Goal: Task Accomplishment & Management: Manage account settings

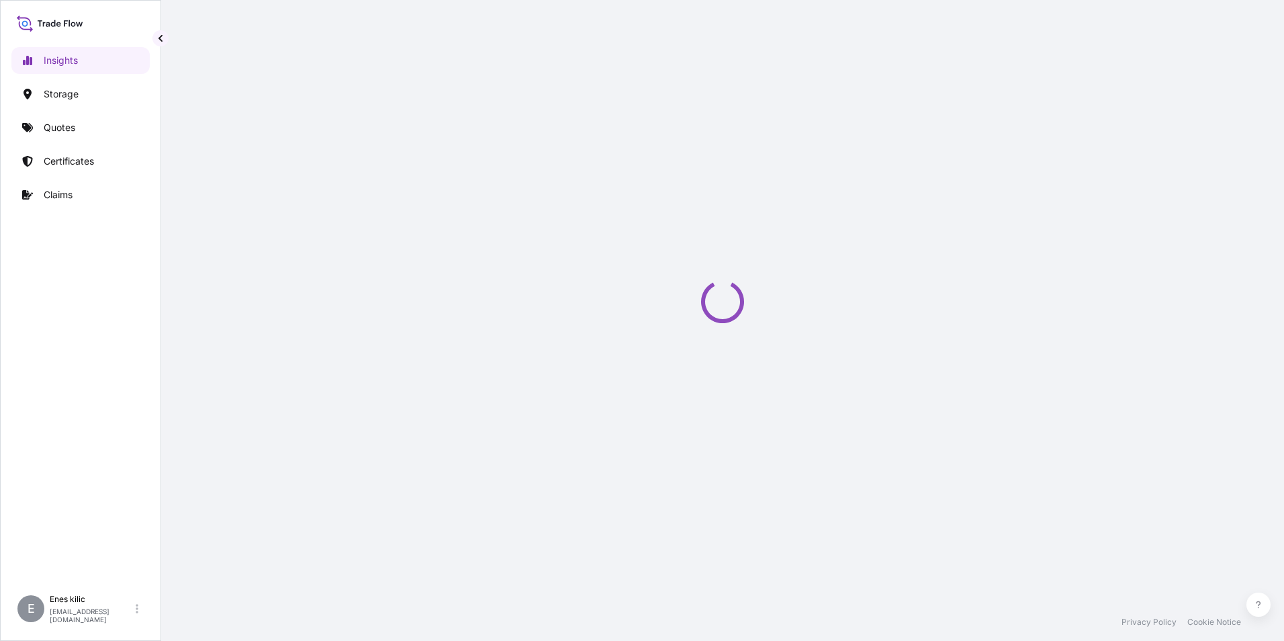
select select "2025"
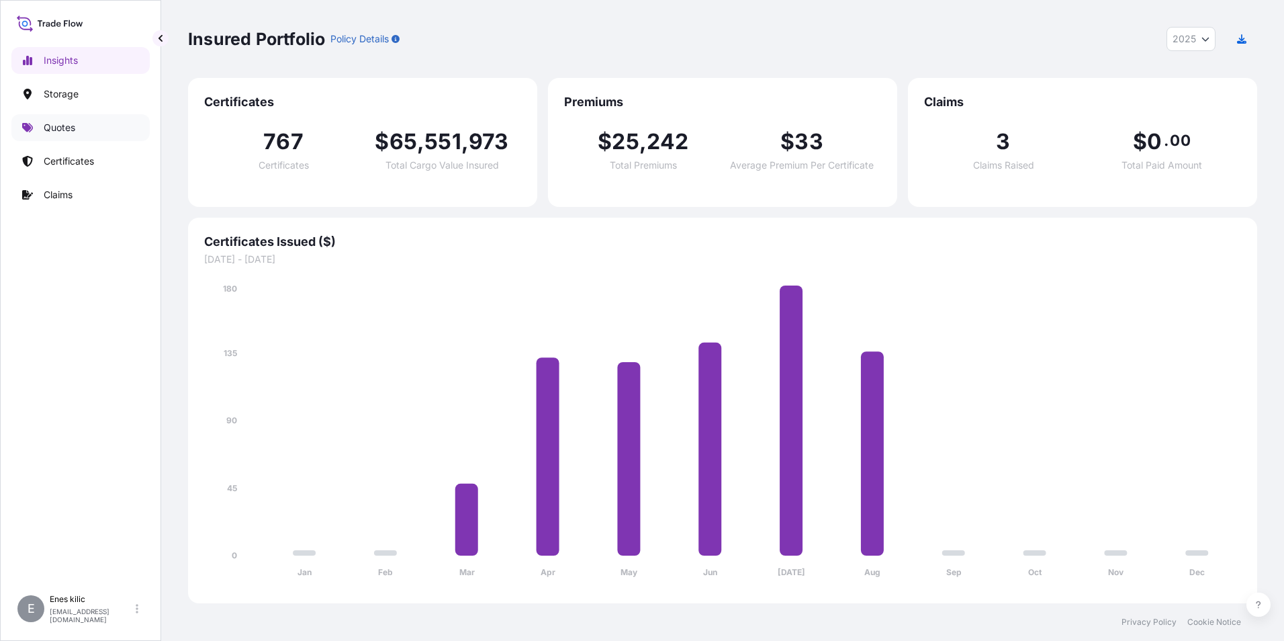
click at [85, 122] on link "Quotes" at bounding box center [80, 127] width 138 height 27
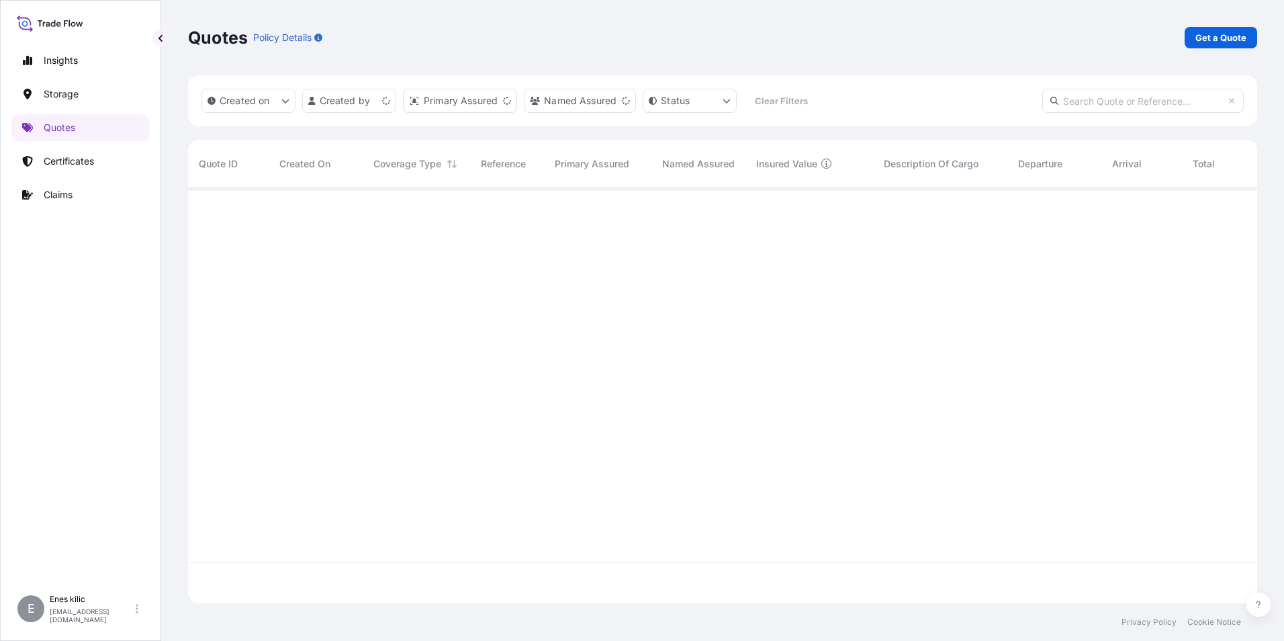
scroll to position [412, 1059]
click at [1201, 36] on p "Get a Quote" at bounding box center [1220, 37] width 51 height 13
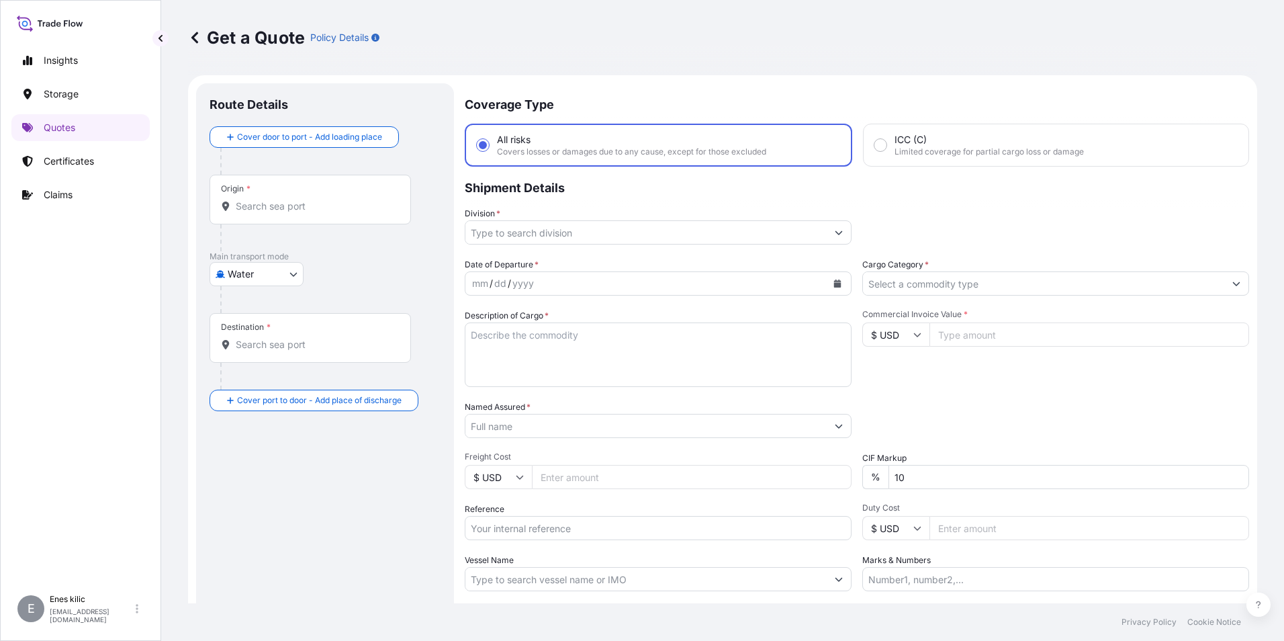
scroll to position [21, 0]
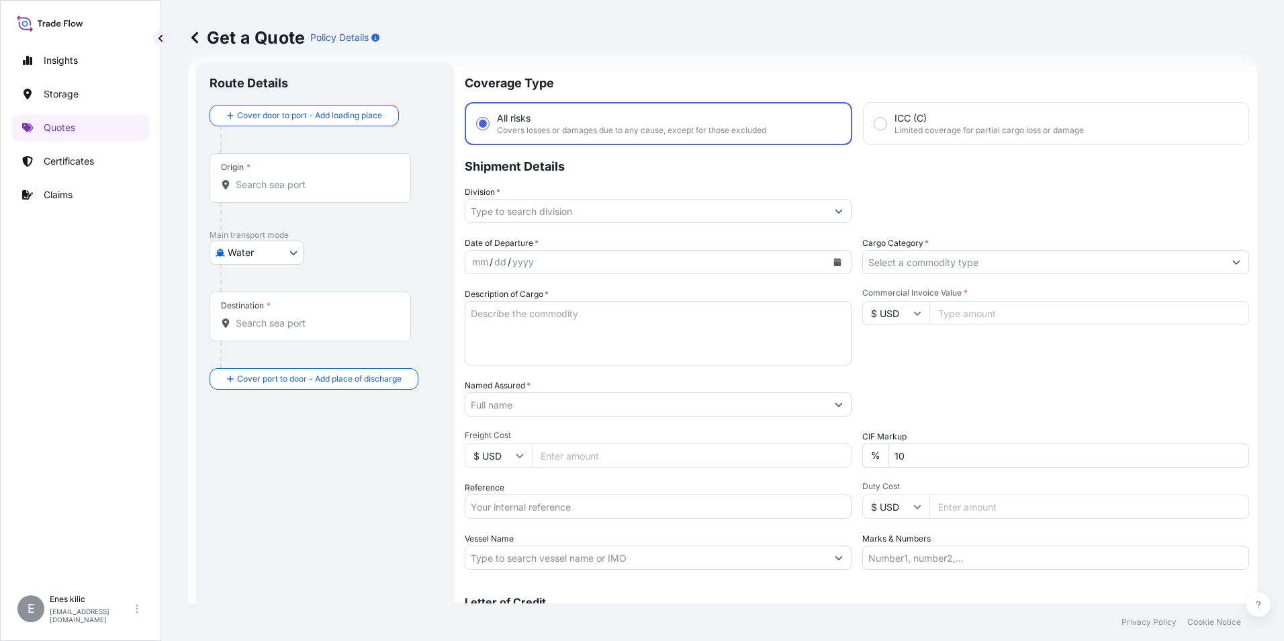
click at [268, 248] on body "Insights Storage Quotes Certificates Claims E [PERSON_NAME] [PERSON_NAME][EMAIL…" at bounding box center [642, 320] width 1284 height 641
click at [266, 342] on div "Inland" at bounding box center [256, 336] width 83 height 24
select select "Inland"
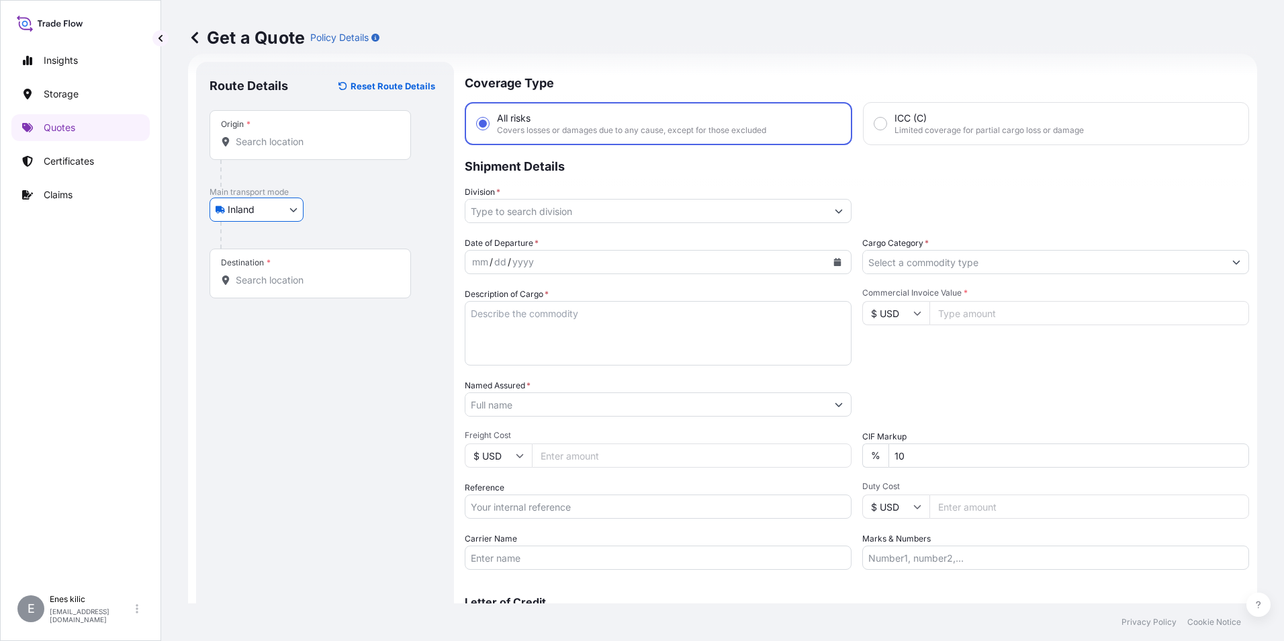
click at [267, 151] on div "Origin *" at bounding box center [310, 135] width 201 height 50
click at [267, 148] on input "Origin *" at bounding box center [315, 141] width 158 height 13
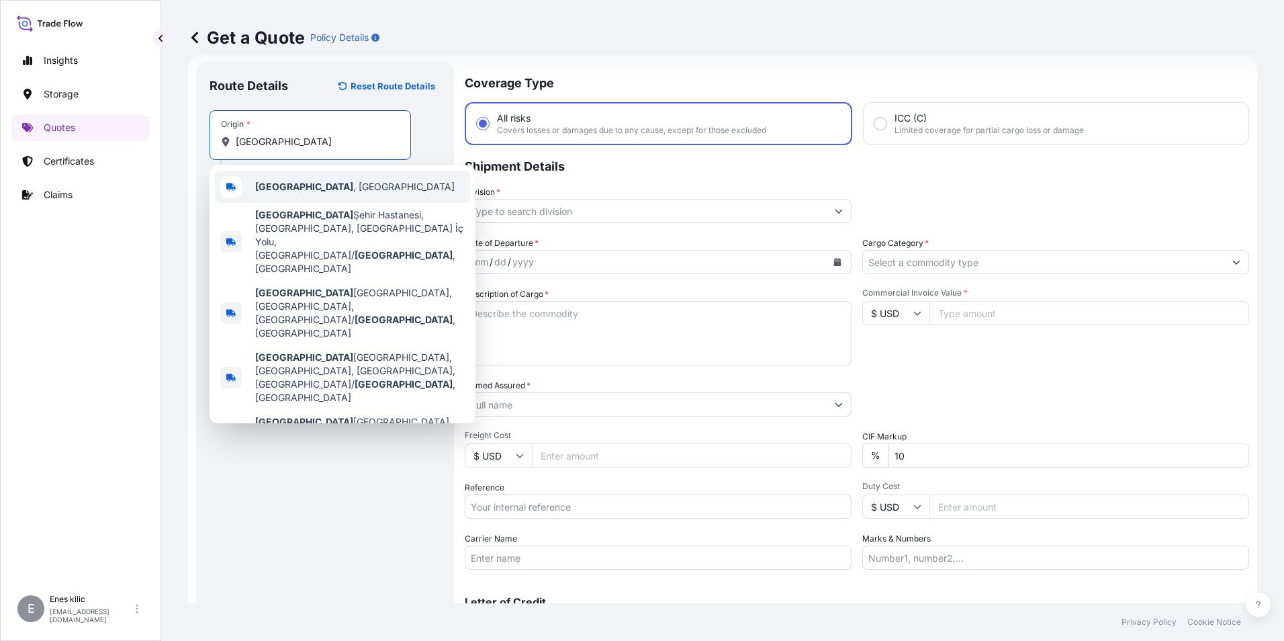
click at [292, 189] on span "[GEOGRAPHIC_DATA] , [GEOGRAPHIC_DATA]" at bounding box center [354, 186] width 199 height 13
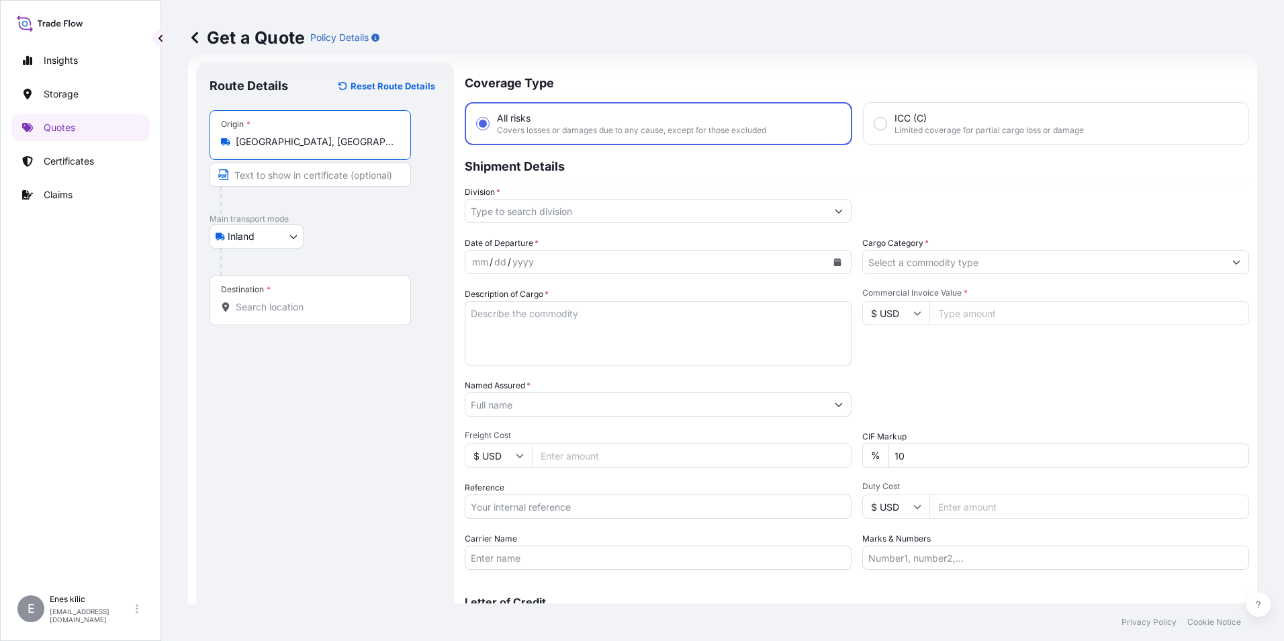
type input "[GEOGRAPHIC_DATA], [GEOGRAPHIC_DATA]"
click at [287, 304] on input "Destination *" at bounding box center [315, 306] width 158 height 13
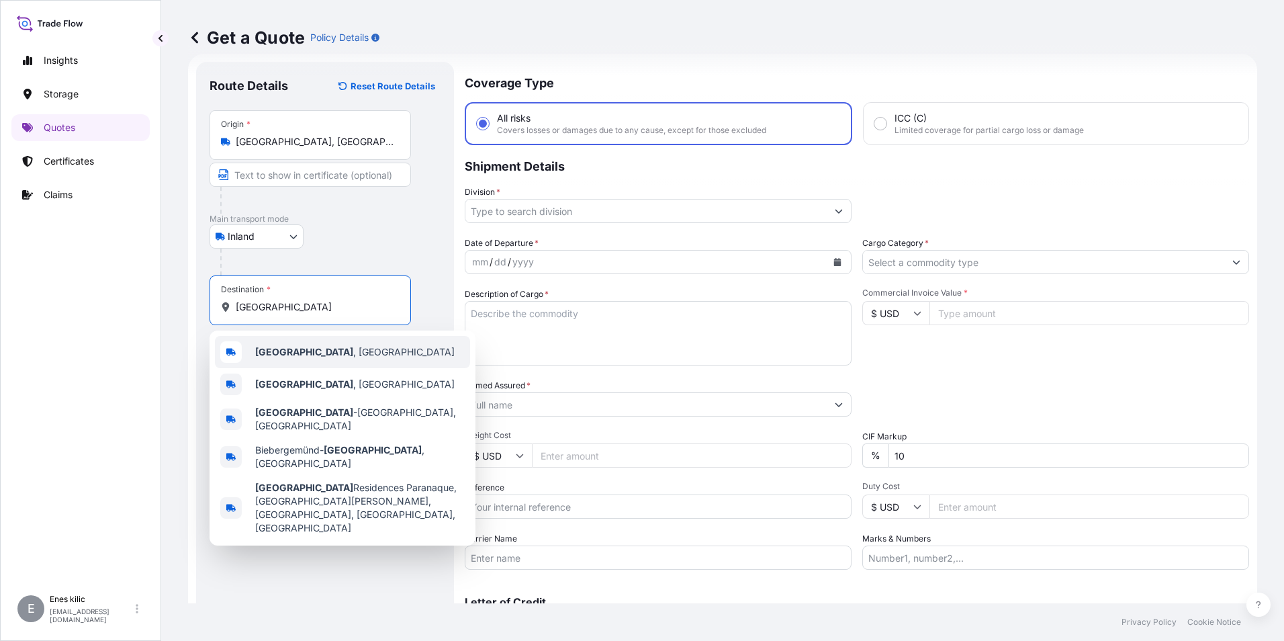
click at [280, 343] on div "[GEOGRAPHIC_DATA] , [GEOGRAPHIC_DATA]" at bounding box center [342, 352] width 255 height 32
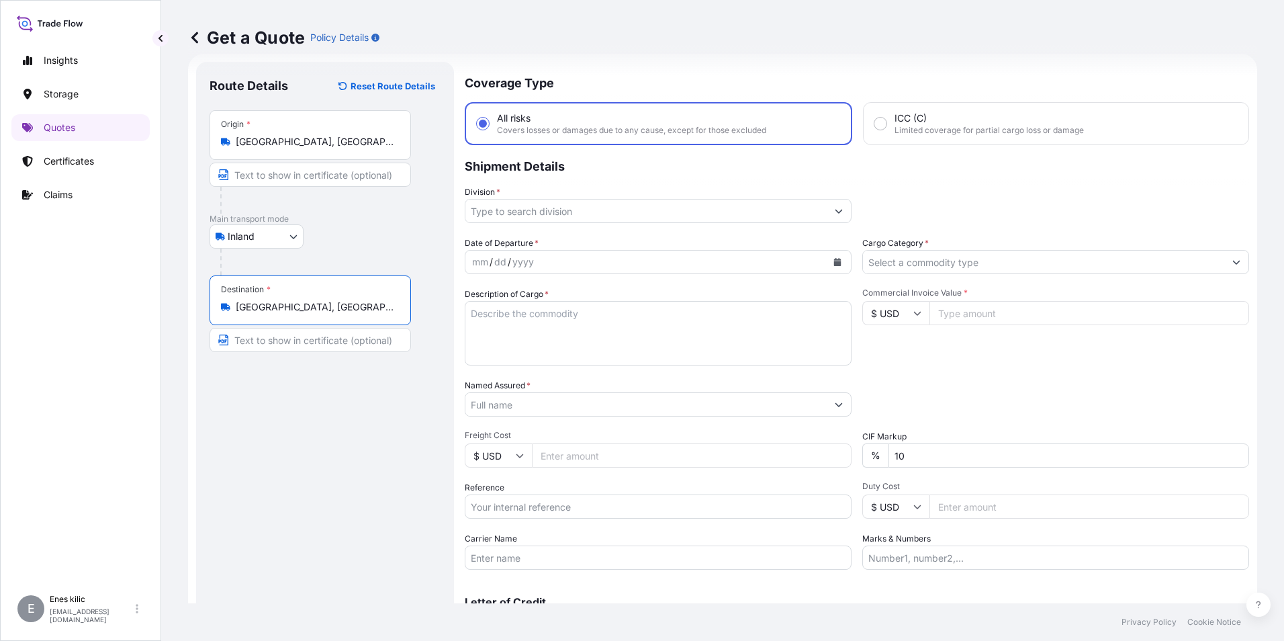
type input "[GEOGRAPHIC_DATA], [GEOGRAPHIC_DATA]"
click at [514, 214] on input "Division *" at bounding box center [645, 211] width 361 height 24
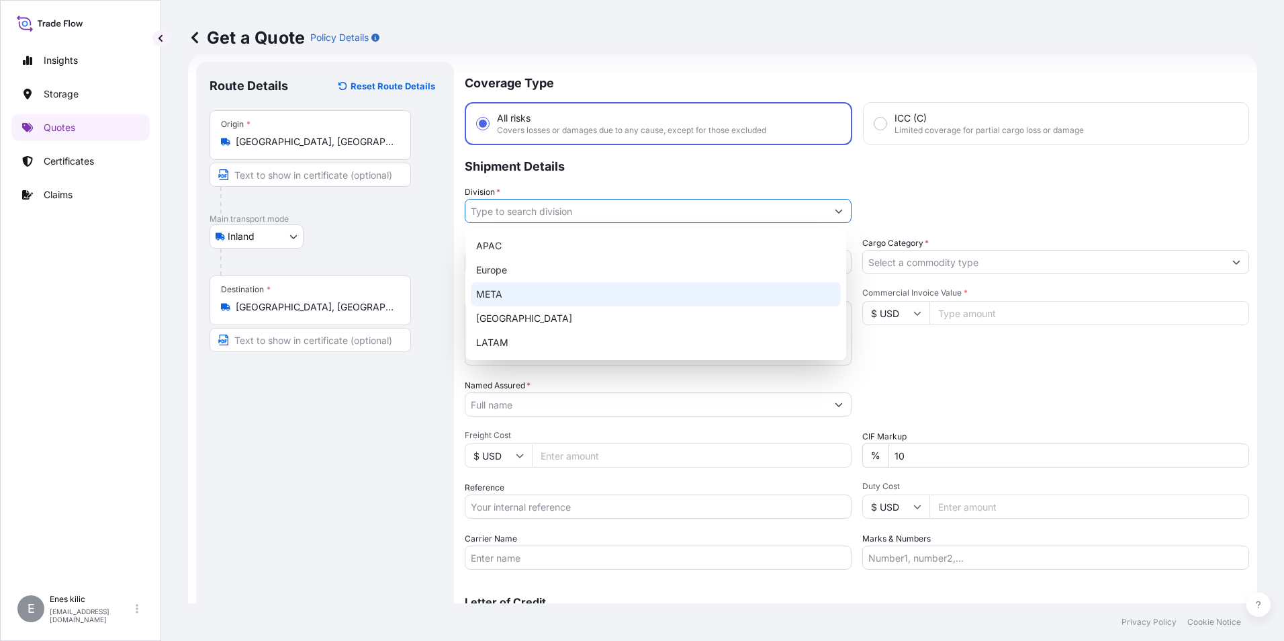
click at [529, 291] on div "META" at bounding box center [656, 294] width 370 height 24
type input "META"
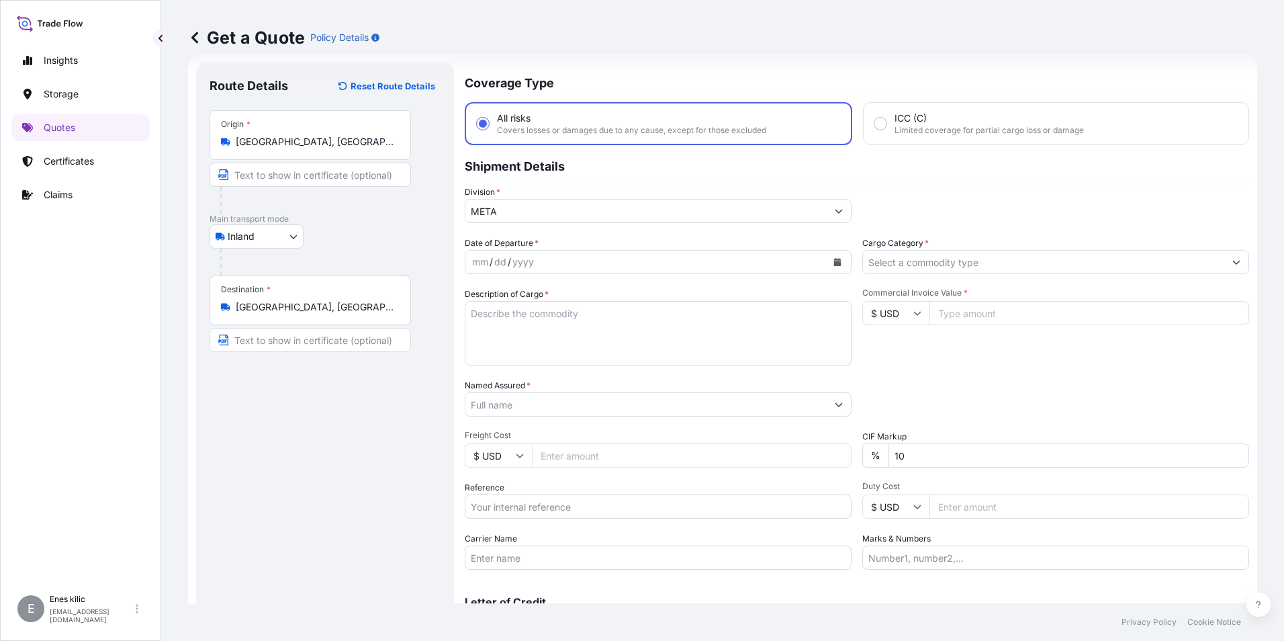
click at [1023, 248] on div "Cargo Category *" at bounding box center [1055, 255] width 387 height 38
click at [1021, 255] on input "Cargo Category *" at bounding box center [1043, 262] width 361 height 24
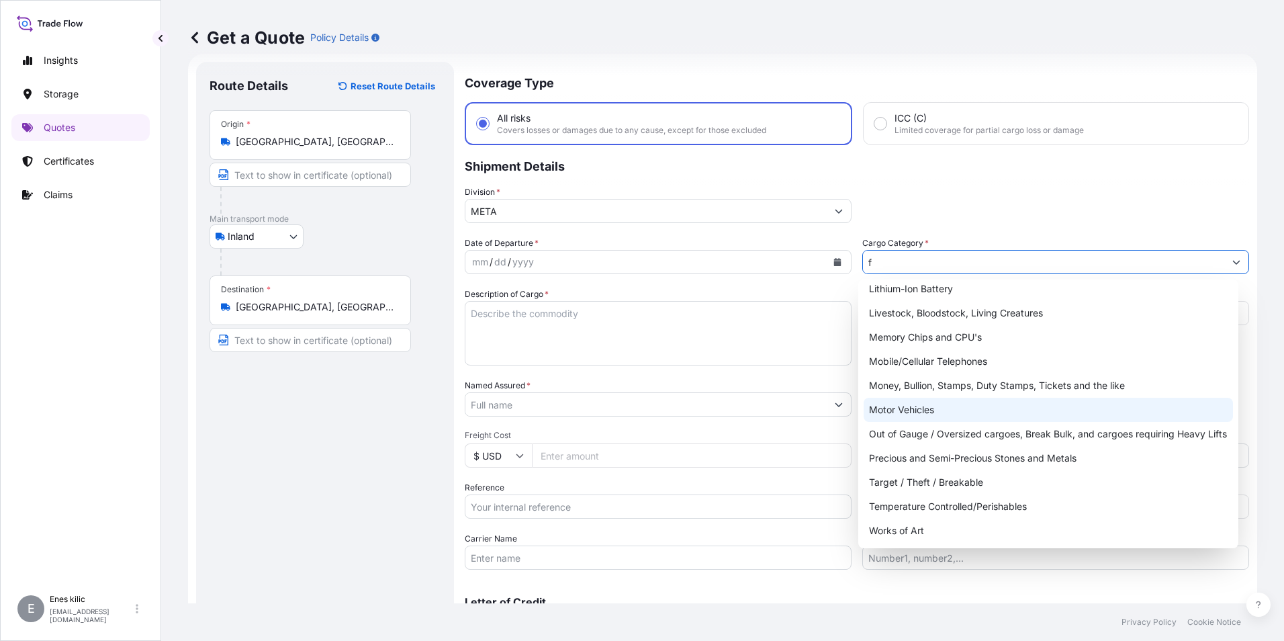
scroll to position [0, 0]
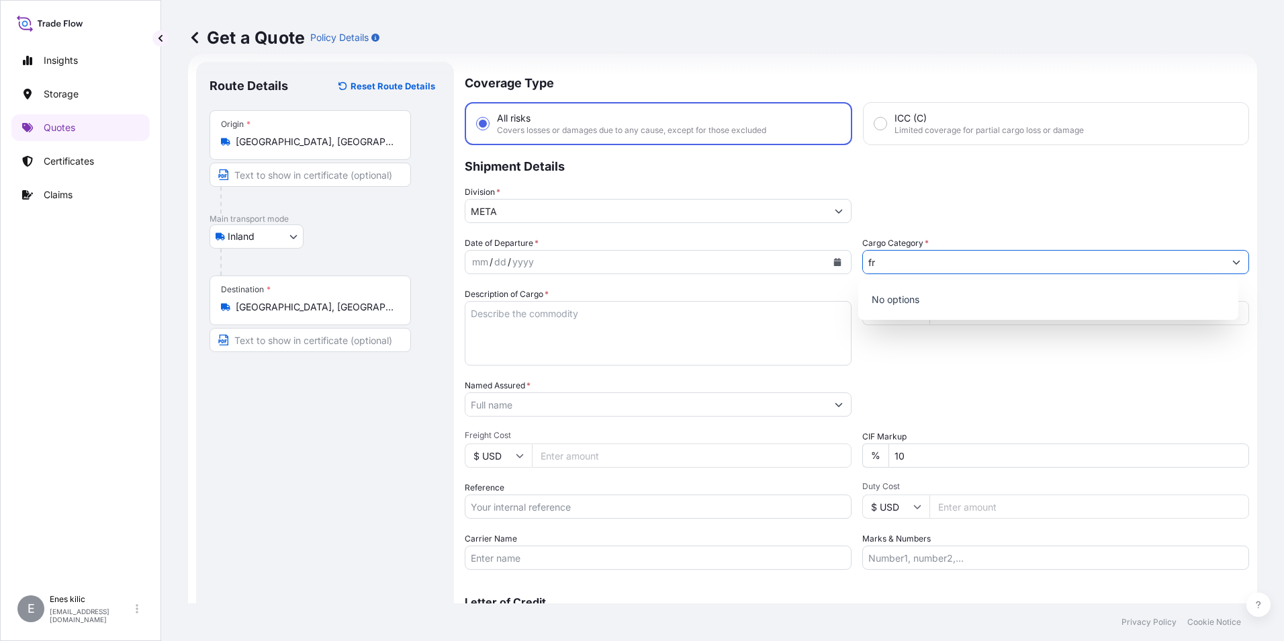
type input "fra"
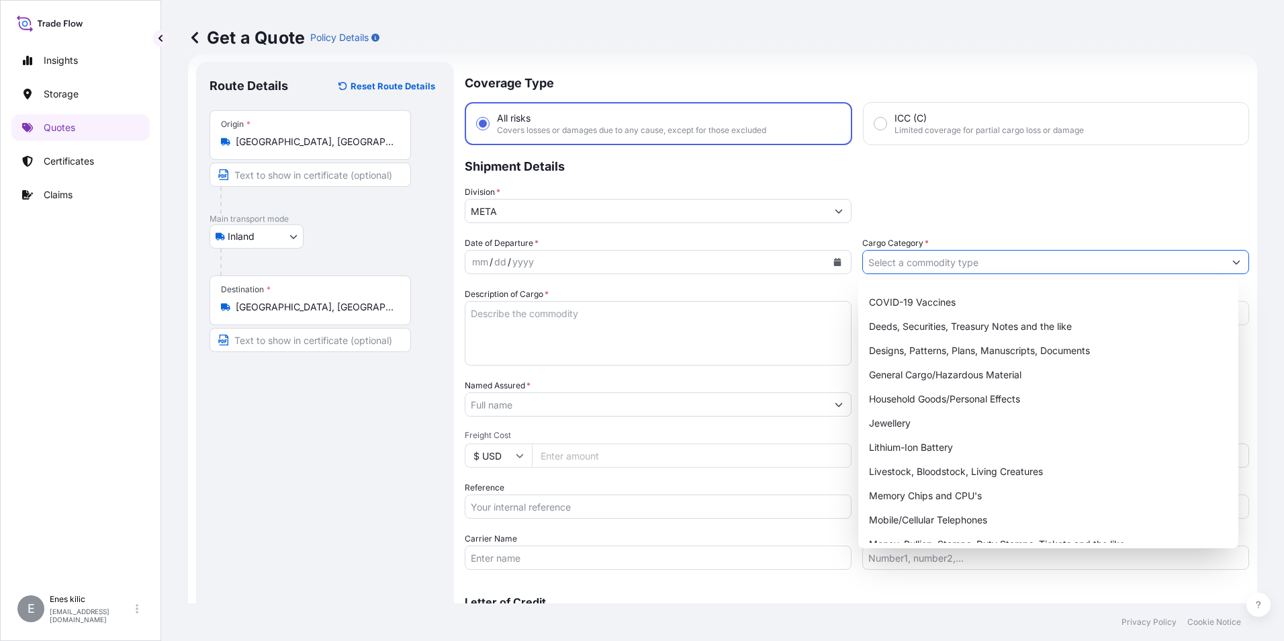
scroll to position [226, 0]
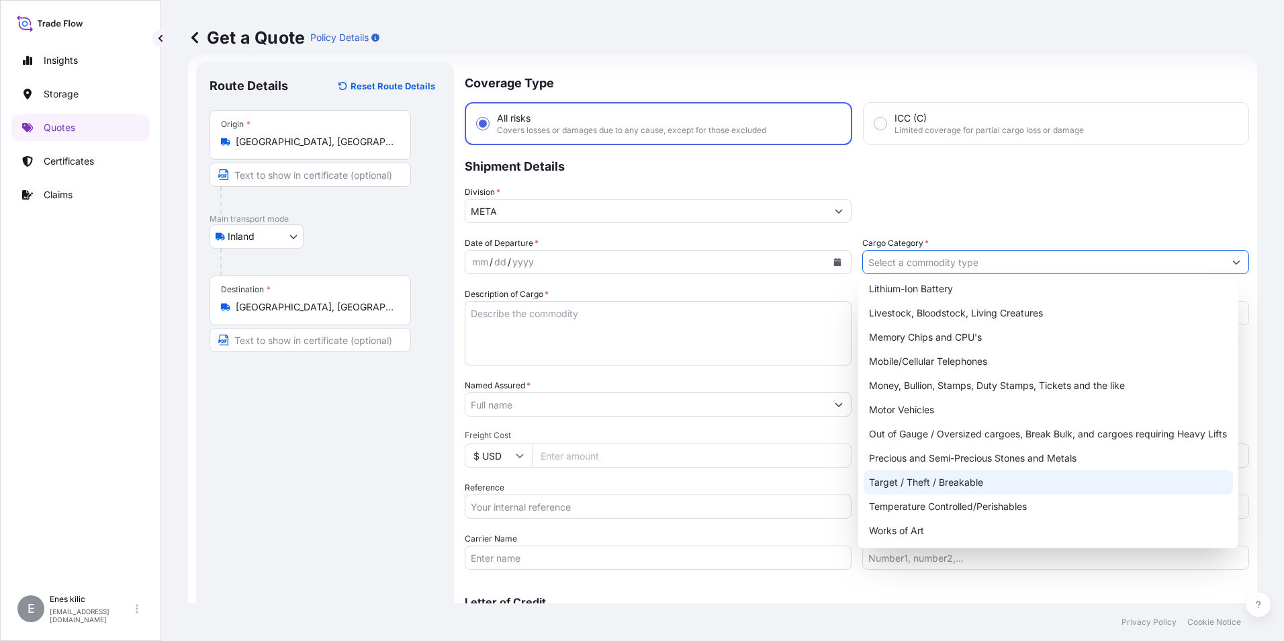
click at [978, 494] on div "Target / Theft / Breakable" at bounding box center [1049, 482] width 370 height 24
type input "Target / Theft / Breakable"
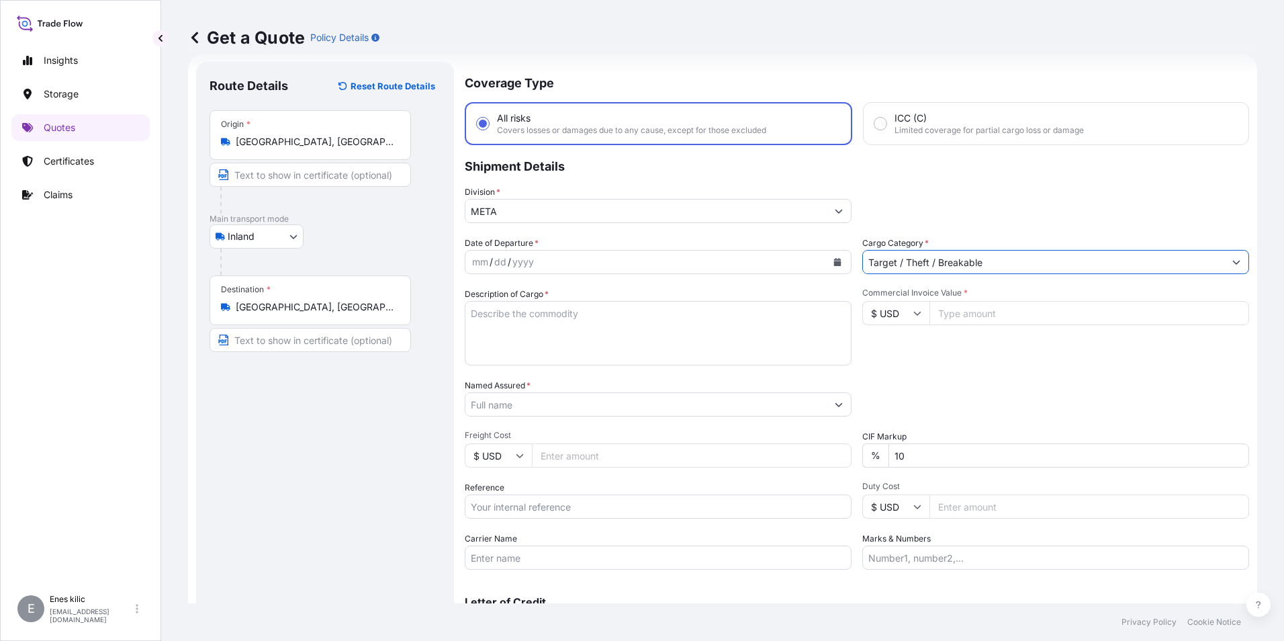
click at [966, 322] on input "Commercial Invoice Value *" at bounding box center [1089, 313] width 320 height 24
click at [584, 259] on div "mm / dd / yyyy" at bounding box center [645, 262] width 361 height 24
click at [841, 268] on button "Calendar" at bounding box center [837, 261] width 21 height 21
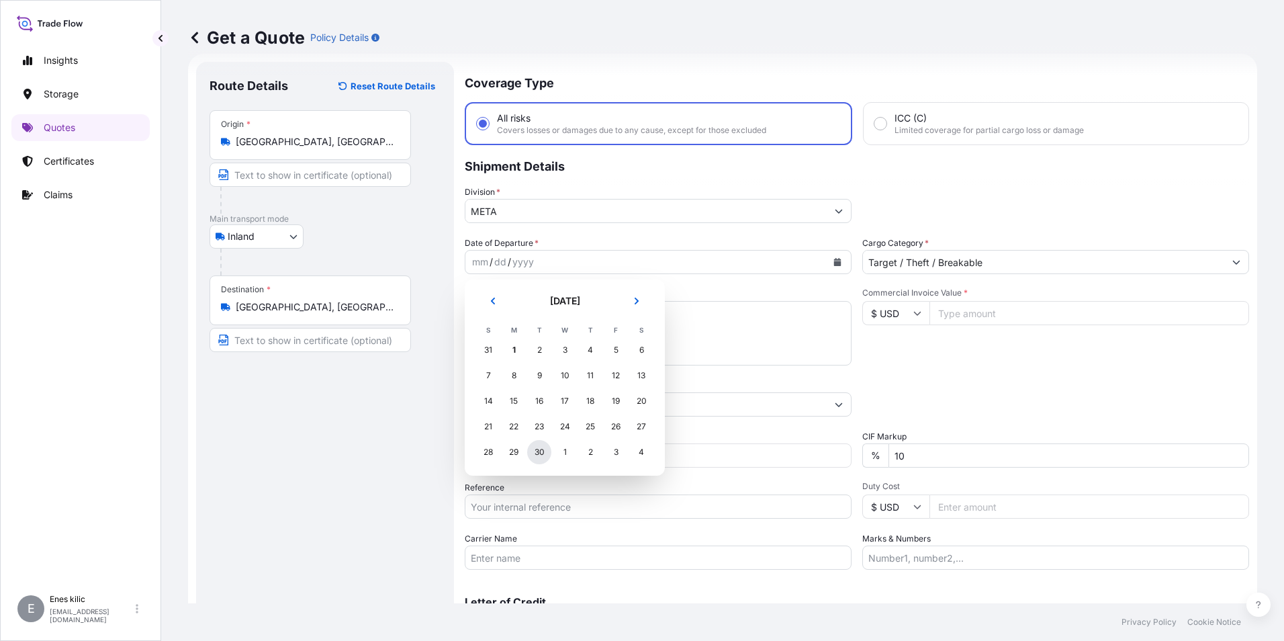
click at [537, 452] on div "30" at bounding box center [539, 452] width 24 height 24
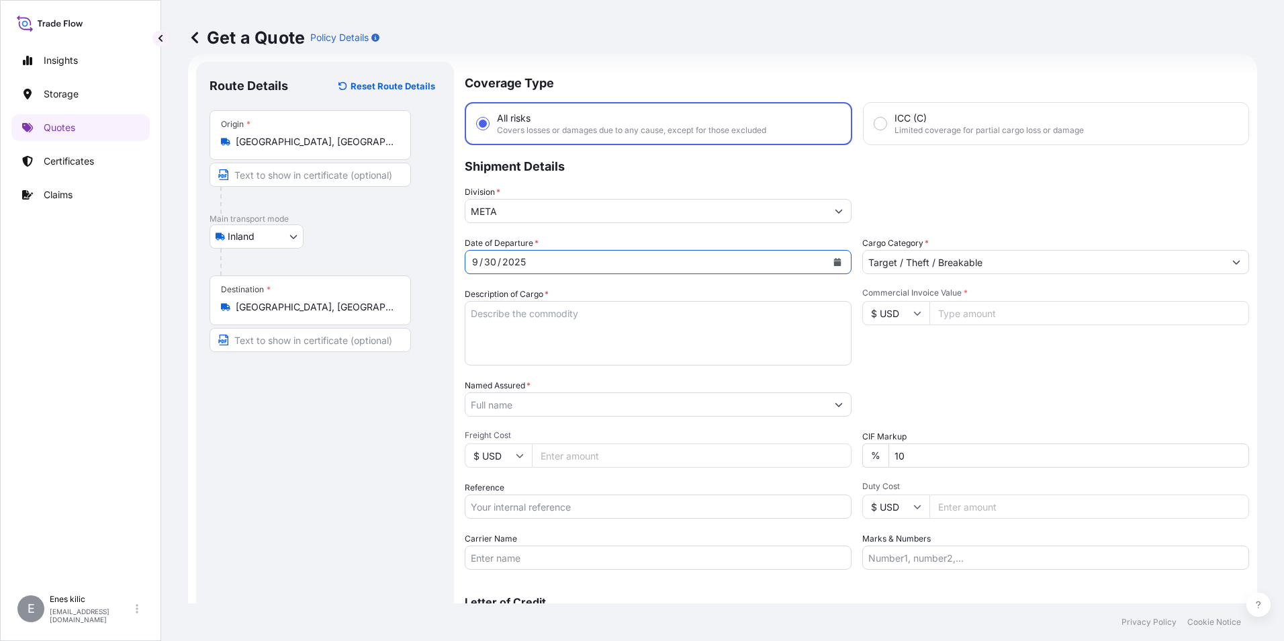
click at [526, 328] on textarea "Description of Cargo *" at bounding box center [658, 333] width 387 height 64
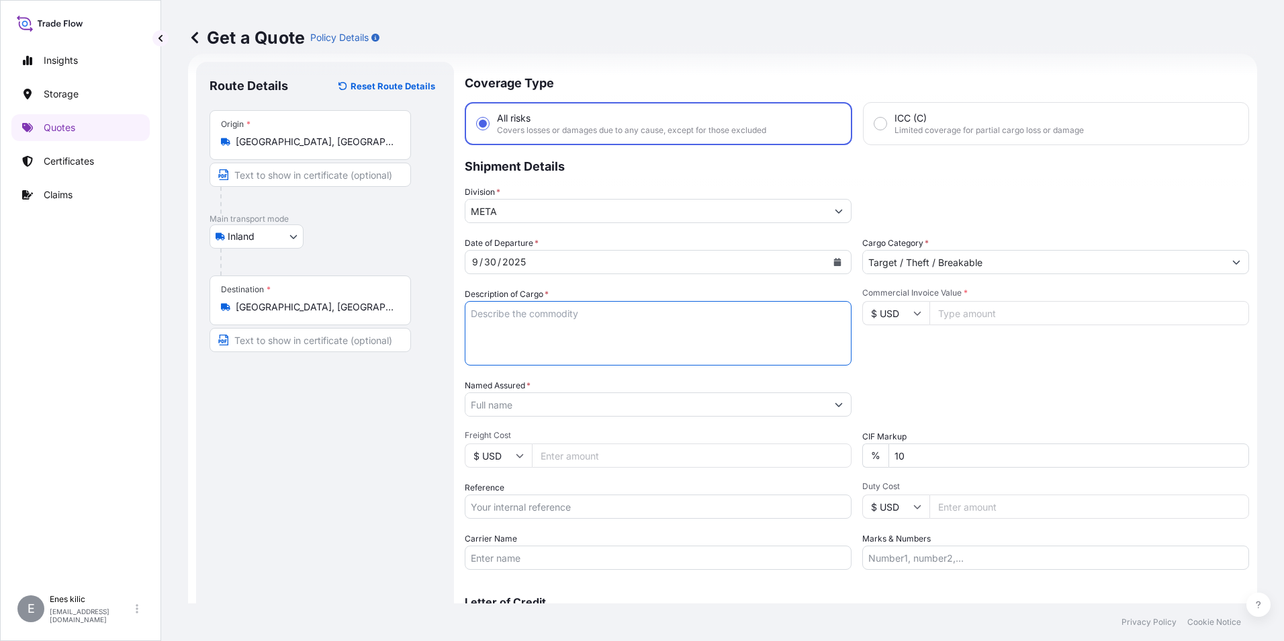
click at [536, 257] on div "[DATE]" at bounding box center [645, 262] width 361 height 24
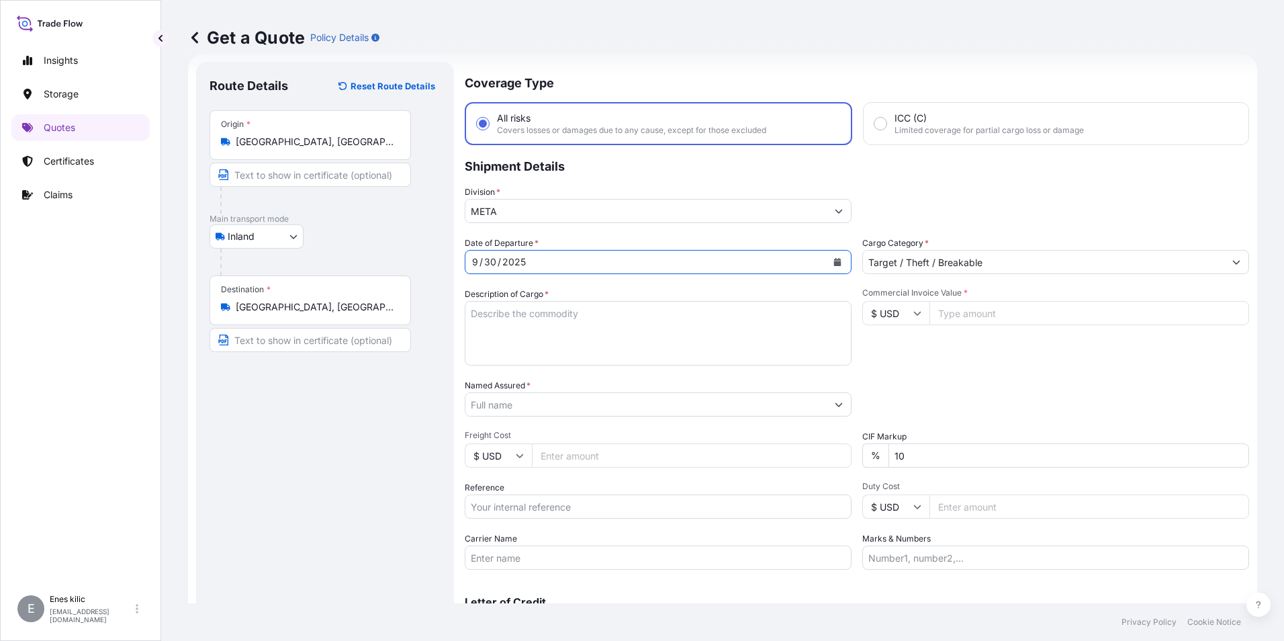
click at [827, 261] on button "Calendar" at bounding box center [837, 261] width 21 height 21
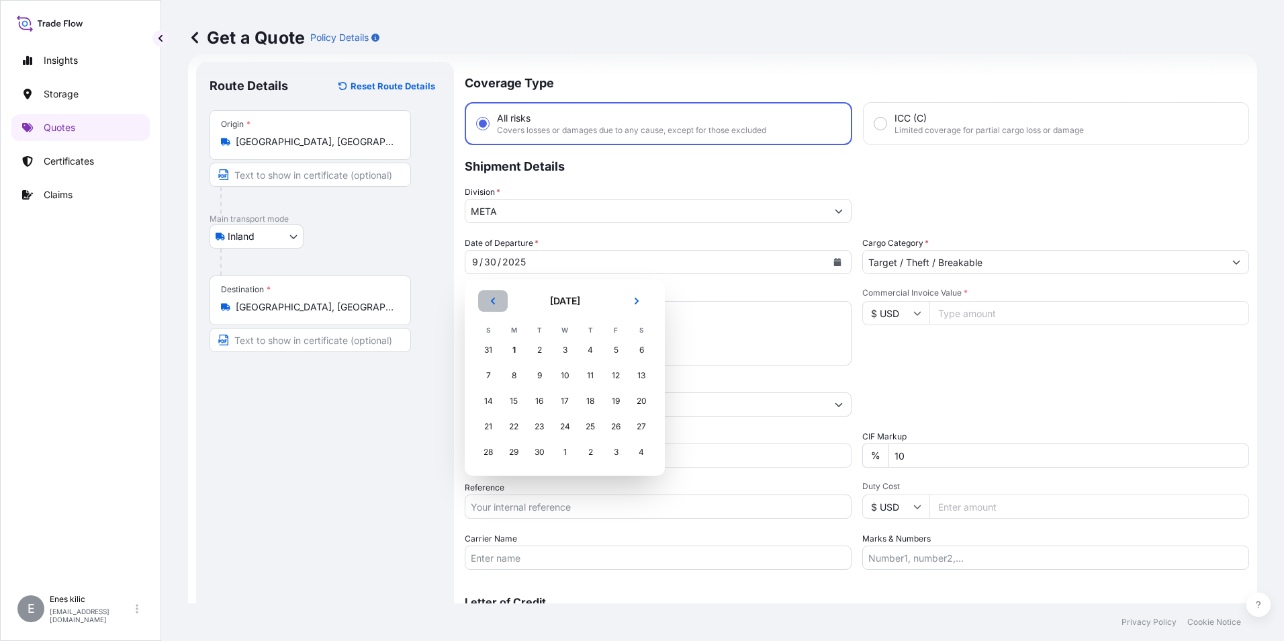
click at [502, 304] on button "Previous" at bounding box center [493, 300] width 30 height 21
click at [639, 453] on div "30" at bounding box center [641, 452] width 24 height 24
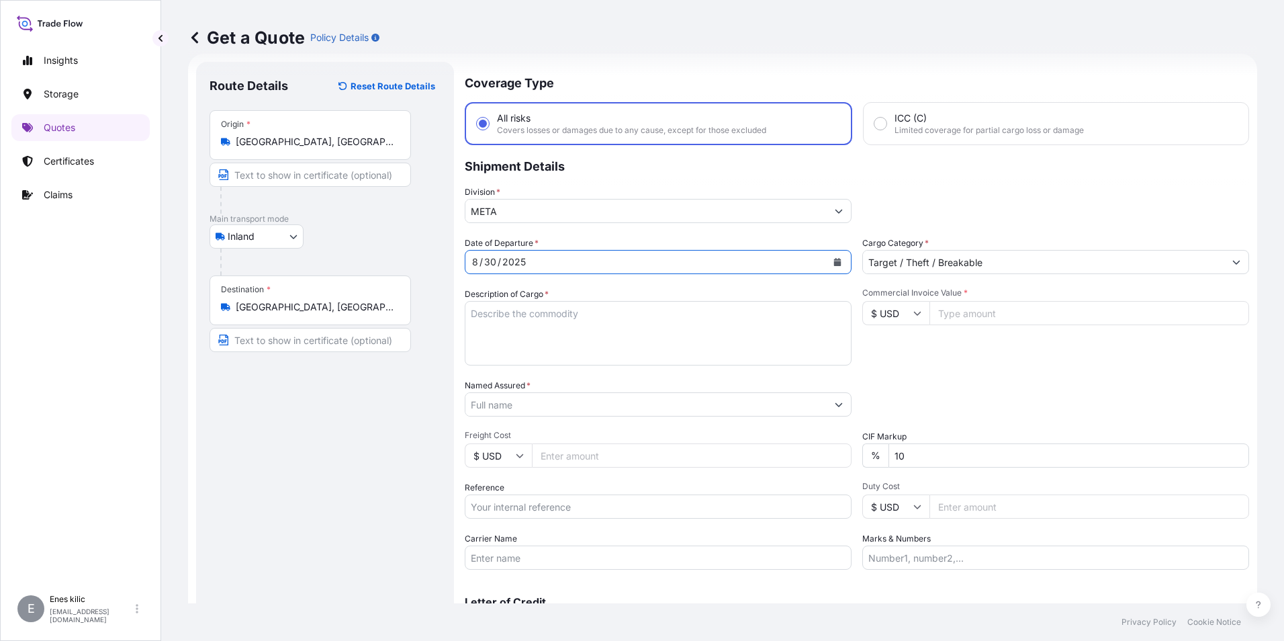
click at [557, 320] on textarea "Description of Cargo *" at bounding box center [658, 333] width 387 height 64
click at [518, 309] on textarea "Description of Cargo *" at bounding box center [658, 333] width 387 height 64
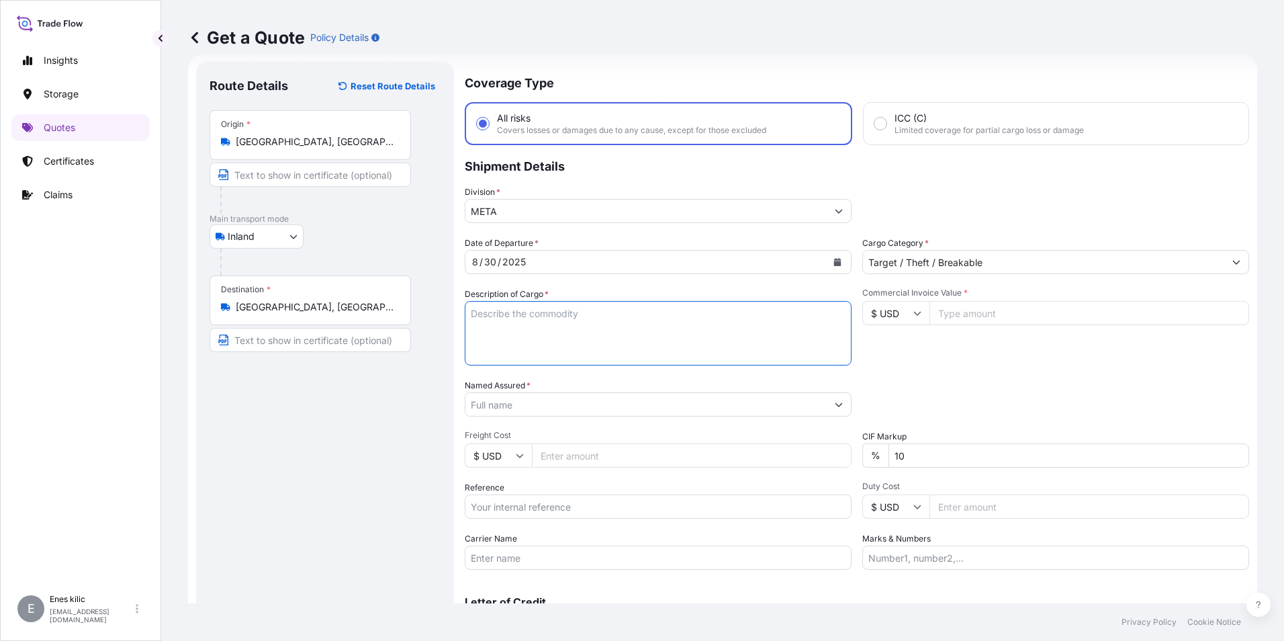
click at [518, 299] on label "Description of Cargo *" at bounding box center [507, 293] width 84 height 13
click at [518, 301] on textarea "Description of Cargo *" at bounding box center [658, 333] width 387 height 64
paste textarea "CAM + OTO PARÇA"
click at [594, 301] on textarea "CAM + OTO PARÇA" at bounding box center [658, 333] width 387 height 64
click at [593, 311] on textarea "CAM + OTO PARÇA" at bounding box center [658, 333] width 387 height 64
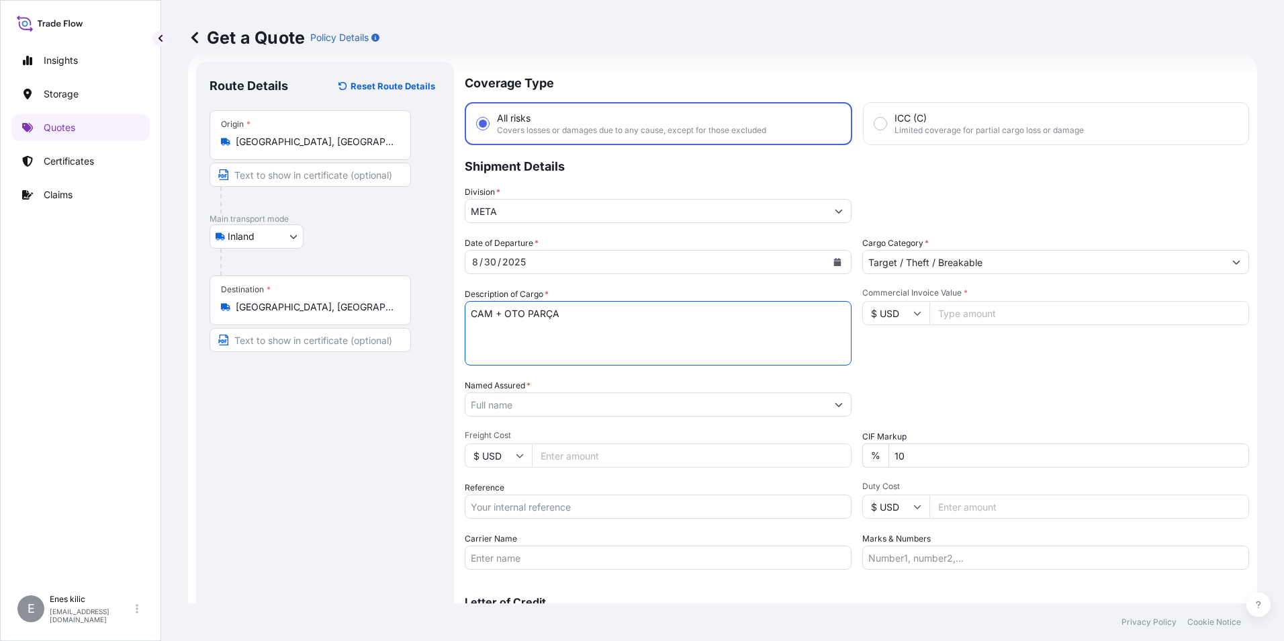
paste textarea "11 KAP - 2667 KG"
click at [558, 317] on textarea "CAM + OTO PARÇA 11 KAP - 2667 KG" at bounding box center [658, 333] width 387 height 64
click at [560, 328] on textarea "CAM + OTO PARÇA 11 KAP - 2667 KG" at bounding box center [658, 333] width 387 height 64
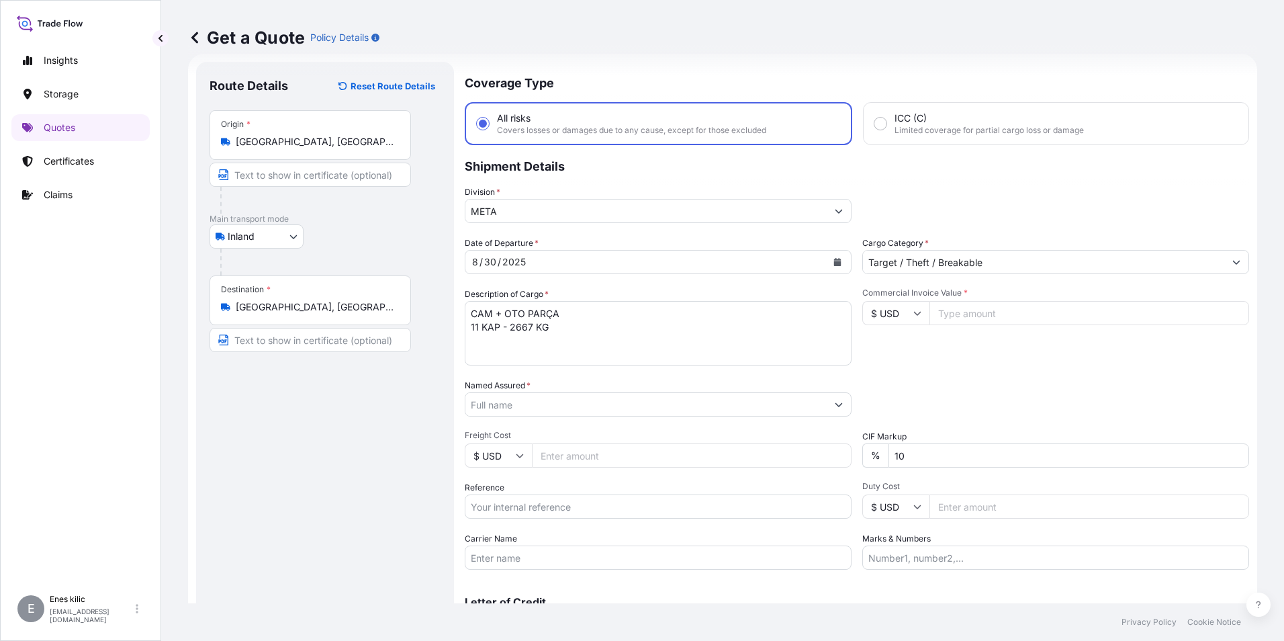
drag, startPoint x: 569, startPoint y: 333, endPoint x: 584, endPoint y: 338, distance: 15.5
click at [569, 333] on textarea "CAM + OTO PARÇA 11 KAP - 2667 KG" at bounding box center [658, 333] width 387 height 64
paste textarea "34 PRK 58"
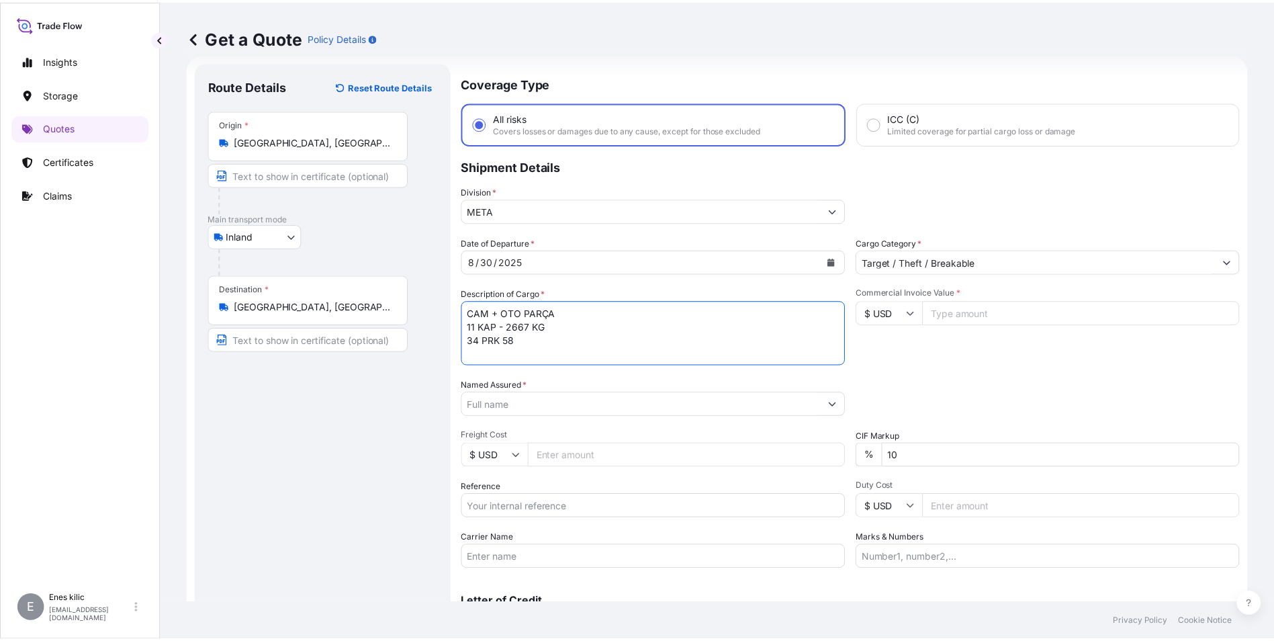
scroll to position [8, 0]
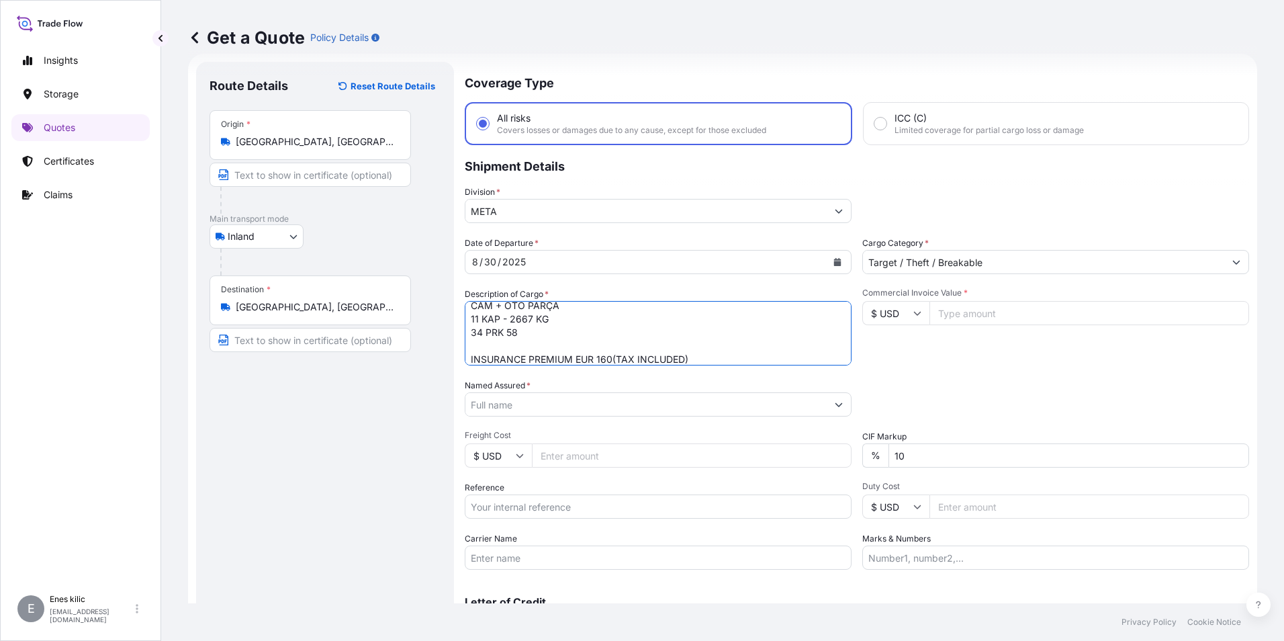
type textarea "CAM + OTO PARÇA 11 KAP - 2667 KG 34 PRK 58 INSURANCE PREMIUM EUR 160(TAX INCLUD…"
click at [903, 312] on input "$ USD" at bounding box center [895, 313] width 67 height 24
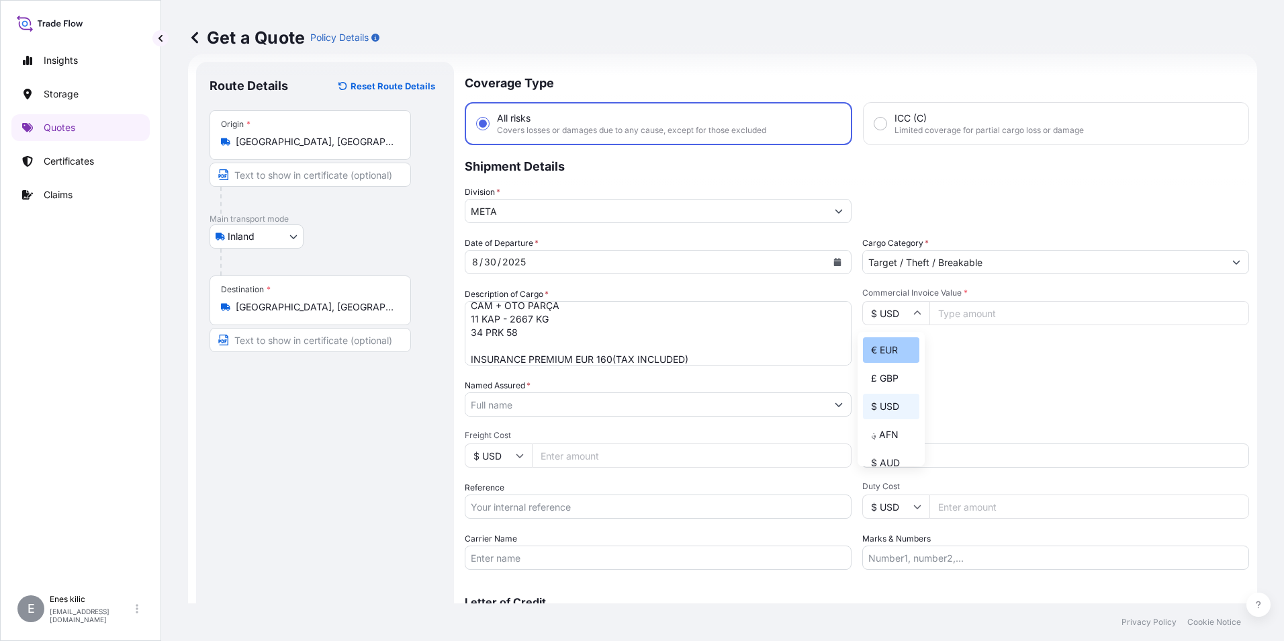
click at [896, 353] on div "€ EUR" at bounding box center [891, 350] width 56 height 26
type input "€ EUR"
click at [997, 311] on input "Commercial Invoice Value *" at bounding box center [1089, 313] width 320 height 24
paste input "3132747"
click at [985, 359] on div "Commercial Invoice Value * € EUR 3132747" at bounding box center [1055, 326] width 387 height 78
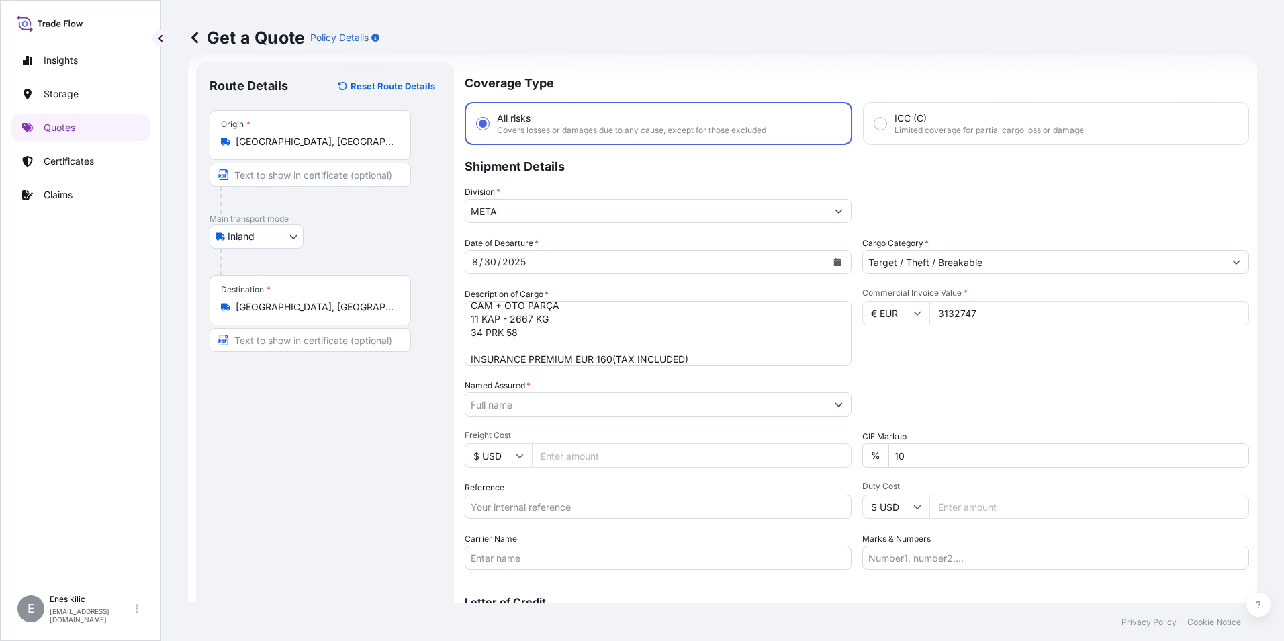
click at [989, 314] on input "3132747" at bounding box center [1089, 313] width 320 height 24
type input "31327.47"
click at [1045, 342] on div "Commercial Invoice Value * € EUR 31327.47" at bounding box center [1055, 326] width 387 height 78
click at [639, 404] on input "Named Assured *" at bounding box center [645, 404] width 361 height 24
click at [608, 402] on input "Named Assured *" at bounding box center [643, 404] width 357 height 24
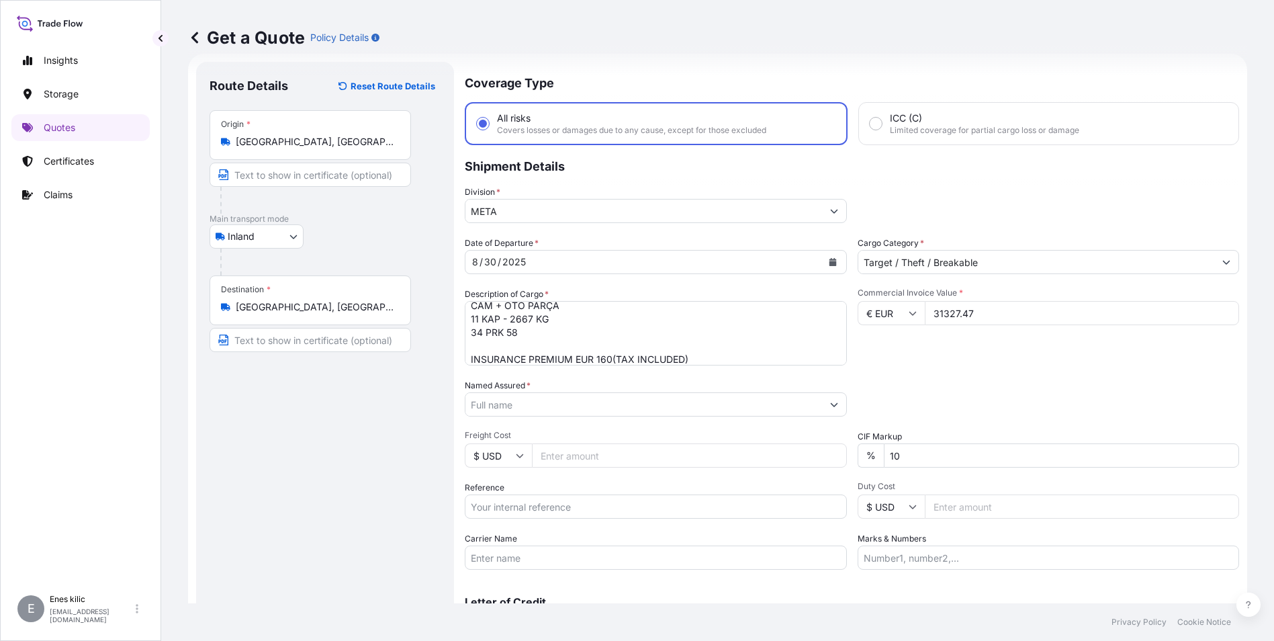
paste input ""BODE ARAÇ KAPI SİSTEMLERİ SAN. VE TİC. A.Ş. [STREET_ADDRESS] [PERSON_NAME]/ [G…"
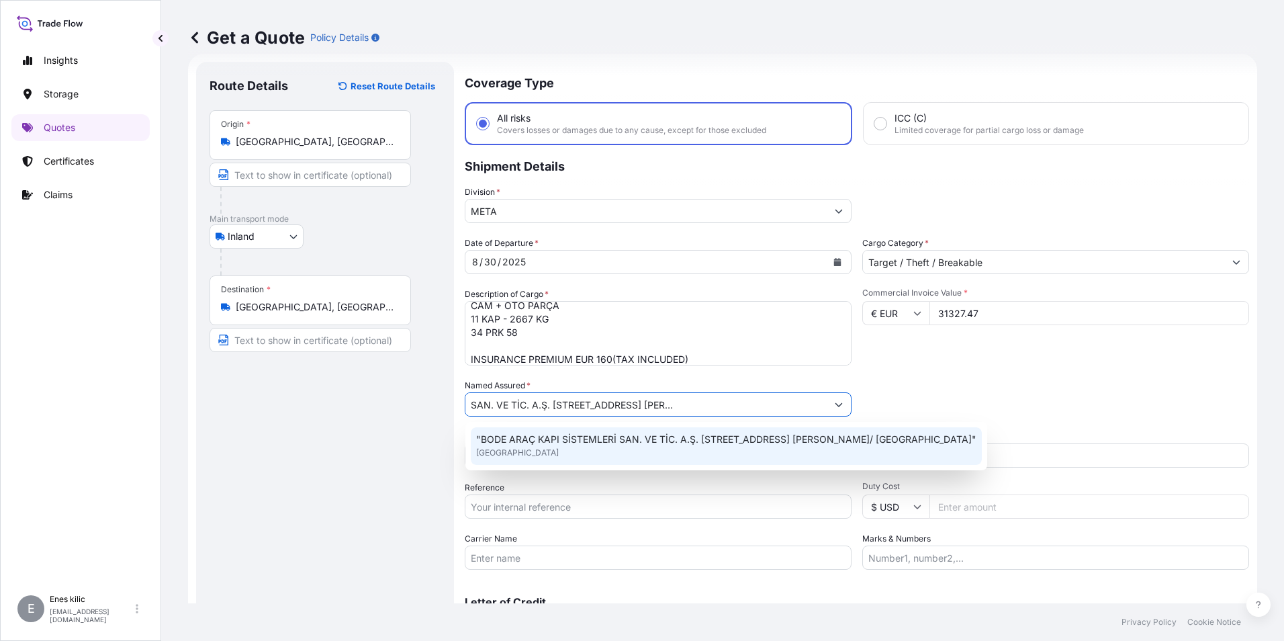
click at [643, 451] on div ""BODE ARAÇ KAPI SİSTEMLERİ SAN. VE TİC. A.Ş. [STREET_ADDRESS] [PERSON_NAME]/ [G…" at bounding box center [726, 446] width 511 height 38
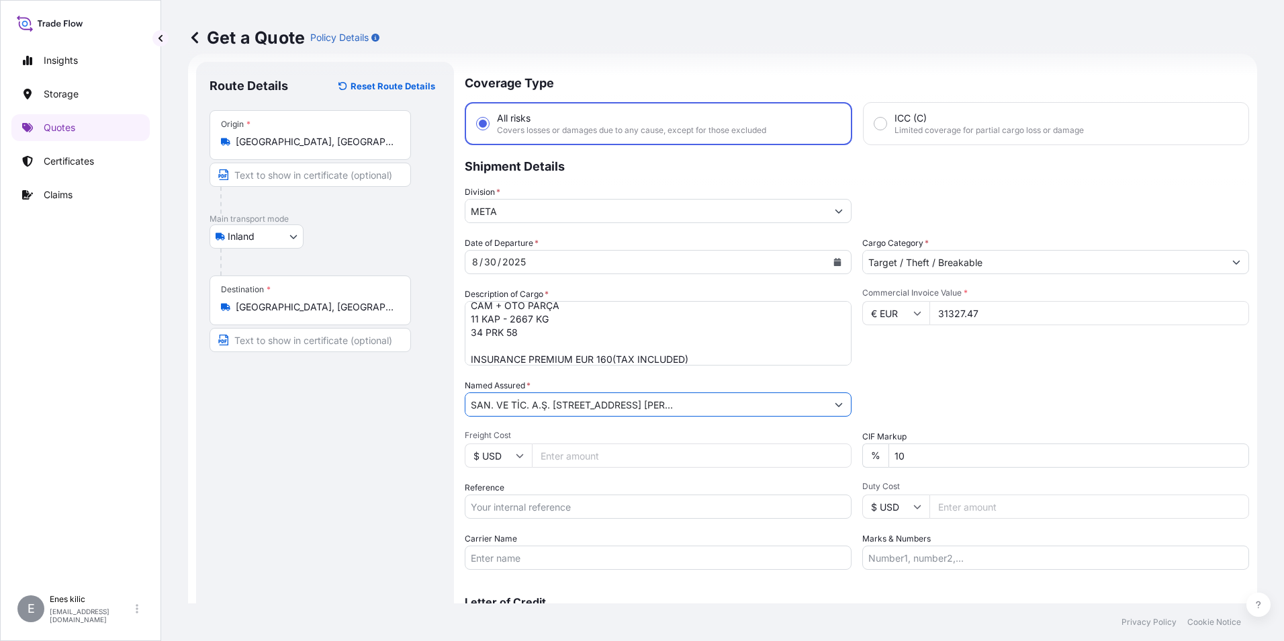
type input ""BODE ARAÇ KAPI SİSTEMLERİ SAN. VE TİC. A.Ş. [STREET_ADDRESS] [PERSON_NAME]/ [G…"
click at [672, 426] on div "Date of Departure * [DATE] Cargo Category * Target / Theft / Breakable Descript…" at bounding box center [857, 402] width 784 height 333
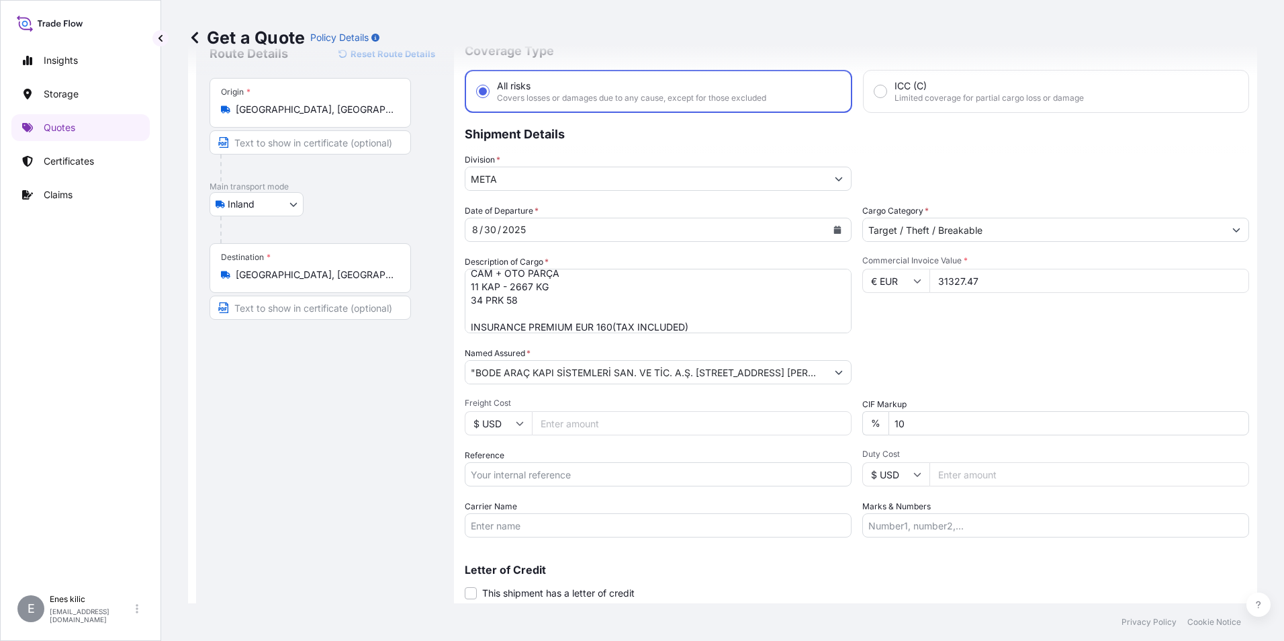
scroll to position [96, 0]
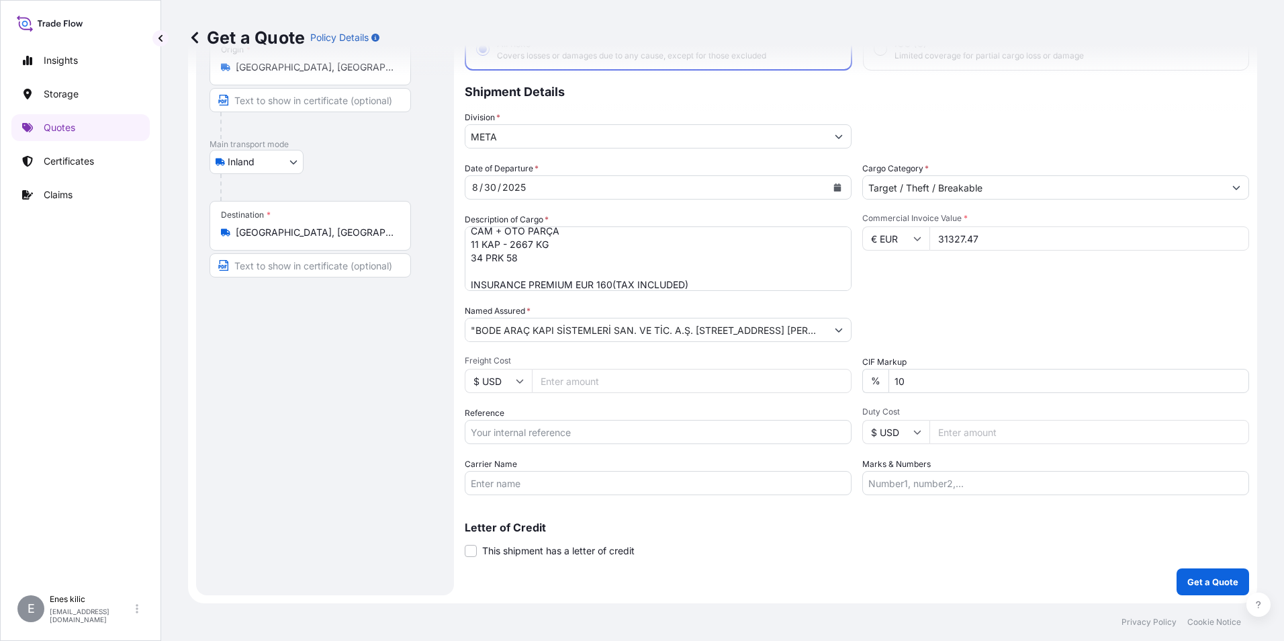
click at [556, 431] on input "Reference" at bounding box center [658, 432] width 387 height 24
click at [567, 437] on input "Reference" at bounding box center [658, 432] width 387 height 24
paste input "2501775458"
type input "2501775458"
click at [951, 375] on input "10" at bounding box center [1068, 381] width 361 height 24
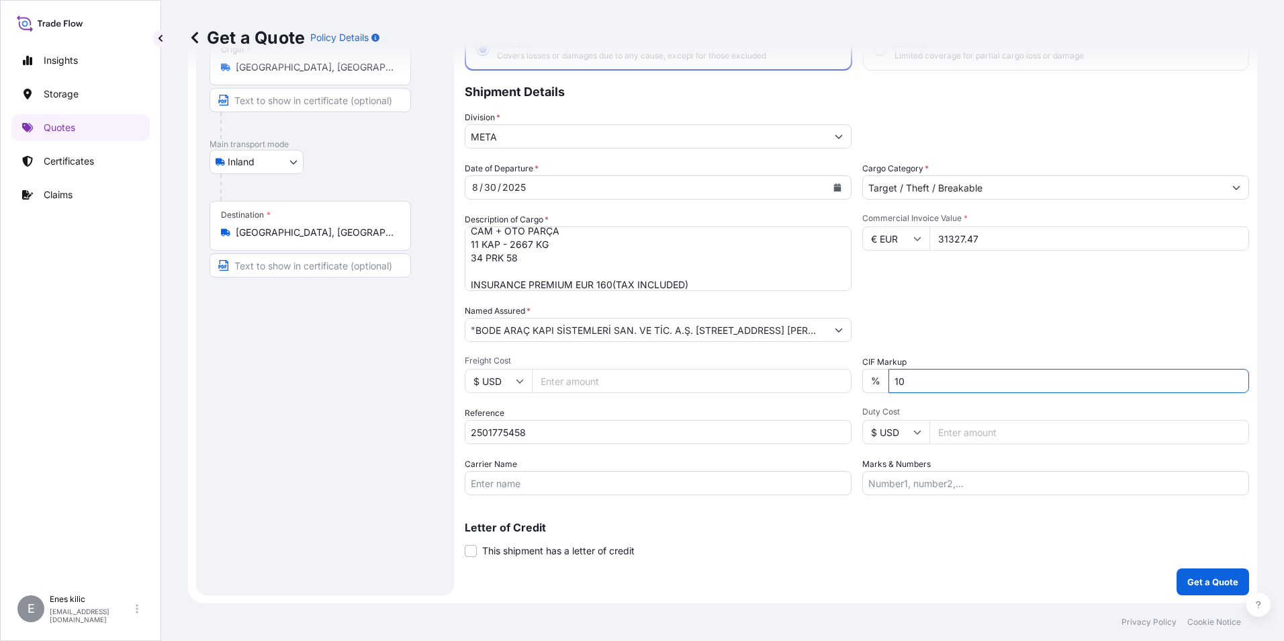
click at [621, 488] on input "Carrier Name" at bounding box center [658, 483] width 387 height 24
click at [557, 484] on input "Carrier Name" at bounding box center [658, 483] width 387 height 24
paste input "34 PRK 58"
type input "34 PRK 58"
click at [956, 479] on input "Marks & Numbers" at bounding box center [1055, 483] width 387 height 24
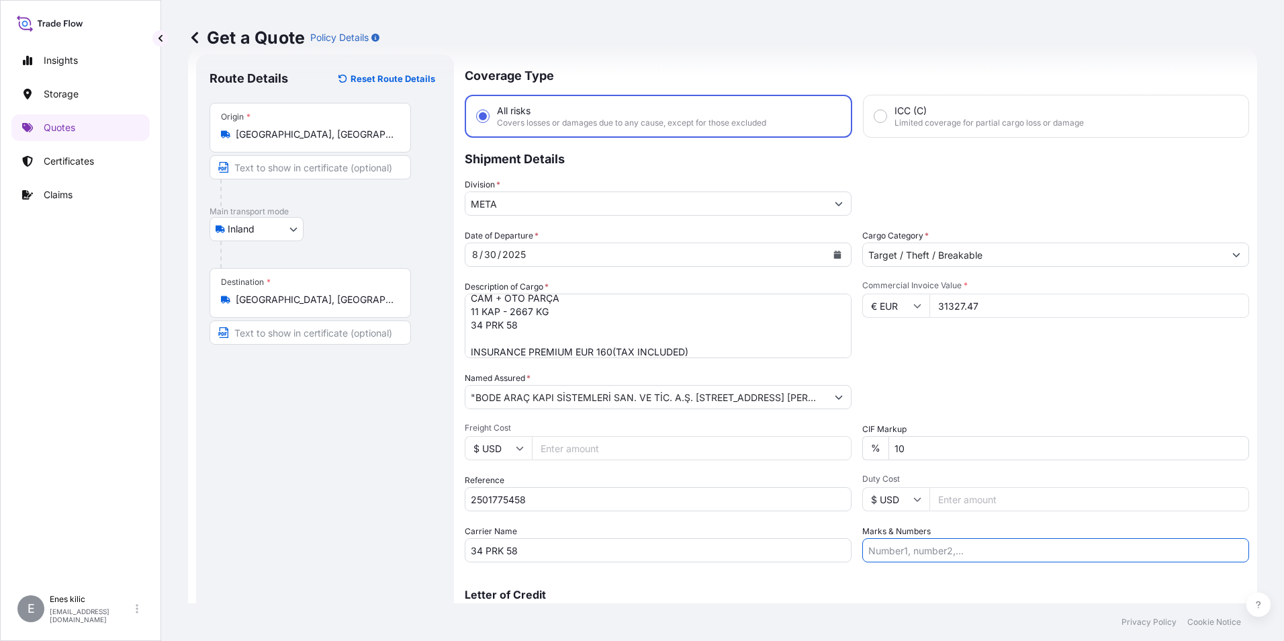
click at [1163, 334] on div "Commercial Invoice Value * € EUR 31327.47" at bounding box center [1055, 319] width 387 height 78
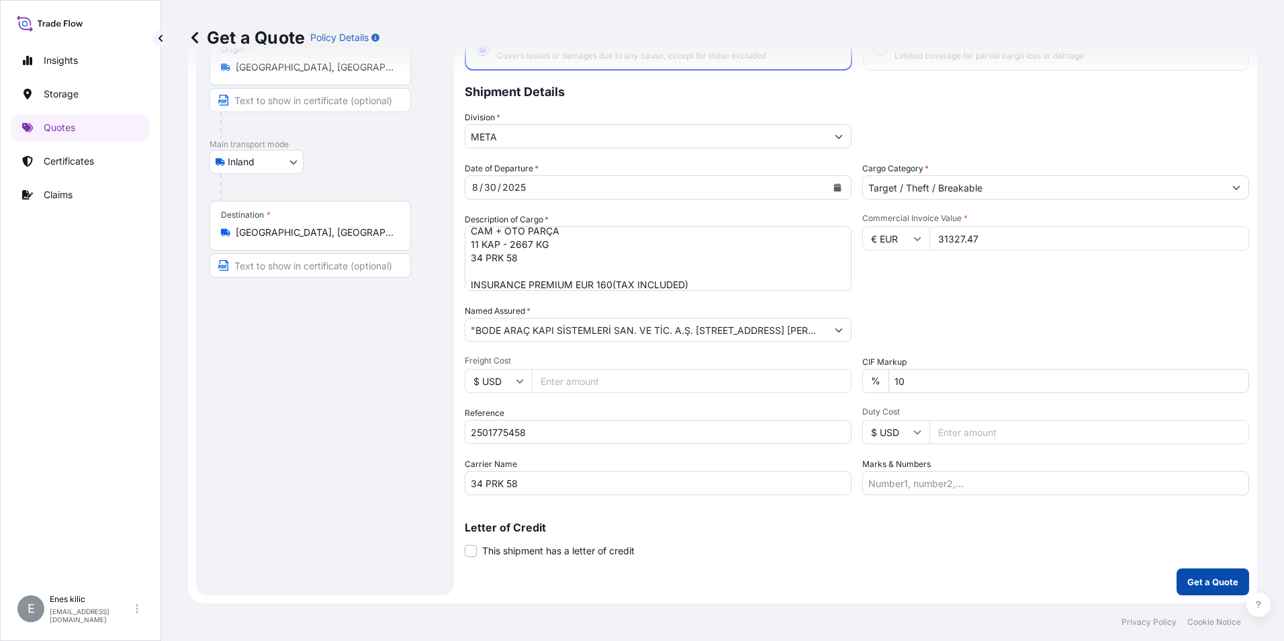
click at [1211, 584] on p "Get a Quote" at bounding box center [1212, 581] width 51 height 13
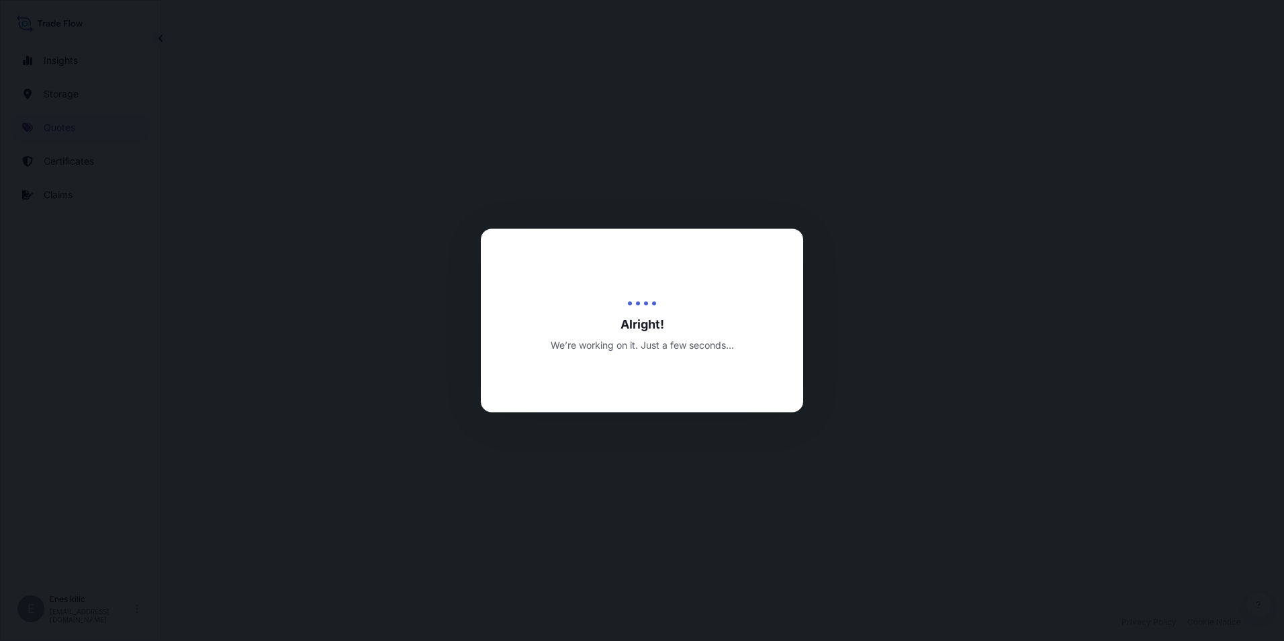
select select "Inland"
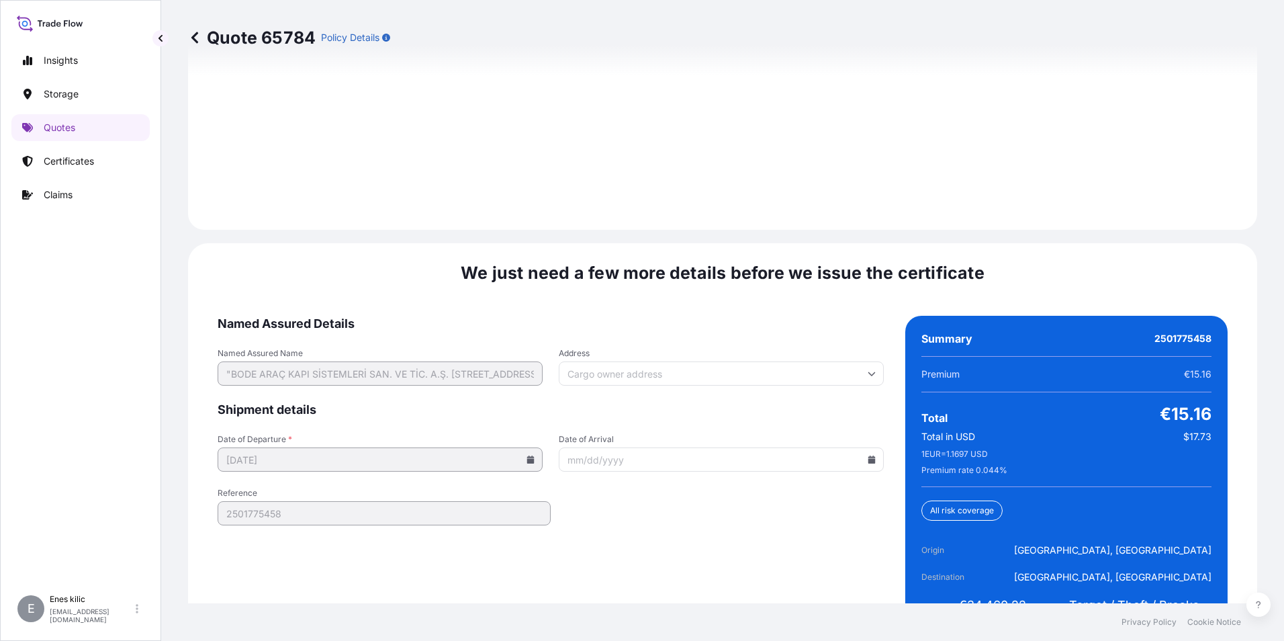
scroll to position [1961, 0]
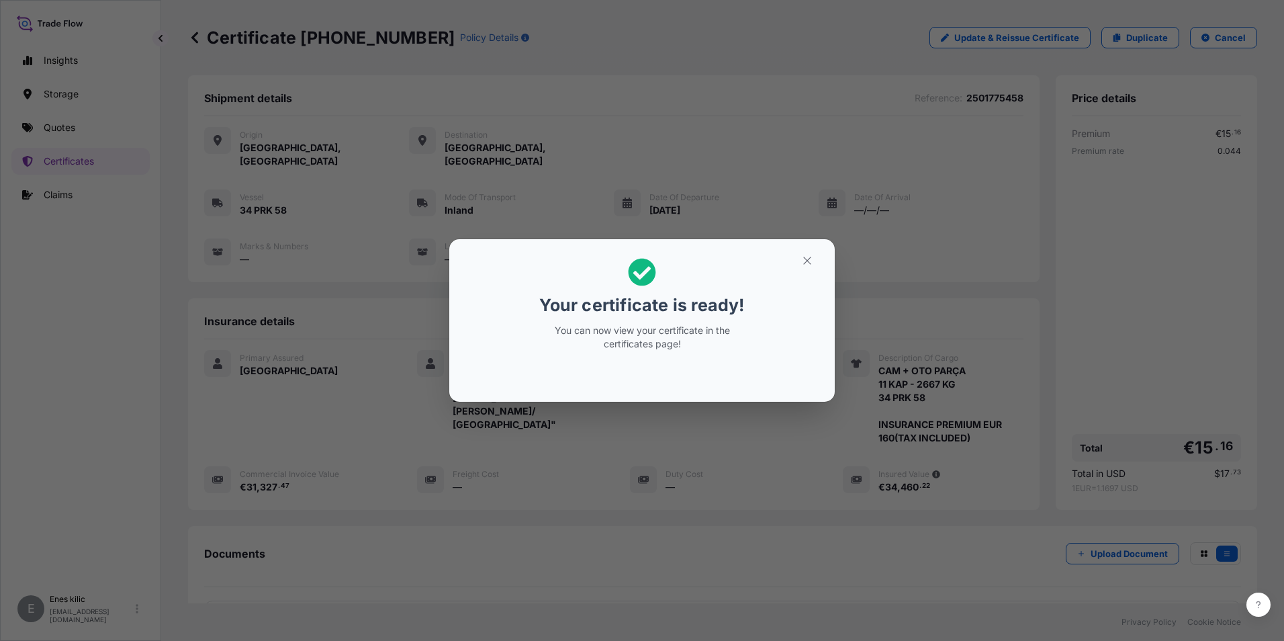
click at [811, 257] on icon "button" at bounding box center [807, 261] width 12 height 12
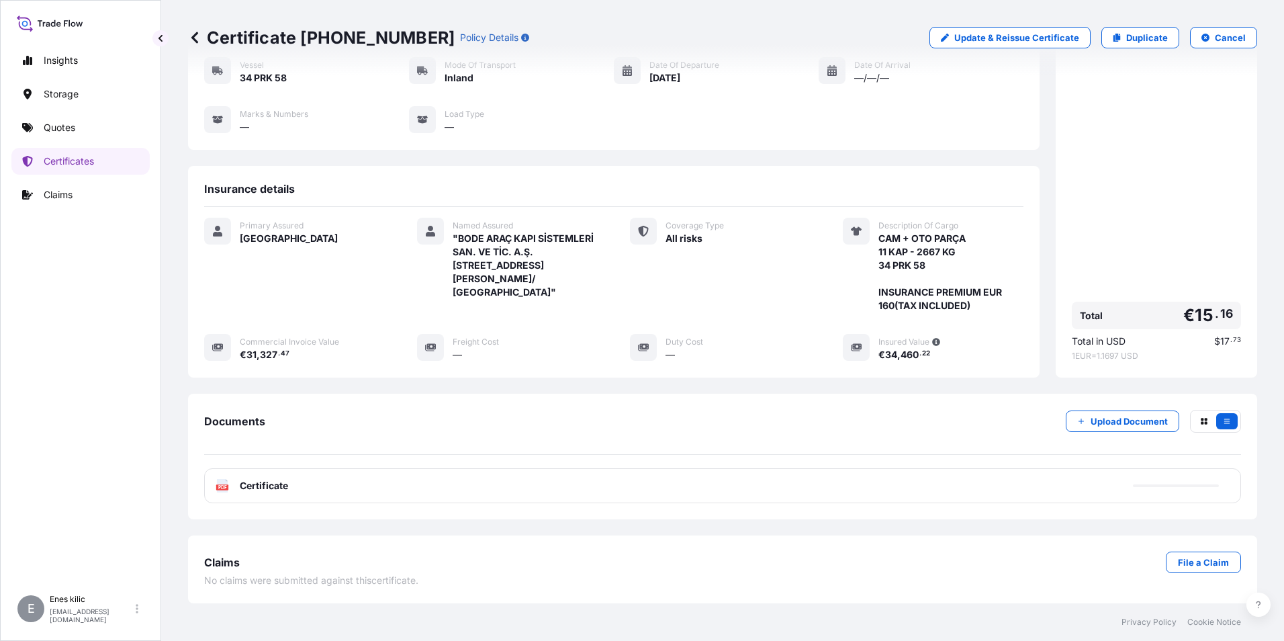
scroll to position [159, 0]
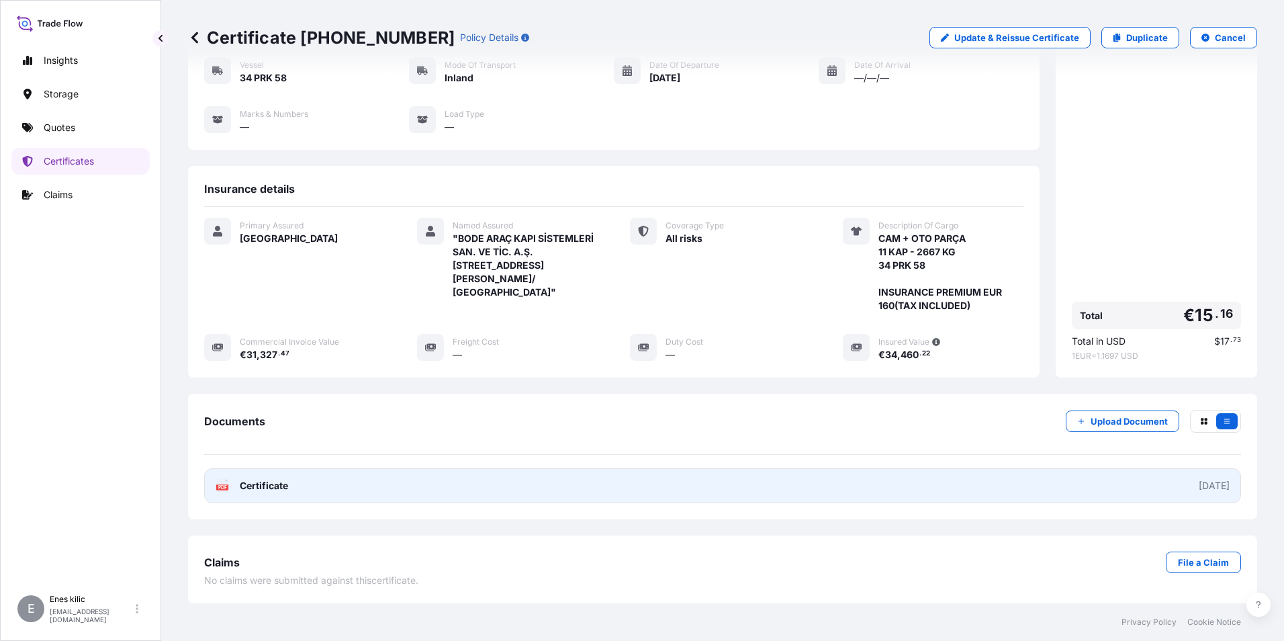
click at [301, 488] on link "PDF Certificate [DATE]" at bounding box center [722, 485] width 1037 height 35
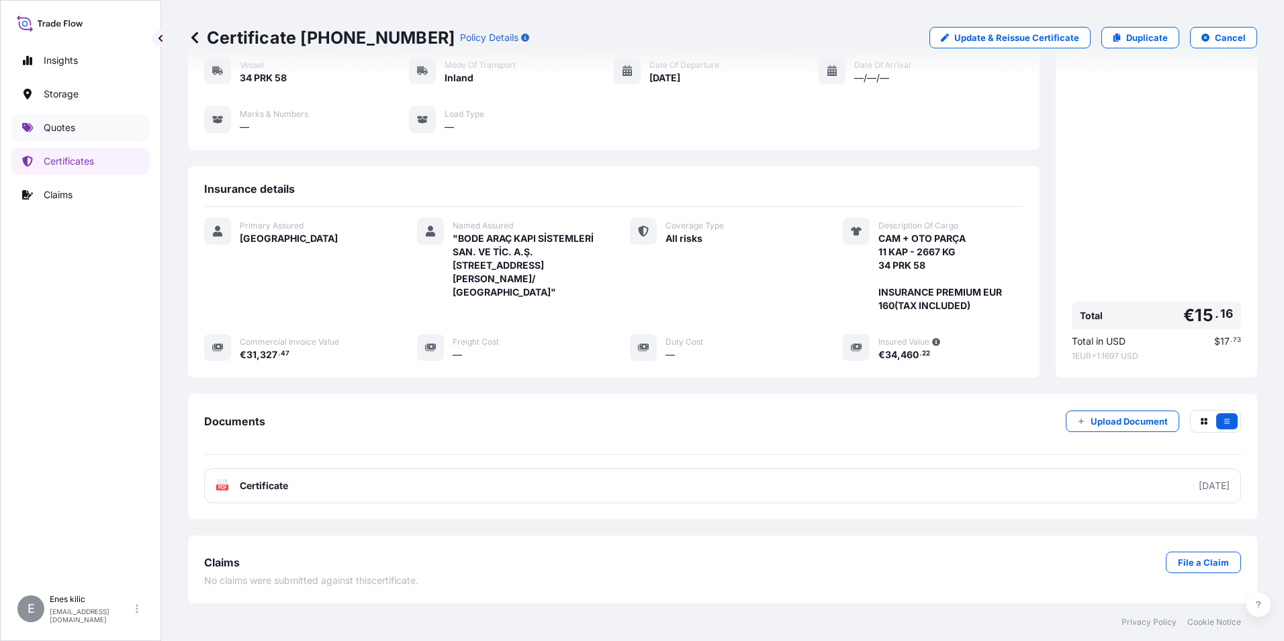
click at [83, 125] on link "Quotes" at bounding box center [80, 127] width 138 height 27
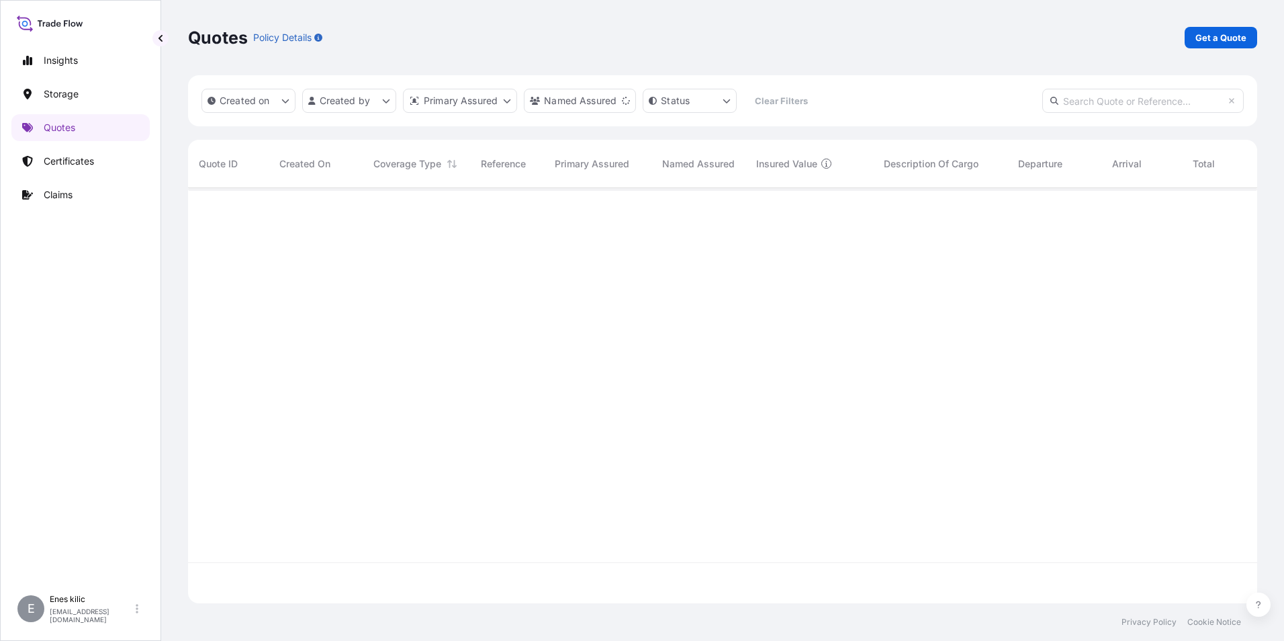
scroll to position [453, 1059]
click at [1193, 35] on link "Get a Quote" at bounding box center [1221, 37] width 73 height 21
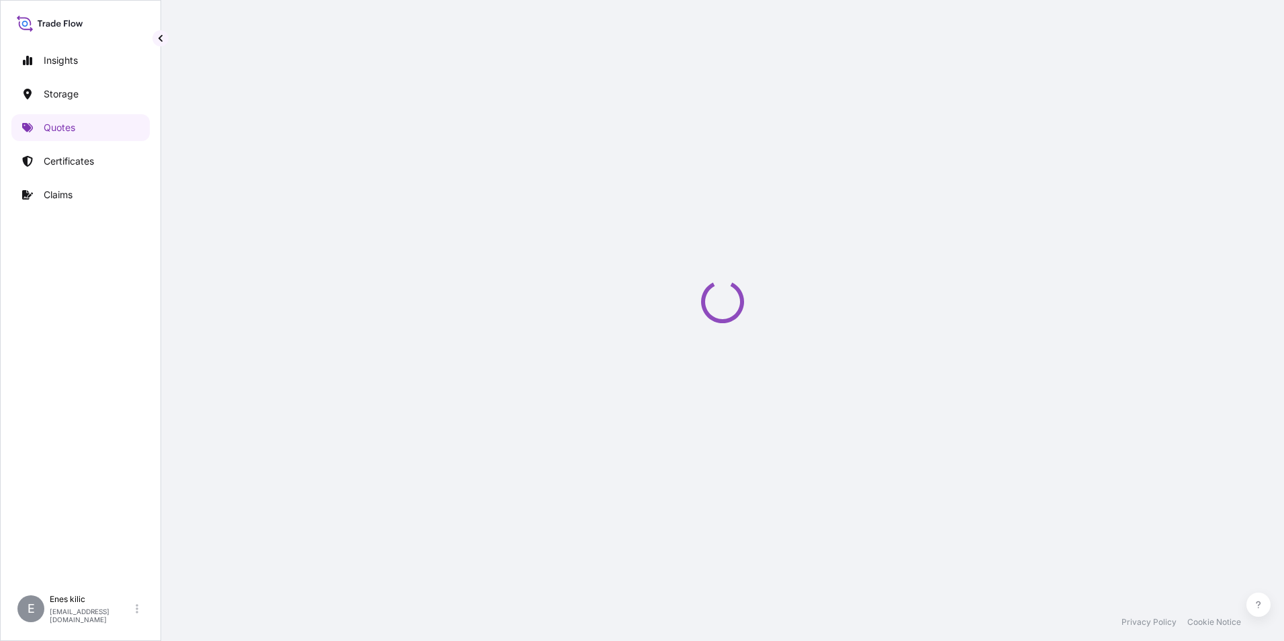
select select "Water"
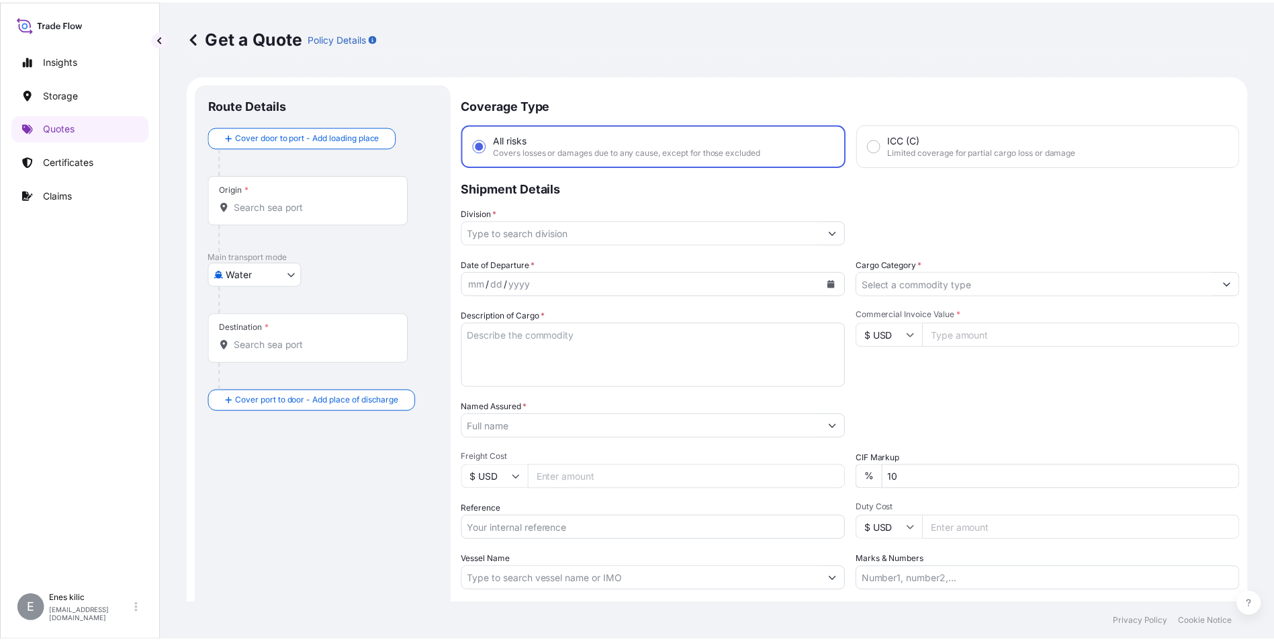
scroll to position [21, 0]
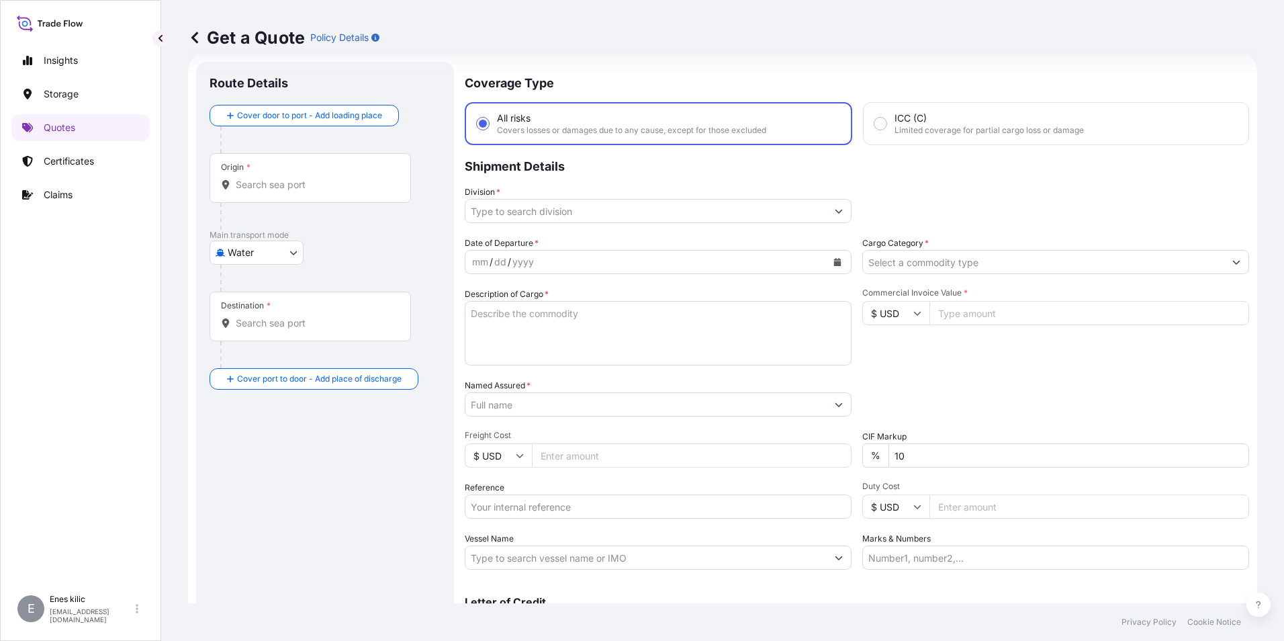
click at [567, 219] on input "Division *" at bounding box center [645, 211] width 361 height 24
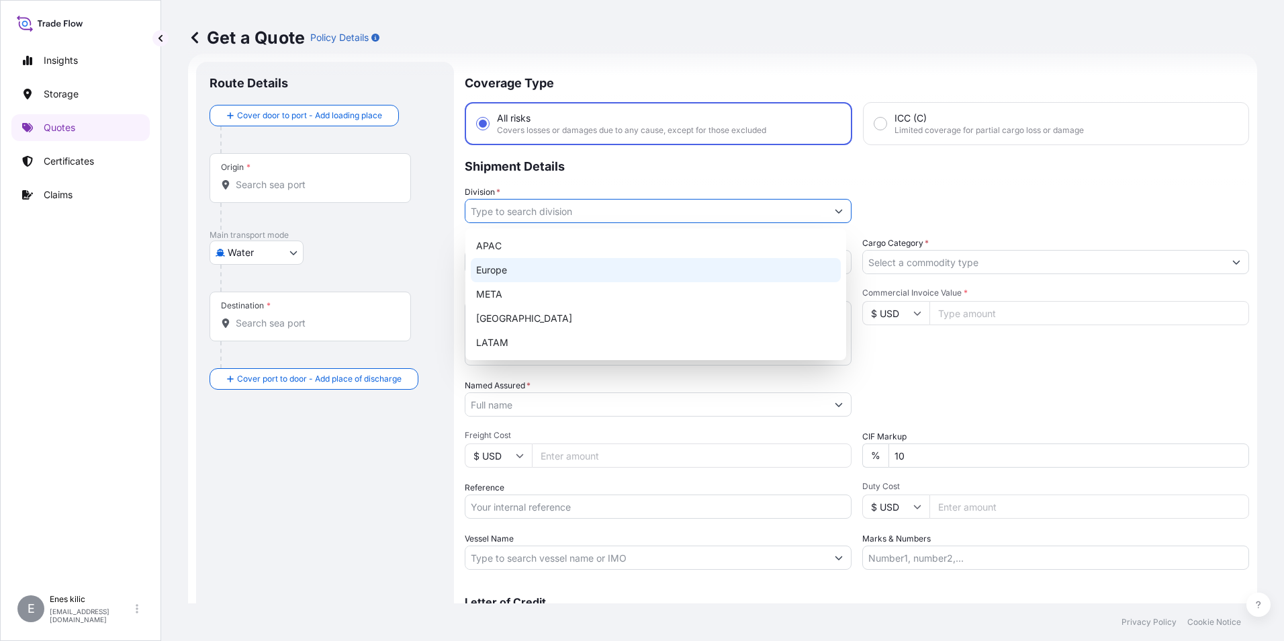
click at [314, 169] on div "Origin *" at bounding box center [310, 178] width 201 height 50
click at [314, 178] on input "Origin *" at bounding box center [315, 184] width 158 height 13
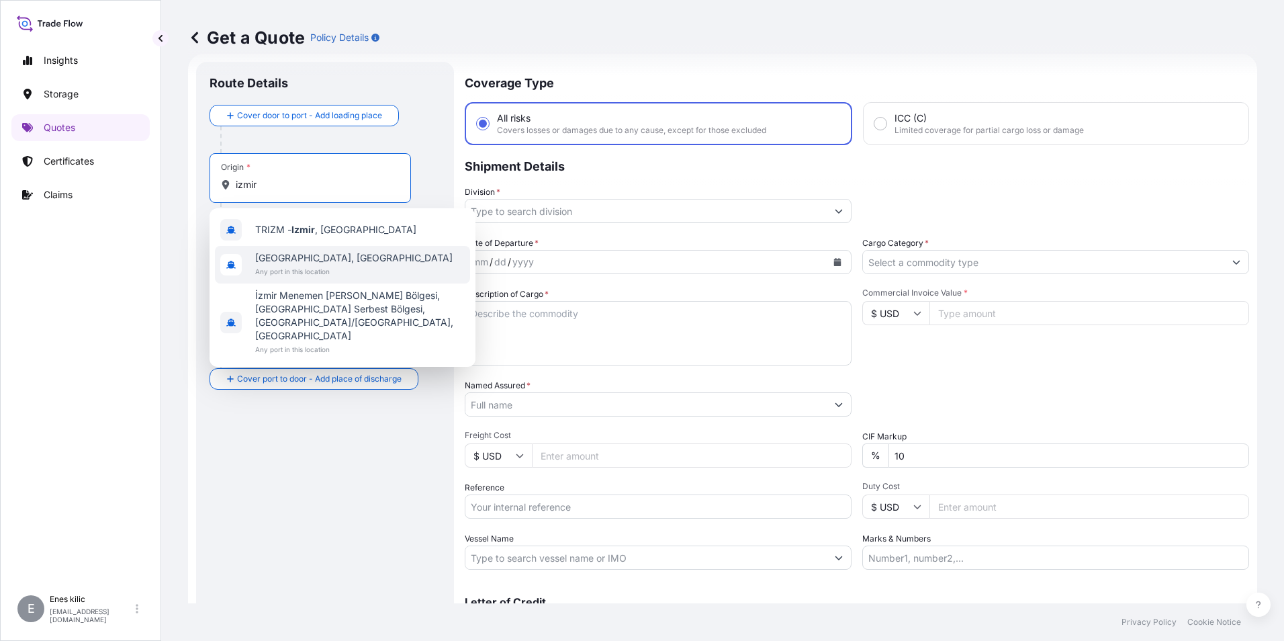
click at [324, 254] on span "[GEOGRAPHIC_DATA], [GEOGRAPHIC_DATA]" at bounding box center [353, 257] width 197 height 13
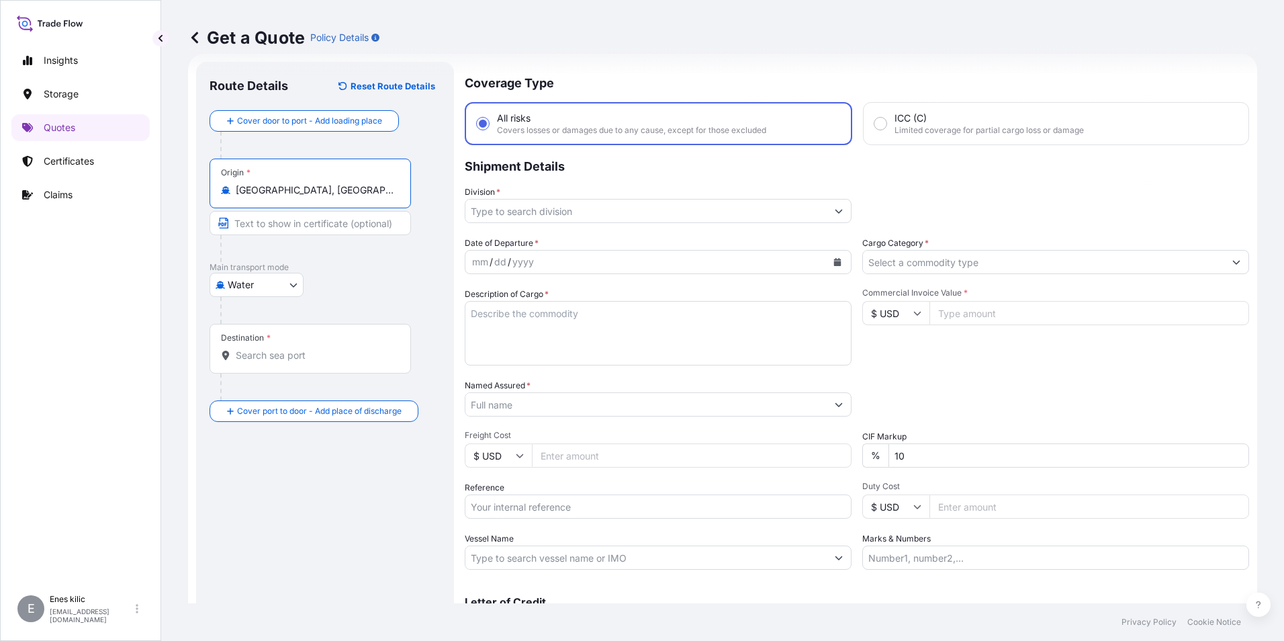
type input "[GEOGRAPHIC_DATA], [GEOGRAPHIC_DATA]"
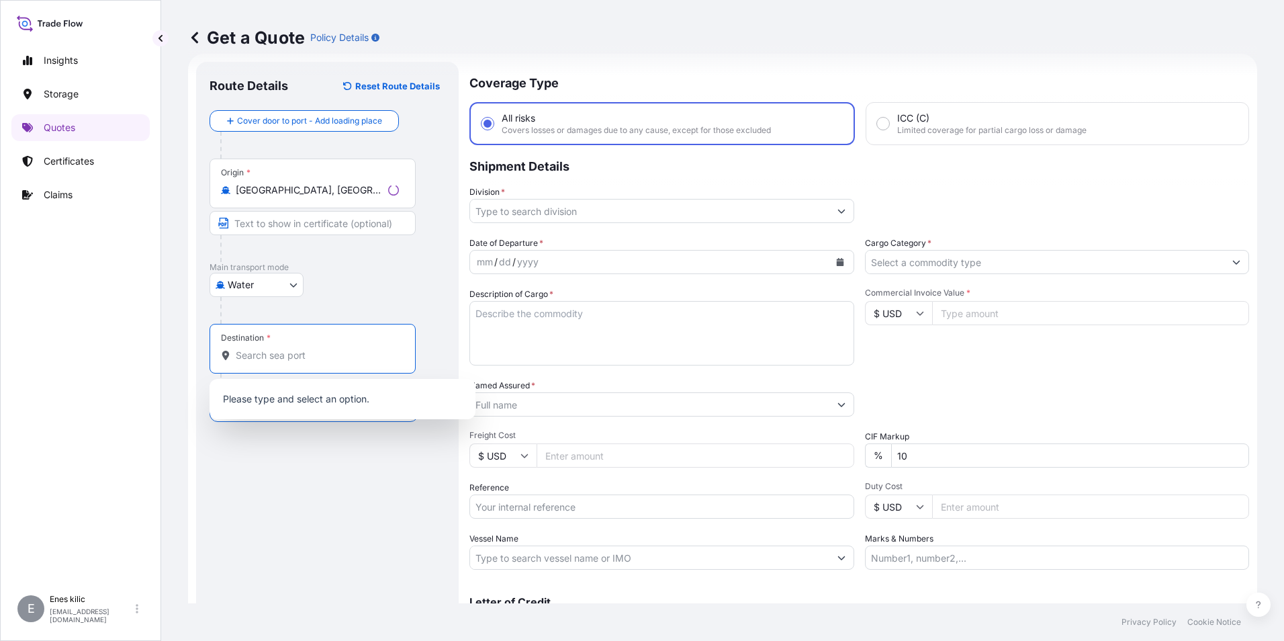
click at [289, 353] on input "Destination *" at bounding box center [317, 355] width 163 height 13
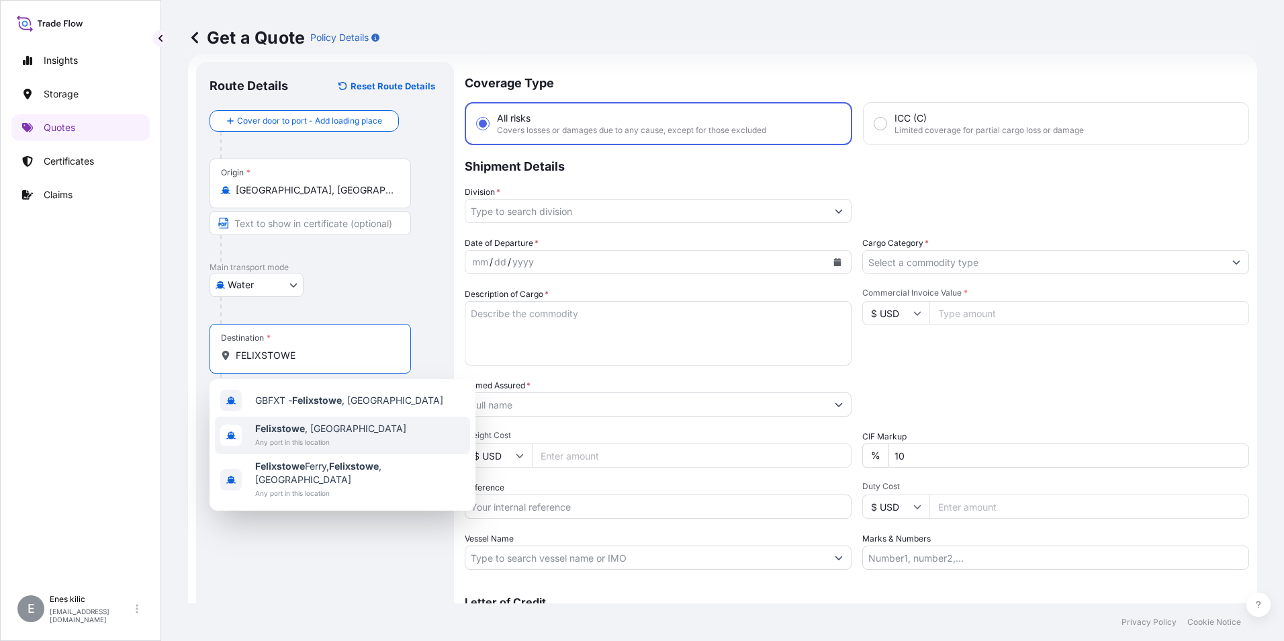
click at [310, 428] on span "Felixstowe , [GEOGRAPHIC_DATA]" at bounding box center [330, 428] width 151 height 13
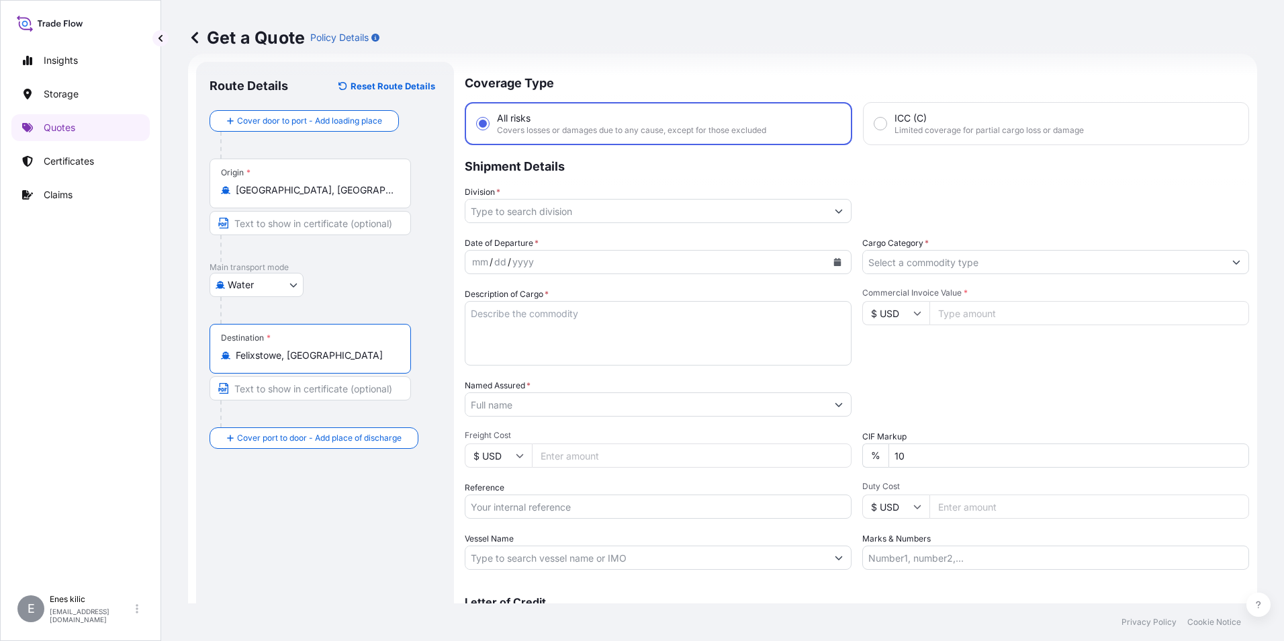
type input "Felixstowe, [GEOGRAPHIC_DATA]"
click at [641, 206] on input "Division *" at bounding box center [645, 211] width 361 height 24
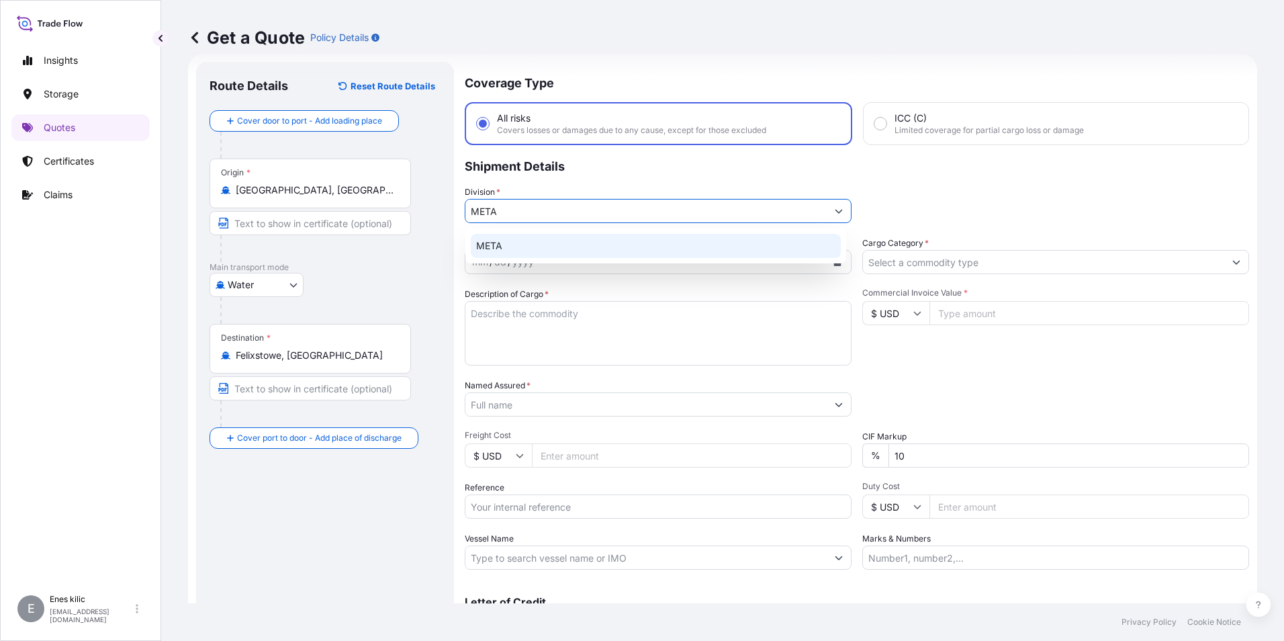
click at [627, 241] on div "META" at bounding box center [656, 246] width 370 height 24
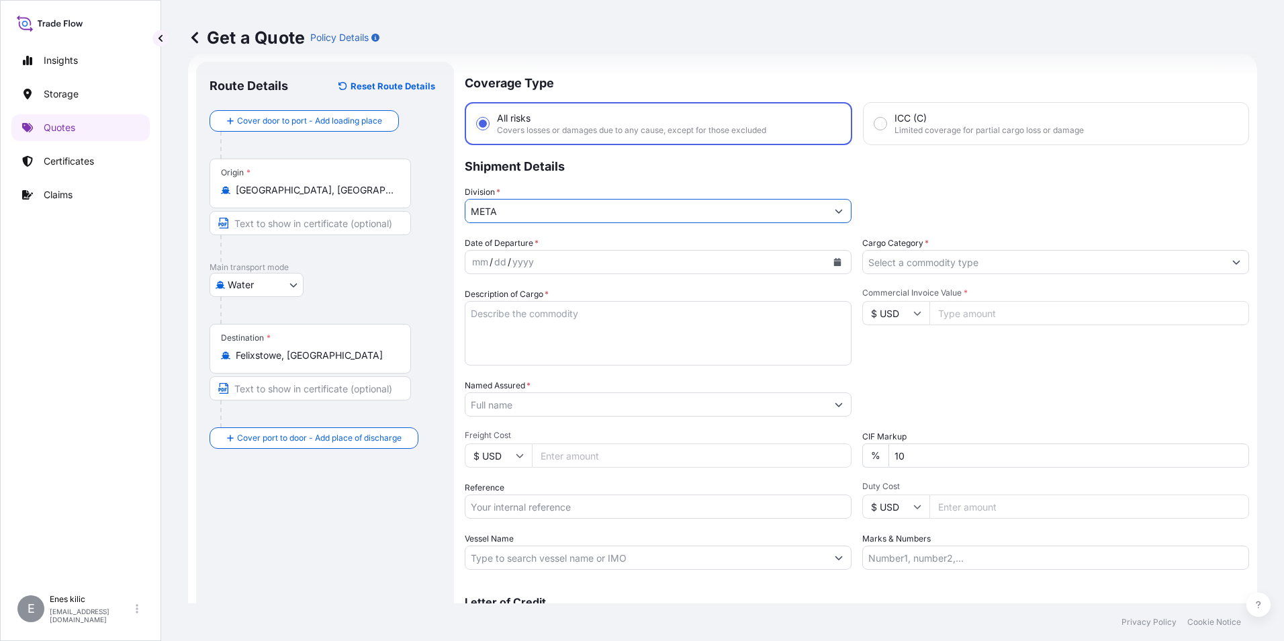
type input "META"
click at [982, 259] on input "Cargo Category *" at bounding box center [1043, 262] width 361 height 24
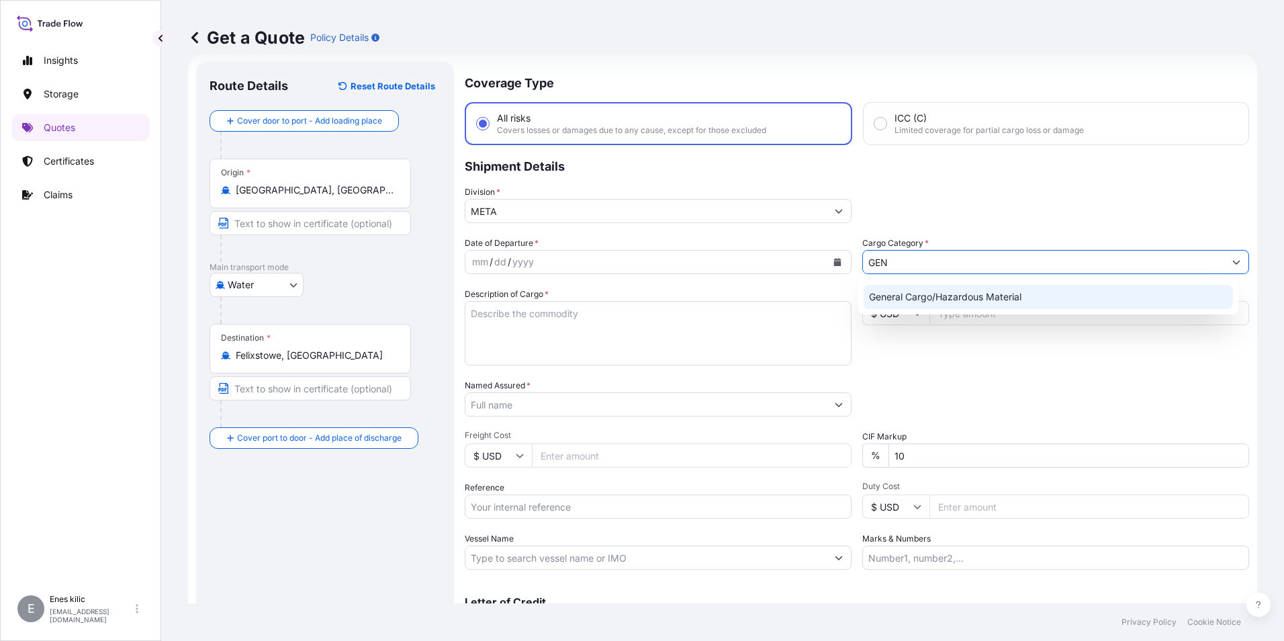
click at [970, 290] on div "General Cargo/Hazardous Material" at bounding box center [1049, 297] width 370 height 24
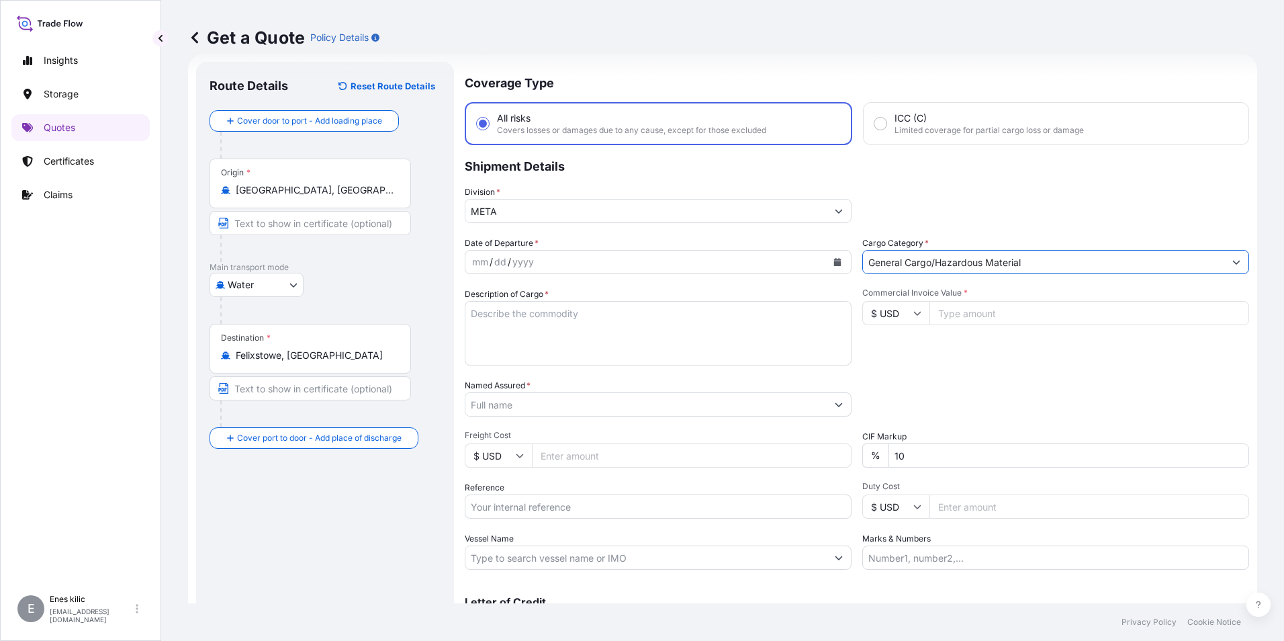
type input "General Cargo/Hazardous Material"
click at [711, 254] on div "mm / dd / yyyy" at bounding box center [645, 262] width 361 height 24
click at [832, 267] on button "Calendar" at bounding box center [837, 261] width 21 height 21
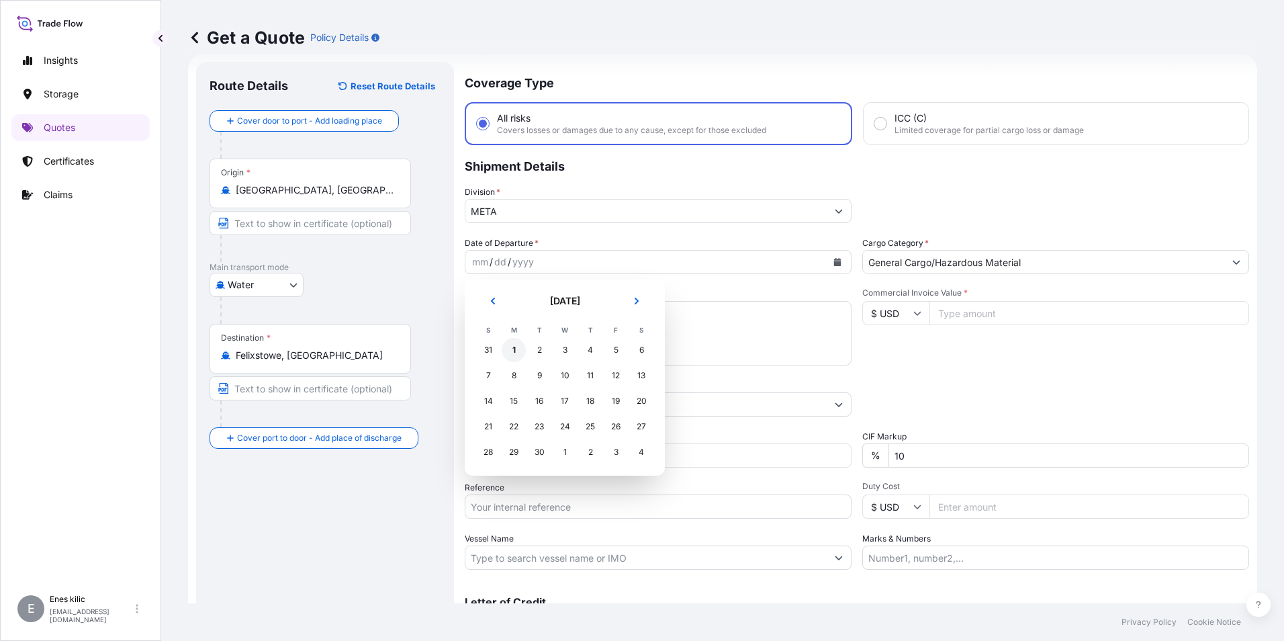
click at [523, 349] on div "1" at bounding box center [514, 350] width 24 height 24
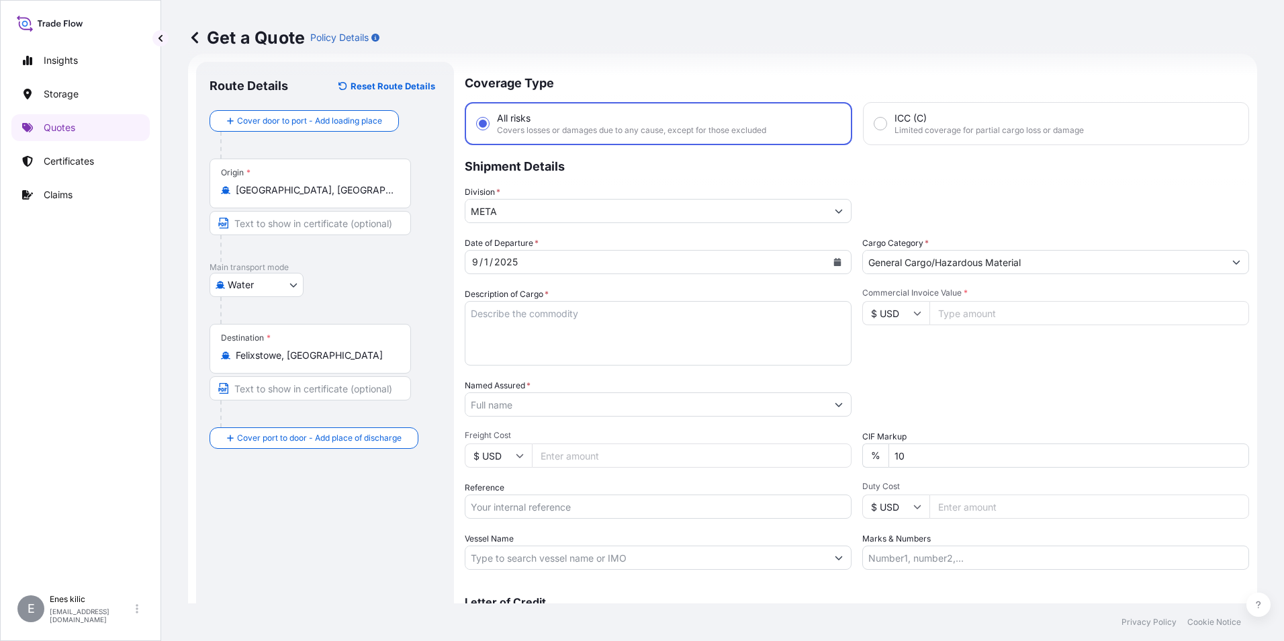
click at [903, 322] on input "$ USD" at bounding box center [895, 313] width 67 height 24
click at [894, 381] on div "£ GBP" at bounding box center [891, 378] width 56 height 26
type input "£ GBP"
click at [964, 317] on input "Commercial Invoice Value *" at bounding box center [1089, 313] width 320 height 24
type input "58212"
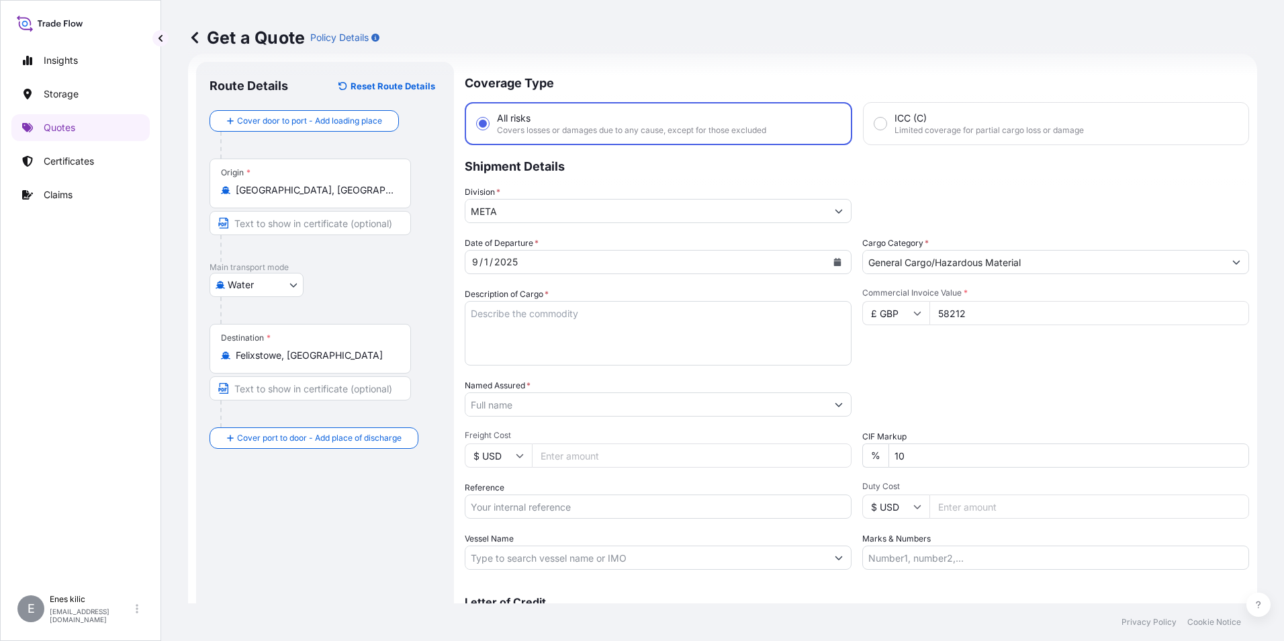
click at [983, 363] on div "Commercial Invoice Value * £ GBP 58212" at bounding box center [1055, 326] width 387 height 78
click at [649, 324] on textarea "Description of Cargo *" at bounding box center [658, 333] width 387 height 64
click at [513, 326] on textarea "Description of Cargo *" at bounding box center [658, 333] width 387 height 64
paste textarea "TCNU 170 881-2 / MSKU 083 185-9"
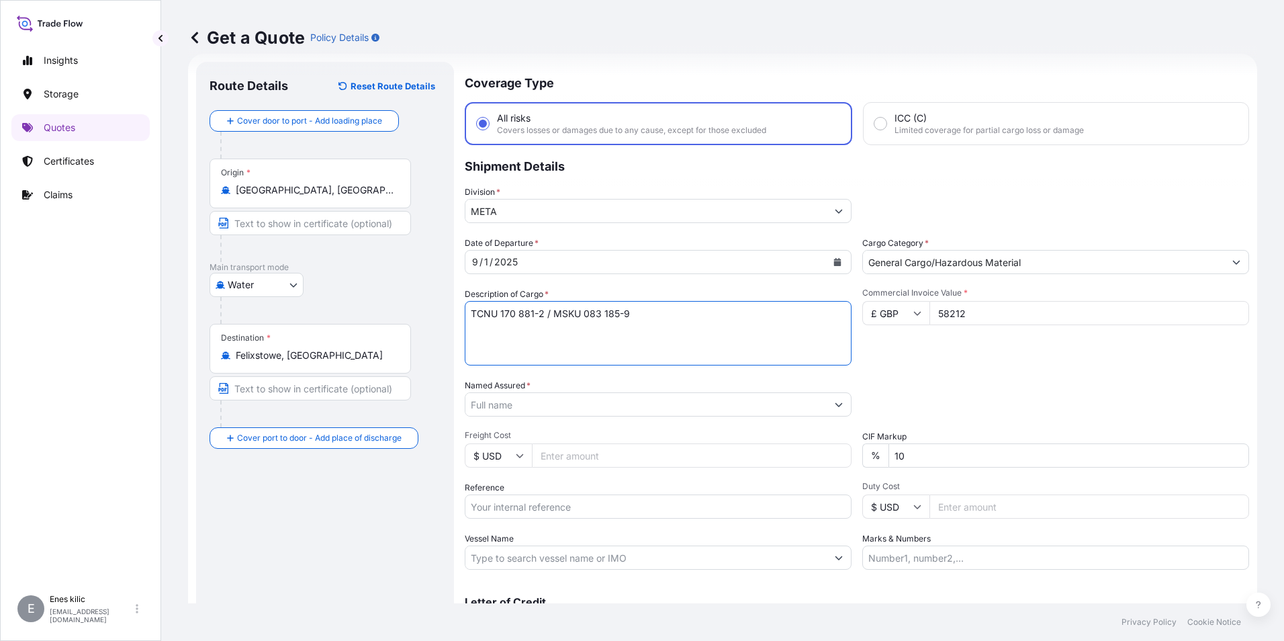
type textarea "TCNU 170 881-2 / MSKU 083 185-9"
click at [569, 504] on input "Reference" at bounding box center [658, 506] width 387 height 24
paste input "2201775916"
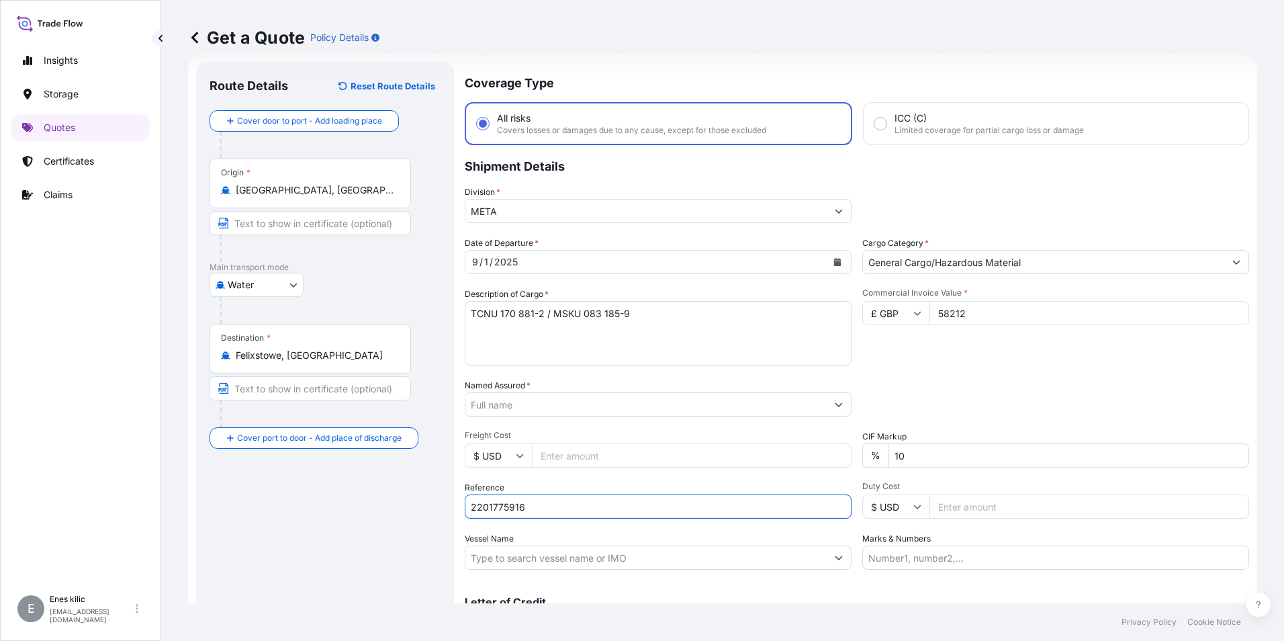
type input "2201775916"
click at [632, 312] on textarea "TCNU 170 881-2 / MSKU 083 185-9" at bounding box center [658, 333] width 387 height 64
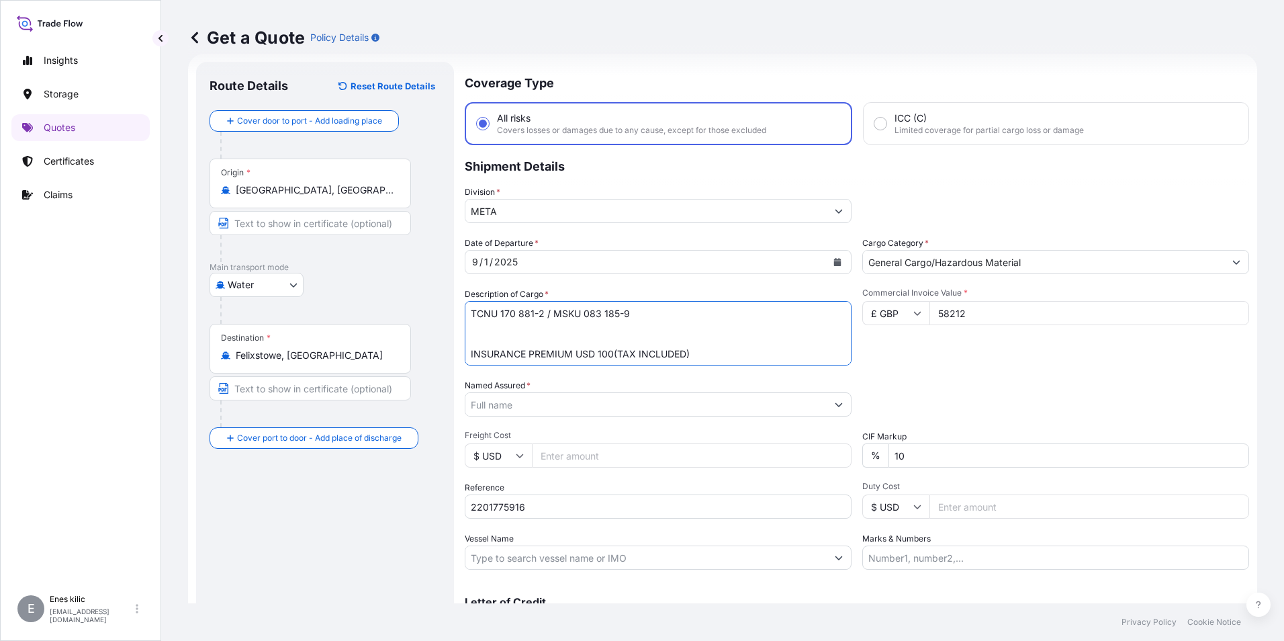
type textarea "TCNU 170 881-2 / MSKU 083 185-9 INSURANCE PREMIUM USD 100(TAX INCLUDED)"
click at [916, 377] on div "Date of Departure * [DATE] Cargo Category * General Cargo/Hazardous Material De…" at bounding box center [857, 402] width 784 height 333
click at [611, 416] on div at bounding box center [658, 404] width 387 height 24
click at [604, 408] on input "Named Assured *" at bounding box center [645, 404] width 361 height 24
click at [526, 392] on div at bounding box center [658, 404] width 387 height 24
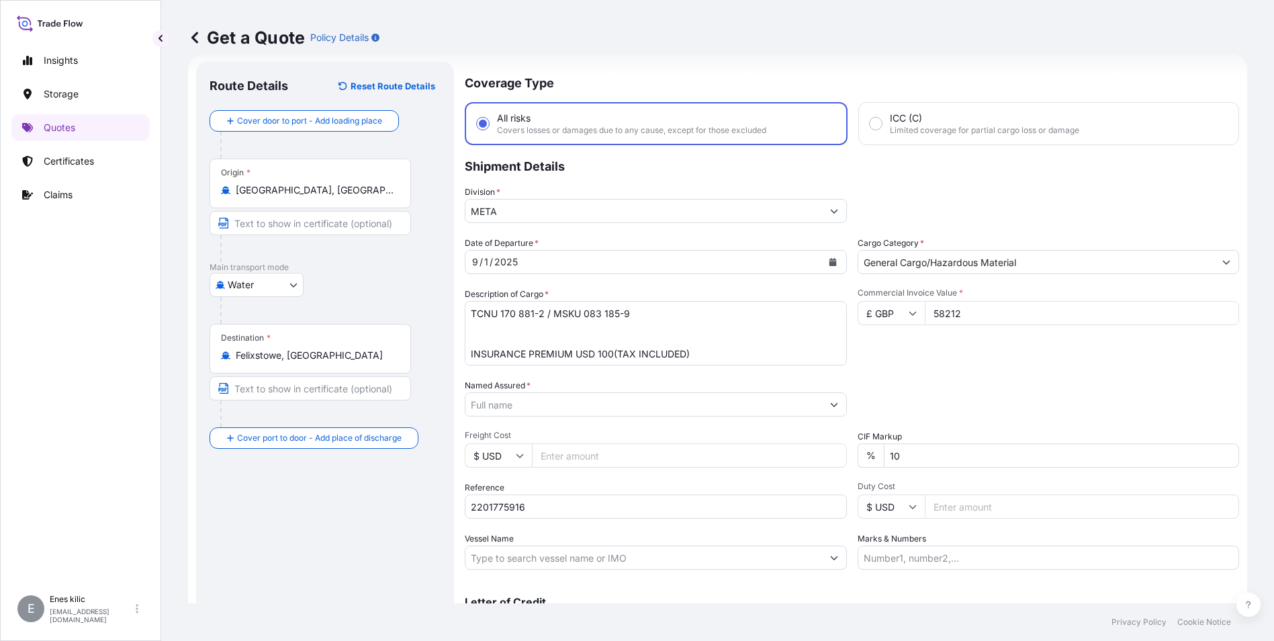
click at [524, 396] on input "Named Assured *" at bounding box center [643, 404] width 357 height 24
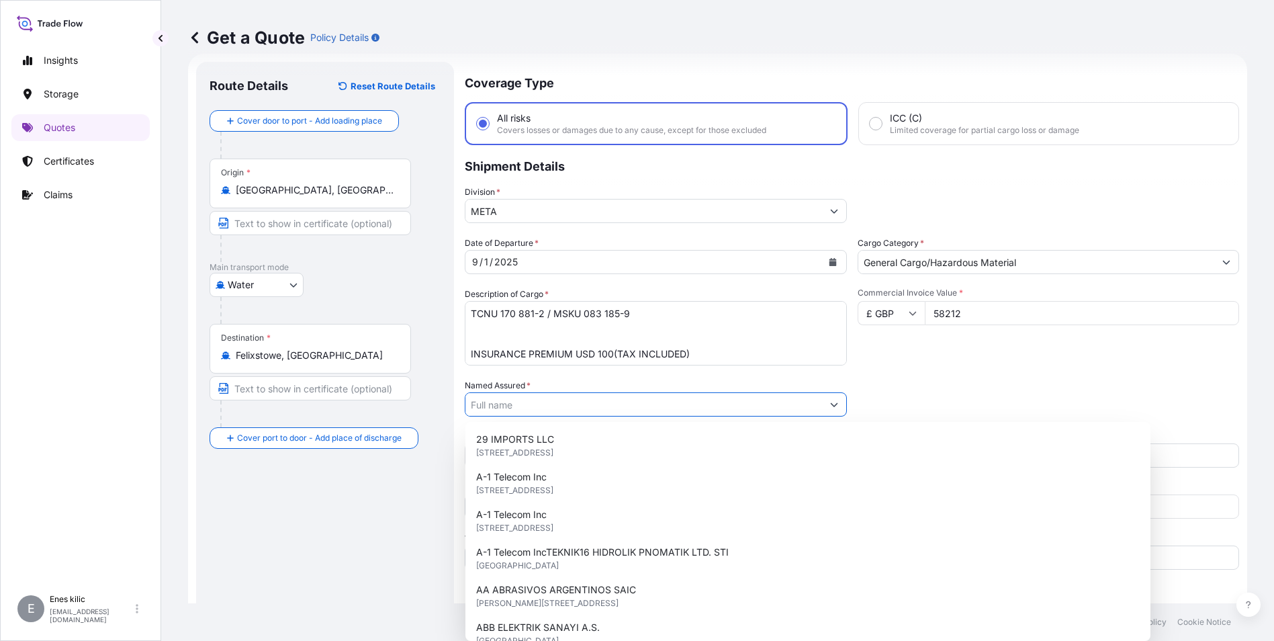
paste input "AK CELEP PAMUK GIDA TARIM ÜRÜNLERİ TEKSTİL VE TURZIM [DOMAIN_NAME] STI"
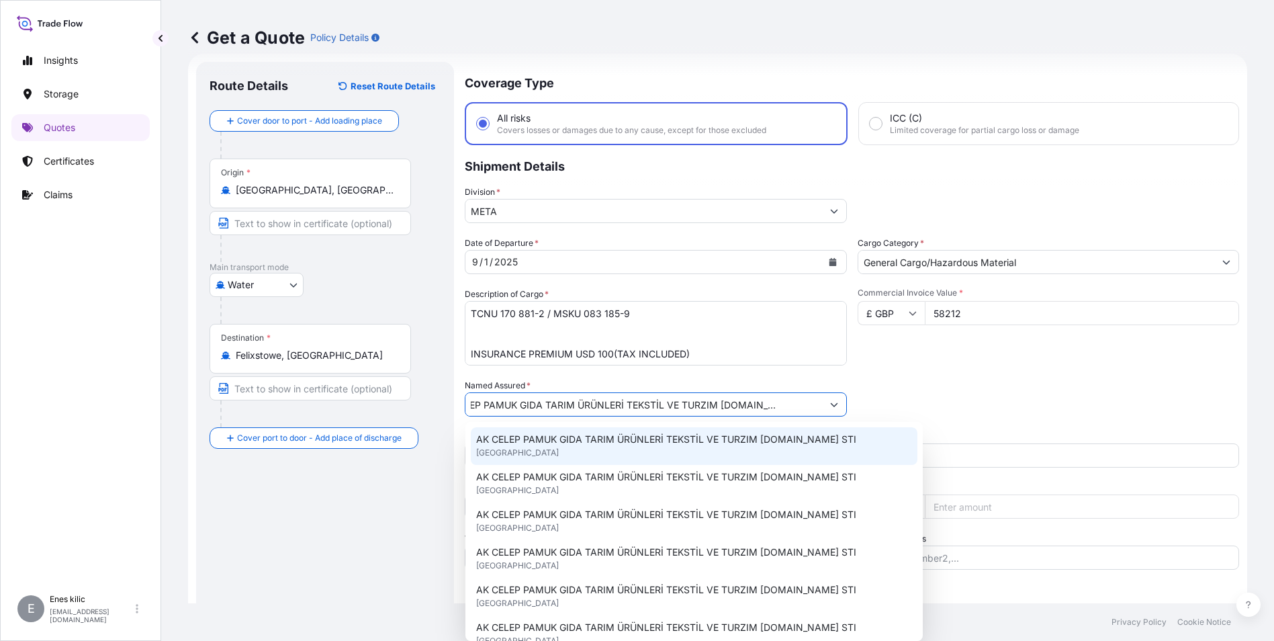
click at [581, 448] on div "AK CELEP PAMUK GIDA TARIM ÜRÜNLERİ TEKSTİL VE TURZIM [DOMAIN_NAME] STI [GEOGRAP…" at bounding box center [694, 446] width 447 height 38
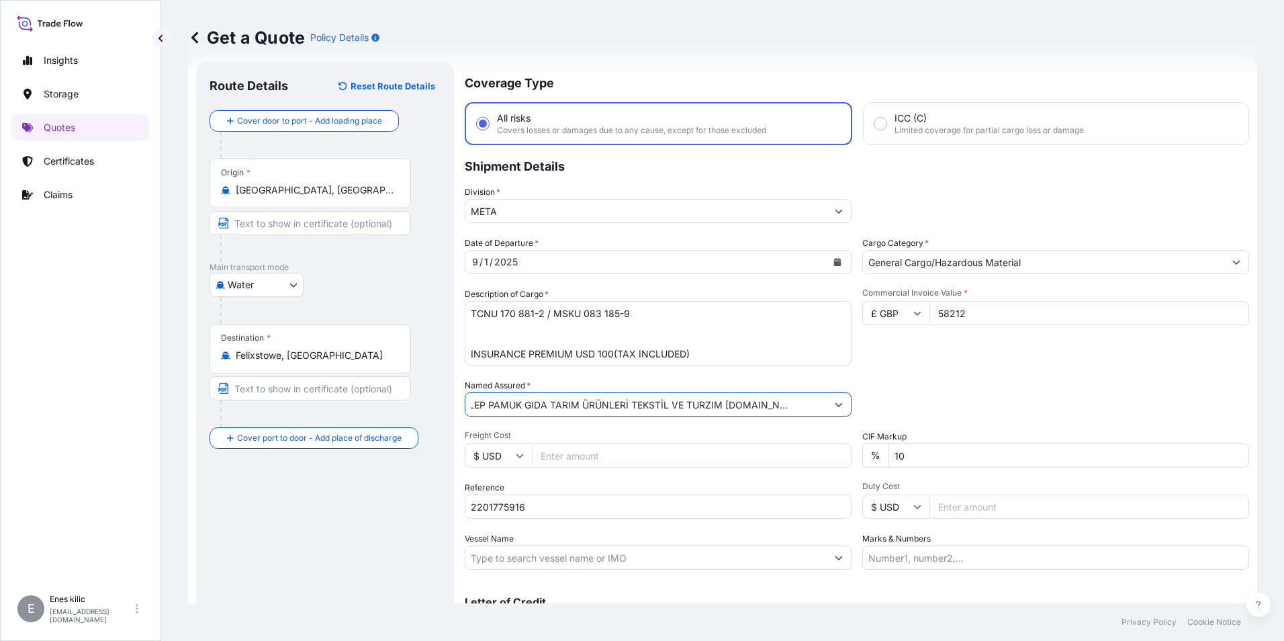
scroll to position [89, 0]
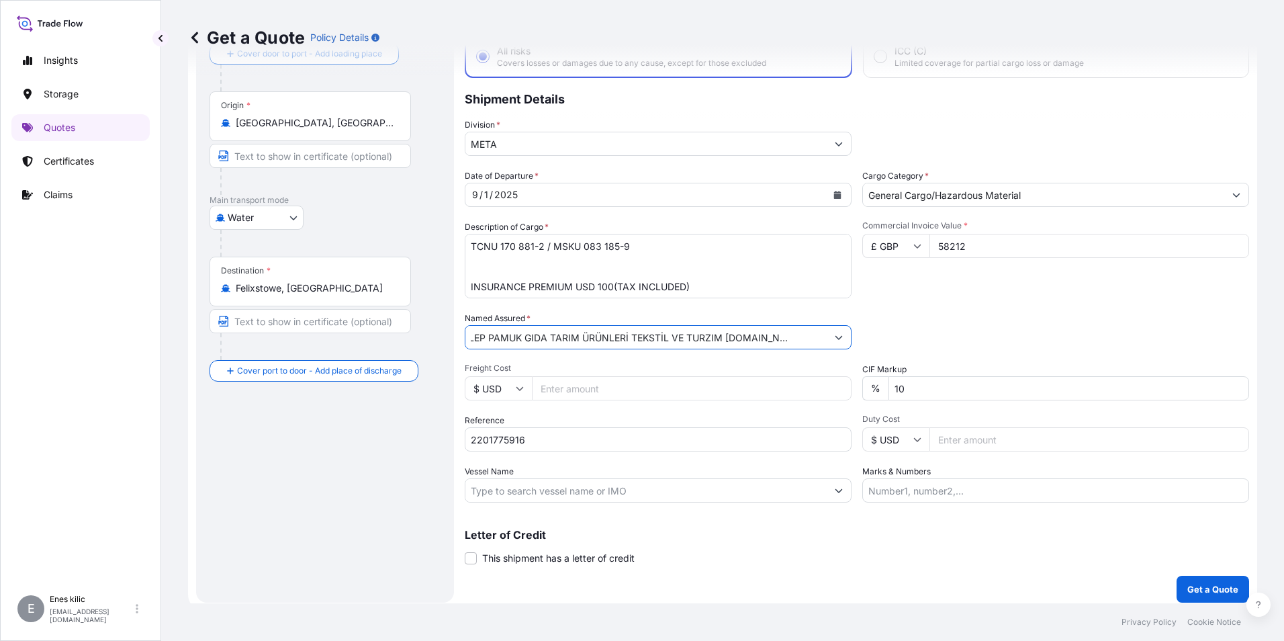
type input "AK CELEP PAMUK GIDA TARIM ÜRÜNLERİ TEKSTİL VE TURZIM [DOMAIN_NAME] STI"
click at [559, 491] on input "Vessel Name" at bounding box center [645, 490] width 361 height 24
click at [519, 489] on input "Vessel Name" at bounding box center [645, 490] width 361 height 24
paste input "W [GEOGRAPHIC_DATA]"
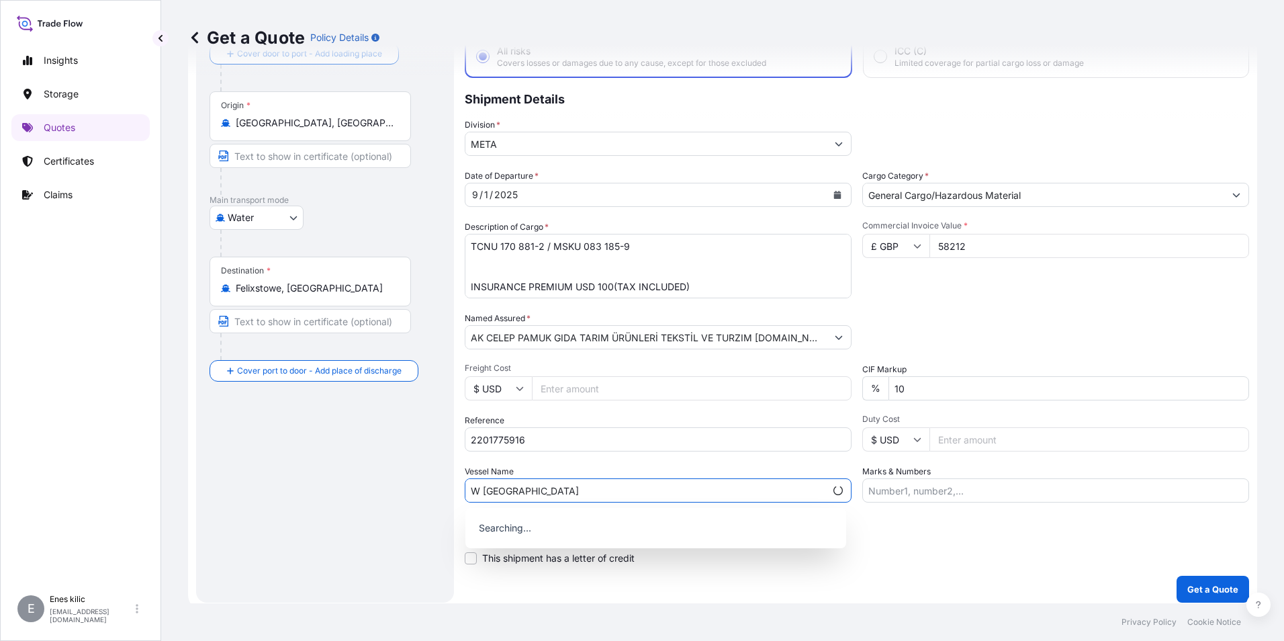
type input "W [GEOGRAPHIC_DATA]"
click at [939, 494] on input "Marks & Numbers" at bounding box center [1055, 490] width 387 height 24
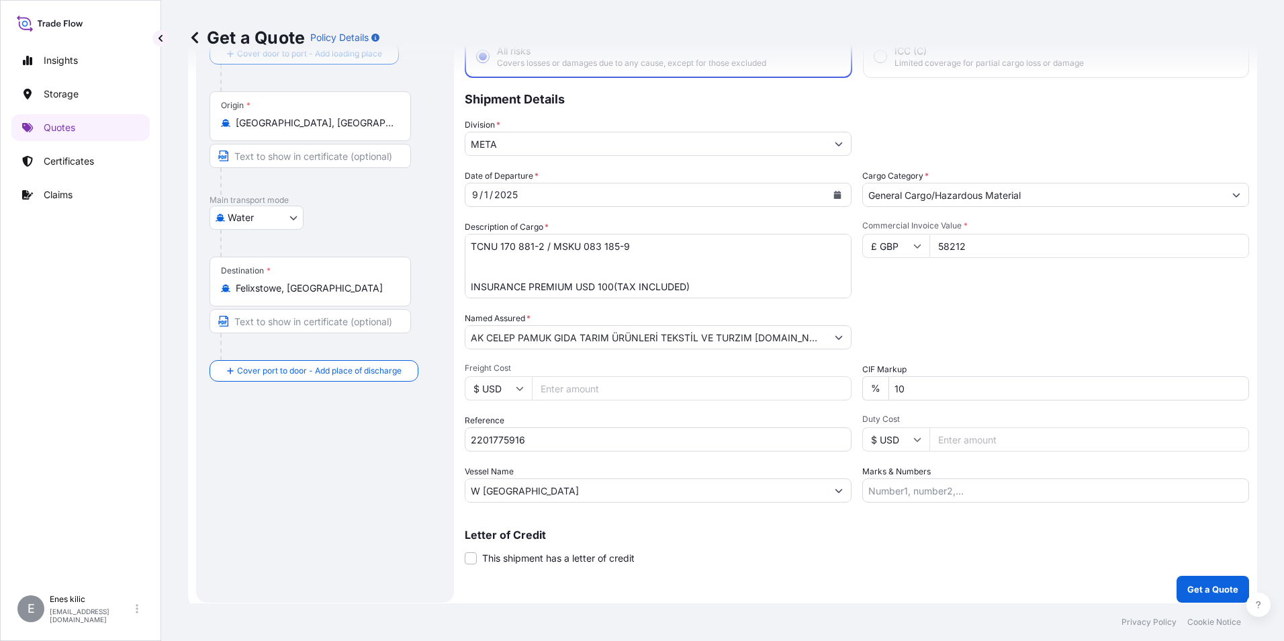
click at [926, 496] on input "Marks & Numbers" at bounding box center [1055, 490] width 387 height 24
paste input "MAERSK LINE"
type input "MAERSK LINE"
click at [1205, 584] on p "Get a Quote" at bounding box center [1212, 588] width 51 height 13
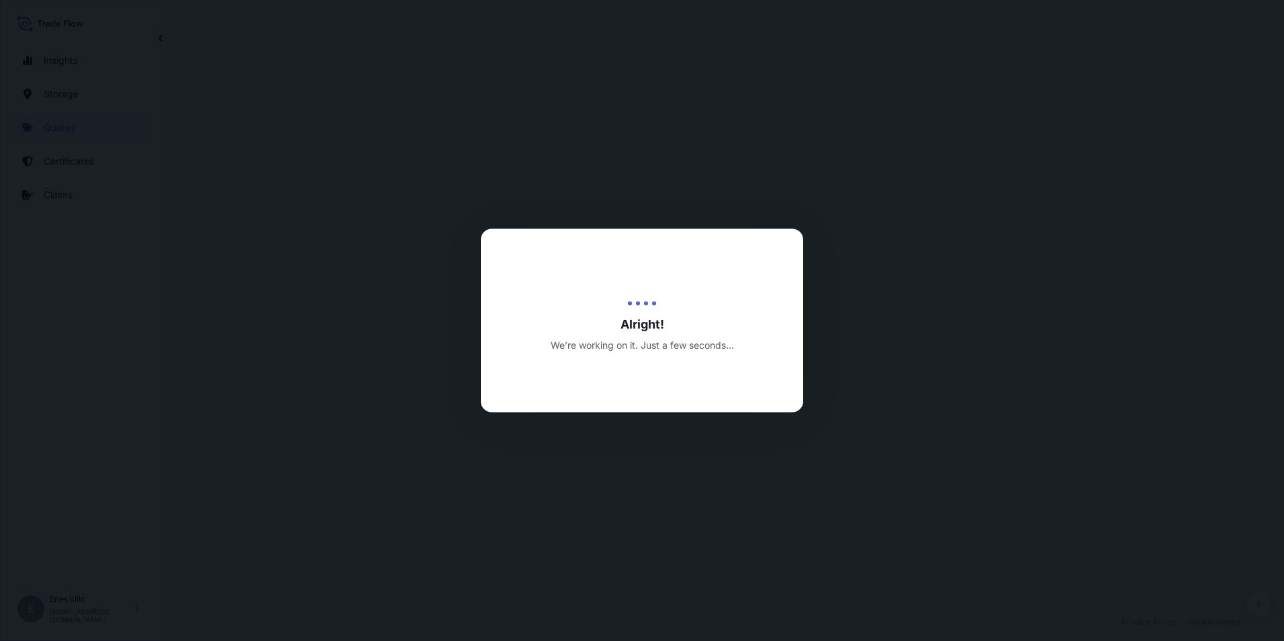
select select "Water"
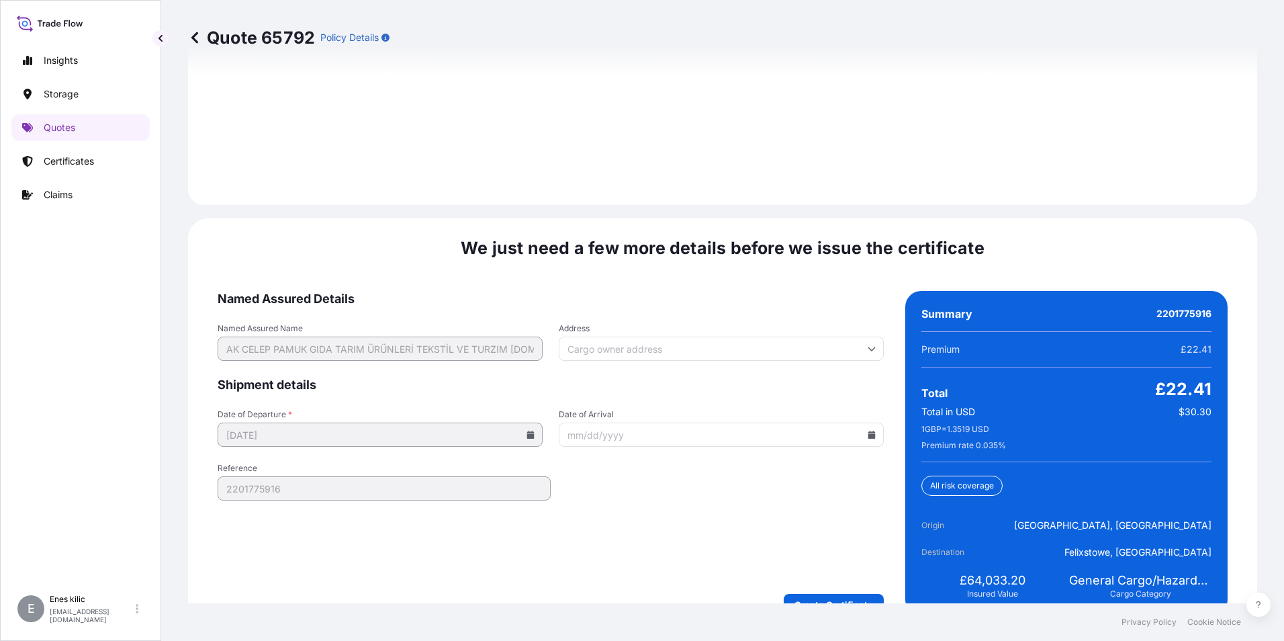
scroll to position [1961, 0]
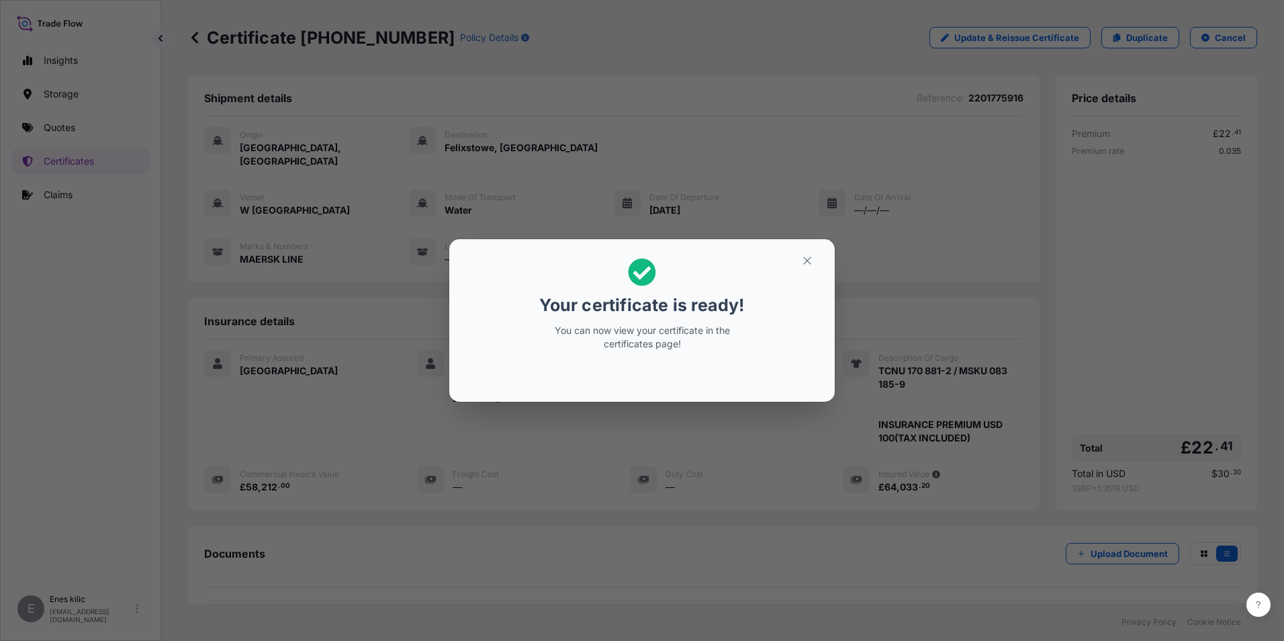
click at [813, 251] on section "Your certificate is ready! You can now view your certificate in the certificate…" at bounding box center [641, 320] width 385 height 163
click at [802, 259] on icon "button" at bounding box center [807, 261] width 12 height 12
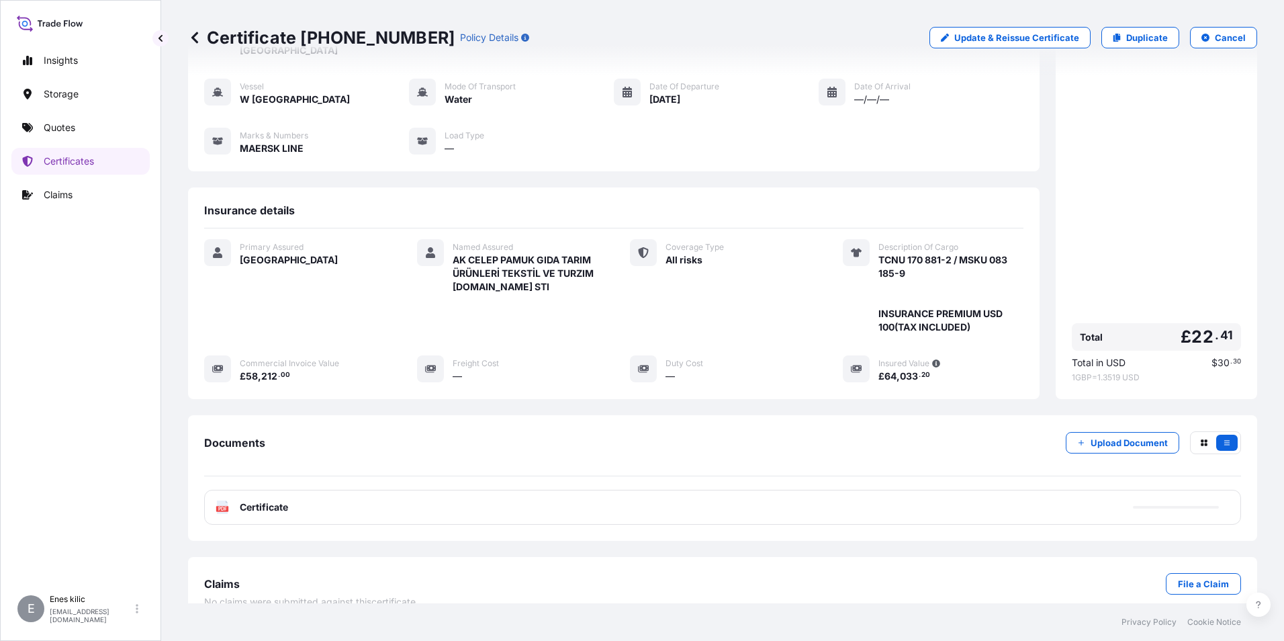
scroll to position [119, 0]
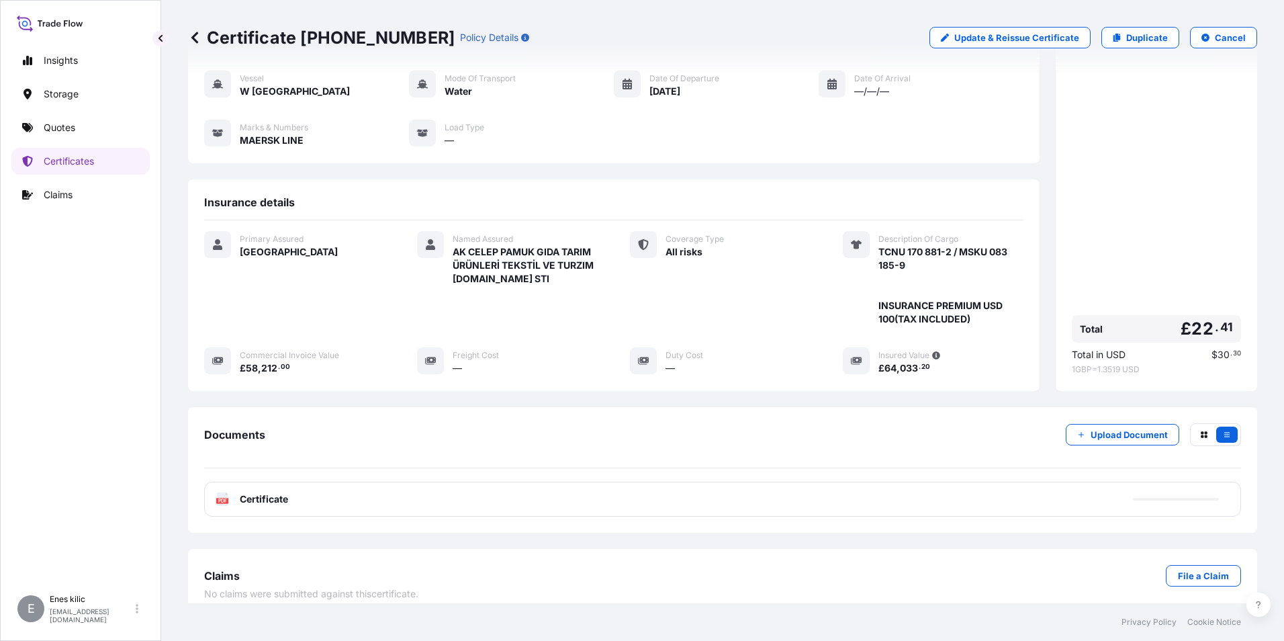
click at [324, 505] on div "Documents Upload Document PDF Certificate" at bounding box center [722, 470] width 1069 height 126
click at [304, 493] on div "PDF Certificate" at bounding box center [722, 499] width 1037 height 35
click at [269, 492] on span "Certificate" at bounding box center [264, 498] width 48 height 13
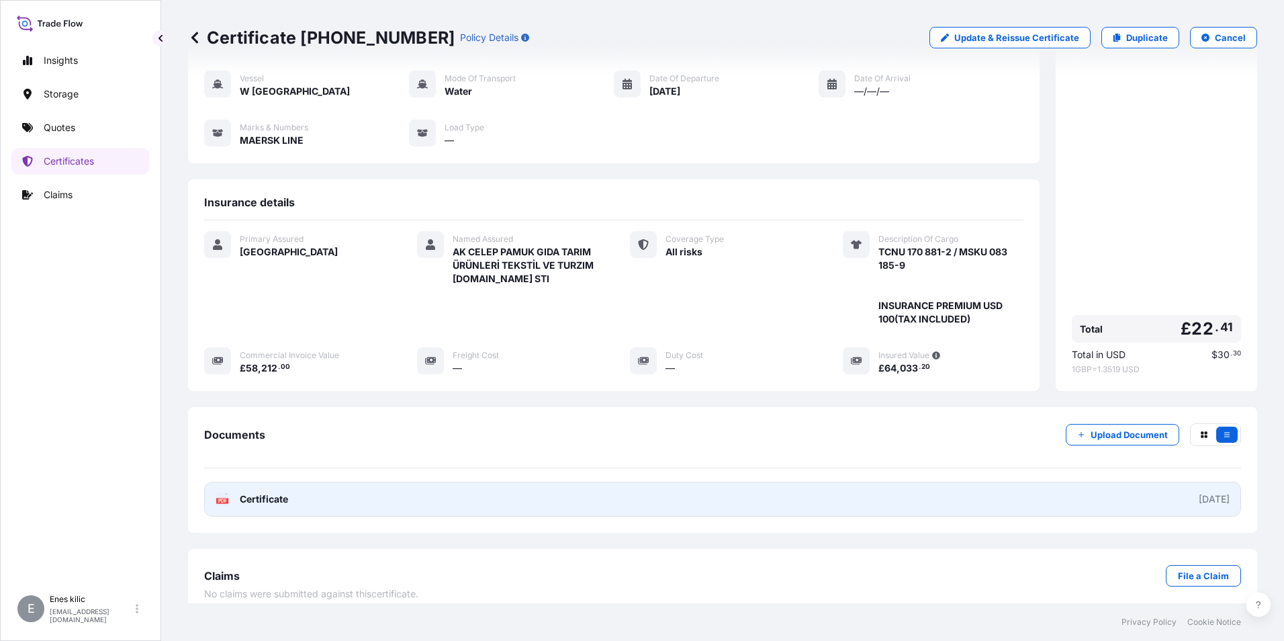
drag, startPoint x: 289, startPoint y: 490, endPoint x: 278, endPoint y: 488, distance: 11.5
click at [278, 492] on span "Certificate" at bounding box center [264, 498] width 48 height 13
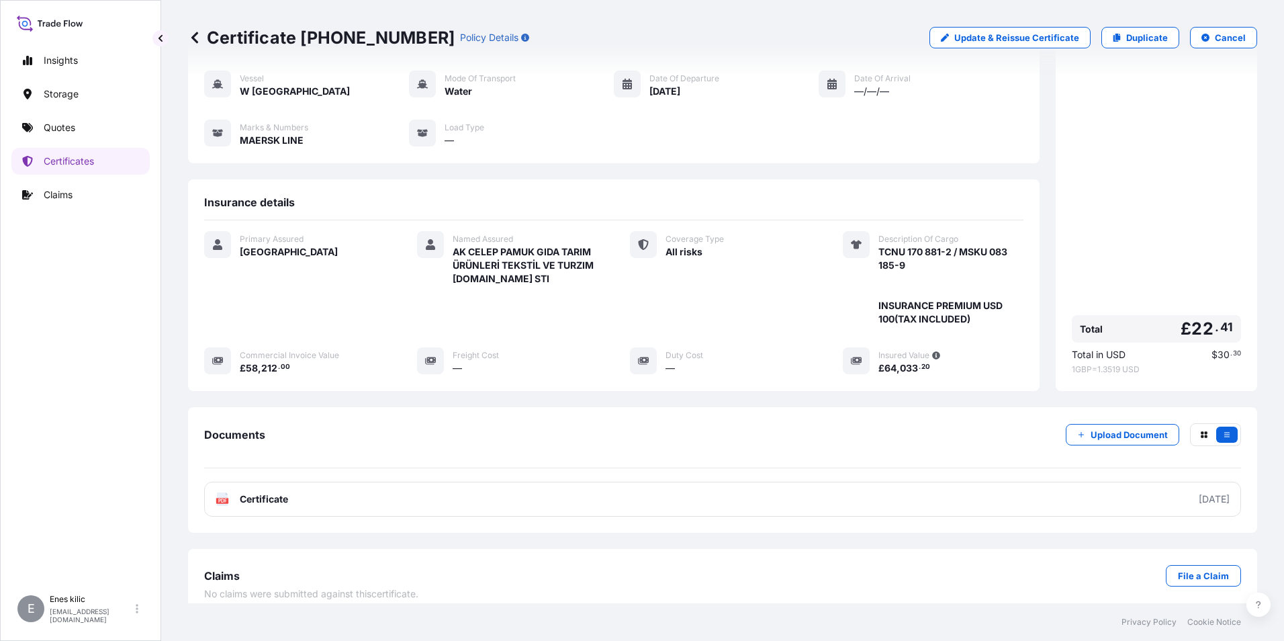
click at [548, 407] on div "Documents Upload Document PDF Certificate [DATE]" at bounding box center [722, 470] width 1069 height 126
click at [72, 128] on p "Quotes" at bounding box center [60, 127] width 32 height 13
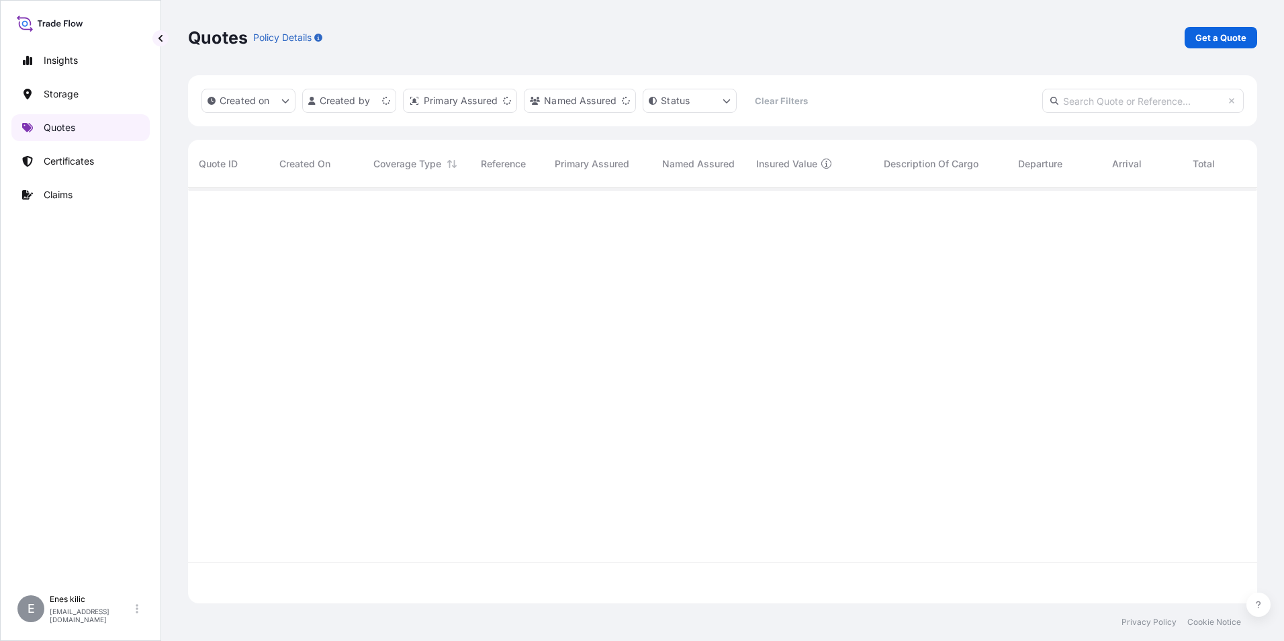
scroll to position [412, 1059]
click at [1213, 34] on p "Get a Quote" at bounding box center [1220, 37] width 51 height 13
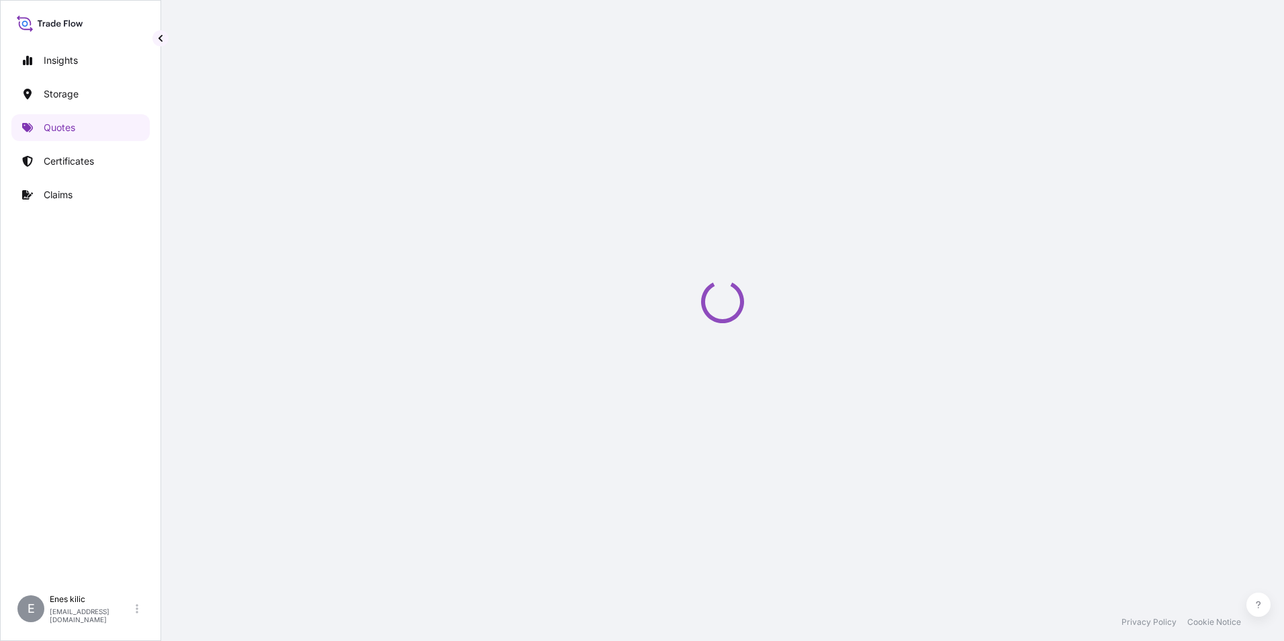
scroll to position [21, 0]
select select "Water"
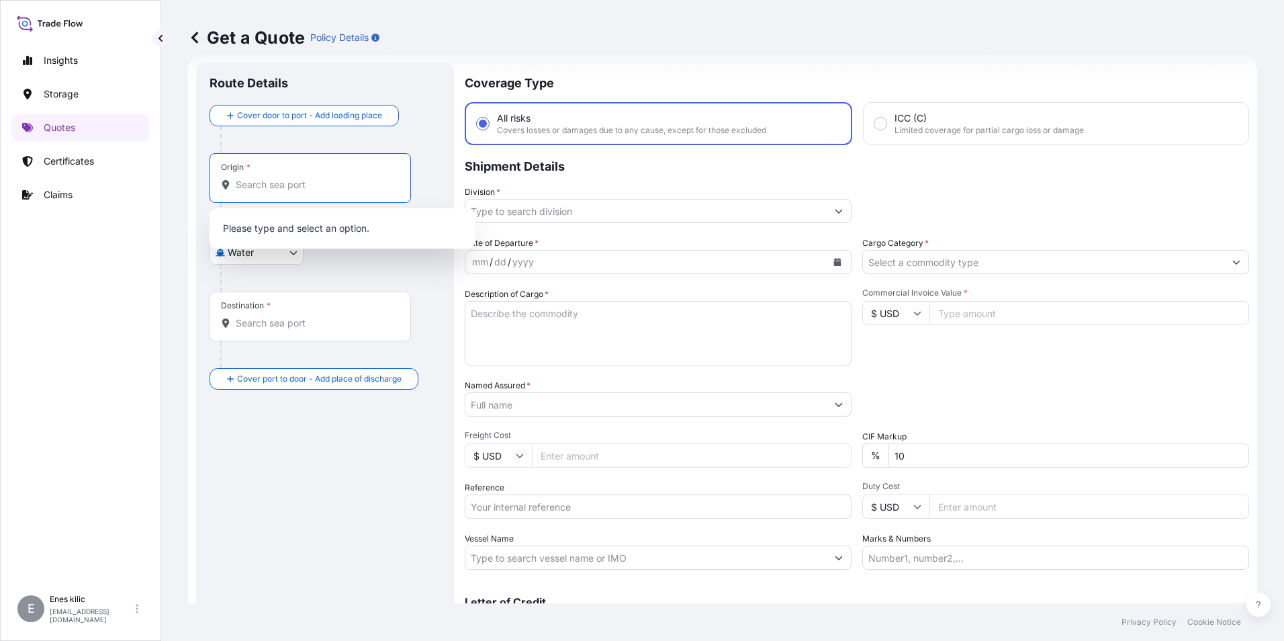
click at [294, 187] on input "Origin *" at bounding box center [315, 184] width 158 height 13
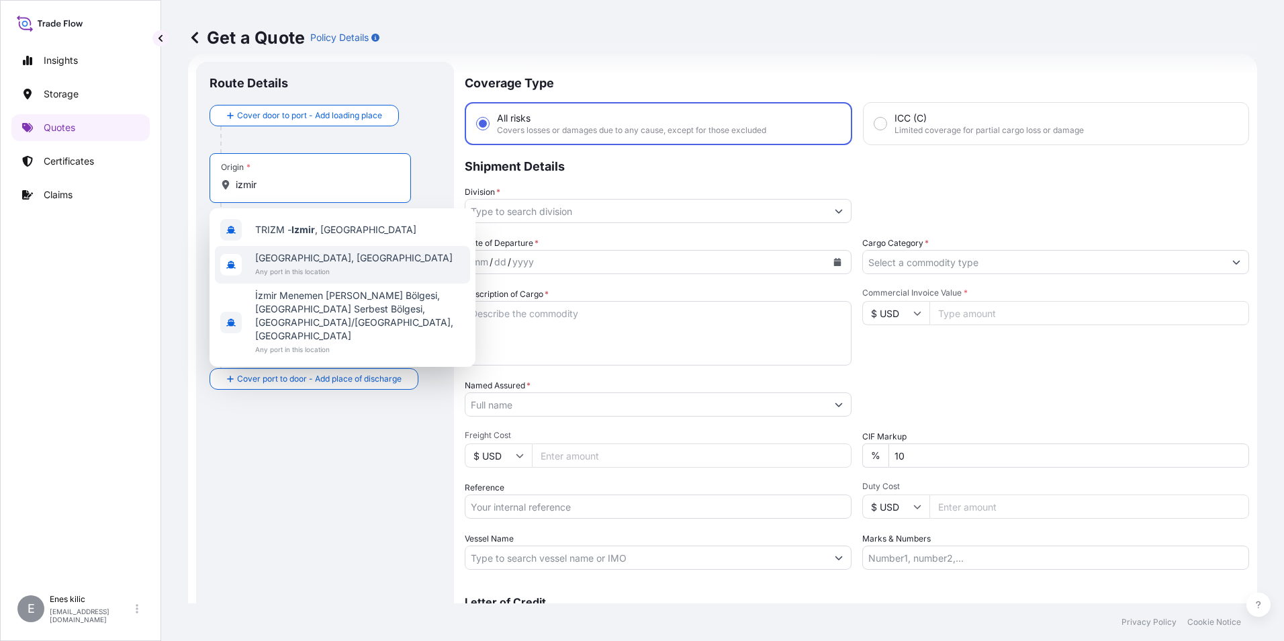
click at [324, 253] on span "[GEOGRAPHIC_DATA], [GEOGRAPHIC_DATA]" at bounding box center [353, 257] width 197 height 13
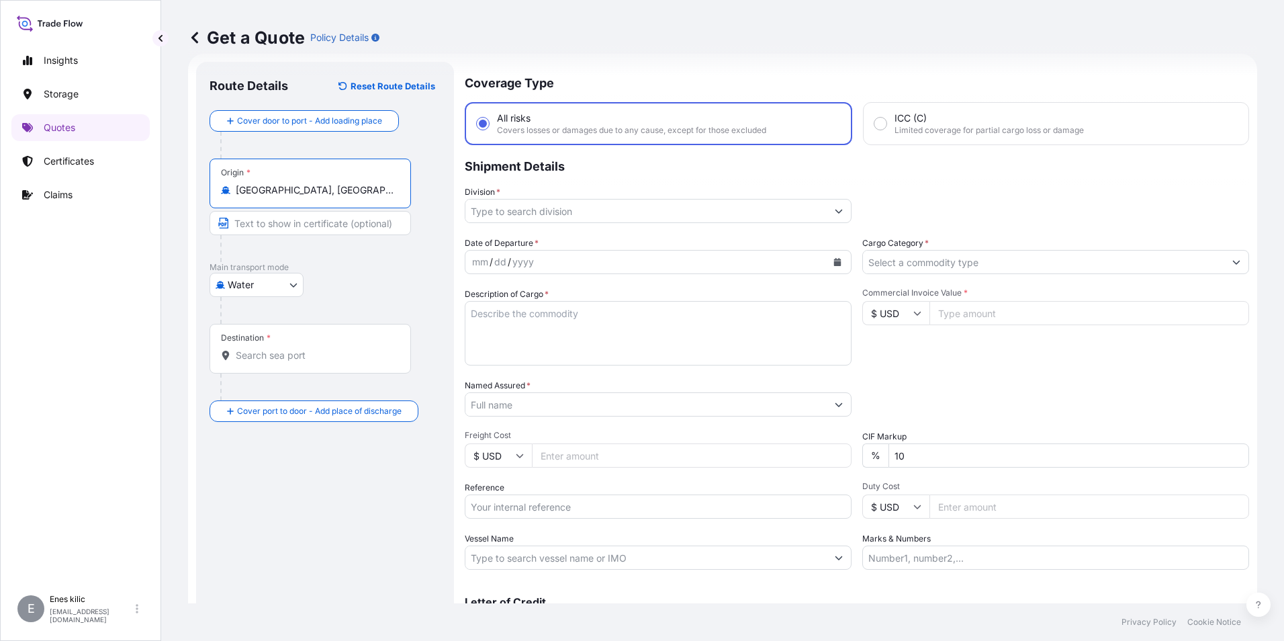
type input "[GEOGRAPHIC_DATA], [GEOGRAPHIC_DATA]"
click at [292, 345] on div "Destination *" at bounding box center [310, 349] width 201 height 50
click at [292, 349] on input "Destination *" at bounding box center [315, 355] width 158 height 13
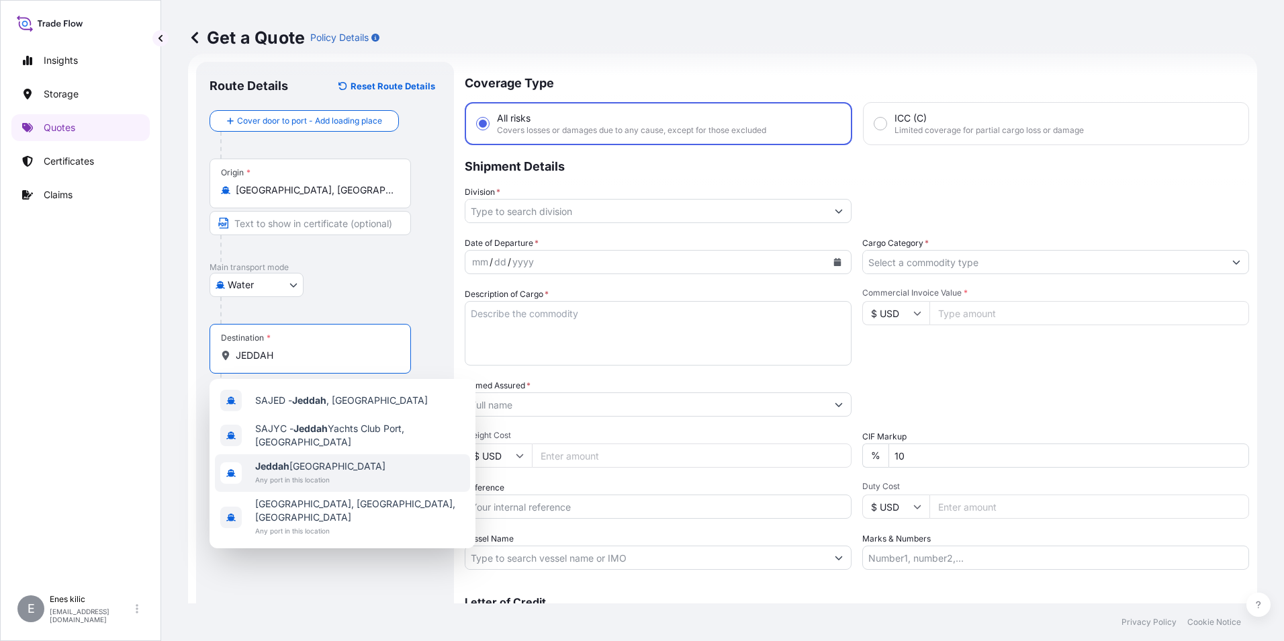
click at [318, 461] on span "Jeddah [GEOGRAPHIC_DATA]" at bounding box center [320, 465] width 130 height 13
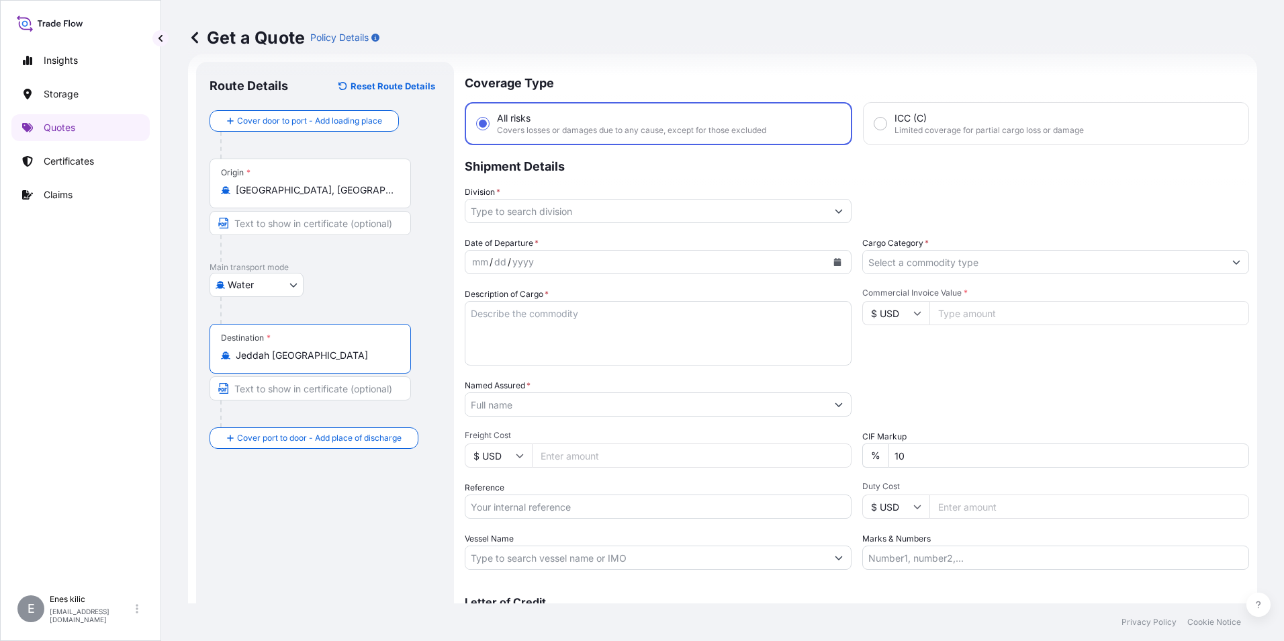
type input "Jeddah [GEOGRAPHIC_DATA]"
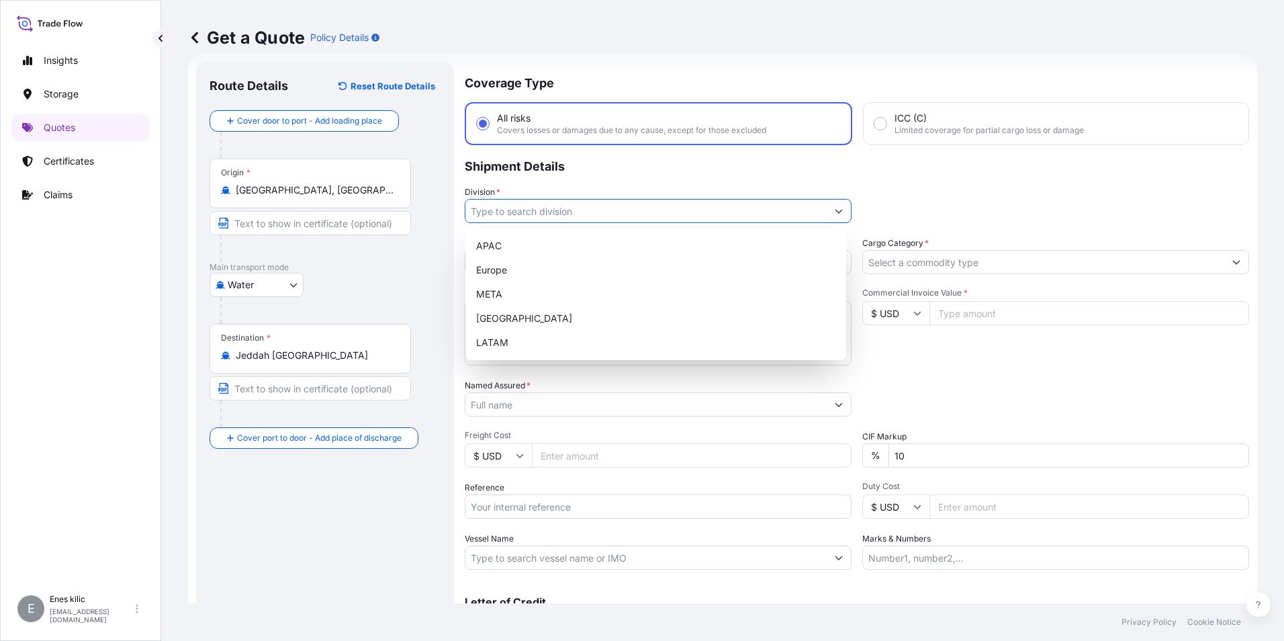
click at [593, 212] on input "Division *" at bounding box center [645, 211] width 361 height 24
click at [561, 283] on div "META" at bounding box center [656, 294] width 370 height 24
type input "META"
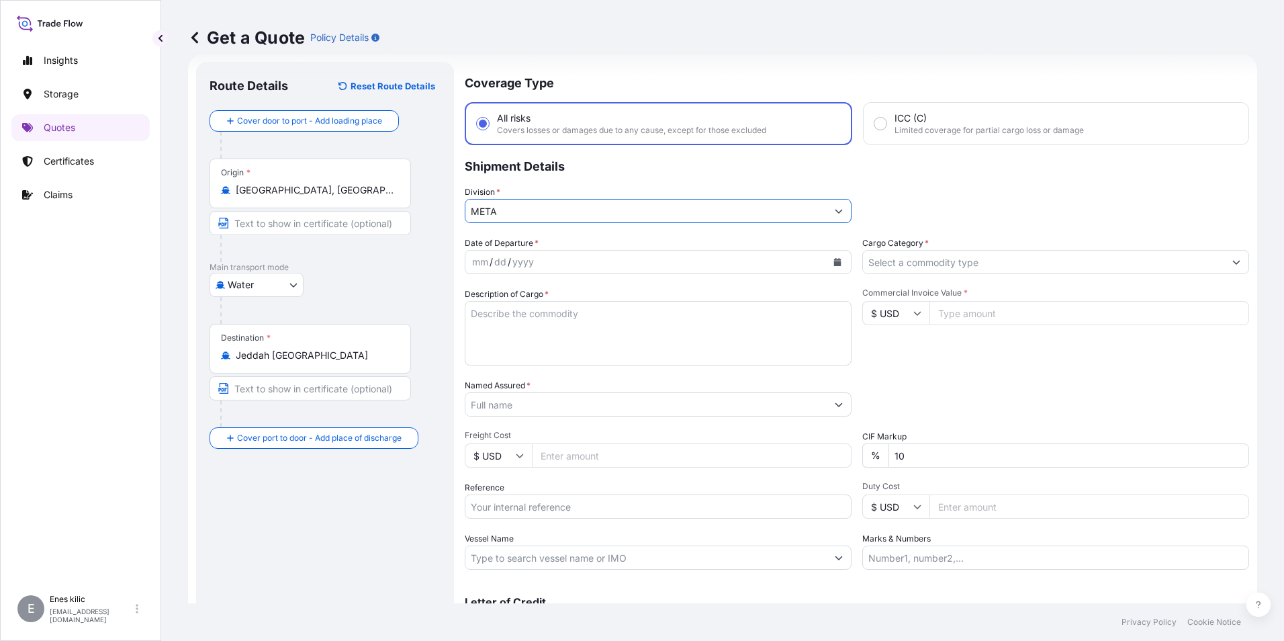
click at [834, 261] on icon "Calendar" at bounding box center [837, 262] width 7 height 8
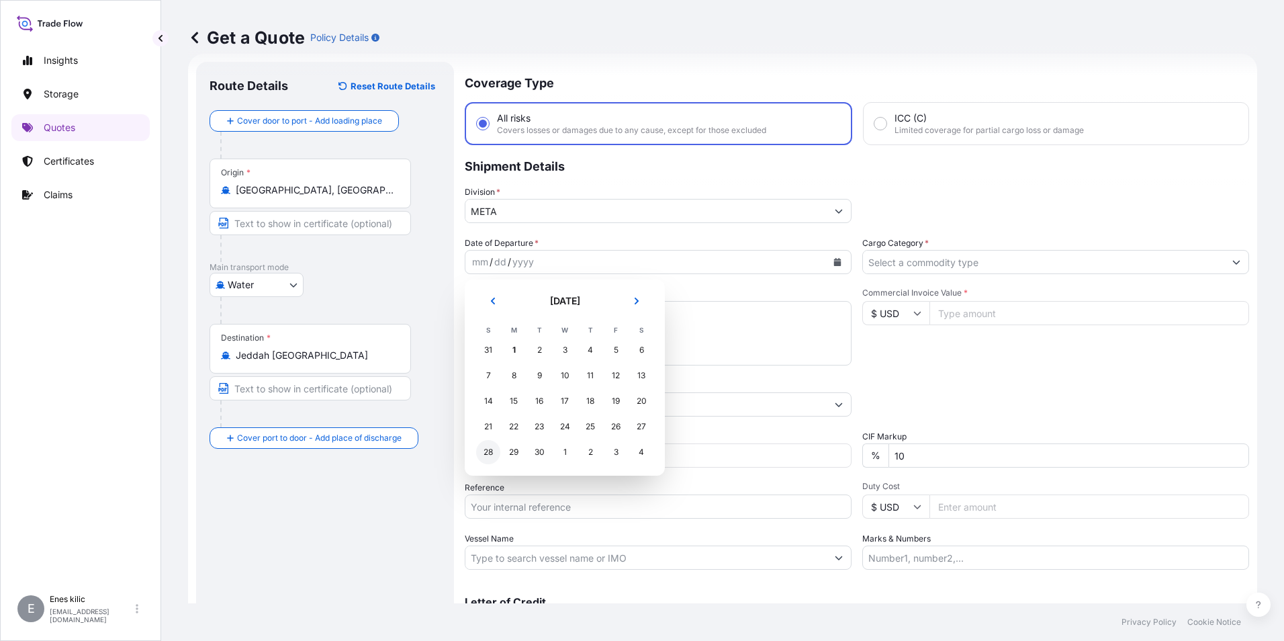
click at [490, 451] on div "28" at bounding box center [488, 452] width 24 height 24
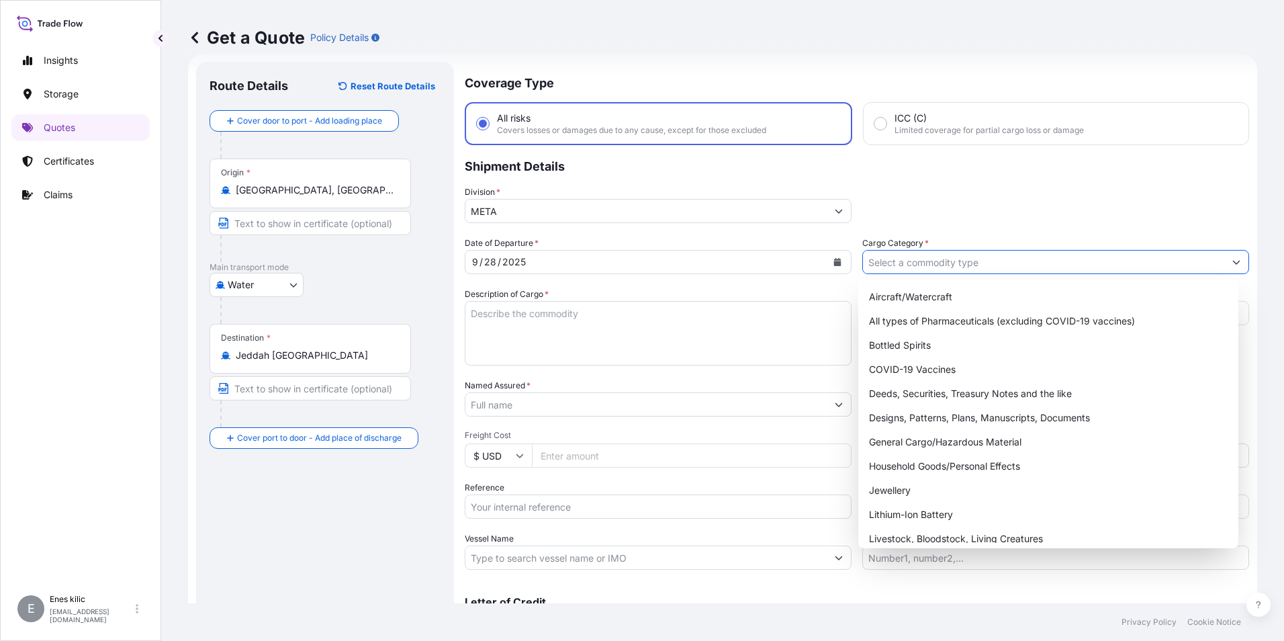
click at [991, 258] on input "Cargo Category *" at bounding box center [1043, 262] width 361 height 24
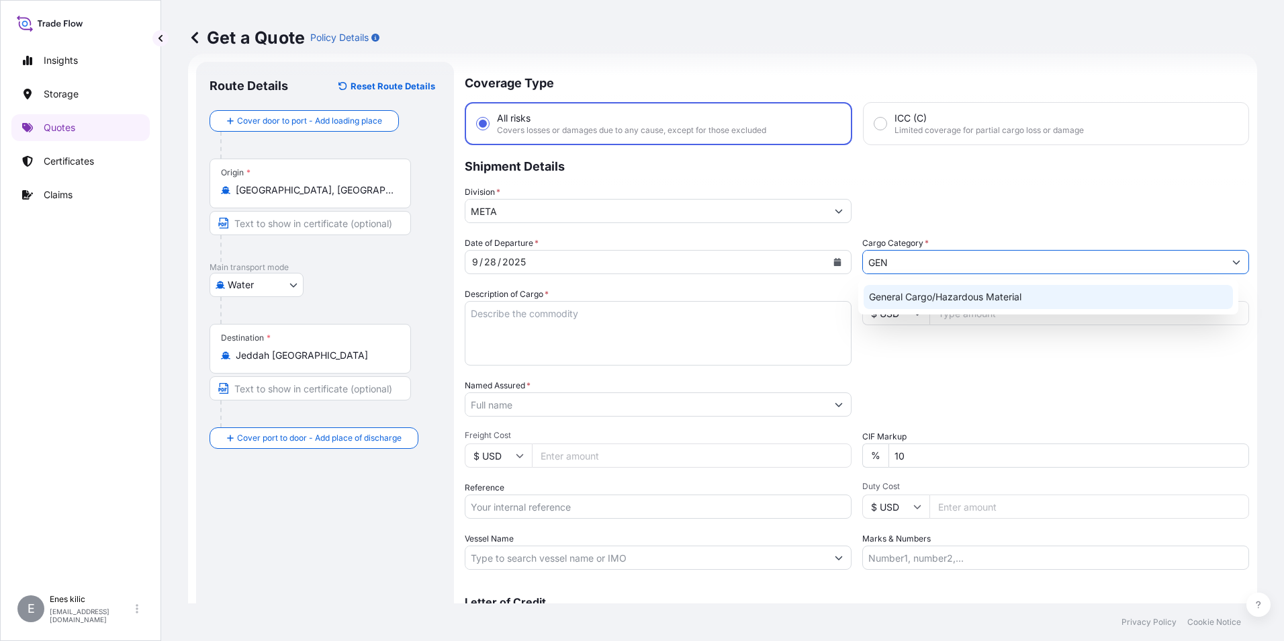
click at [984, 292] on div "General Cargo/Hazardous Material" at bounding box center [1049, 297] width 370 height 24
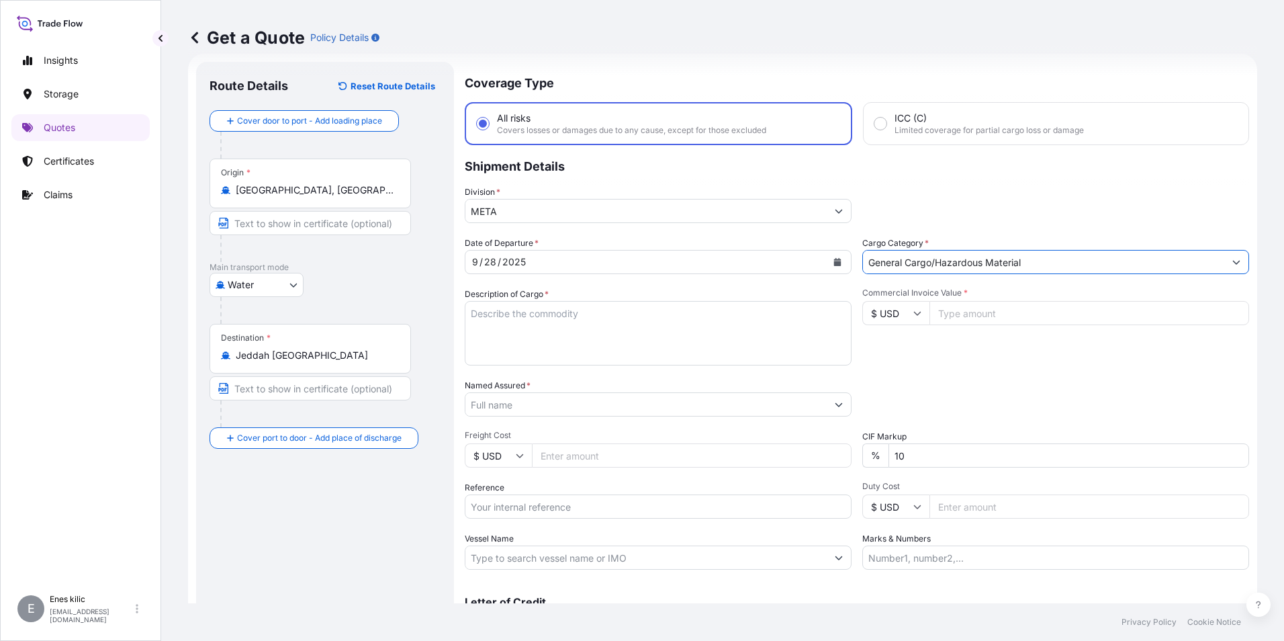
type input "General Cargo/Hazardous Material"
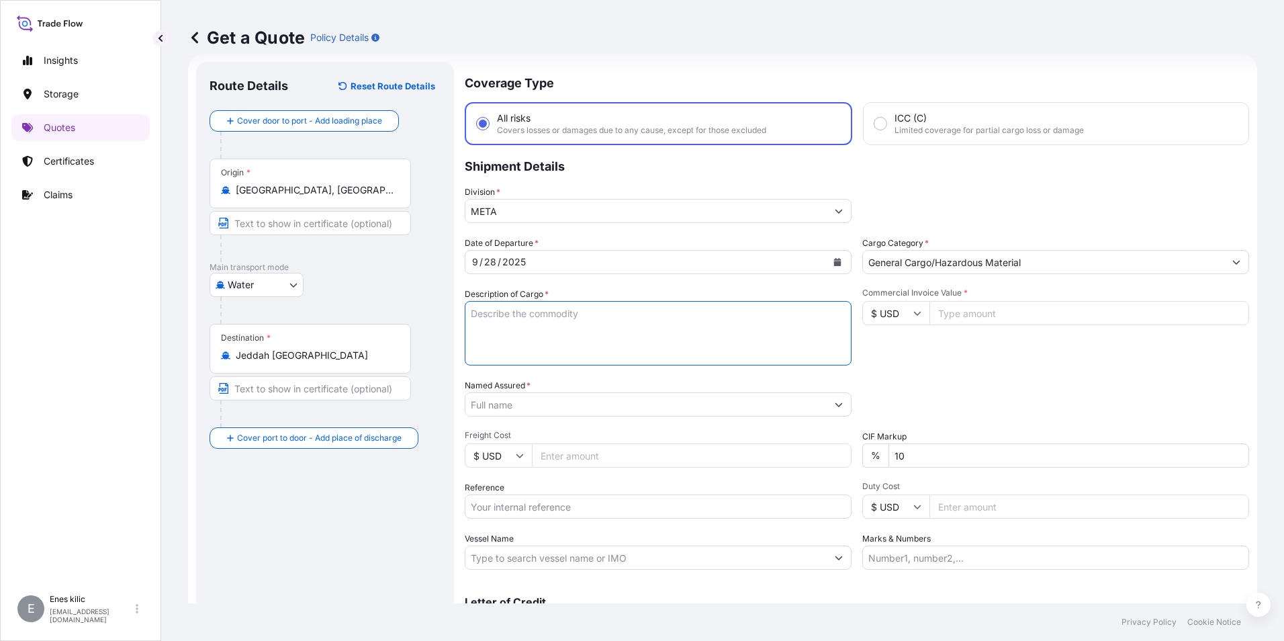
click at [575, 324] on textarea "Description of Cargo *" at bounding box center [658, 333] width 387 height 64
click at [575, 307] on textarea "Description of Cargo *" at bounding box center [658, 333] width 387 height 64
paste textarea "14 Units, ULV1200 Cold Fogger Machine, 842449100000"
click at [575, 353] on textarea "14 Units, ULV1200 Cold Fogger Machine, 842449100000" at bounding box center [658, 333] width 387 height 64
paste textarea "TOPLAM KAP 14 Weight 3600 kg"
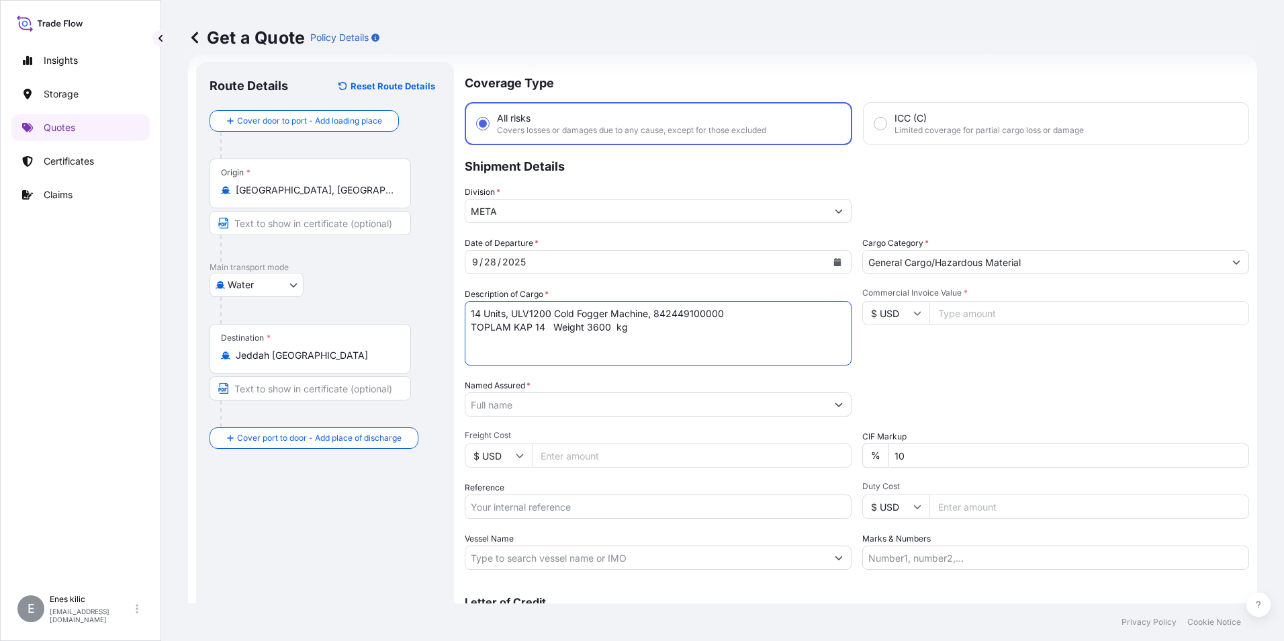
paste textarea "536S"
click at [544, 355] on textarea "14 Units, ULV1200 Cold Fogger Machine, 842449100000 TOPLAM KAP 14 Weight 3600 k…" at bounding box center [658, 333] width 387 height 64
paste textarea "HAMU2318720"
type textarea "14 Units, ULV1200 Cold Fogger Machine, 842449100000 TOPLAM KAP 14 Weight 3600 k…"
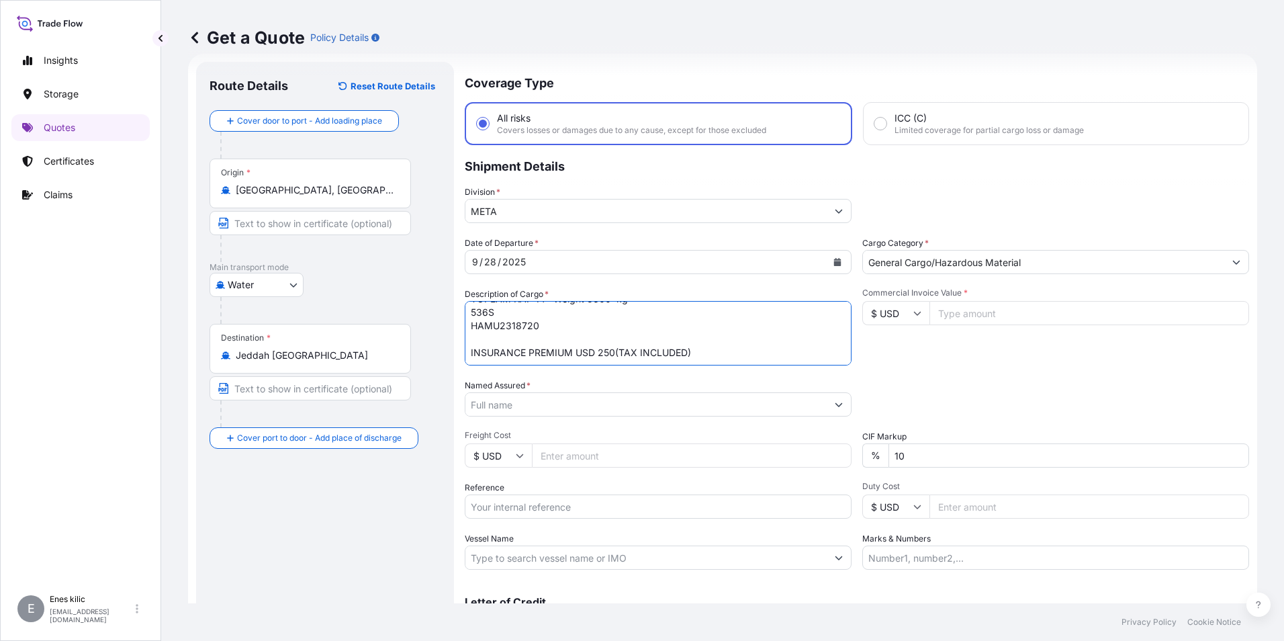
click at [985, 315] on input "Commercial Invoice Value *" at bounding box center [1089, 313] width 320 height 24
type input "98000"
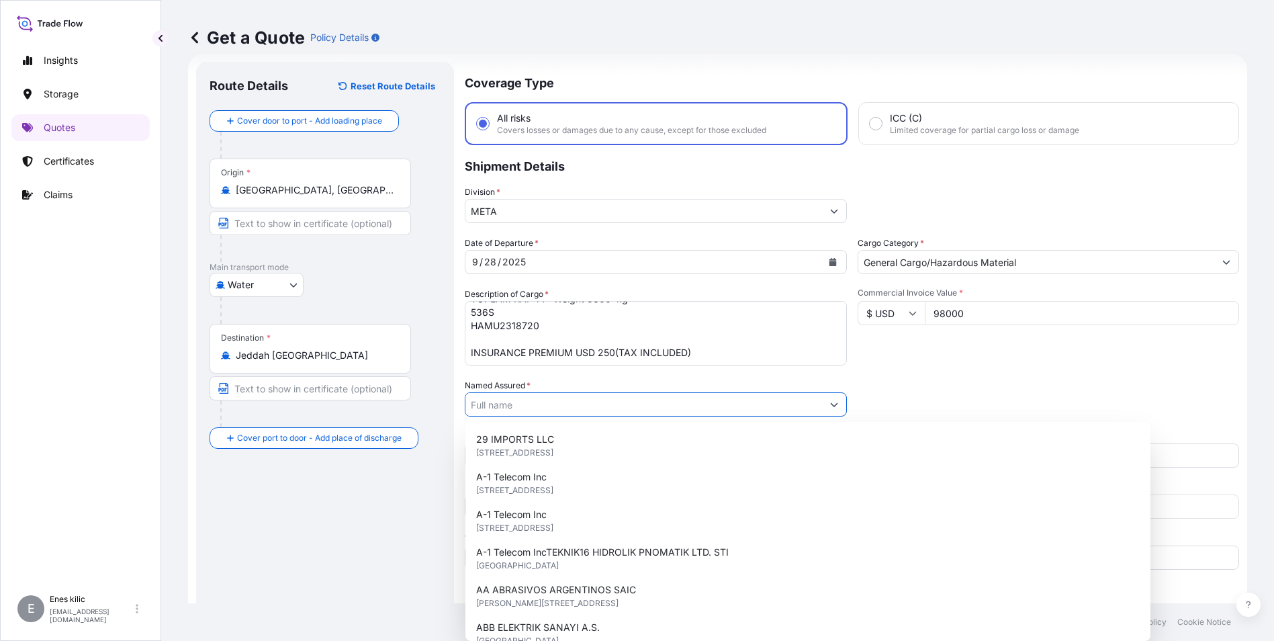
click at [995, 375] on div "Date of Departure * [DATE] Cargo Category * General Cargo/Hazardous Material De…" at bounding box center [852, 402] width 774 height 333
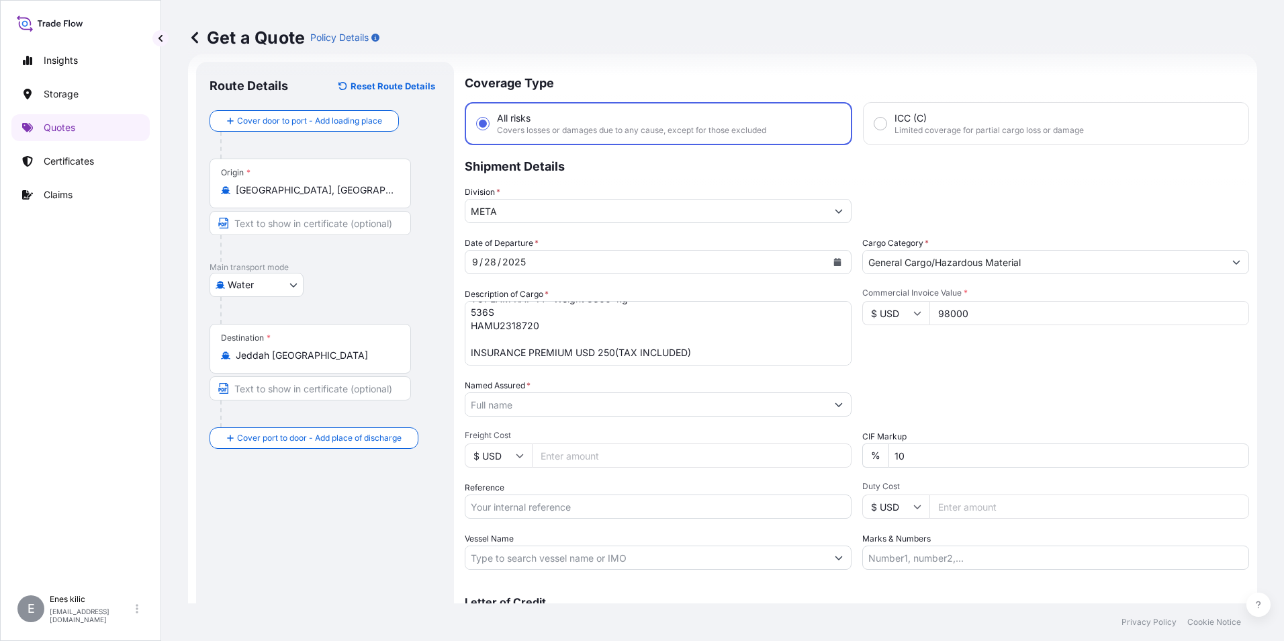
click at [972, 455] on input "10" at bounding box center [1068, 455] width 361 height 24
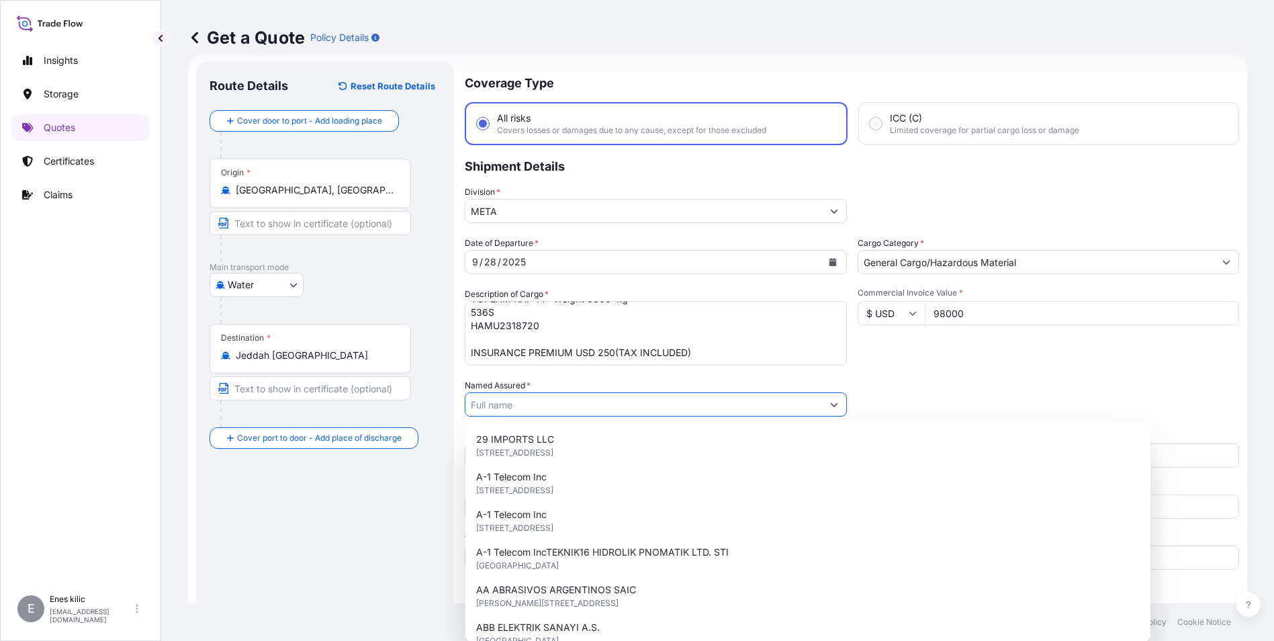
click at [629, 398] on input "Named Assured *" at bounding box center [643, 404] width 357 height 24
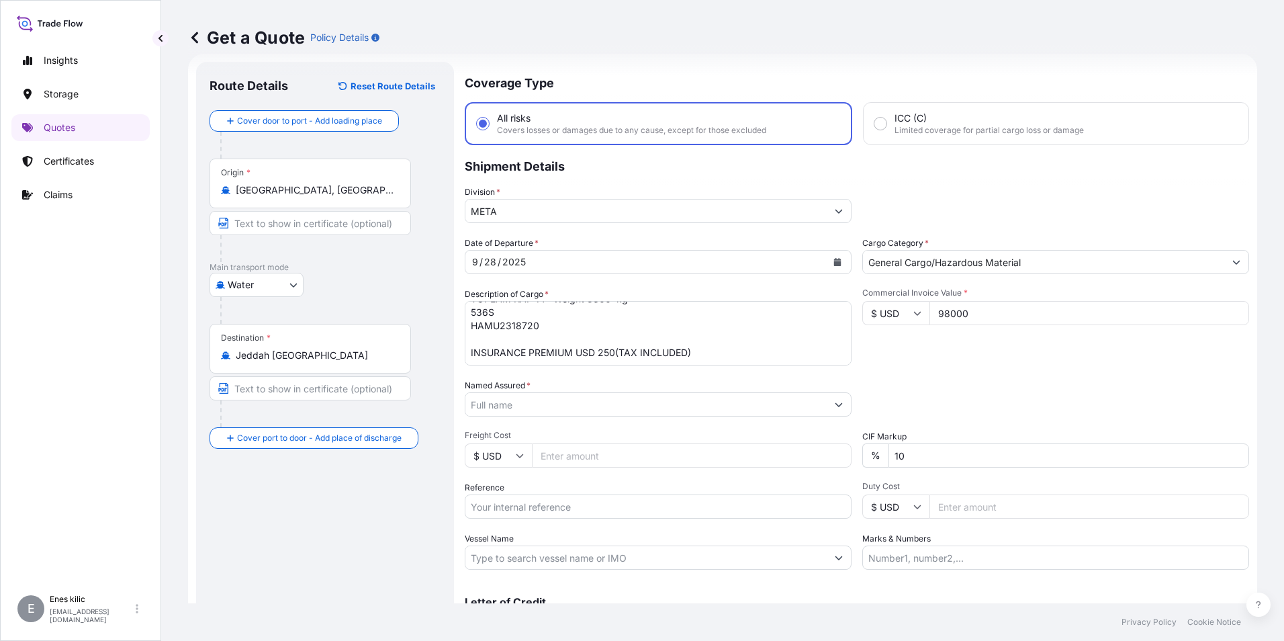
click at [543, 408] on input "Named Assured *" at bounding box center [645, 404] width 361 height 24
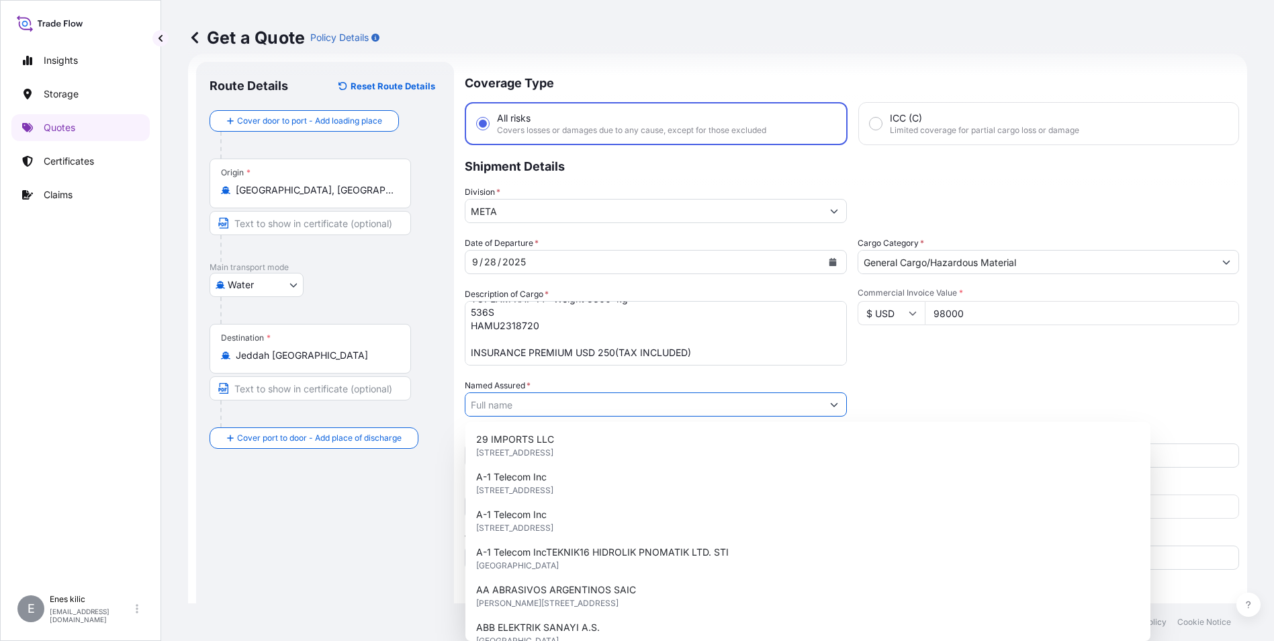
paste input "GLOBAL SISLEME CEVRE SAGLIGI ILACLAMA MAKINALARI IMALAT IHRACAT ITHALAT SAN. VE…"
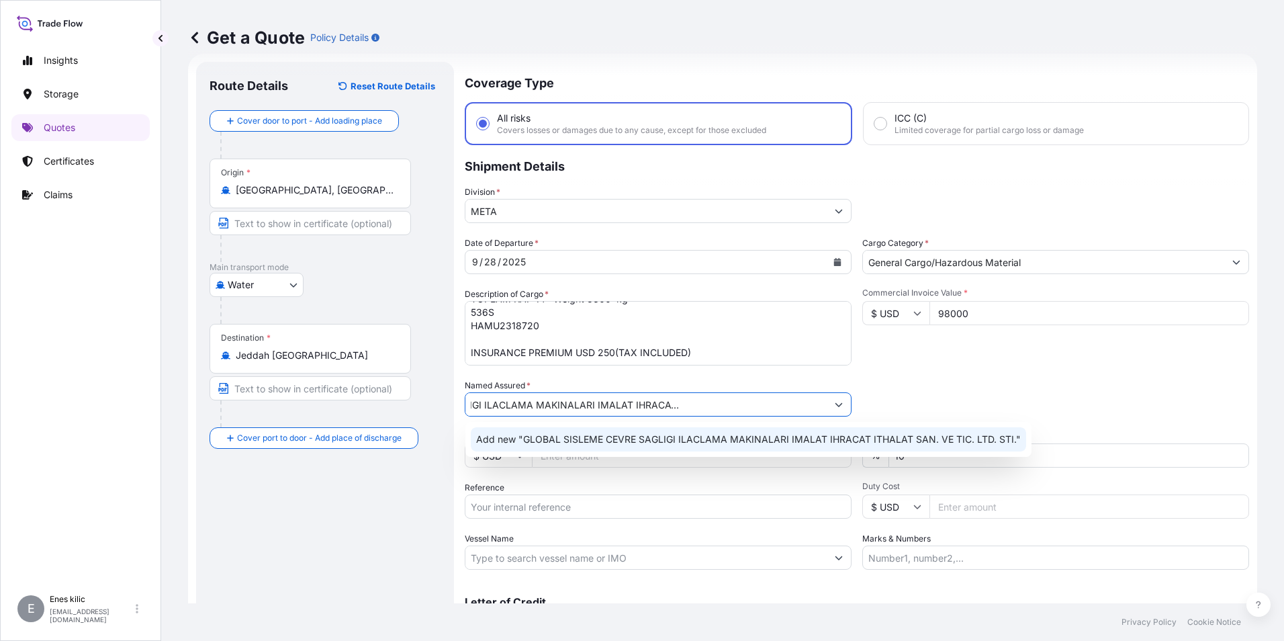
click at [560, 442] on span "Add new "GLOBAL SISLEME CEVRE SAGLIGI ILACLAMA MAKINALARI IMALAT IHRACAT ITHALA…" at bounding box center [748, 438] width 545 height 13
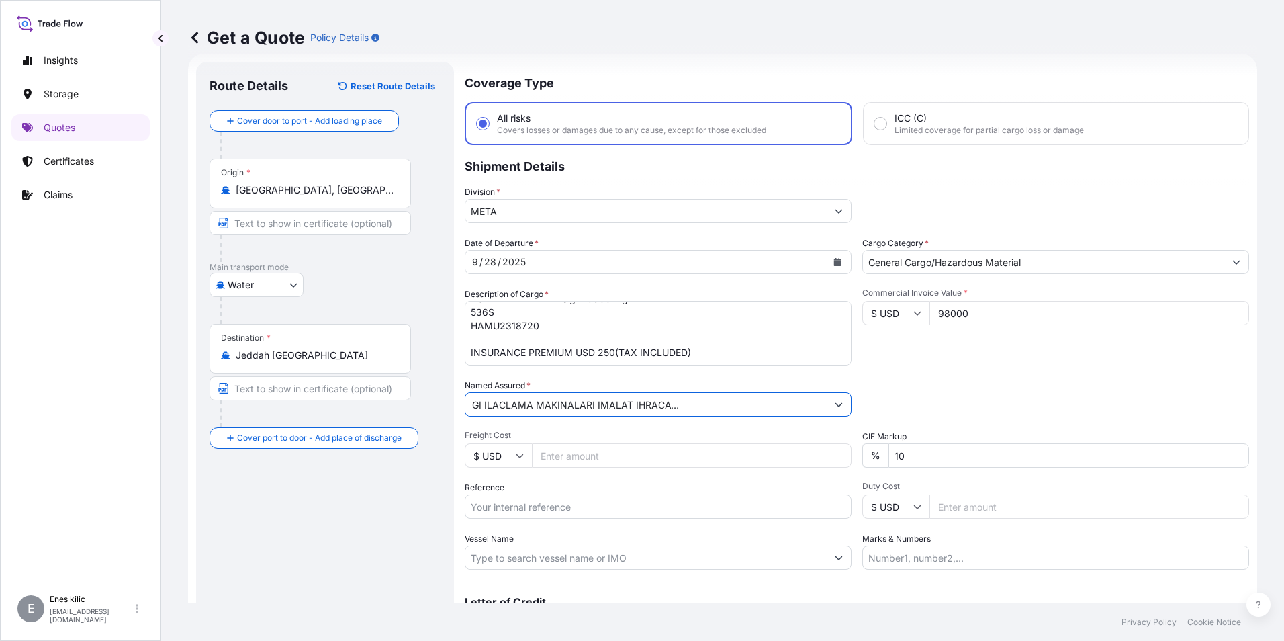
click at [601, 410] on input "GLOBAL SISLEME CEVRE SAGLIGI ILACLAMA MAKINALARI IMALAT IHRACAT ITHALAT SAN. VE…" at bounding box center [645, 404] width 361 height 24
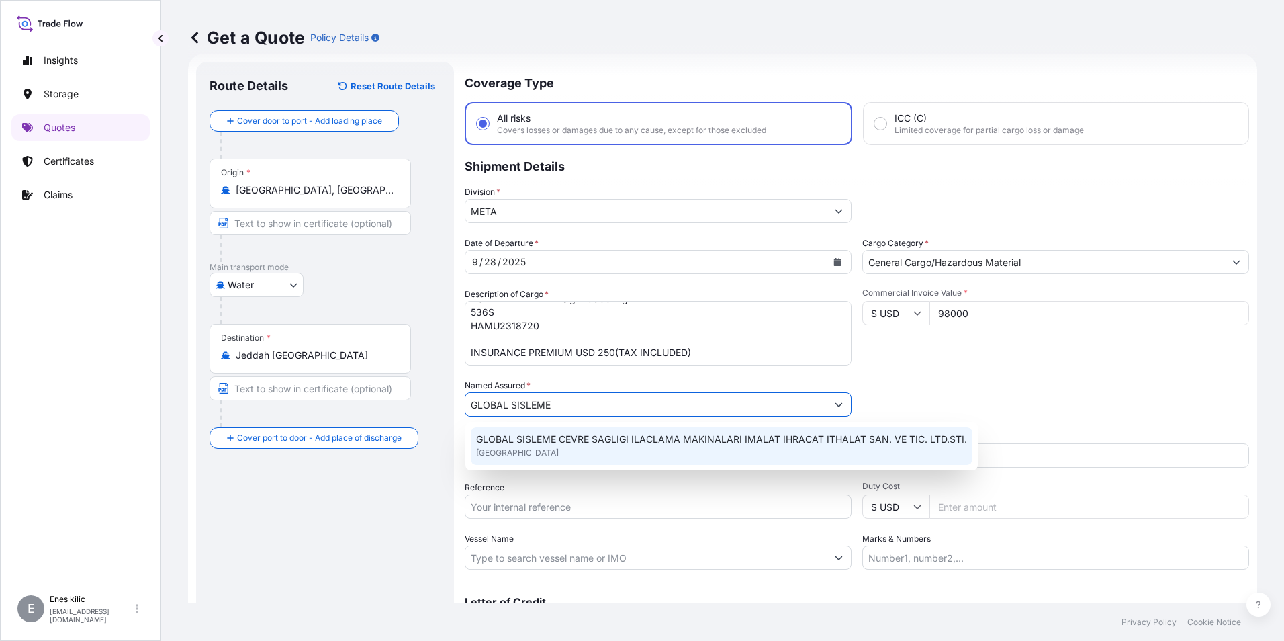
click at [602, 455] on div "GLOBAL SISLEME CEVRE SAGLIGI ILACLAMA MAKINALARI IMALAT IHRACAT ITHALAT SAN. VE…" at bounding box center [722, 446] width 502 height 38
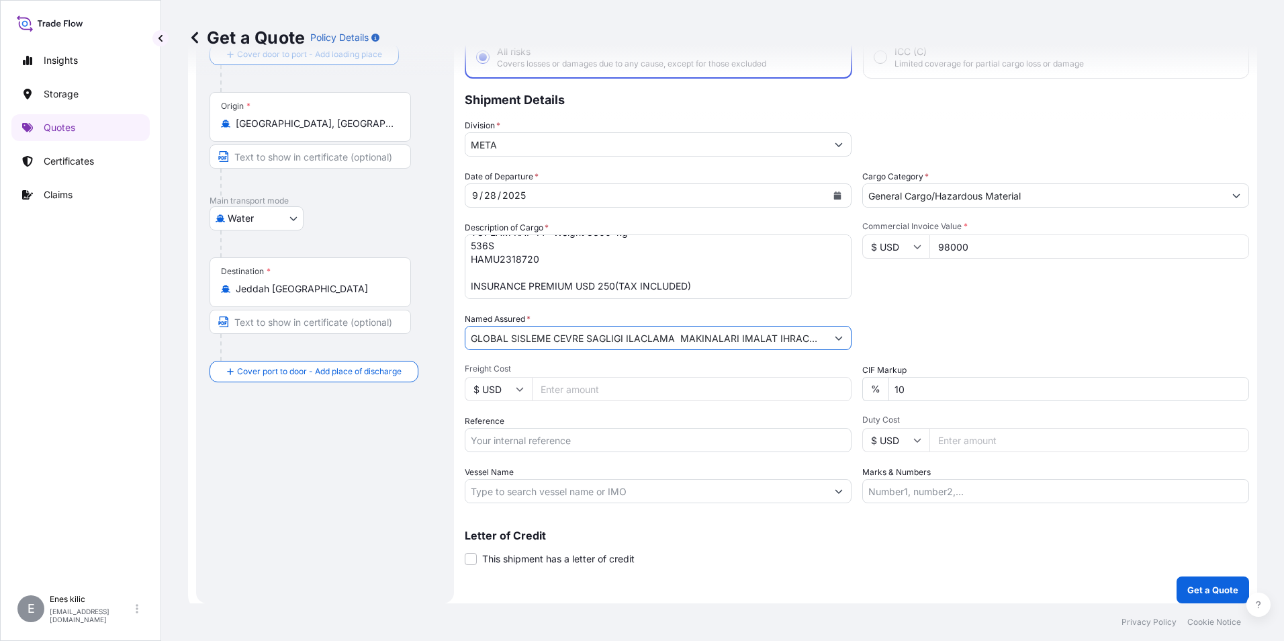
scroll to position [89, 0]
type input "GLOBAL SISLEME CEVRE SAGLIGI ILACLAMA MAKINALARI IMALAT IHRACAT ITHALAT SAN. VE…"
click at [596, 443] on input "Reference" at bounding box center [658, 439] width 387 height 24
type input "2201775501"
click at [686, 486] on input "Vessel Name" at bounding box center [645, 490] width 361 height 24
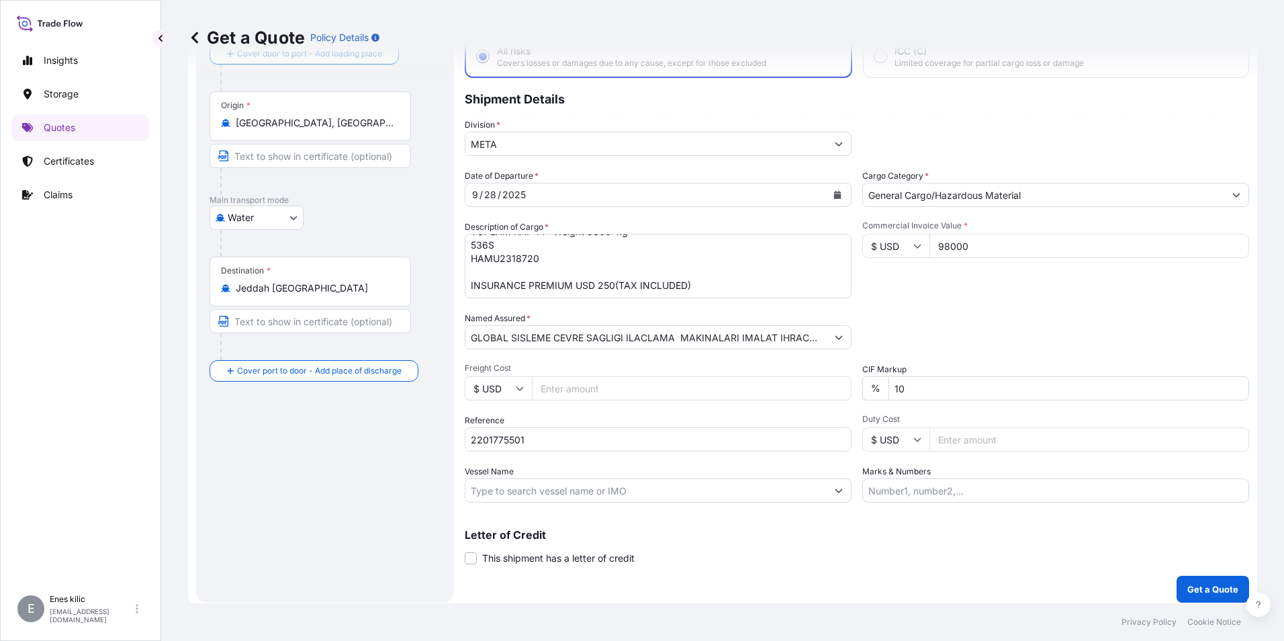
click at [537, 484] on input "Vessel Name" at bounding box center [645, 490] width 361 height 24
paste input "Veriler alınıyor. Birkaç saniye bekledikten sonra kesmeyi veya kopyalamayı yeni…"
type input "Veriler alınıyor. Birkaç saniye bekledikten sonra kesmeyi veya kopyalamayı yeni…"
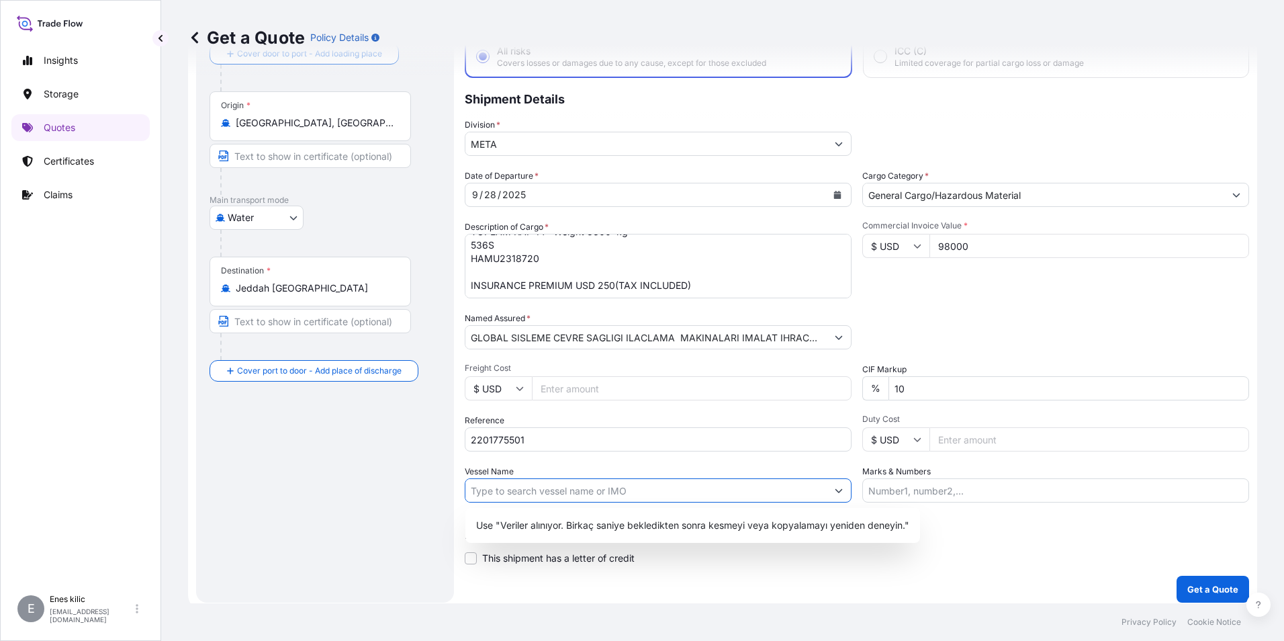
scroll to position [0, 0]
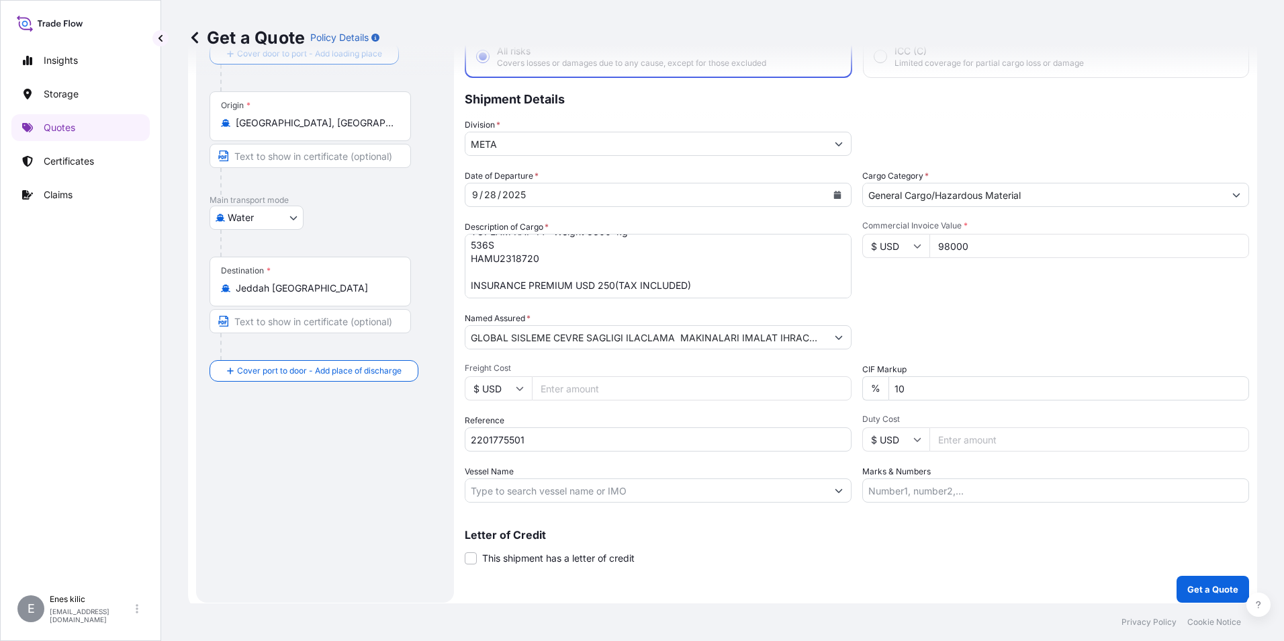
click at [524, 475] on div "Vessel Name" at bounding box center [658, 484] width 387 height 38
click at [524, 483] on input "Vessel Name" at bounding box center [645, 490] width 361 height 24
paste input "GH FOEHN"
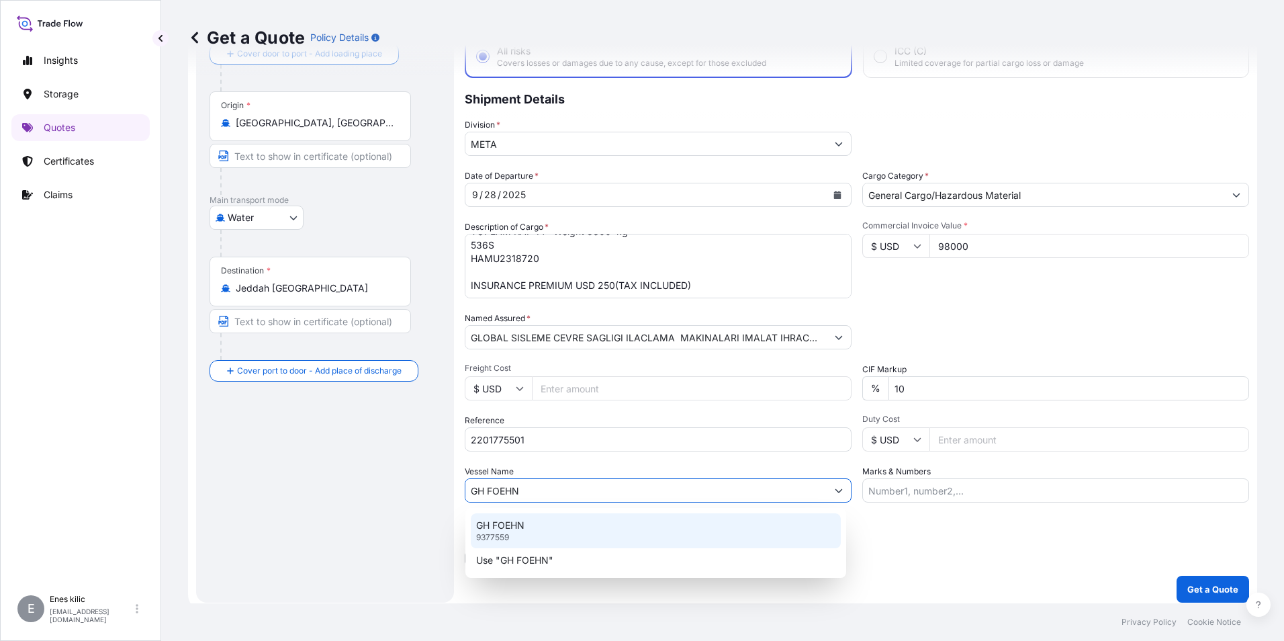
type input "GH FOEHN"
click at [1004, 555] on div "Letter of Credit This shipment has a letter of credit Letter of credit * Letter…" at bounding box center [857, 547] width 784 height 36
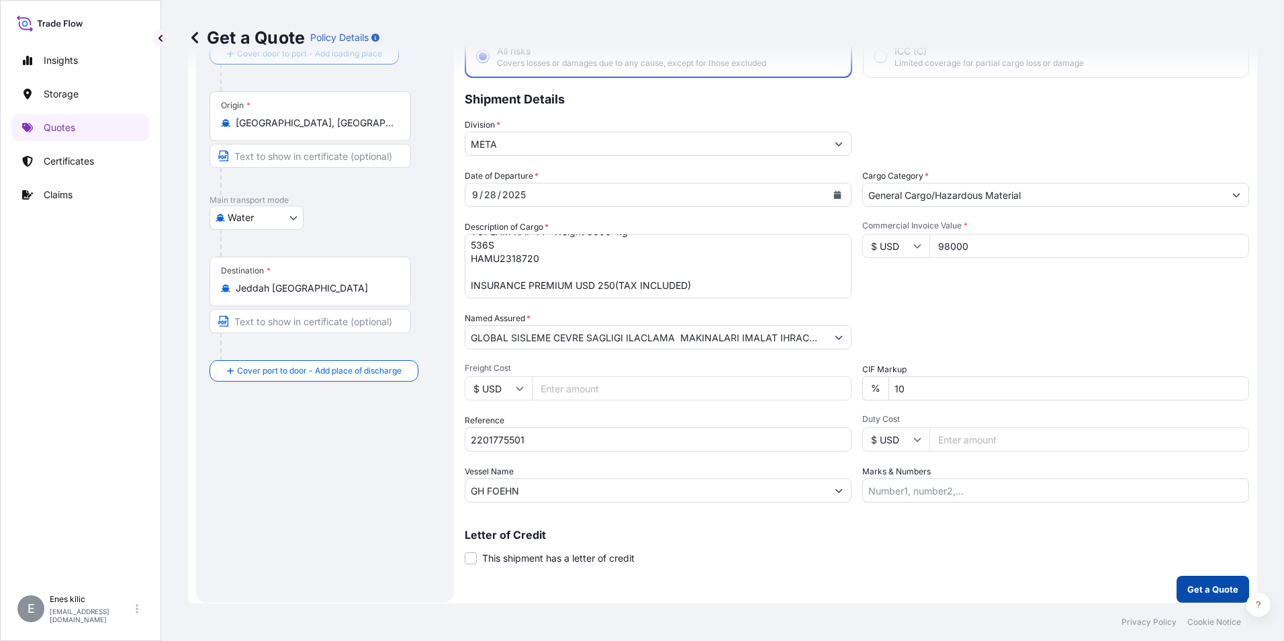
click at [1215, 588] on p "Get a Quote" at bounding box center [1212, 588] width 51 height 13
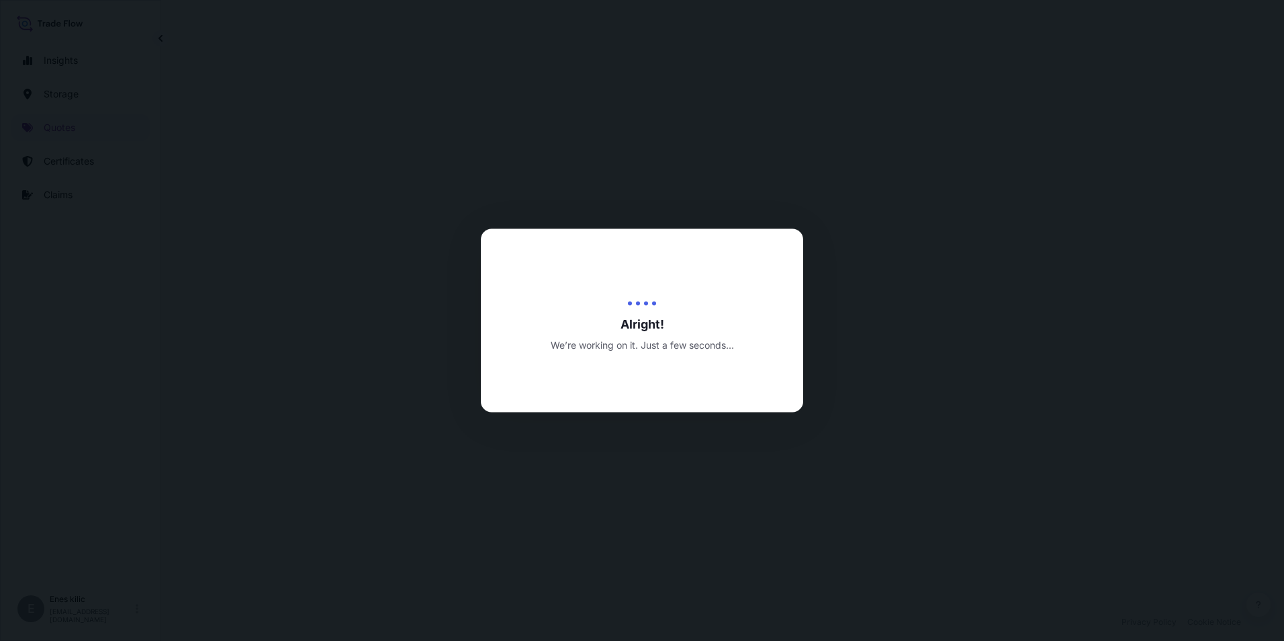
select select "Water"
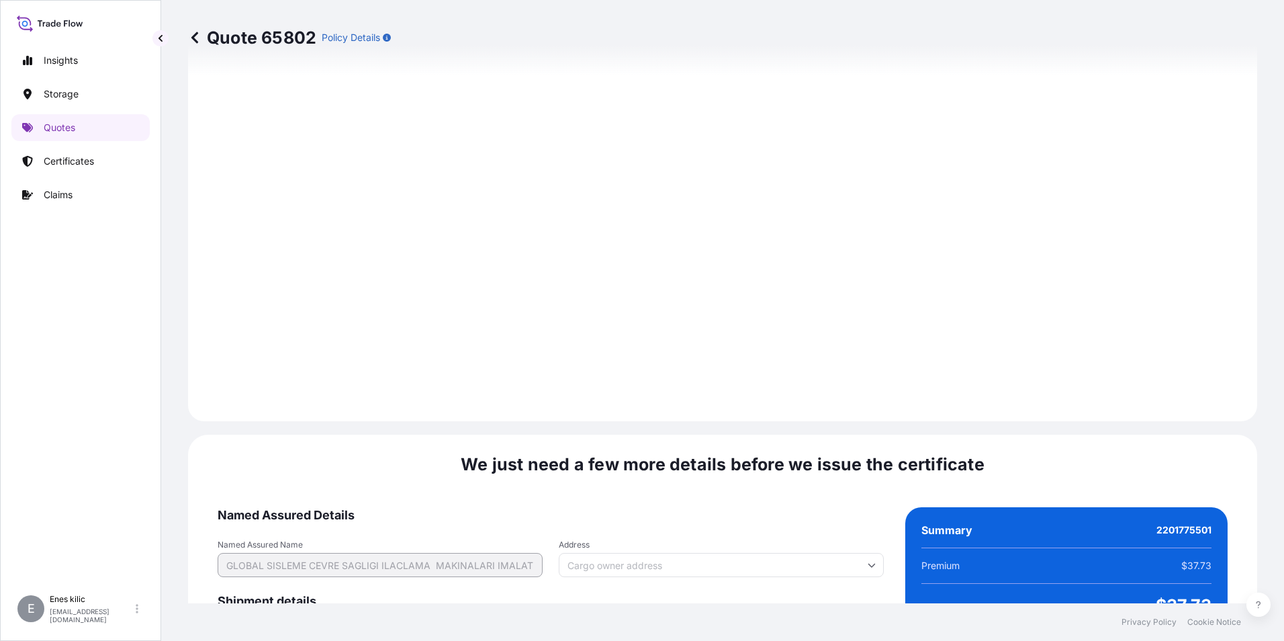
scroll to position [1891, 0]
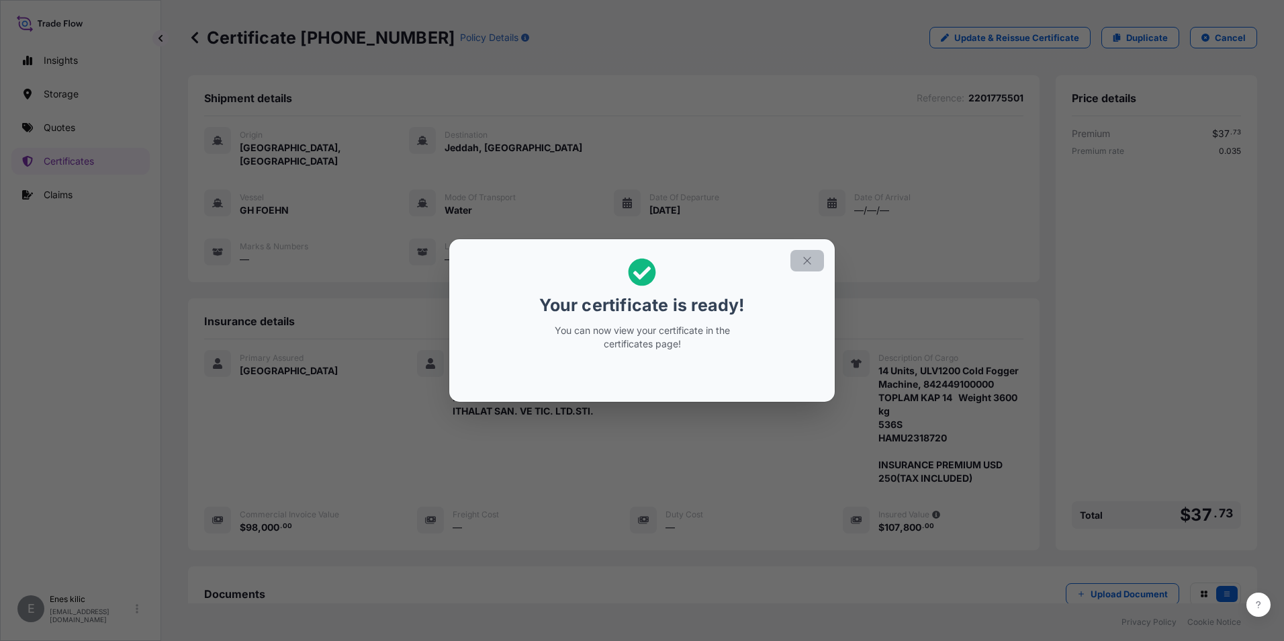
click at [803, 265] on icon "button" at bounding box center [807, 261] width 12 height 12
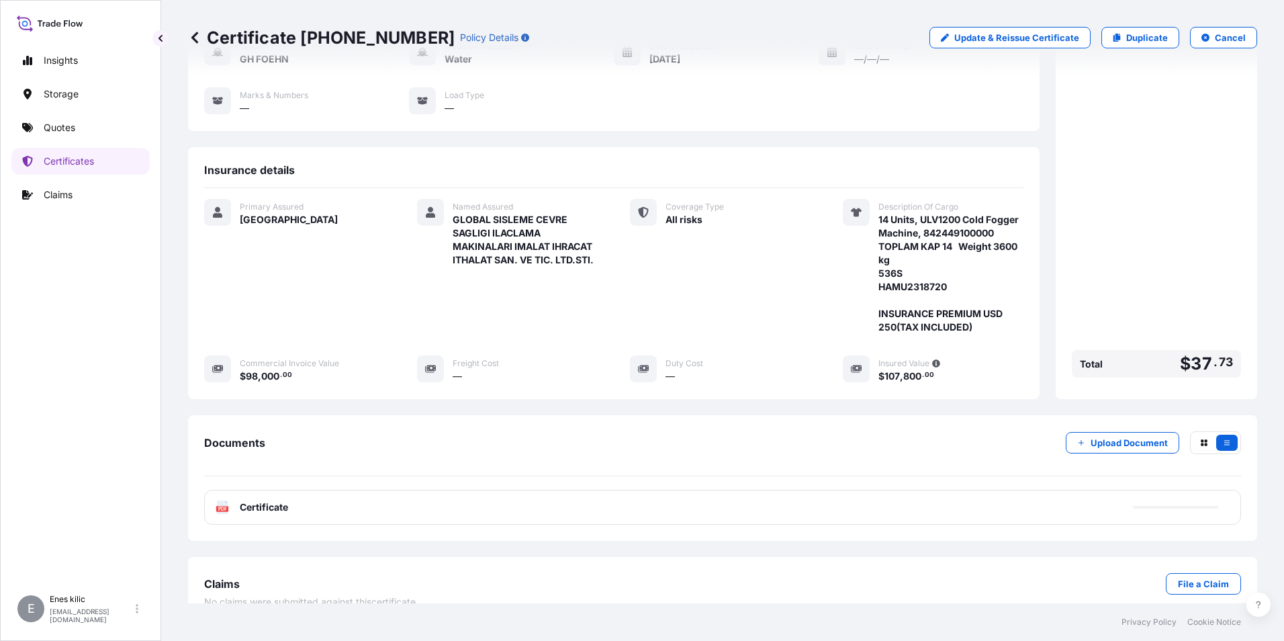
scroll to position [159, 0]
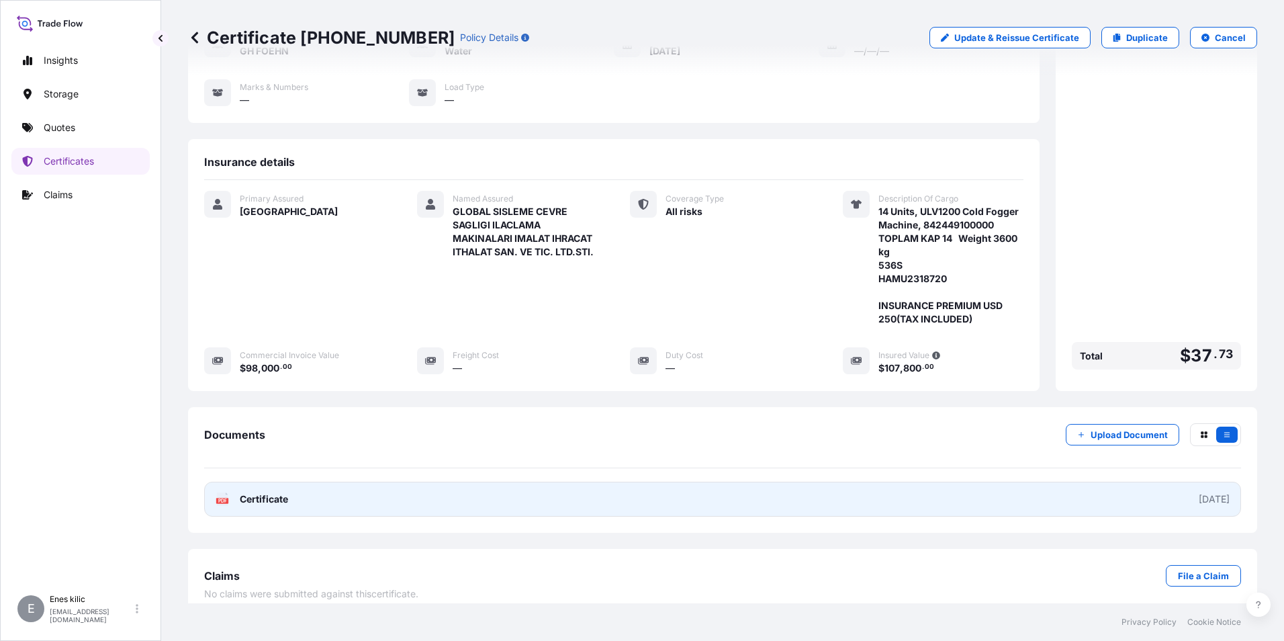
click at [342, 497] on link "PDF Certificate [DATE]" at bounding box center [722, 499] width 1037 height 35
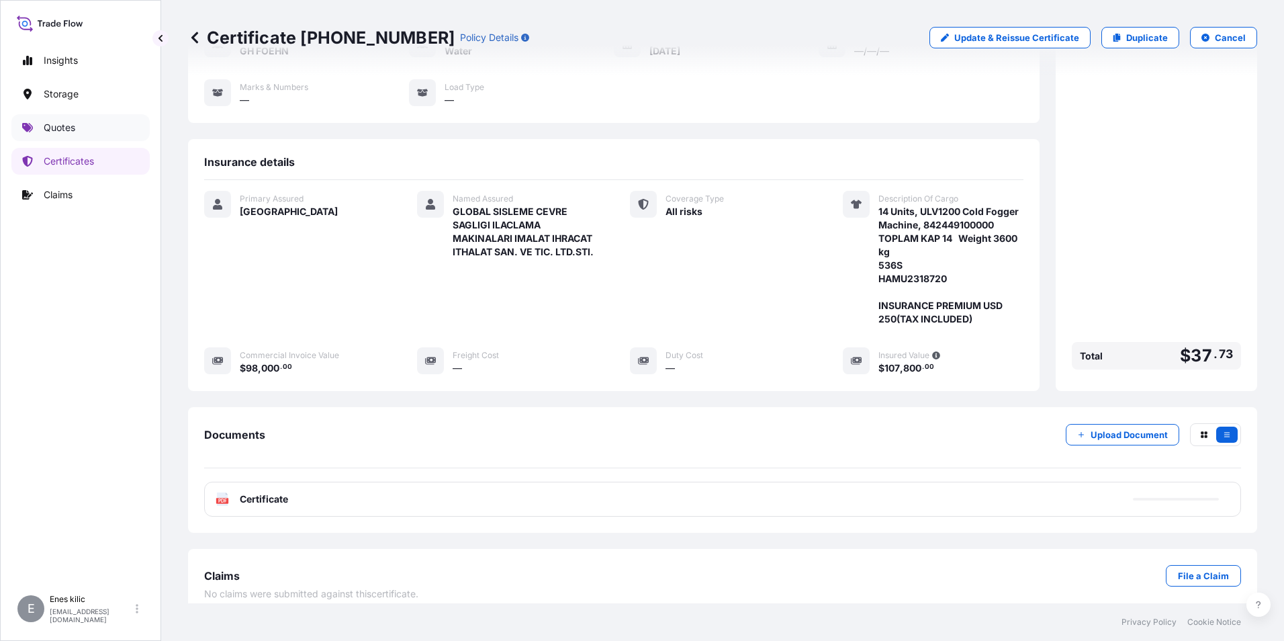
click at [47, 136] on link "Quotes" at bounding box center [80, 127] width 138 height 27
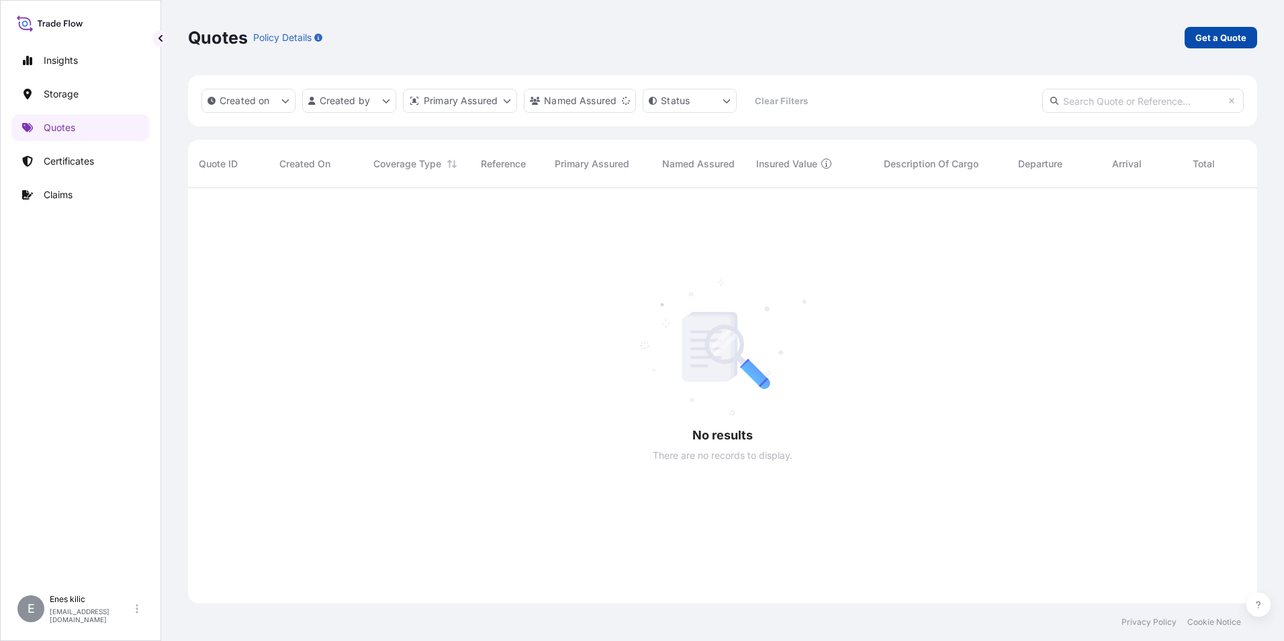
scroll to position [453, 1059]
click at [1219, 32] on p "Get a Quote" at bounding box center [1220, 37] width 51 height 13
select select "Water"
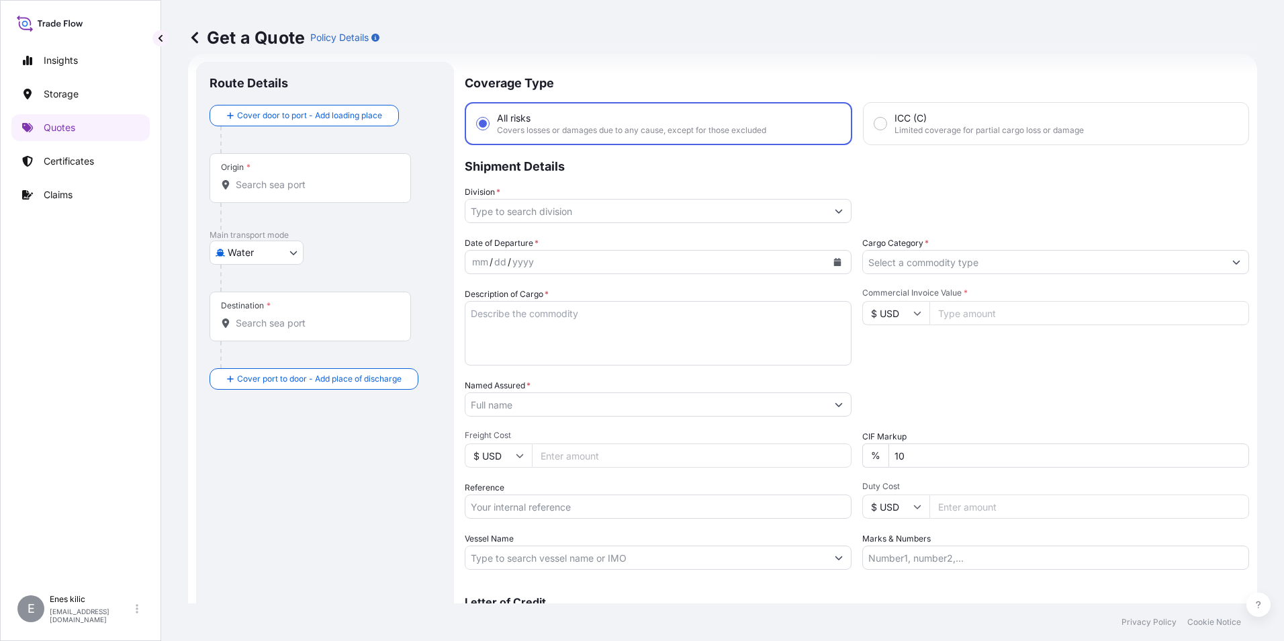
click at [287, 188] on input "Origin *" at bounding box center [315, 184] width 158 height 13
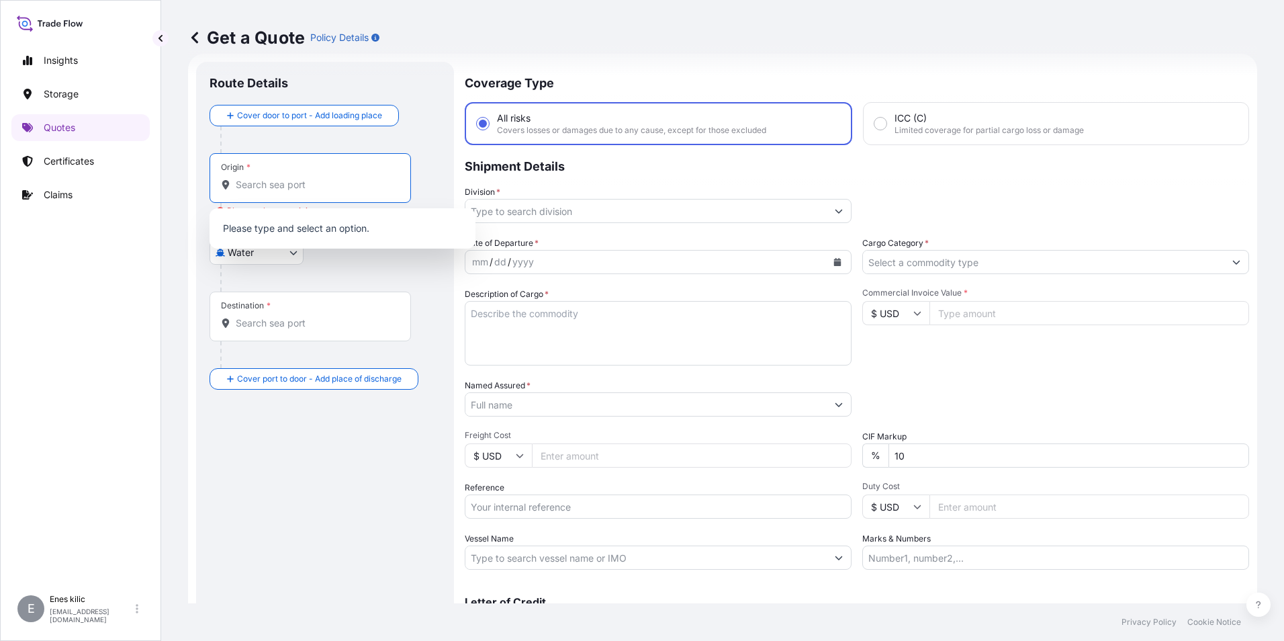
click at [261, 185] on input "Origin * Please select an origin" at bounding box center [315, 184] width 158 height 13
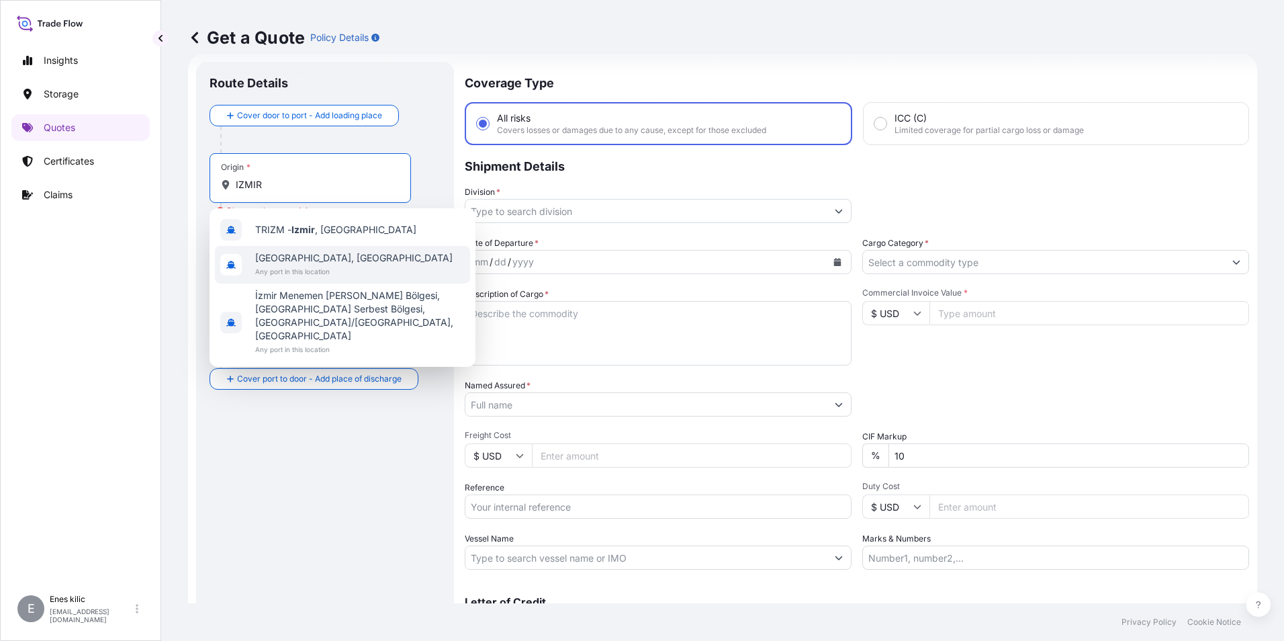
click at [307, 254] on span "[GEOGRAPHIC_DATA], [GEOGRAPHIC_DATA]" at bounding box center [353, 257] width 197 height 13
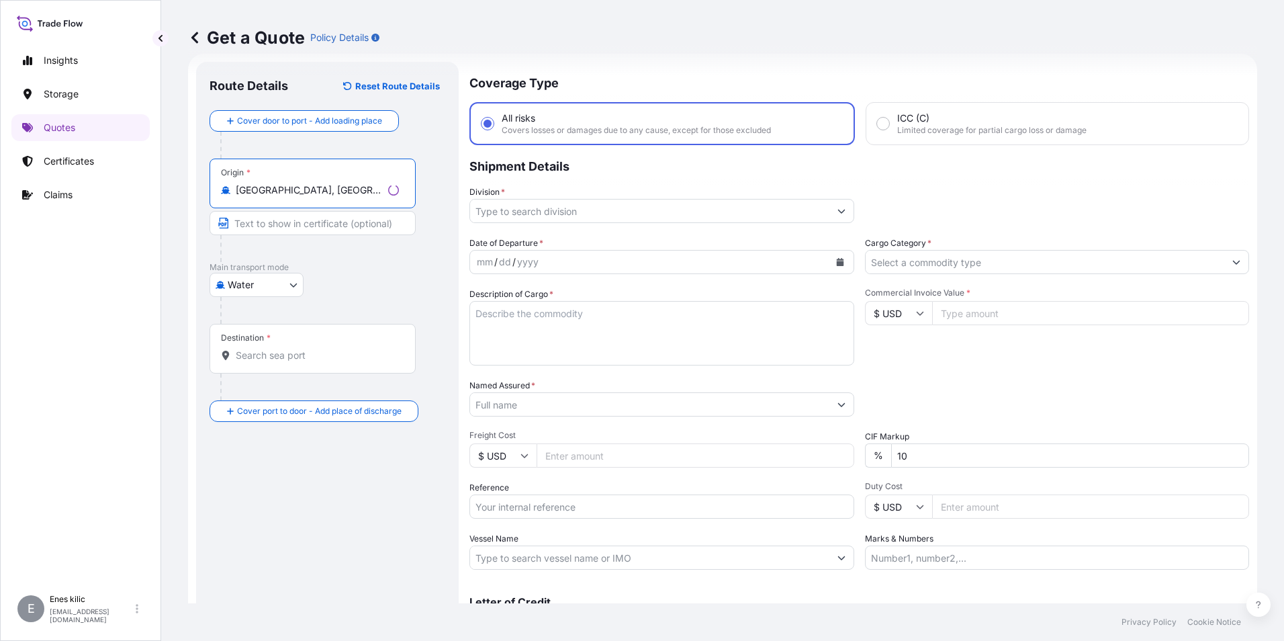
type input "[GEOGRAPHIC_DATA], [GEOGRAPHIC_DATA]"
click at [302, 361] on input "Destination *" at bounding box center [317, 355] width 163 height 13
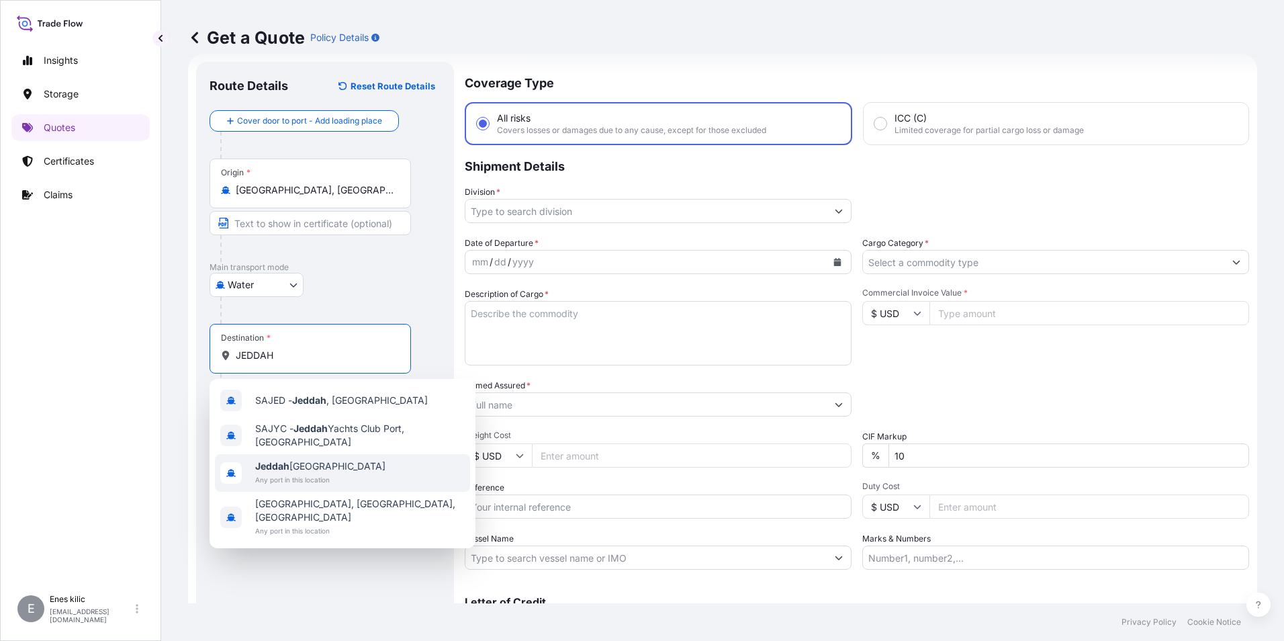
click at [329, 480] on span "Any port in this location" at bounding box center [320, 479] width 130 height 13
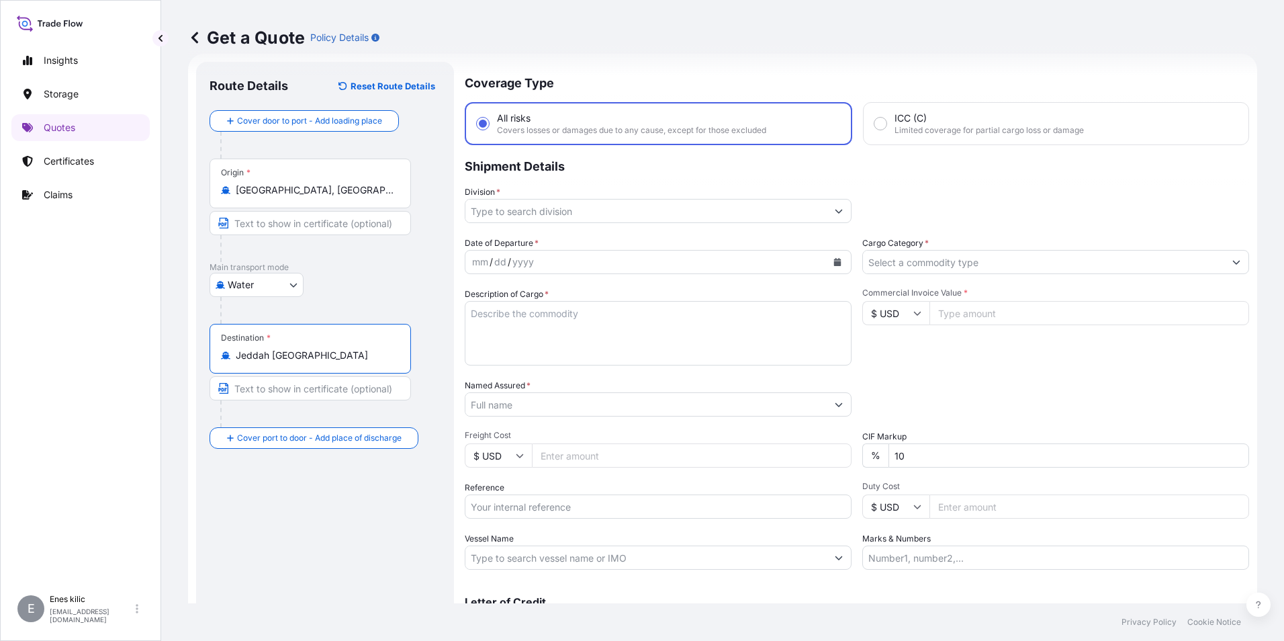
type input "Jeddah [GEOGRAPHIC_DATA]"
click at [559, 209] on input "Division *" at bounding box center [645, 211] width 361 height 24
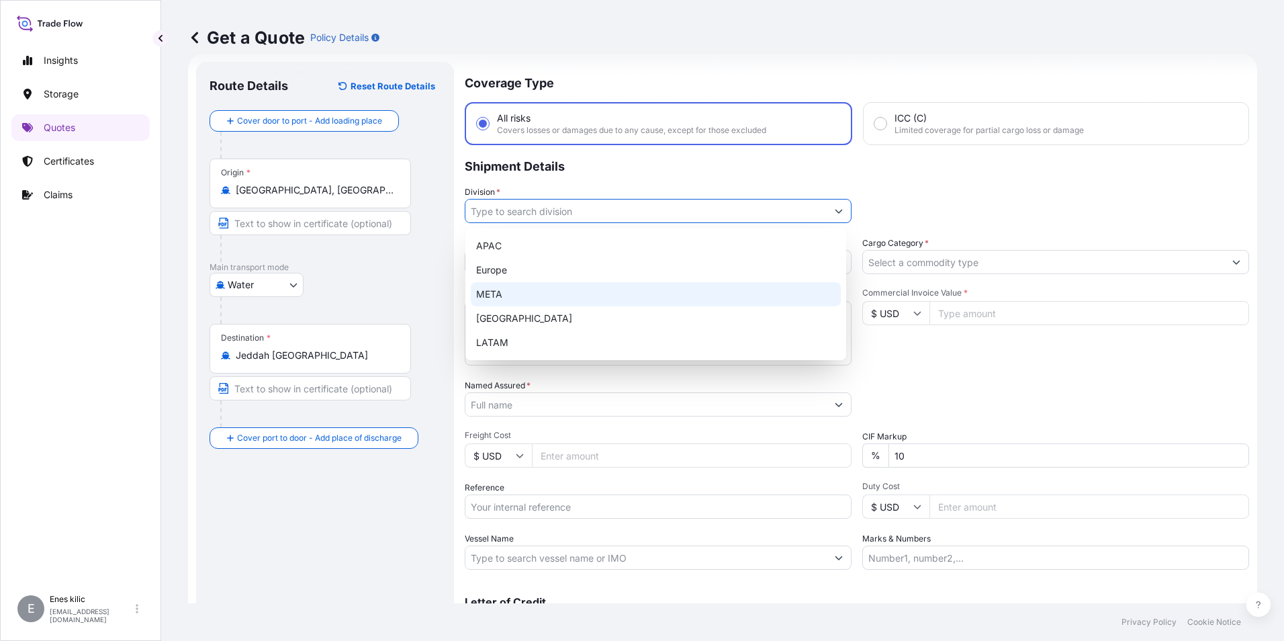
click at [547, 292] on div "META" at bounding box center [656, 294] width 370 height 24
type input "META"
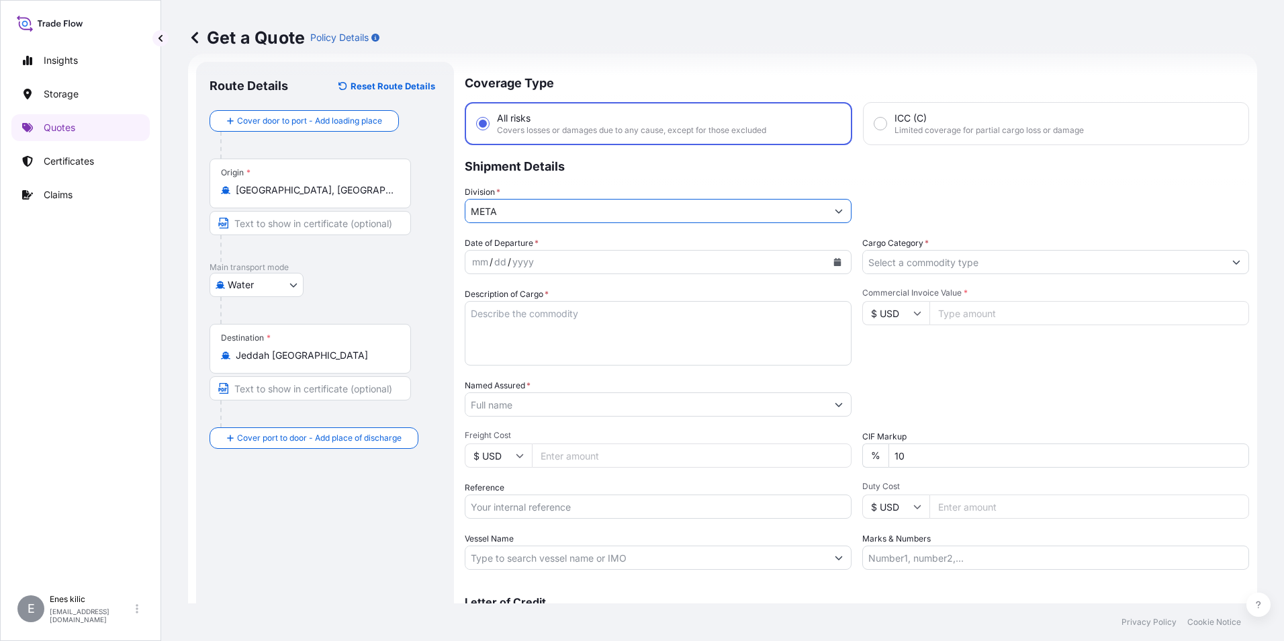
click at [834, 263] on icon "Calendar" at bounding box center [837, 262] width 7 height 8
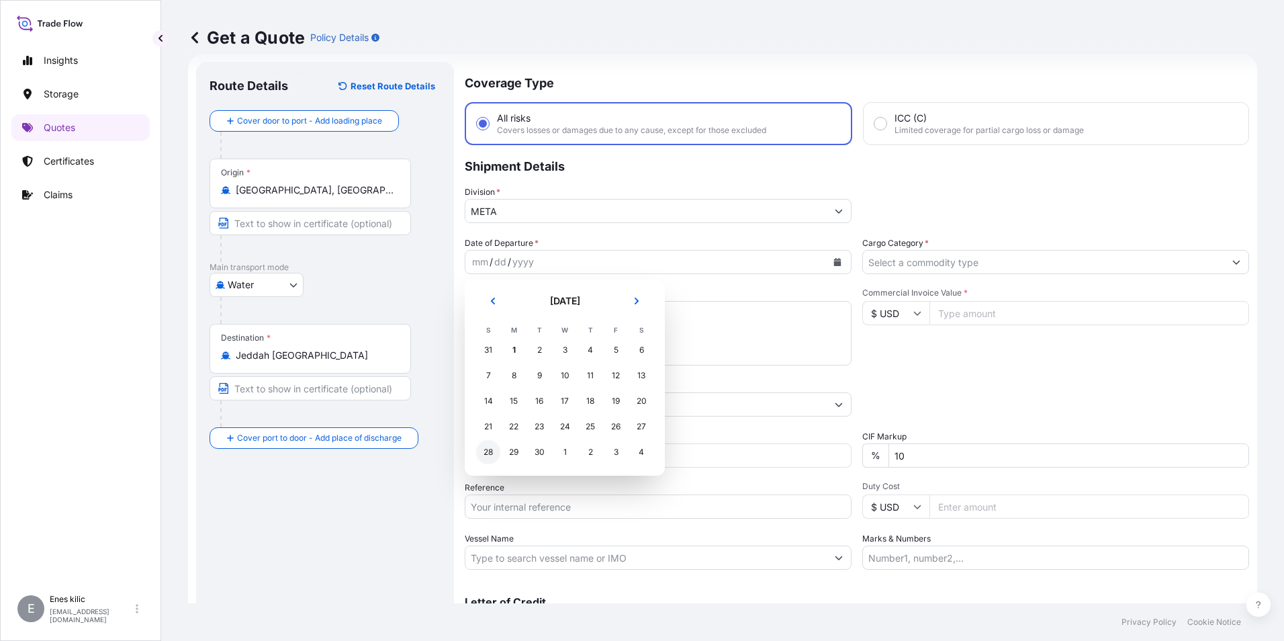
click at [493, 451] on div "28" at bounding box center [488, 452] width 24 height 24
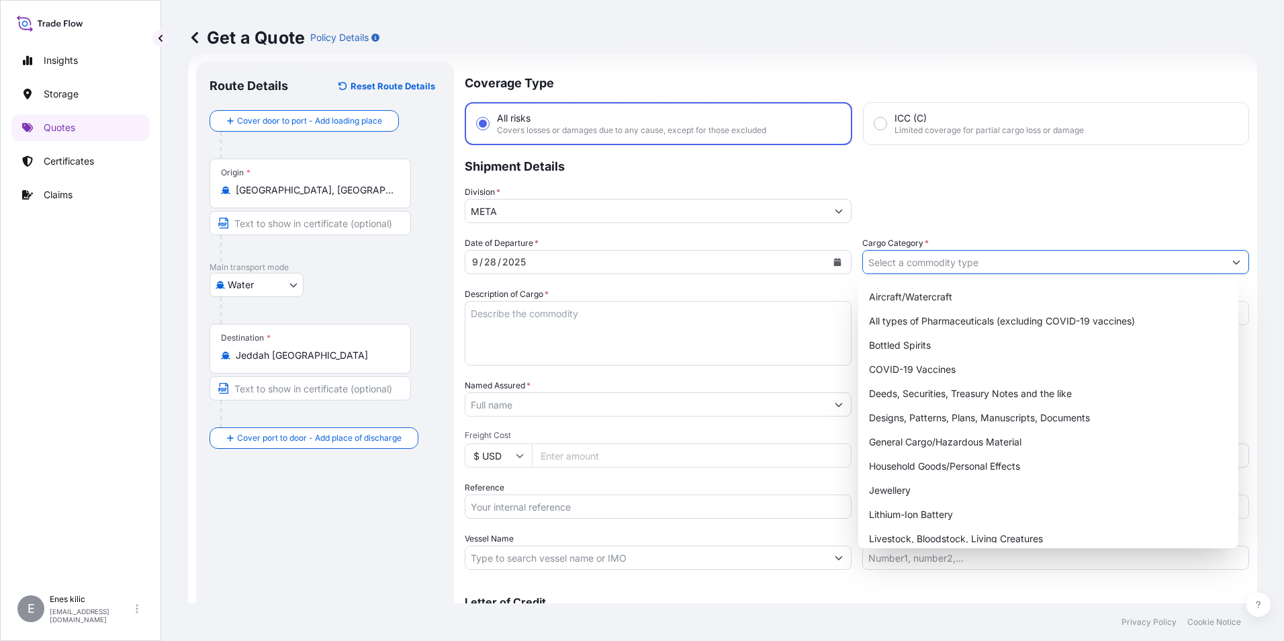
click at [970, 264] on input "Cargo Category *" at bounding box center [1043, 262] width 361 height 24
click at [946, 446] on div "General Cargo/Hazardous Material" at bounding box center [1049, 442] width 370 height 24
type input "General Cargo/Hazardous Material"
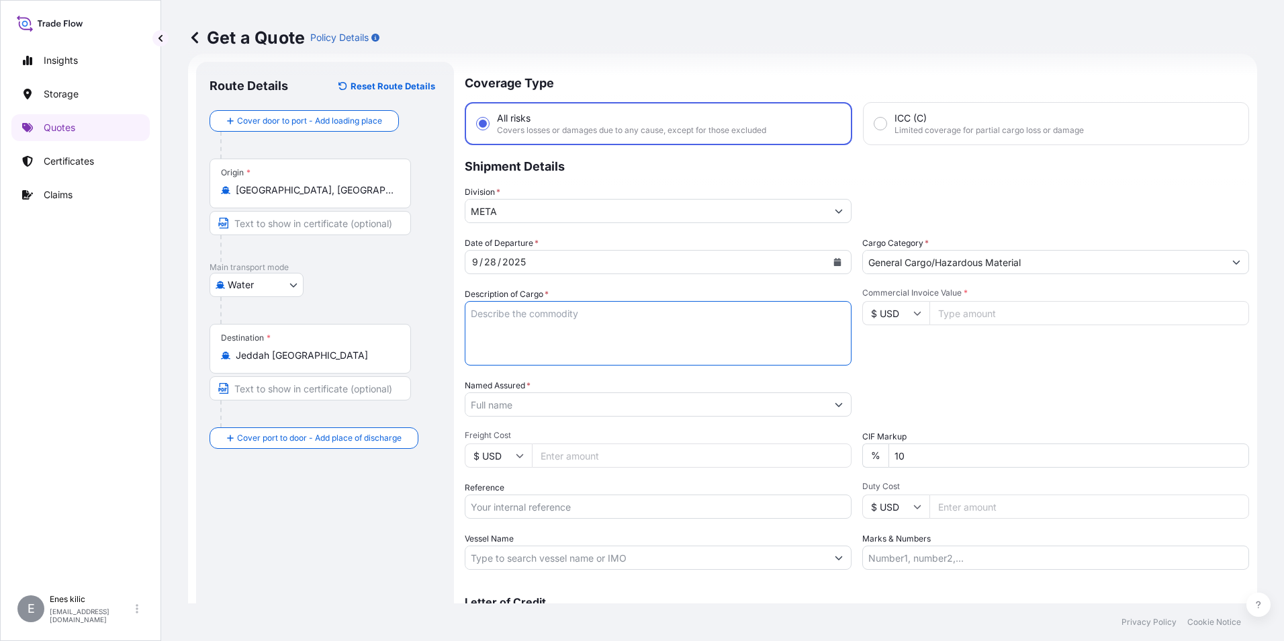
click at [606, 313] on textarea "Description of Cargo *" at bounding box center [658, 333] width 387 height 64
click at [514, 310] on textarea "Description of Cargo *" at bounding box center [658, 333] width 387 height 64
paste textarea "11 Units, ULV1200 Cold Fogger Machine, 842449100000"
drag, startPoint x: 743, startPoint y: 326, endPoint x: 778, endPoint y: 319, distance: 36.4
click at [743, 326] on textarea "11 Units, ULV1200 Cold Fogger Machine, 842449100000" at bounding box center [658, 333] width 387 height 64
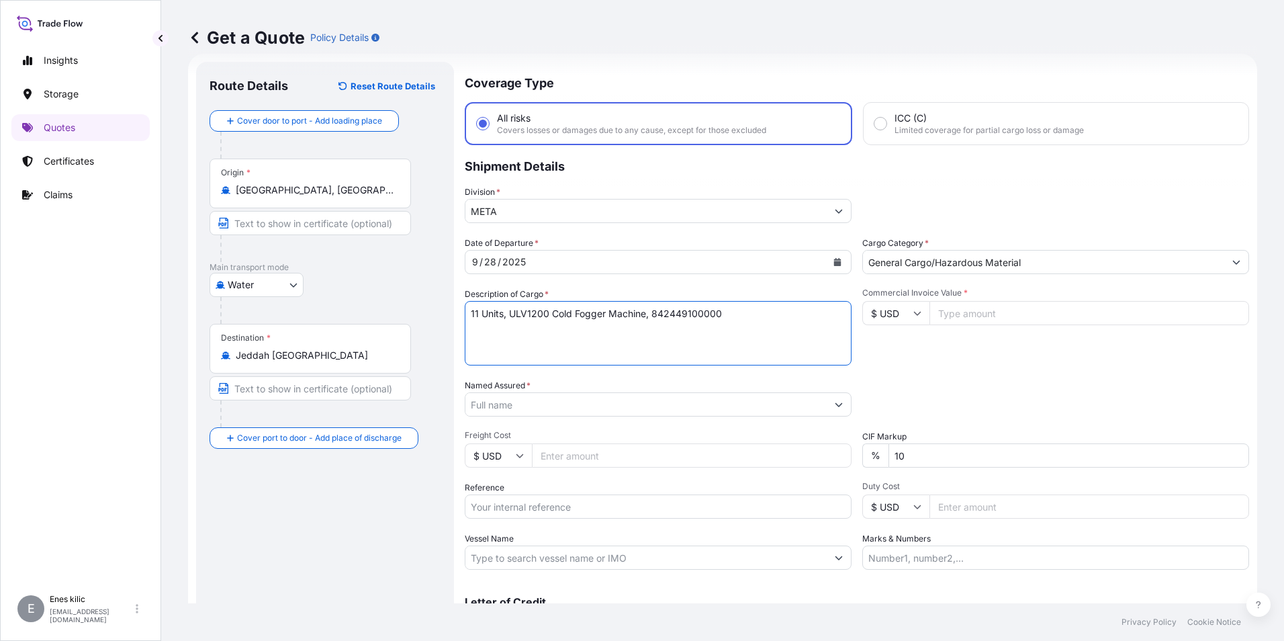
paste textarea "TOPLAM KAP 11 Weight 2680 kg"
click at [668, 336] on textarea "11 Units, ULV1200 Cold Fogger Machine, 842449100000 TOPLAM KAP 11 Weight 2680 kg" at bounding box center [658, 333] width 387 height 64
paste textarea "HAMU4409521"
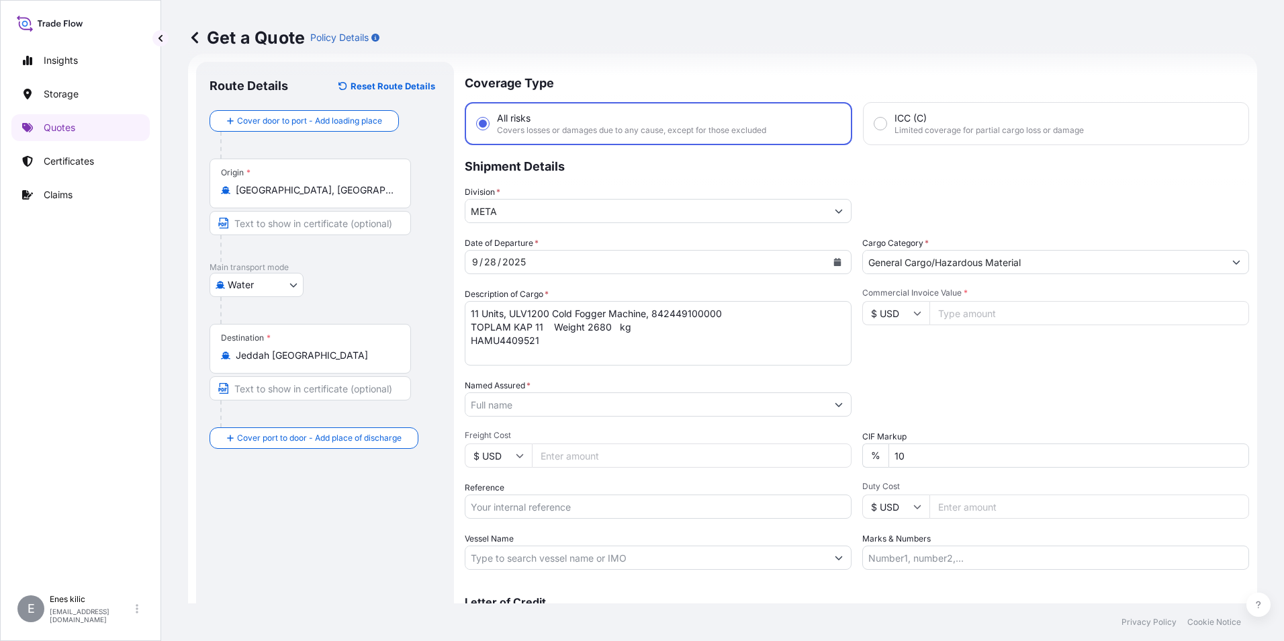
click at [557, 326] on textarea "11 Units, ULV1200 Cold Fogger Machine, 842449100000 TOPLAM KAP 11 Weight 2680 k…" at bounding box center [658, 333] width 387 height 64
click at [567, 344] on textarea "11 Units, ULV1200 Cold Fogger Machine, 842449100000 TOPLAM KAP 11 Weight 2680 k…" at bounding box center [658, 333] width 387 height 64
paste textarea "38885795"
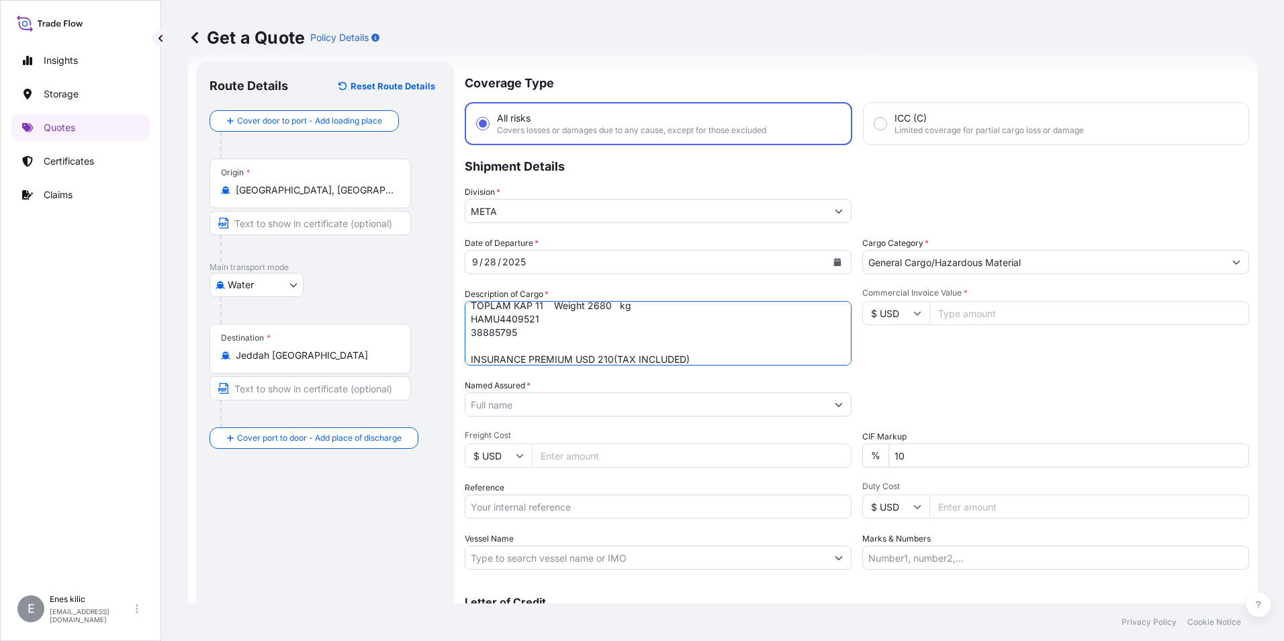
type textarea "11 Units, ULV1200 Cold Fogger Machine, 842449100000 TOPLAM KAP 11 Weight 2680 k…"
drag, startPoint x: 1032, startPoint y: 315, endPoint x: 1001, endPoint y: 330, distance: 35.1
click at [1032, 315] on input "Commercial Invoice Value *" at bounding box center [1089, 313] width 320 height 24
type input "77000"
click at [968, 348] on div "Commercial Invoice Value * $ USD 77000" at bounding box center [1055, 326] width 387 height 78
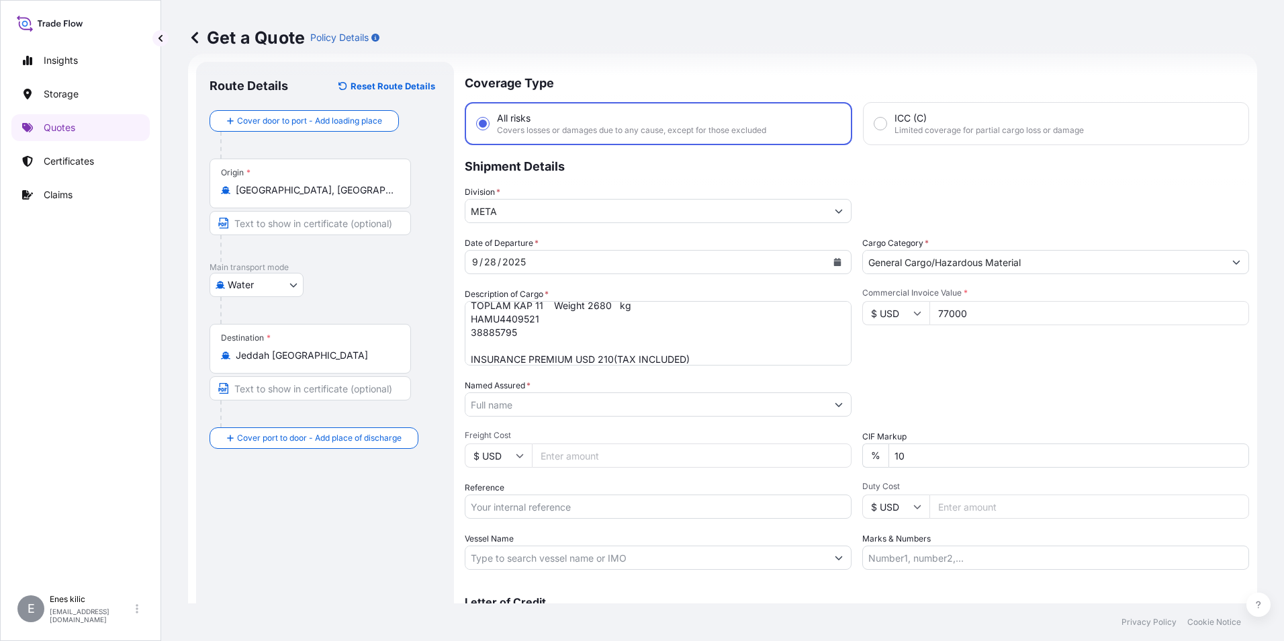
click at [731, 408] on input "Named Assured *" at bounding box center [645, 404] width 361 height 24
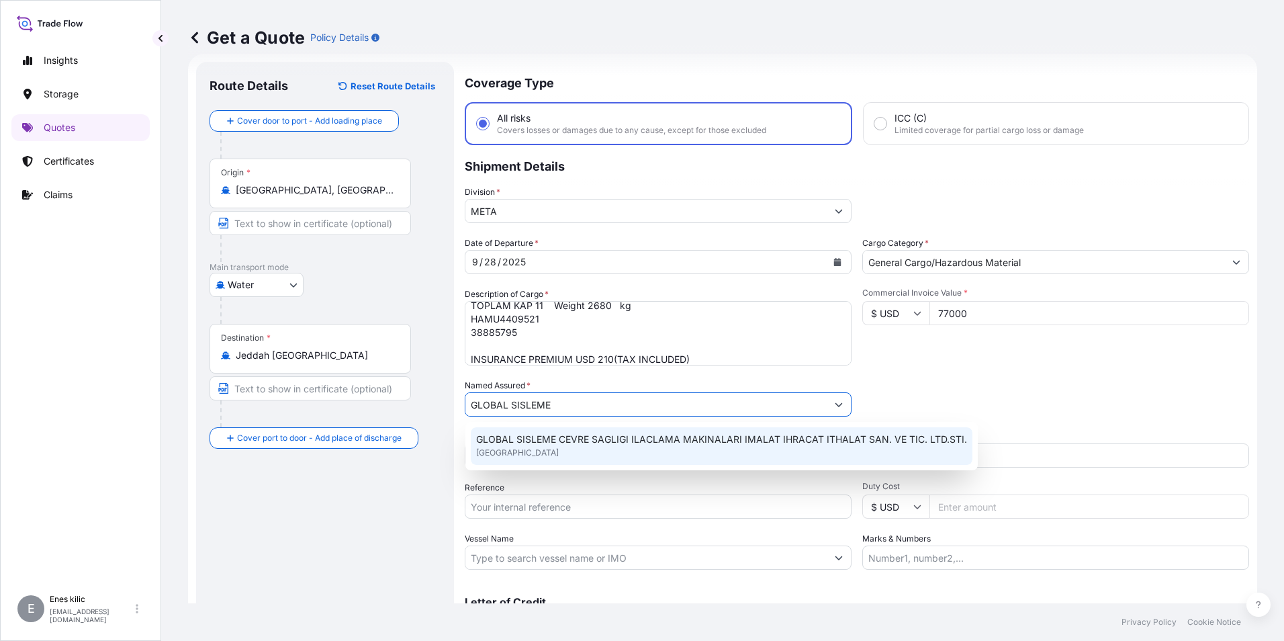
click at [578, 435] on span "GLOBAL SISLEME CEVRE SAGLIGI ILACLAMA MAKINALARI IMALAT IHRACAT ITHALAT SAN. VE…" at bounding box center [721, 438] width 491 height 13
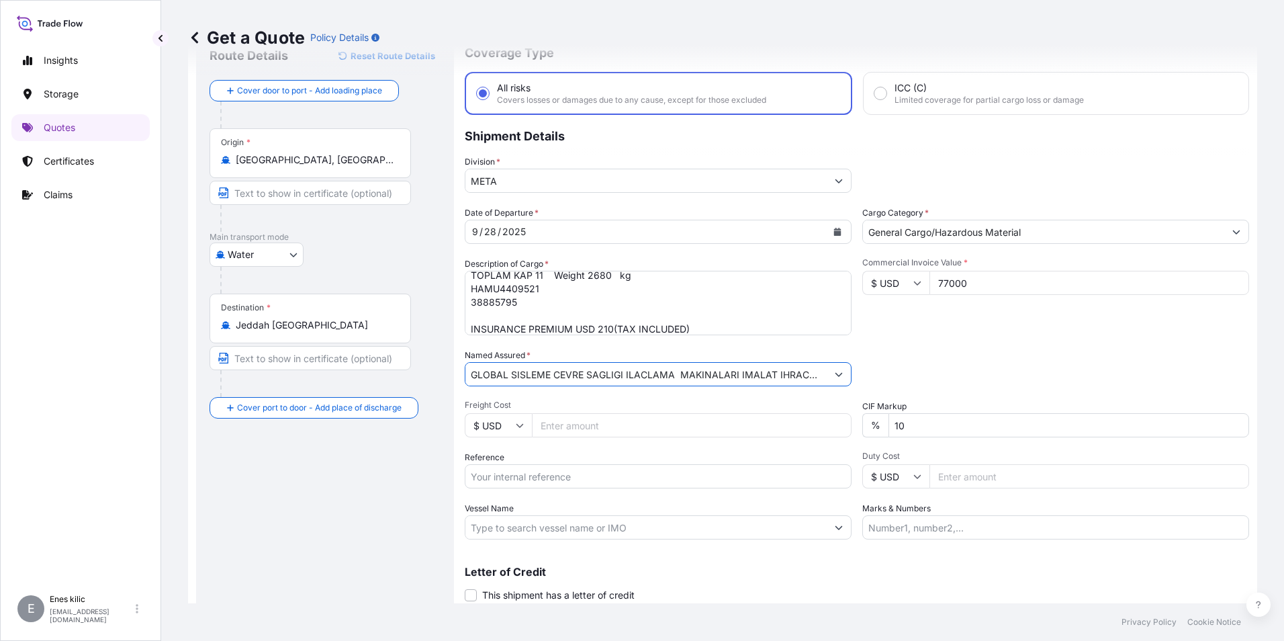
scroll to position [89, 0]
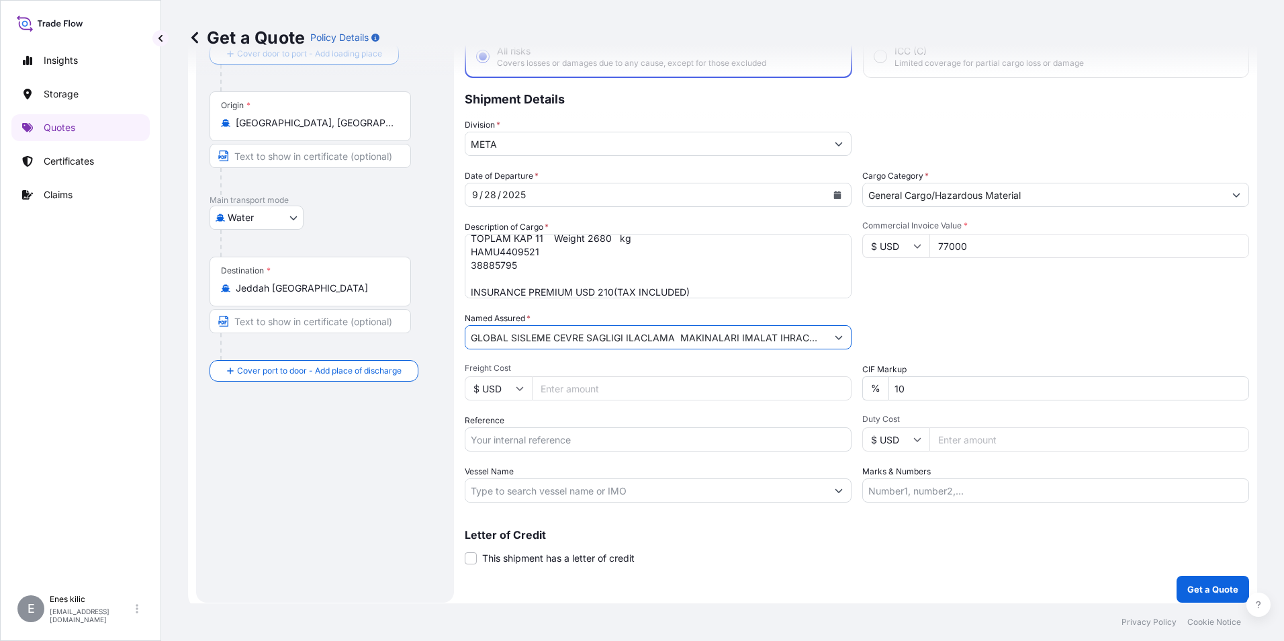
type input "GLOBAL SISLEME CEVRE SAGLIGI ILACLAMA MAKINALARI IMALAT IHRACAT ITHALAT SAN. VE…"
click at [559, 430] on input "Reference" at bounding box center [658, 439] width 387 height 24
type input "2201775501"
click at [531, 482] on input "Vessel Name" at bounding box center [645, 490] width 361 height 24
click at [577, 490] on input "Vessel Name" at bounding box center [645, 490] width 361 height 24
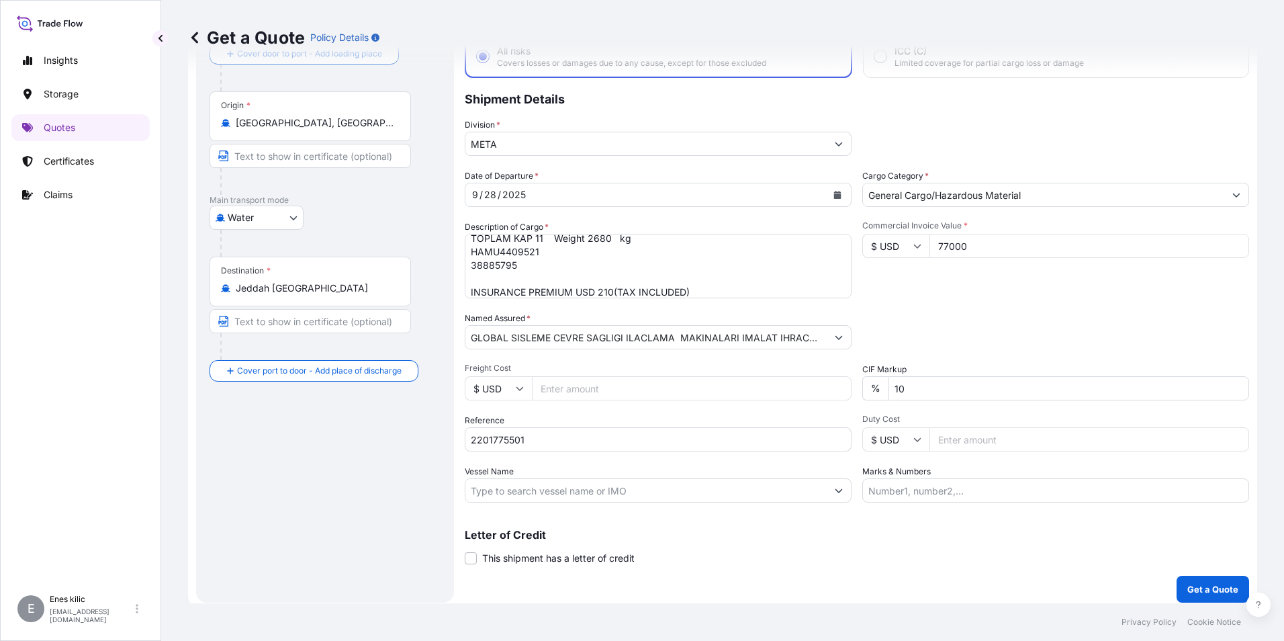
paste input "Veriler alınıyor. Birkaç saniye bekledikten sonra kesmeyi veya kopyalamayı yeni…"
type input "Veriler alınıyor. Birkaç saniye bekledikten sonra kesmeyi veya kopyalamayı yeni…"
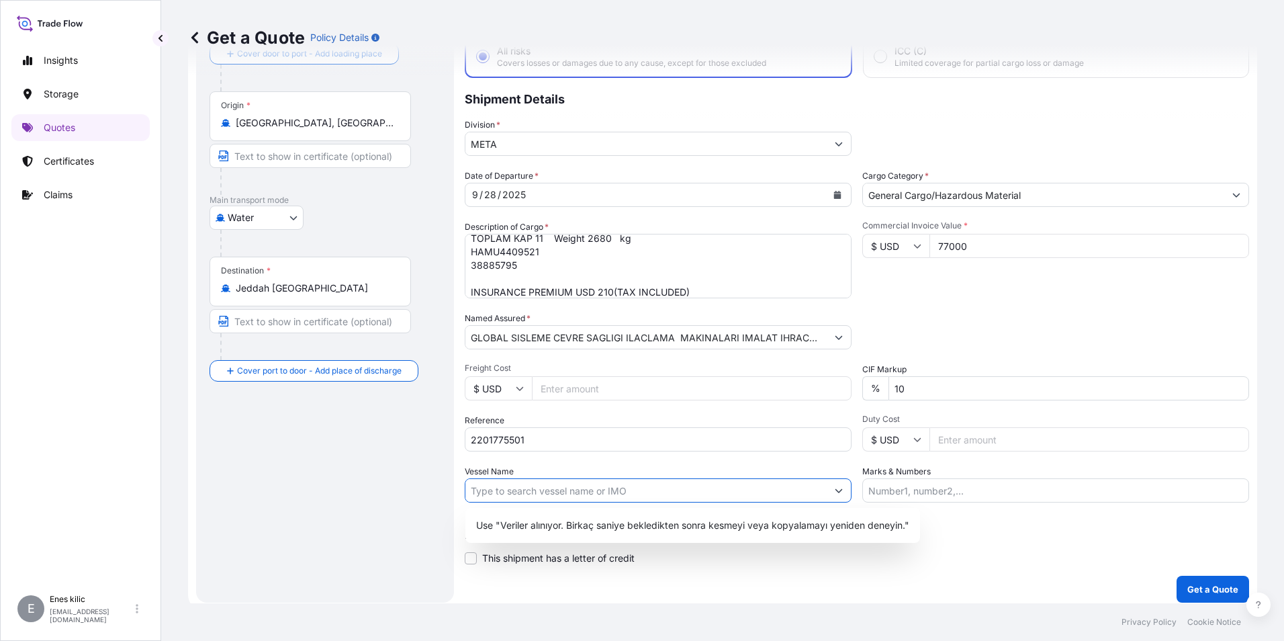
scroll to position [0, 0]
paste input "GH FOEHN"
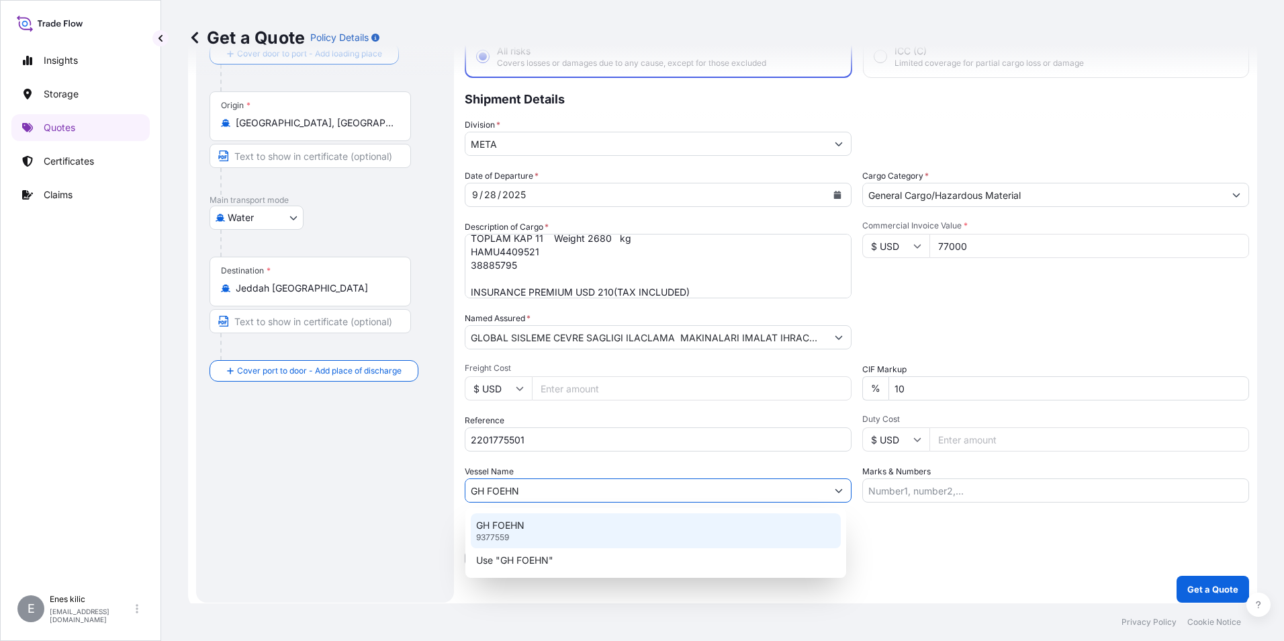
type input "GH FOEHN"
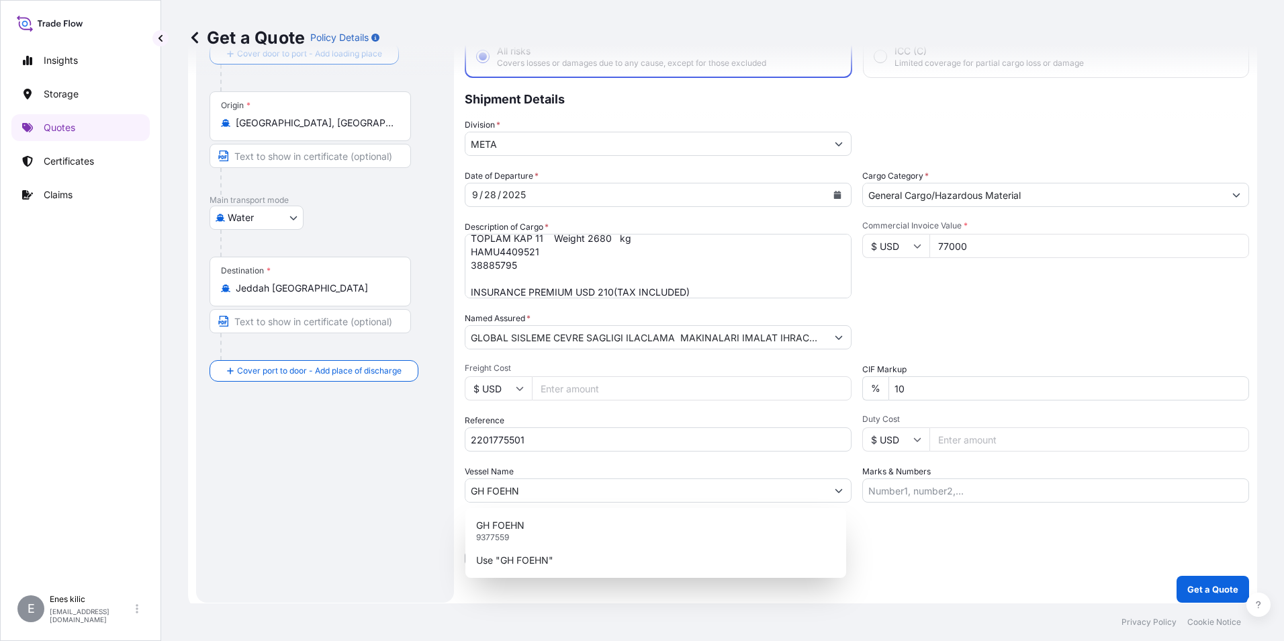
click at [940, 525] on div "Letter of Credit This shipment has a letter of credit Letter of credit * Letter…" at bounding box center [857, 539] width 784 height 52
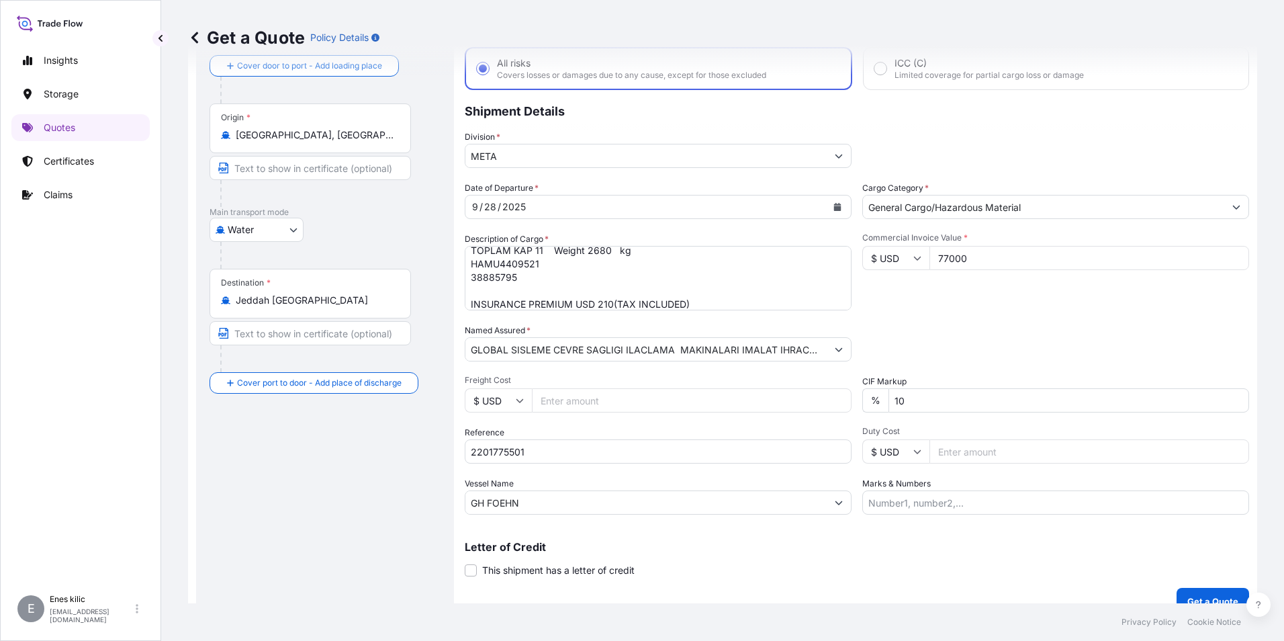
scroll to position [96, 0]
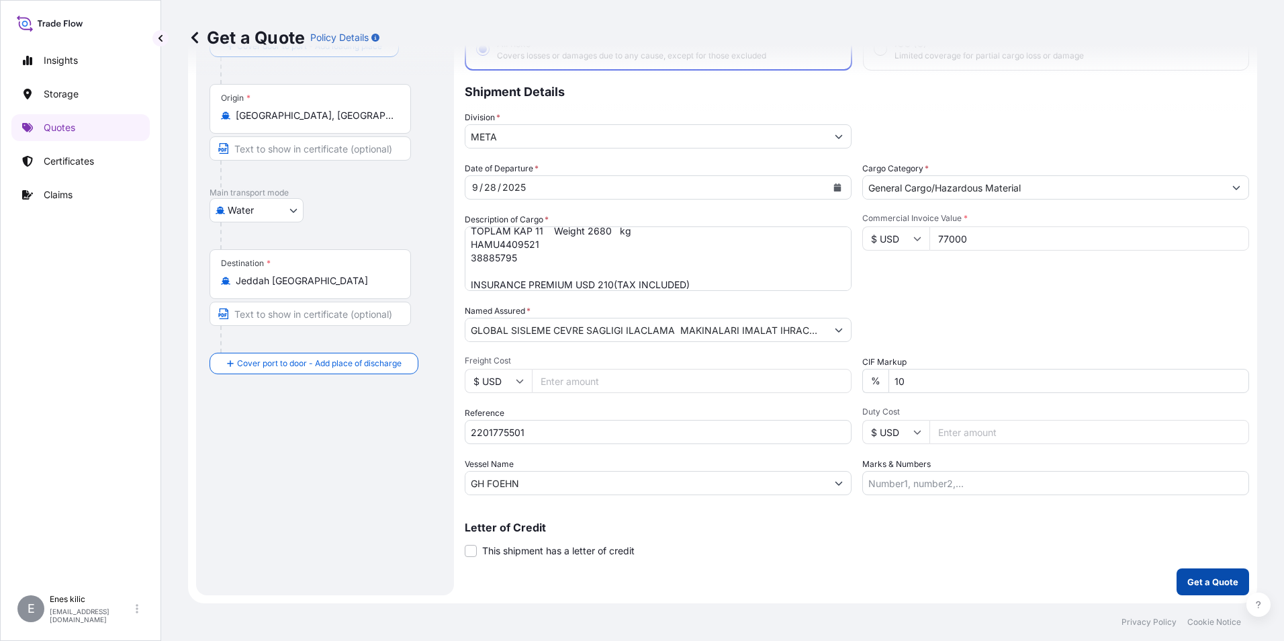
click at [1199, 575] on p "Get a Quote" at bounding box center [1212, 581] width 51 height 13
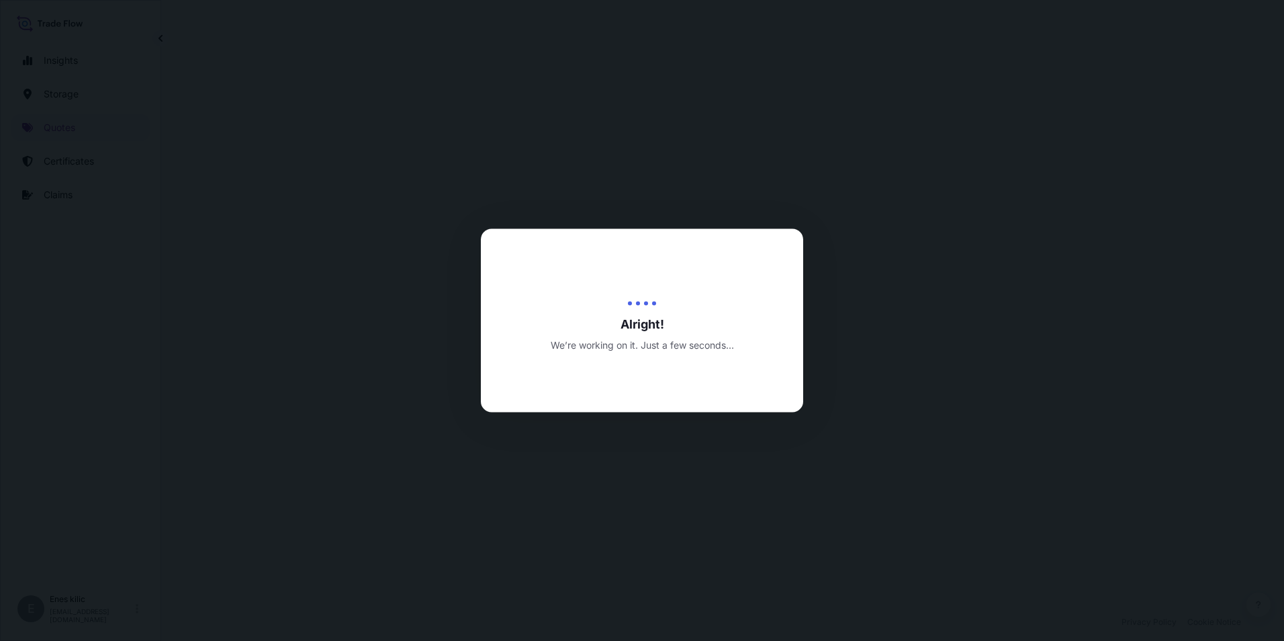
select select "Water"
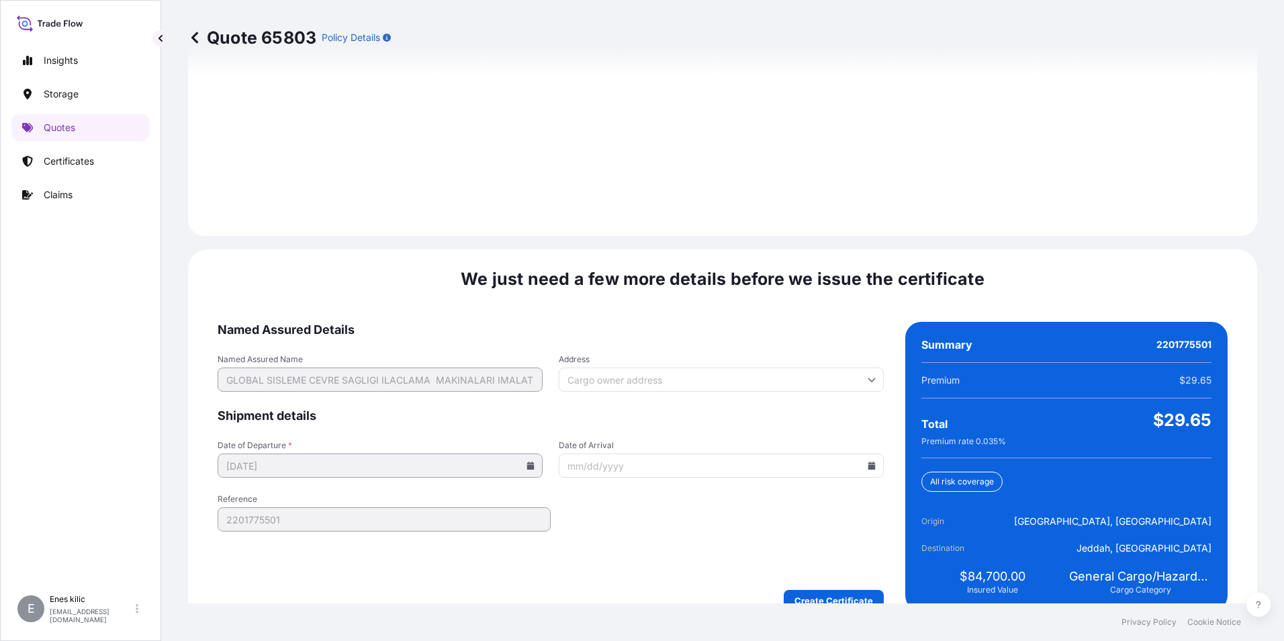
scroll to position [1891, 0]
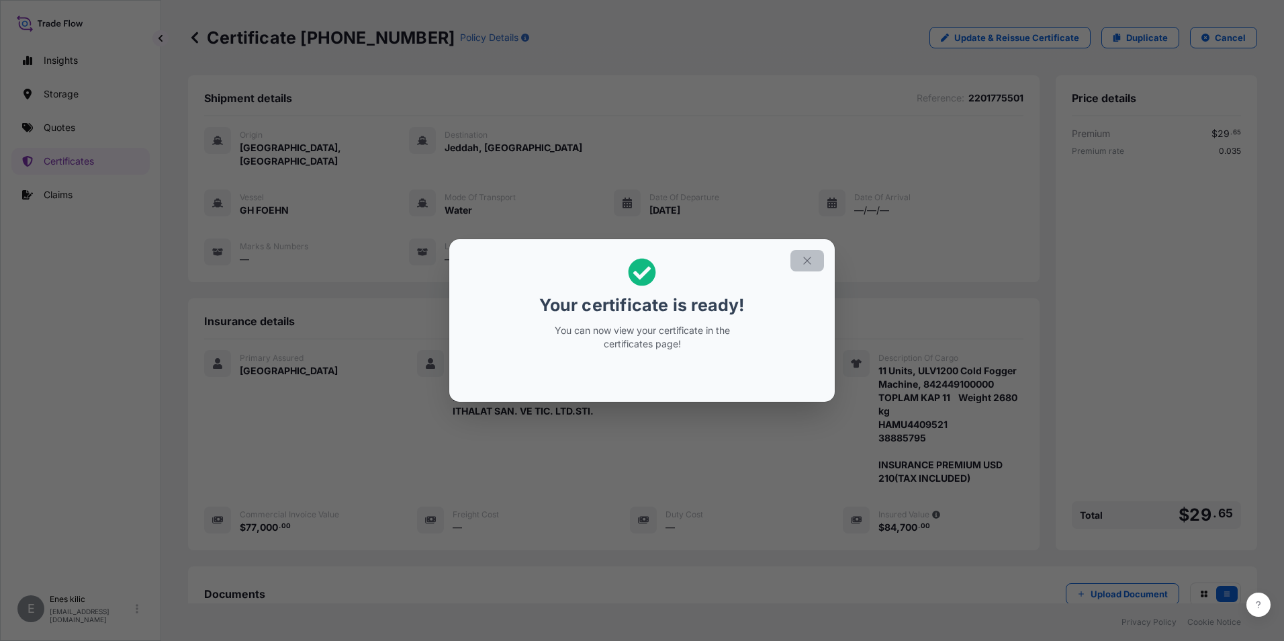
click at [807, 258] on icon "button" at bounding box center [807, 261] width 12 height 12
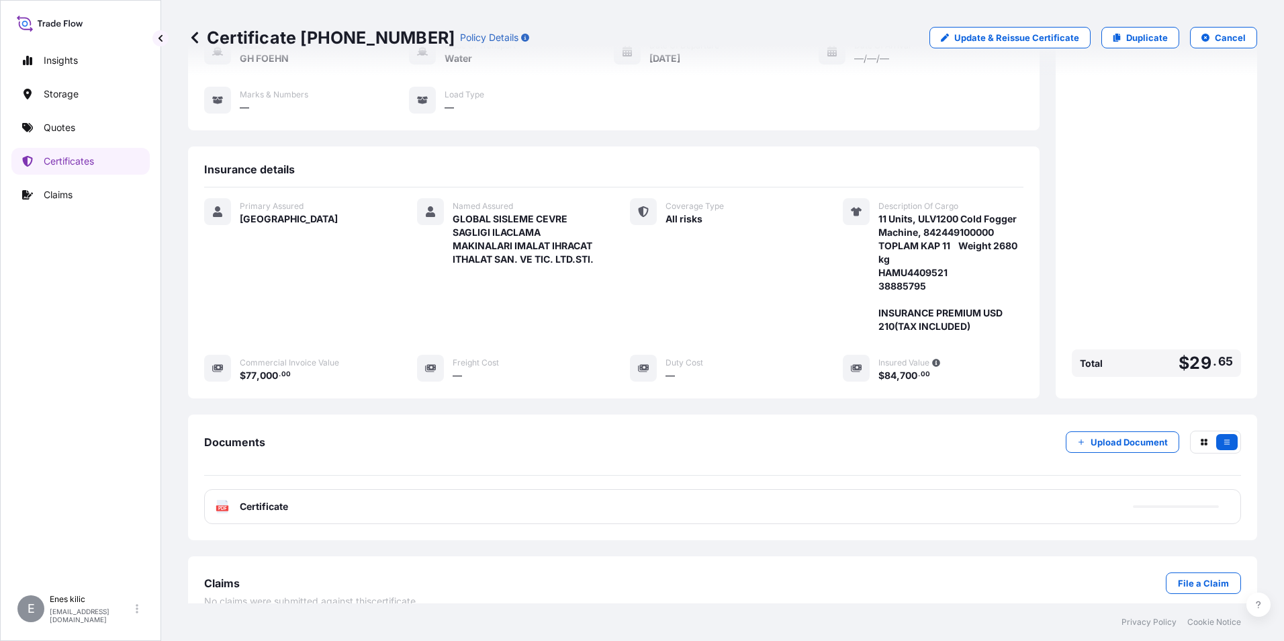
scroll to position [159, 0]
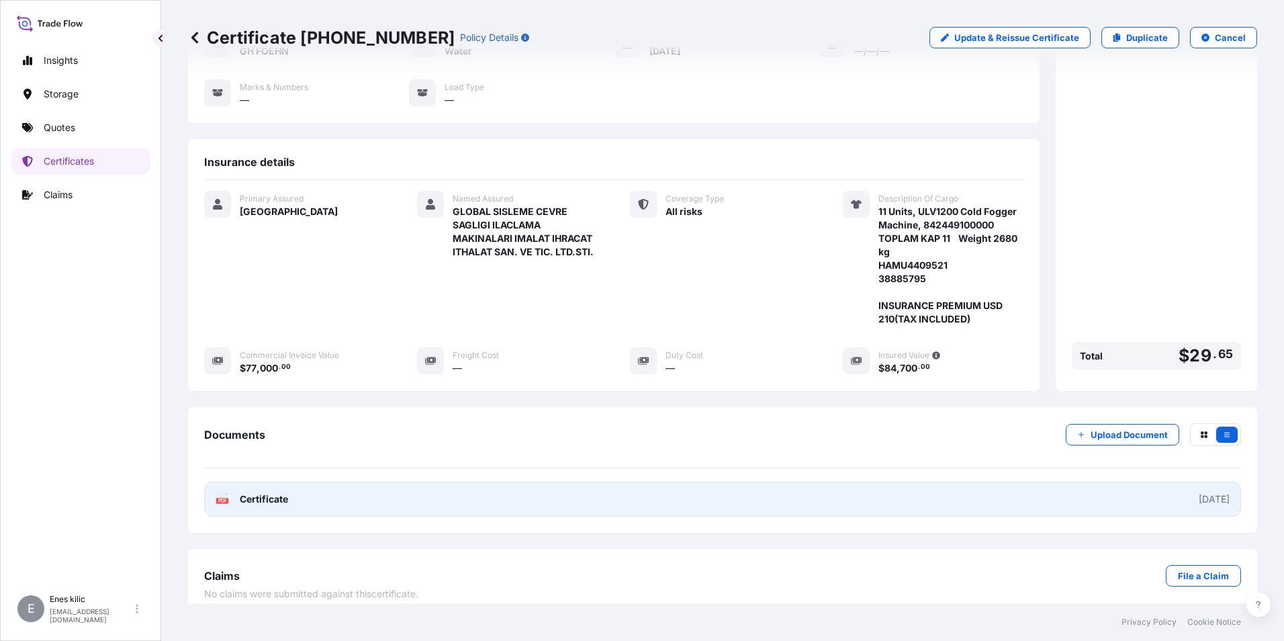
click at [283, 492] on span "Certificate" at bounding box center [264, 498] width 48 height 13
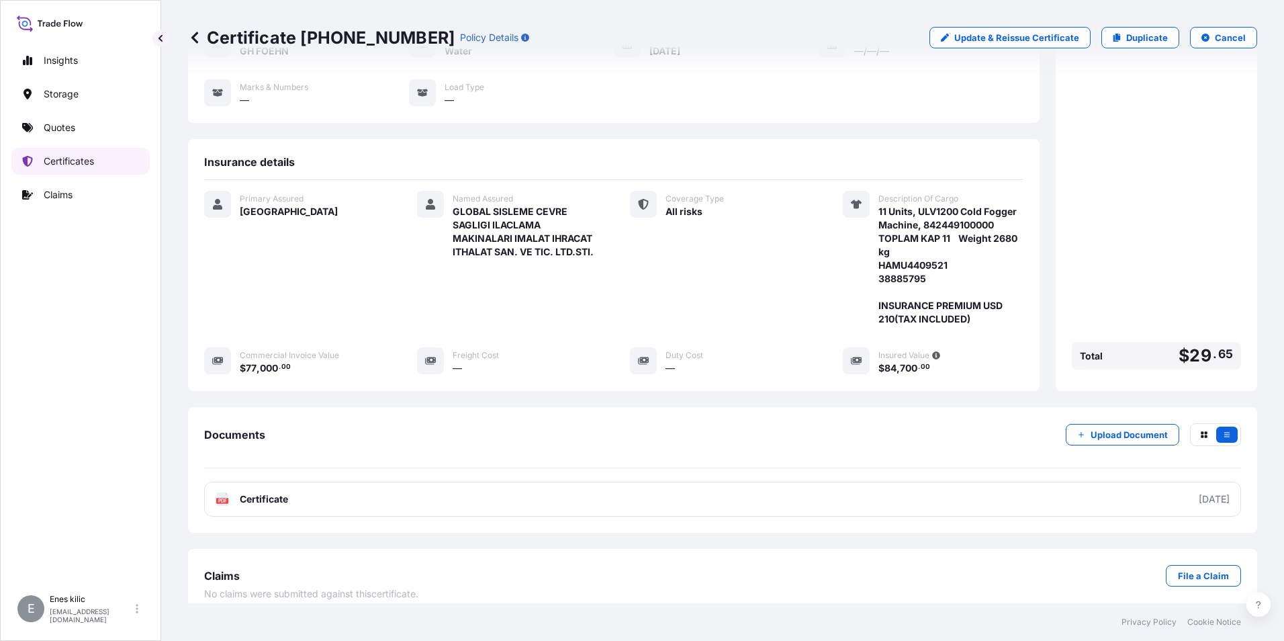
click at [84, 159] on p "Certificates" at bounding box center [69, 160] width 50 height 13
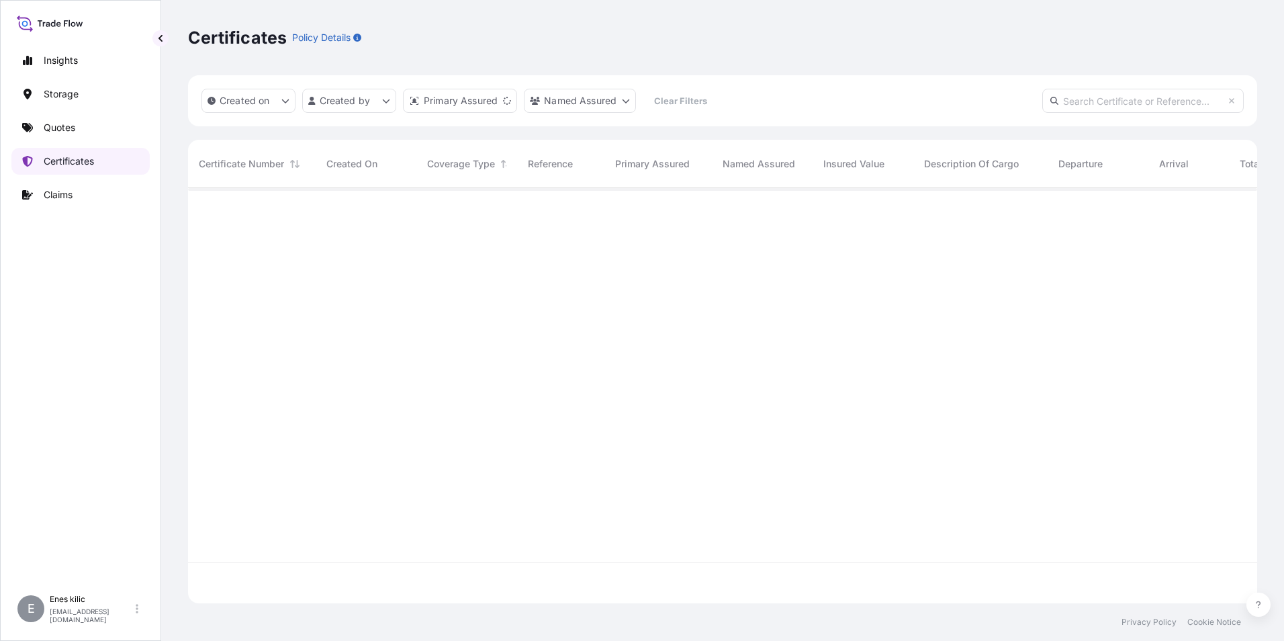
scroll to position [412, 1059]
click at [1115, 99] on input "text" at bounding box center [1142, 101] width 201 height 24
paste input "[PHONE_NUMBER]"
type input "[PHONE_NUMBER]"
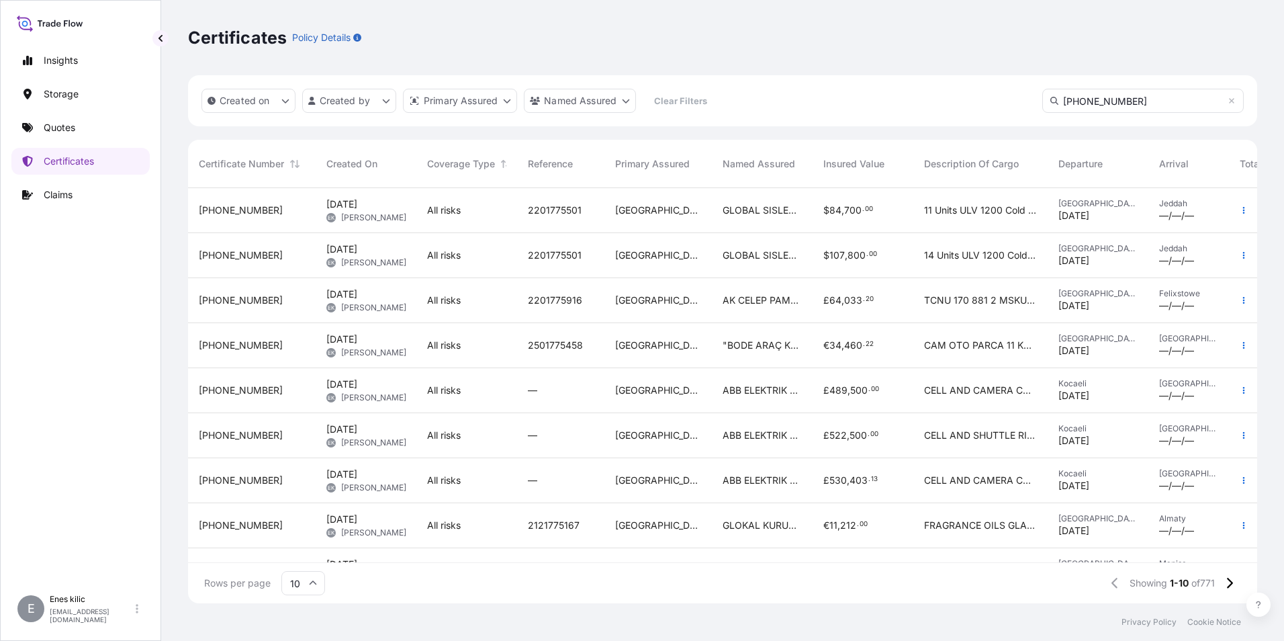
click at [1148, 97] on input "[PHONE_NUMBER]" at bounding box center [1142, 101] width 201 height 24
click at [292, 262] on div "[PHONE_NUMBER]" at bounding box center [252, 255] width 128 height 45
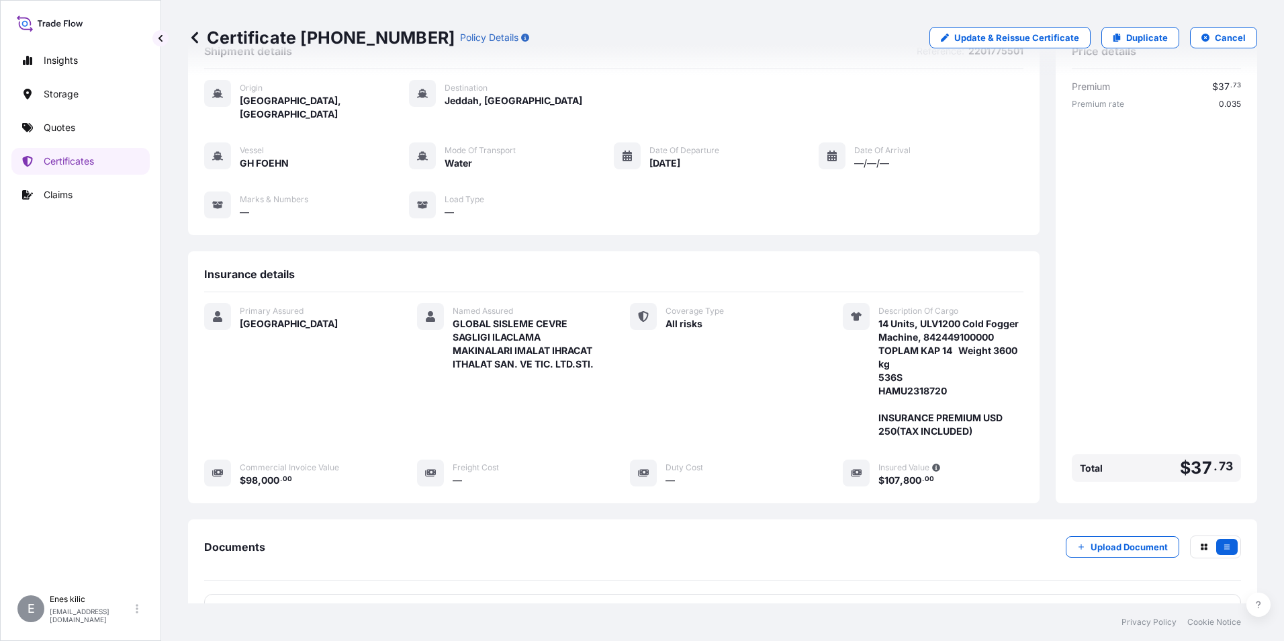
scroll to position [159, 0]
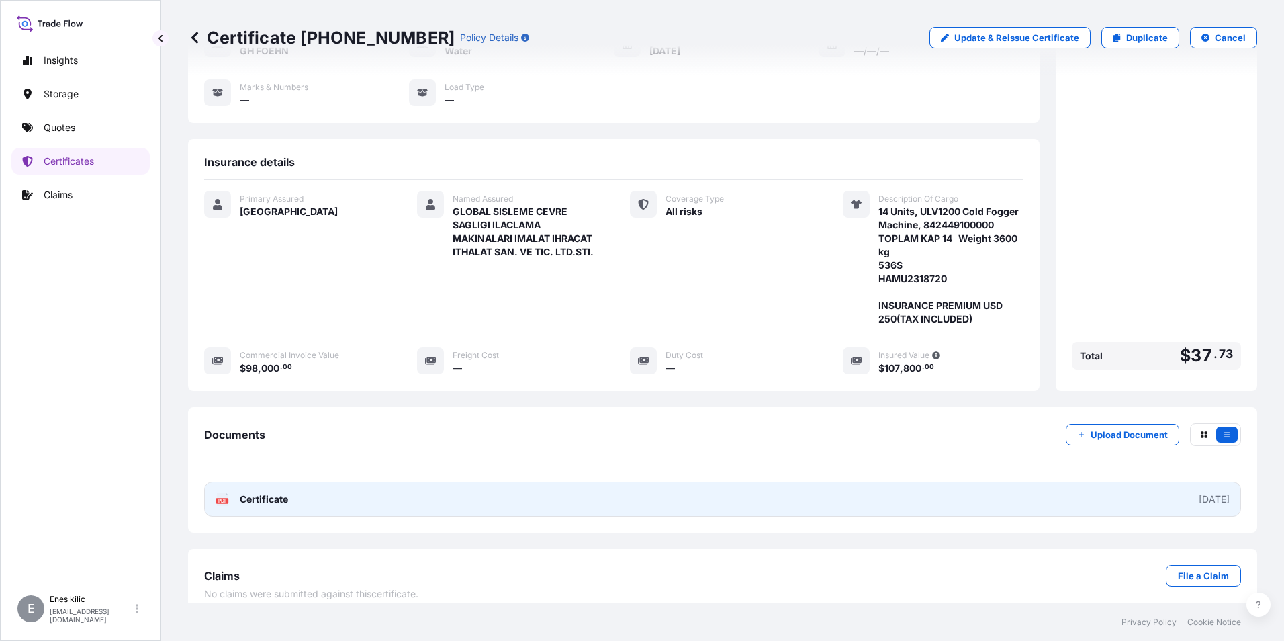
click at [271, 492] on span "Certificate" at bounding box center [264, 498] width 48 height 13
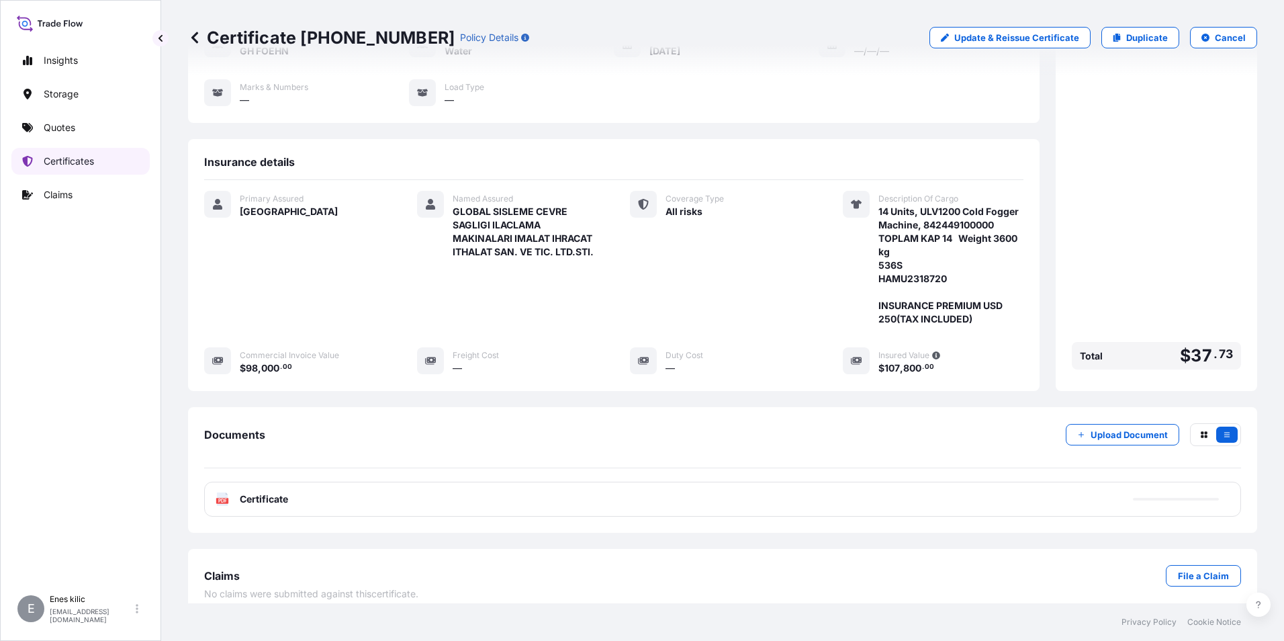
click at [75, 130] on p "Quotes" at bounding box center [60, 127] width 32 height 13
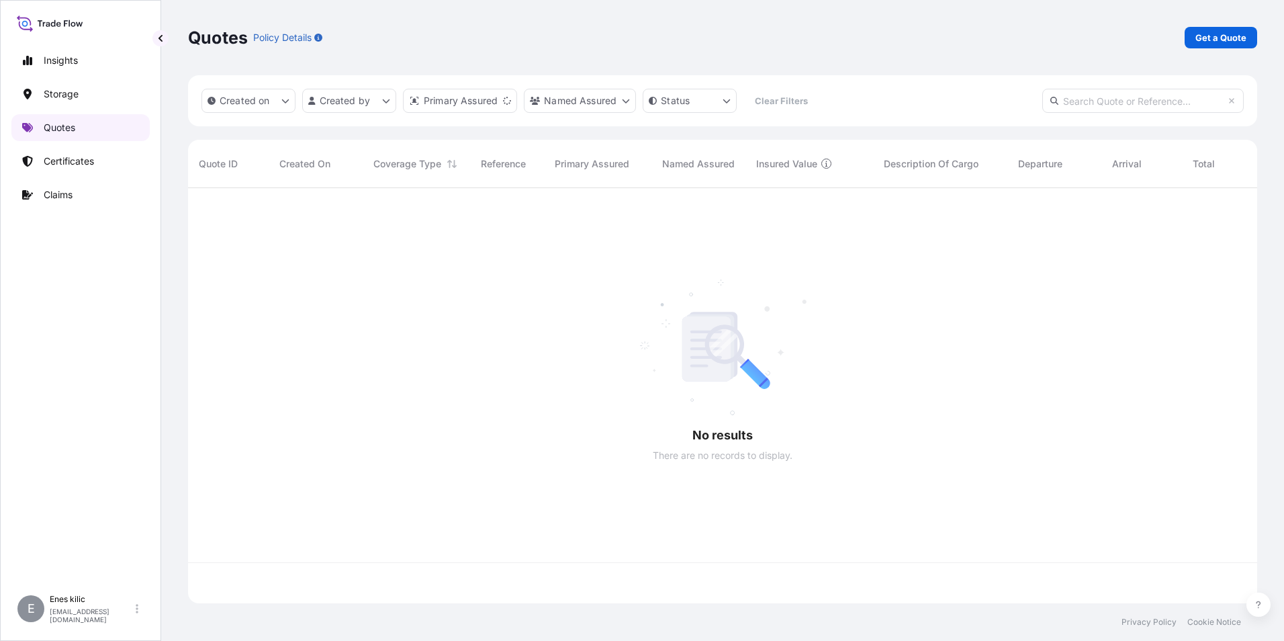
scroll to position [412, 1059]
click at [1219, 42] on p "Get a Quote" at bounding box center [1220, 37] width 51 height 13
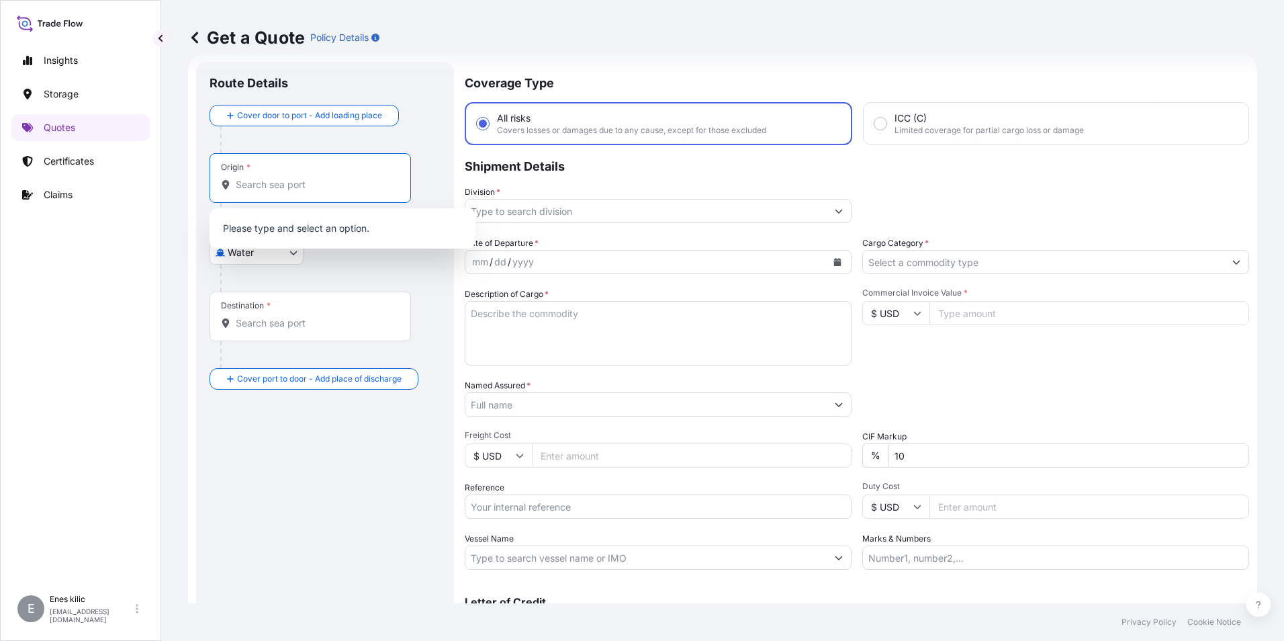
click at [304, 184] on input "Origin *" at bounding box center [315, 184] width 158 height 13
click at [263, 255] on body "0 options available. Insights Storage Quotes Certificates Claims E [PERSON_NAME…" at bounding box center [642, 320] width 1284 height 641
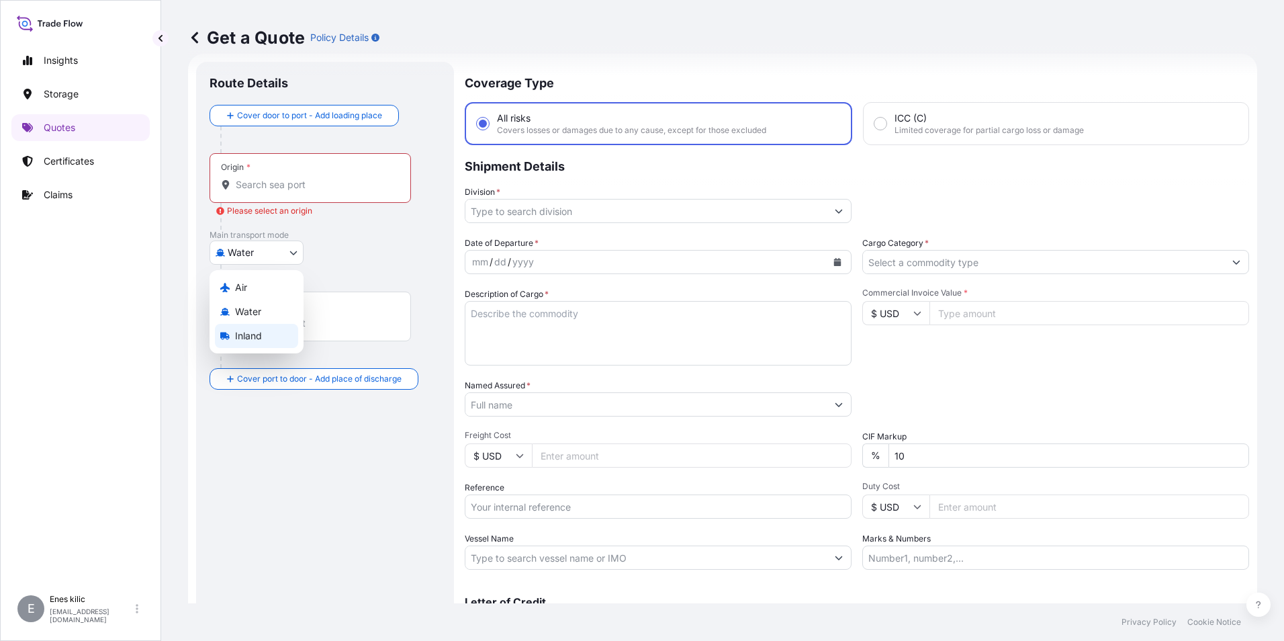
click at [263, 343] on div "Inland" at bounding box center [256, 336] width 83 height 24
select select "Inland"
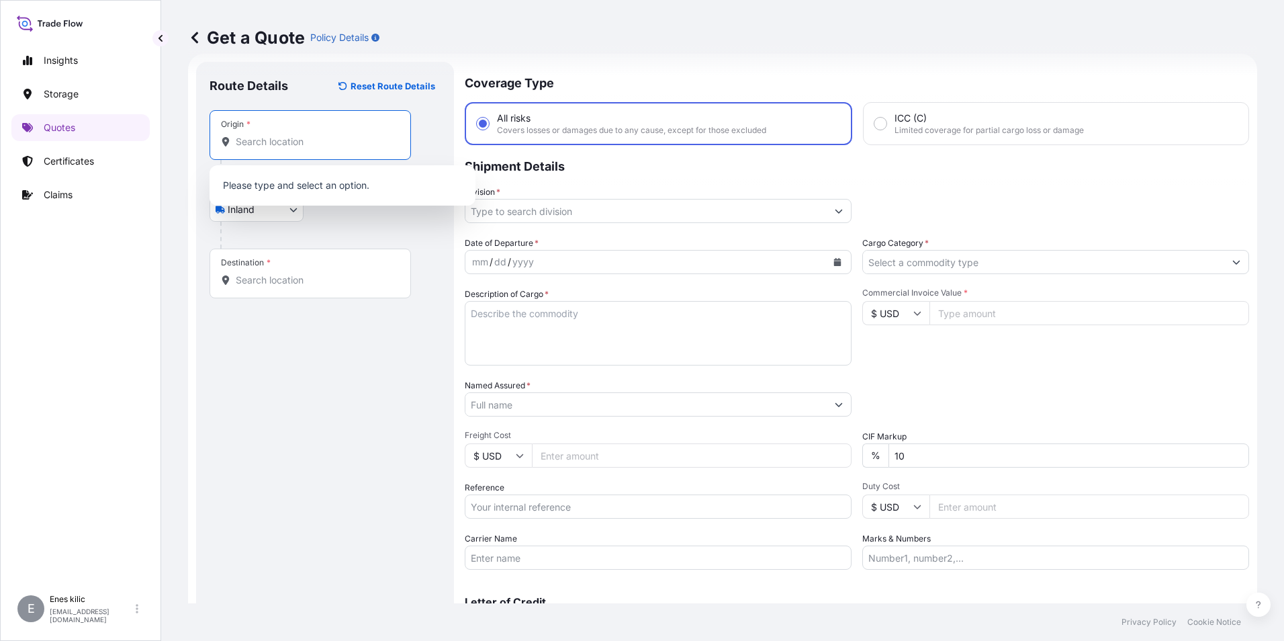
click at [276, 146] on input "Origin *" at bounding box center [315, 141] width 158 height 13
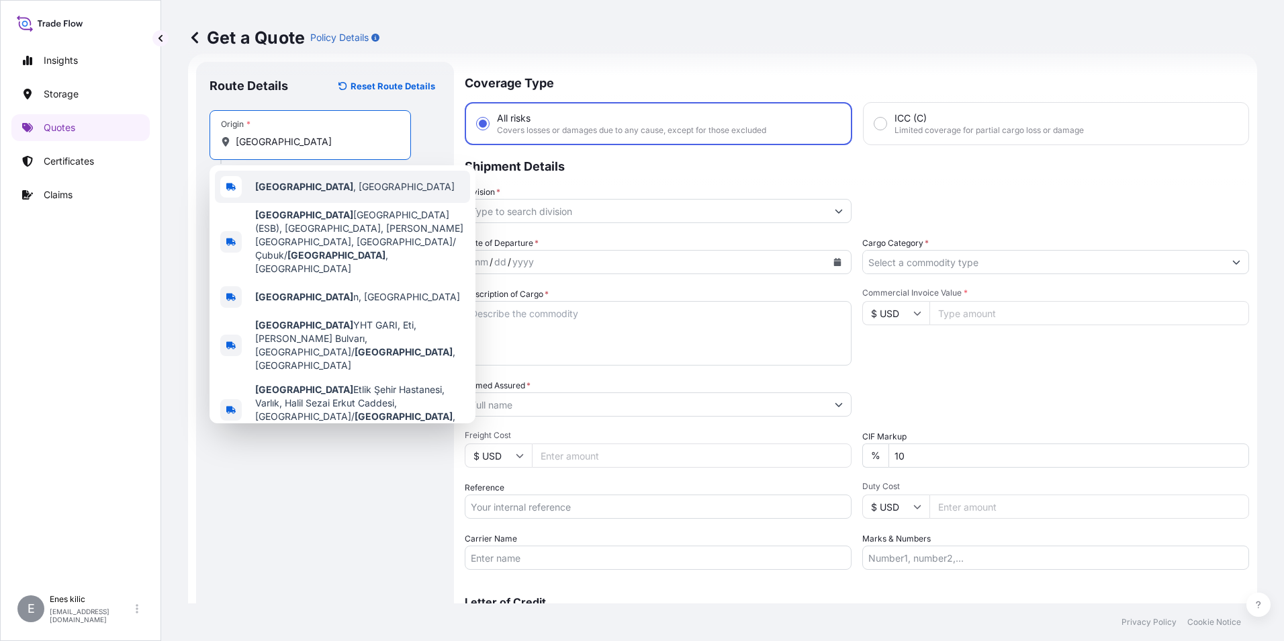
click at [321, 190] on span "[GEOGRAPHIC_DATA] , [GEOGRAPHIC_DATA]" at bounding box center [354, 186] width 199 height 13
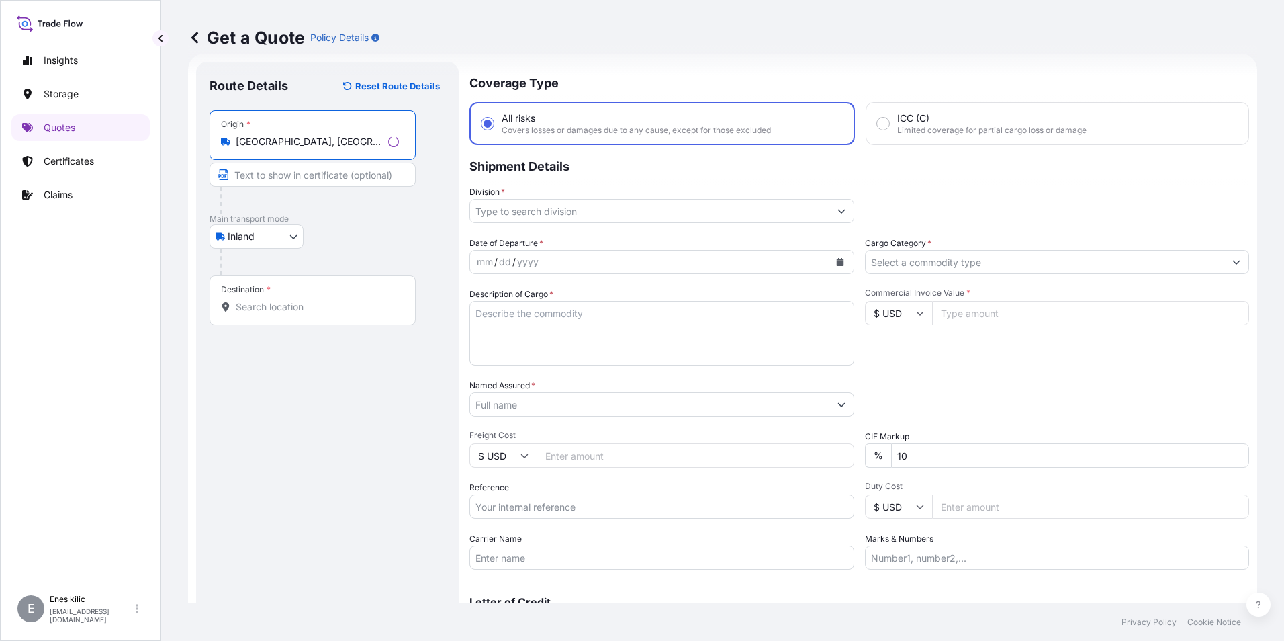
type input "[GEOGRAPHIC_DATA], [GEOGRAPHIC_DATA]"
click at [292, 300] on div "Destination *" at bounding box center [313, 300] width 206 height 50
click at [292, 300] on input "Destination *" at bounding box center [317, 306] width 163 height 13
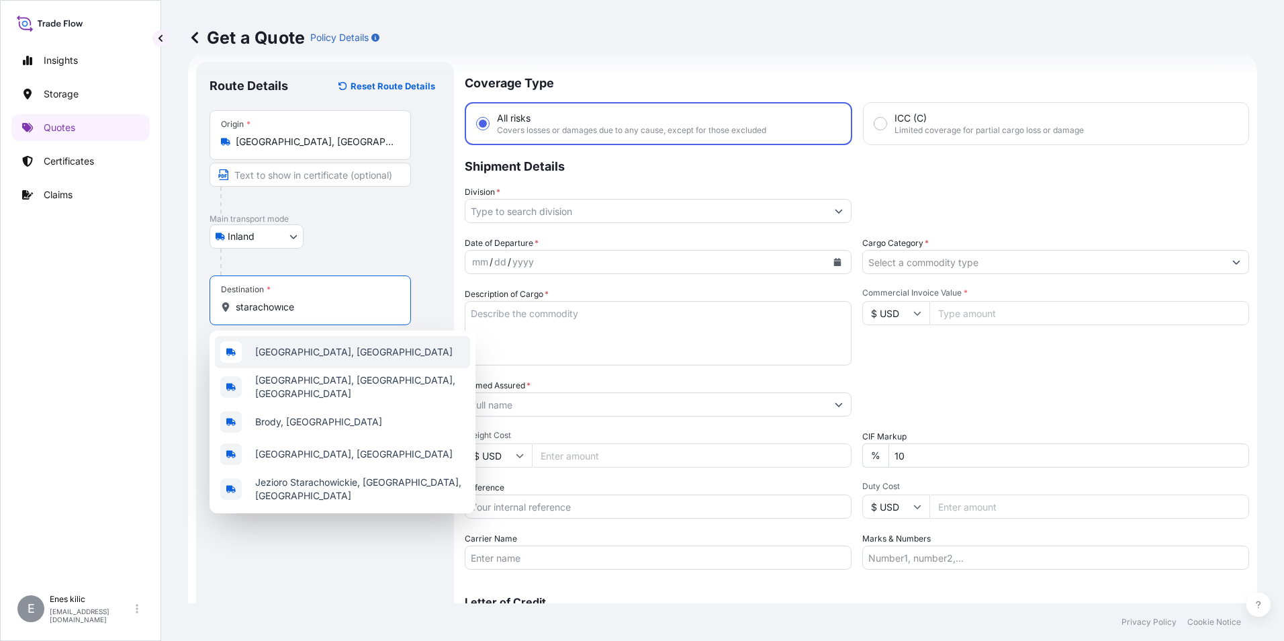
click at [319, 355] on span "[GEOGRAPHIC_DATA], [GEOGRAPHIC_DATA]" at bounding box center [353, 351] width 197 height 13
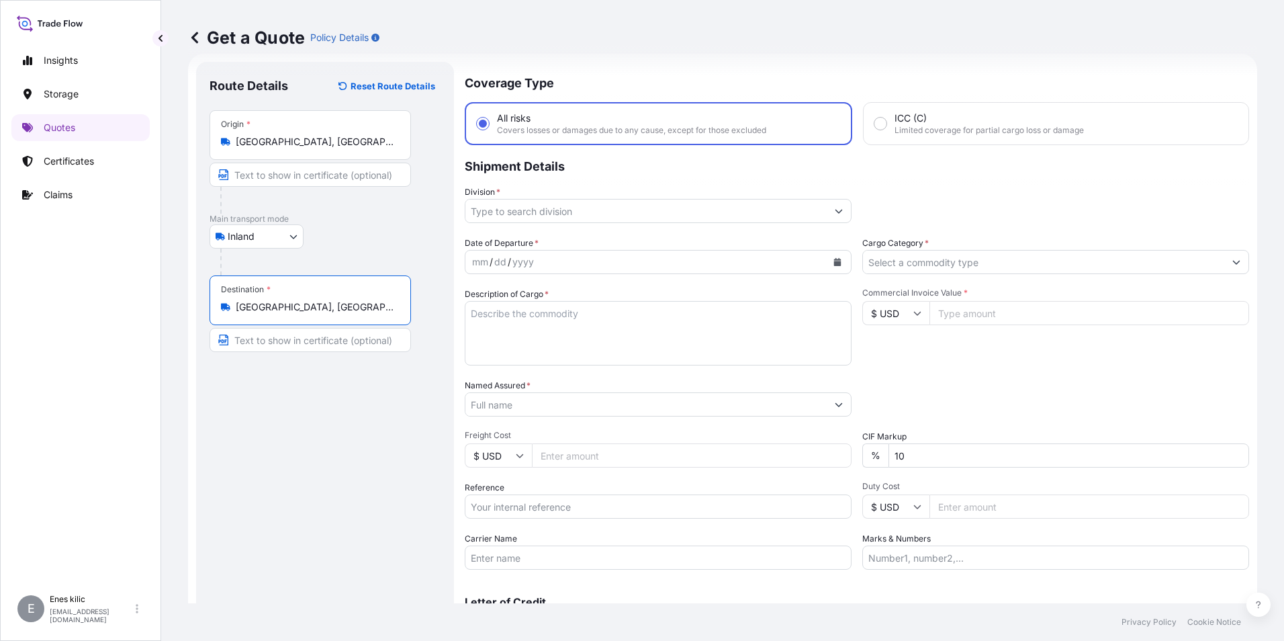
type input "[GEOGRAPHIC_DATA], [GEOGRAPHIC_DATA]"
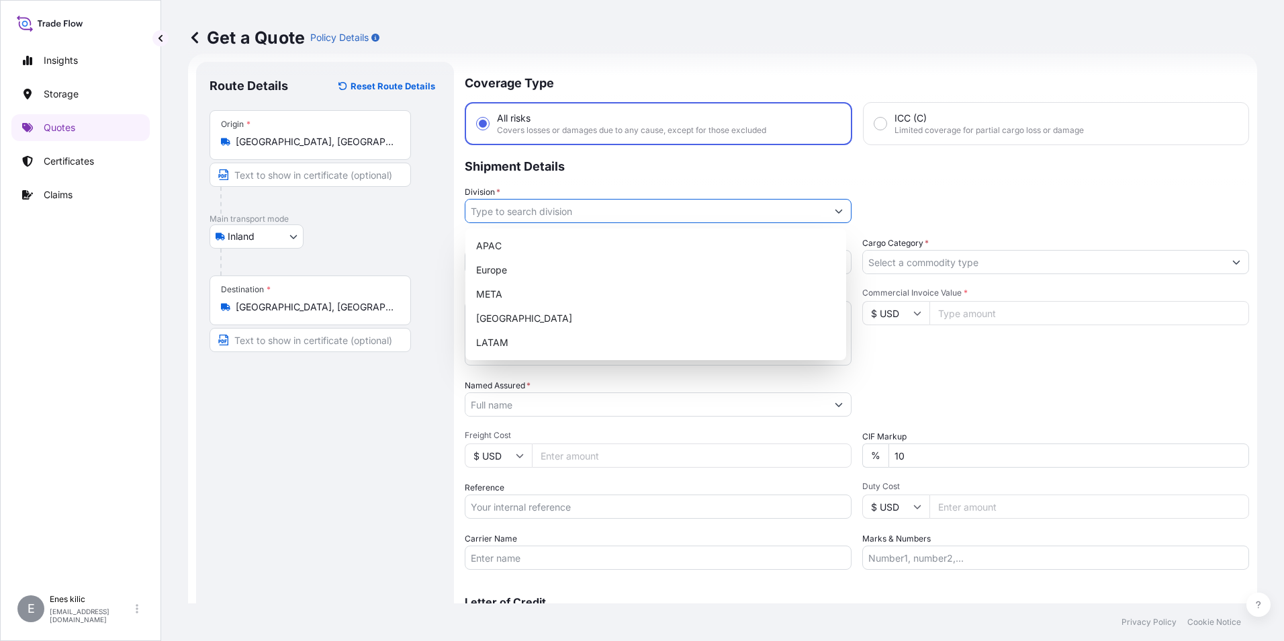
click at [661, 212] on input "Division *" at bounding box center [645, 211] width 361 height 24
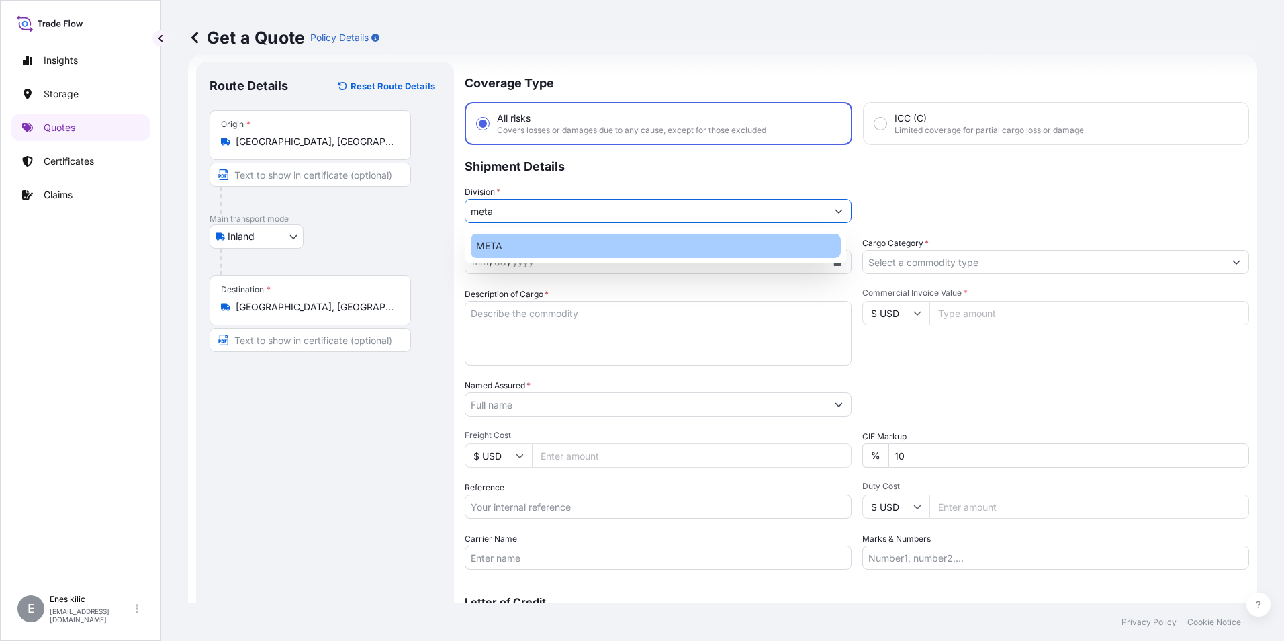
click at [561, 242] on div "META" at bounding box center [656, 246] width 370 height 24
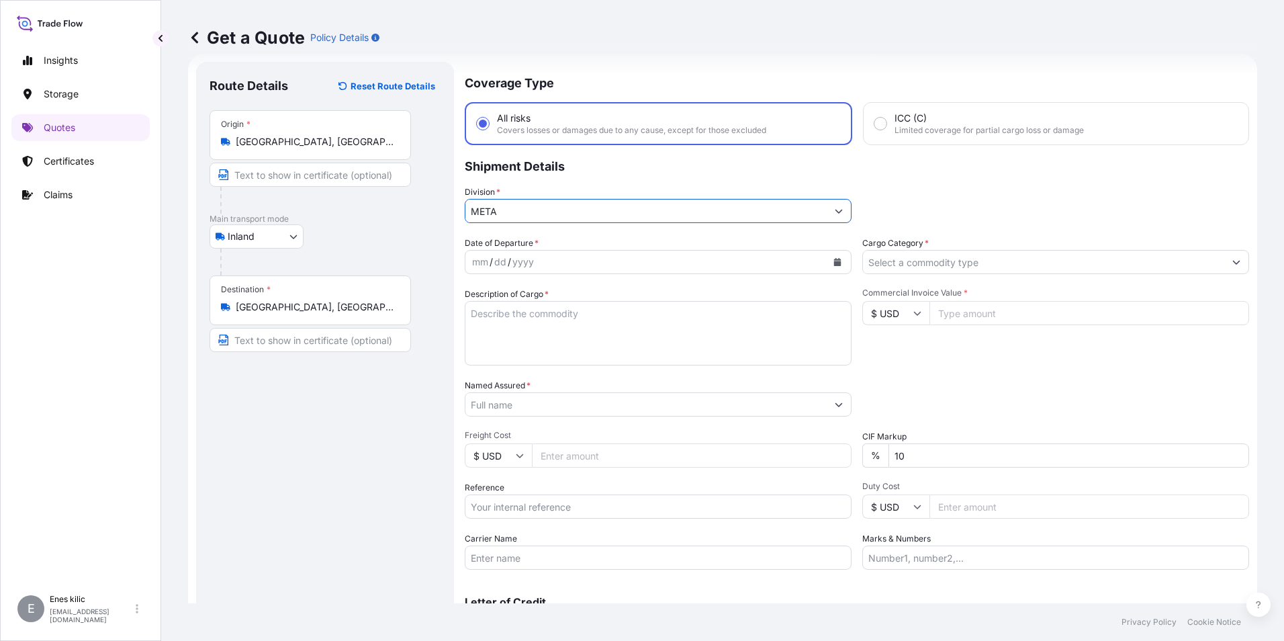
type input "META"
click at [985, 263] on input "Cargo Category *" at bounding box center [1043, 262] width 361 height 24
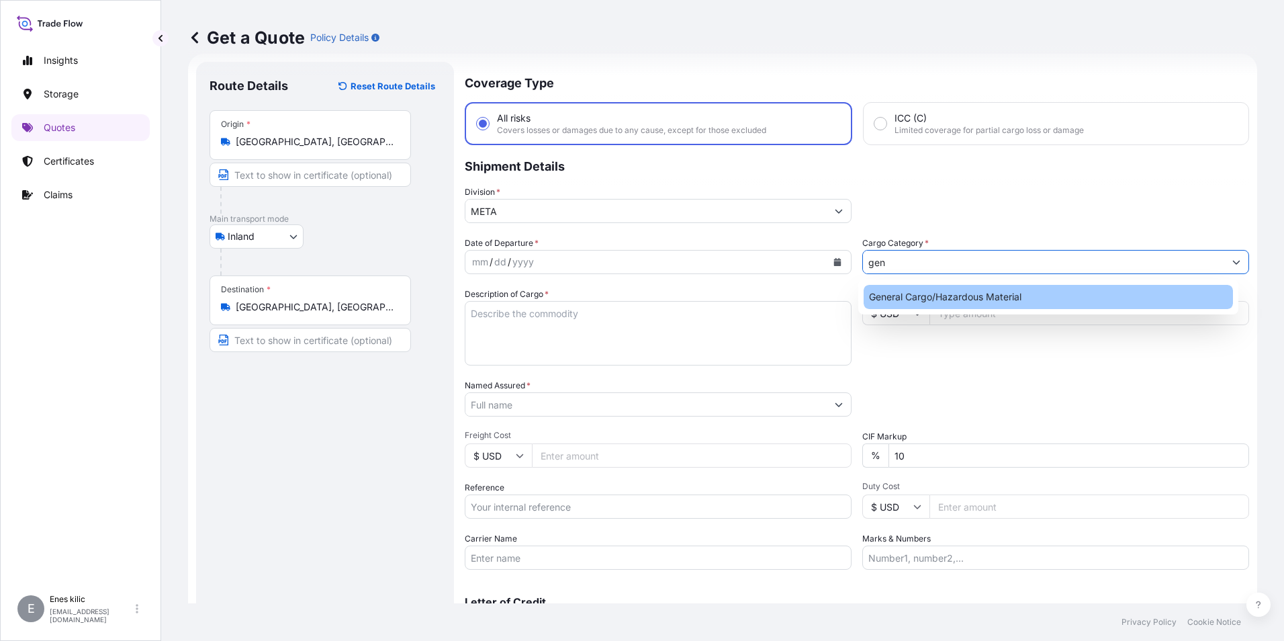
click at [971, 295] on div "General Cargo/Hazardous Material" at bounding box center [1049, 297] width 370 height 24
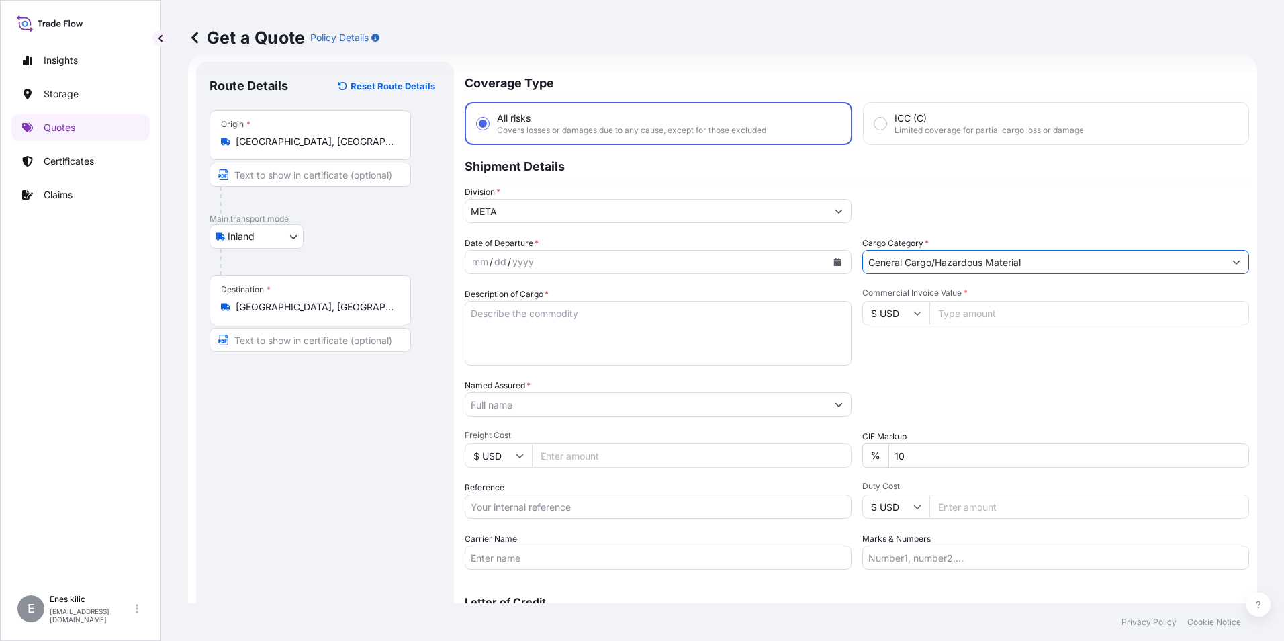
type input "General Cargo/Hazardous Material"
click at [834, 261] on icon "Calendar" at bounding box center [837, 262] width 7 height 8
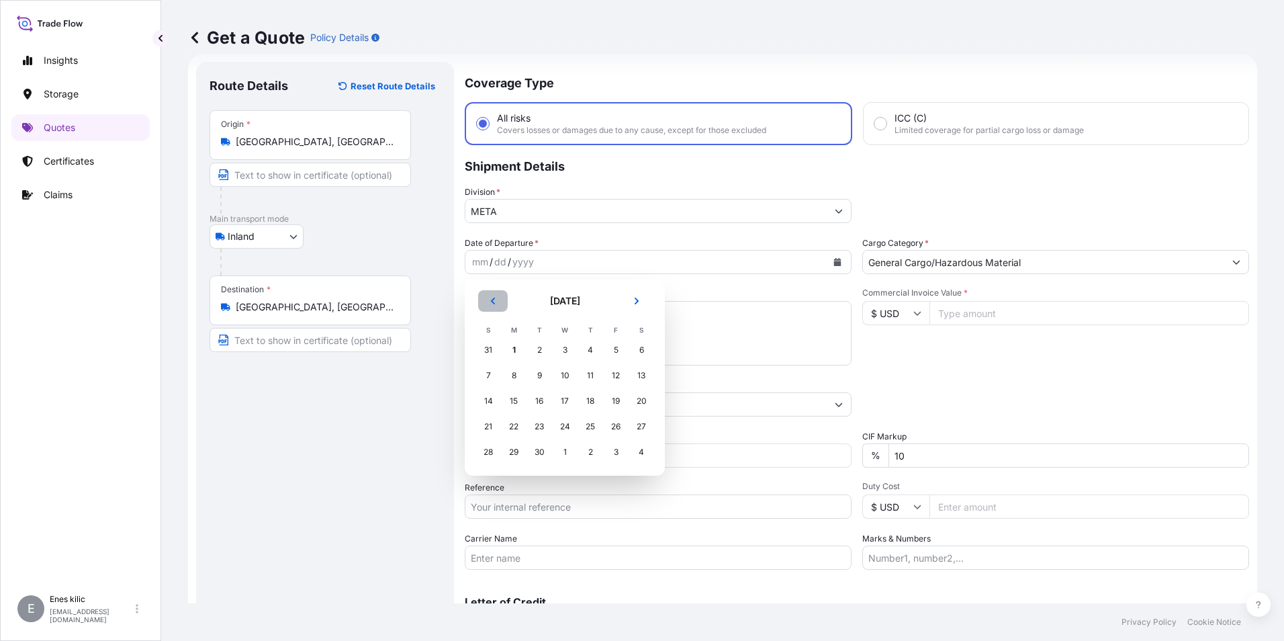
click at [498, 300] on button "Previous" at bounding box center [493, 300] width 30 height 21
click at [537, 451] on div "26" at bounding box center [539, 452] width 24 height 24
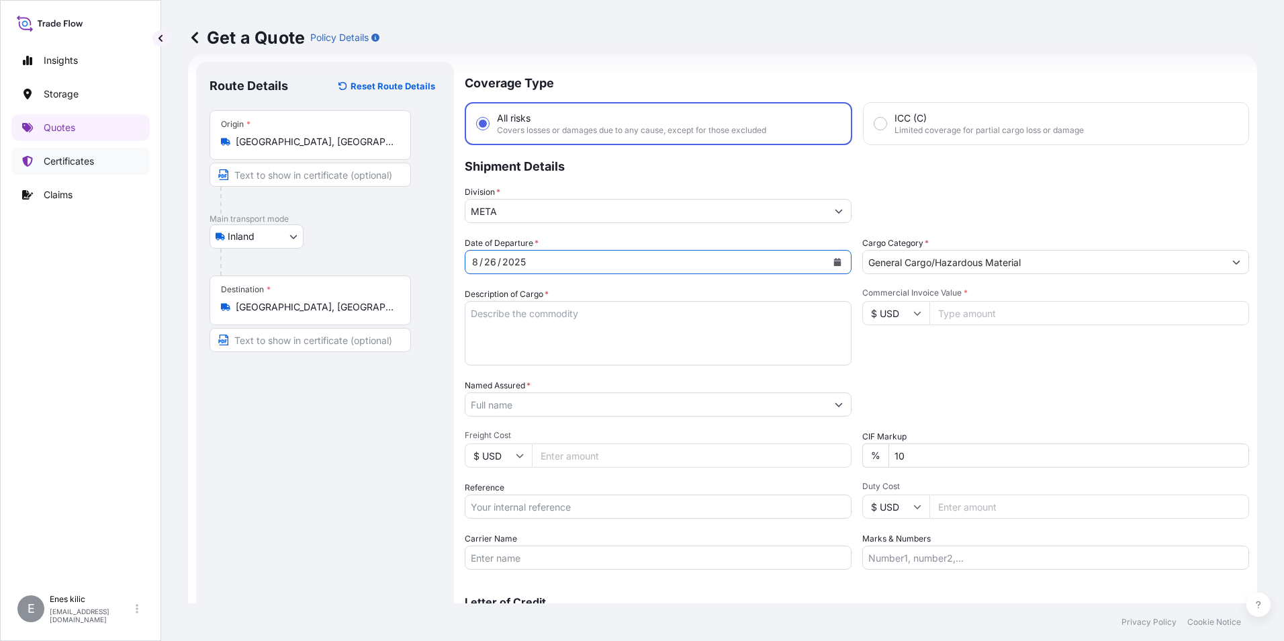
click at [81, 156] on p "Certificates" at bounding box center [69, 160] width 50 height 13
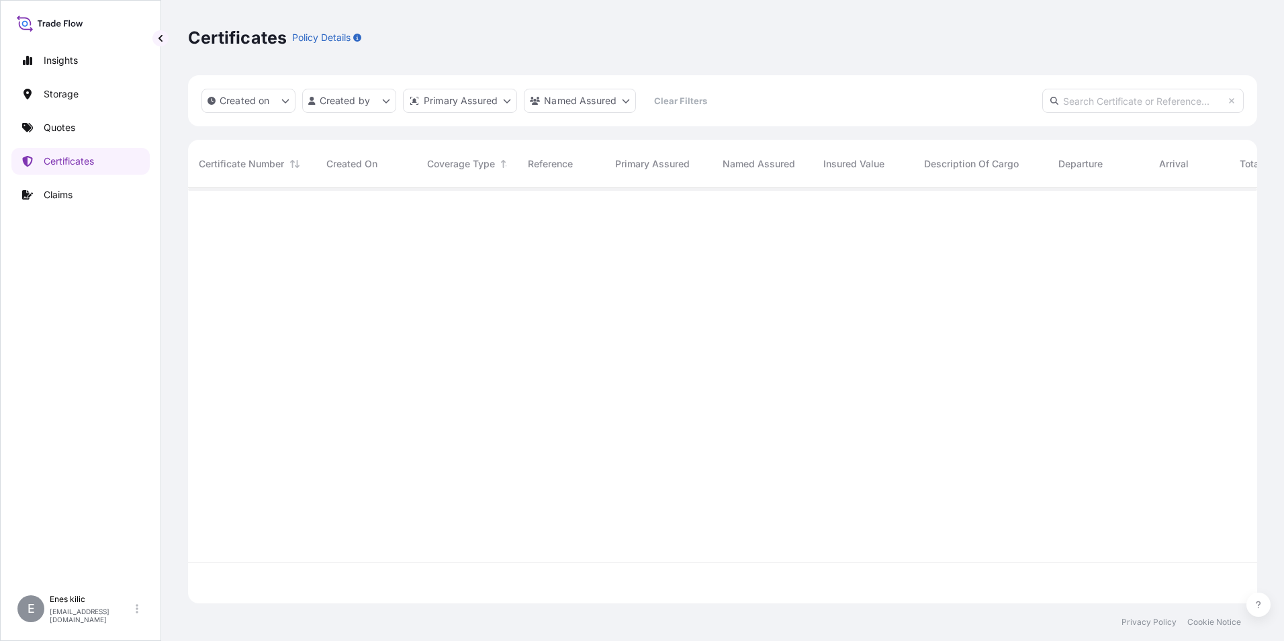
scroll to position [412, 1059]
click at [1111, 103] on input "text" at bounding box center [1142, 101] width 201 height 24
paste input "[PHONE_NUMBER]"
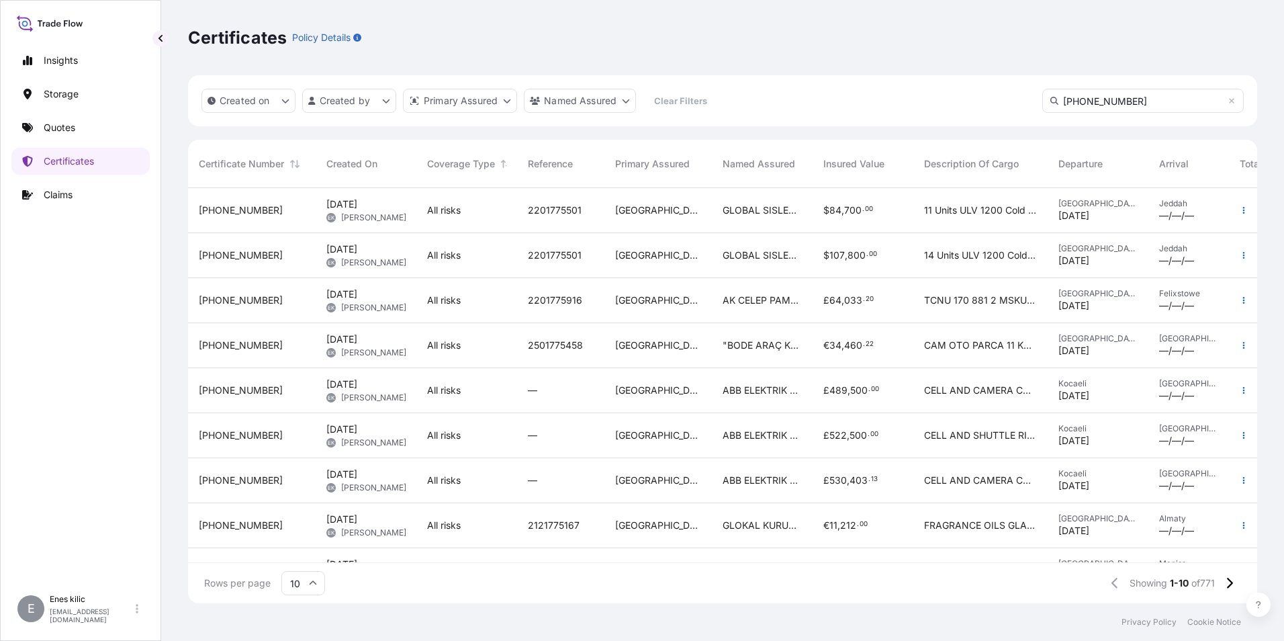
type input "[PHONE_NUMBER]"
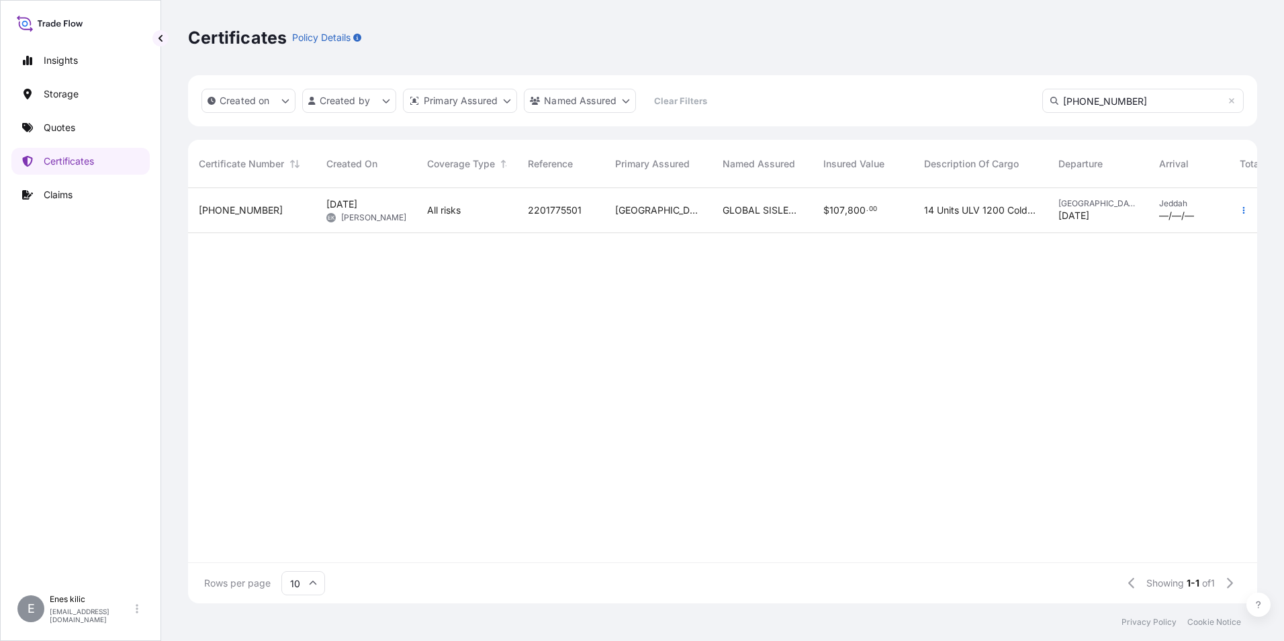
click at [242, 214] on span "[PHONE_NUMBER]" at bounding box center [241, 209] width 84 height 13
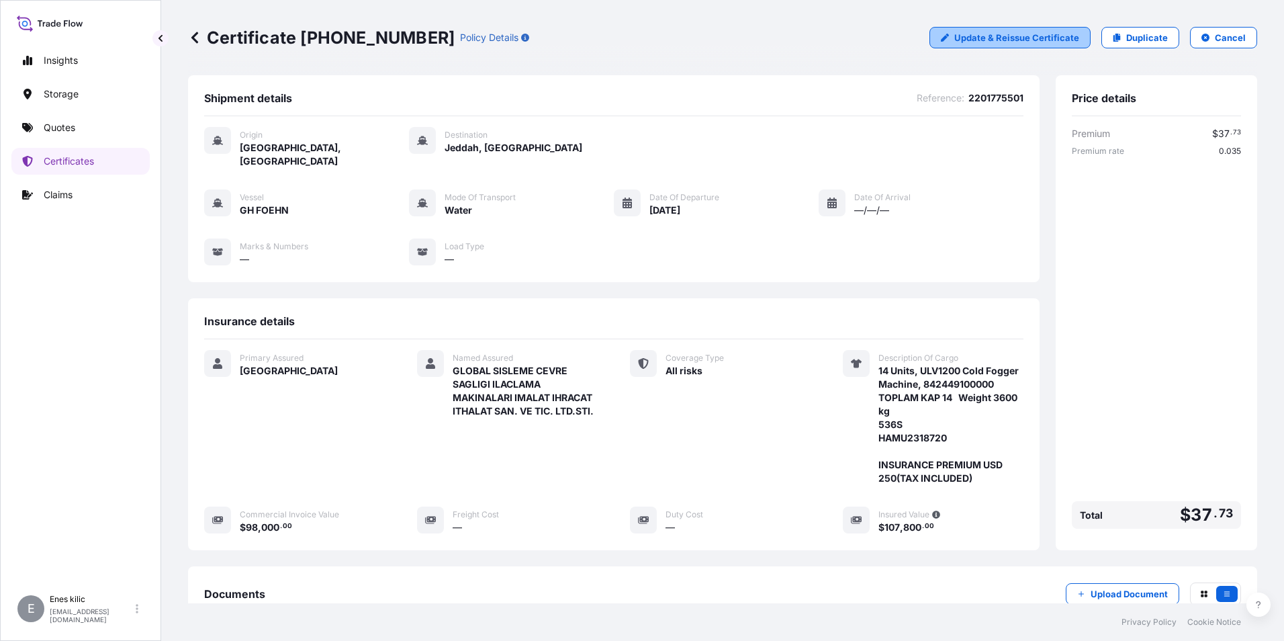
click at [1016, 38] on p "Update & Reissue Certificate" at bounding box center [1016, 37] width 125 height 13
select select "Water"
select select "31600"
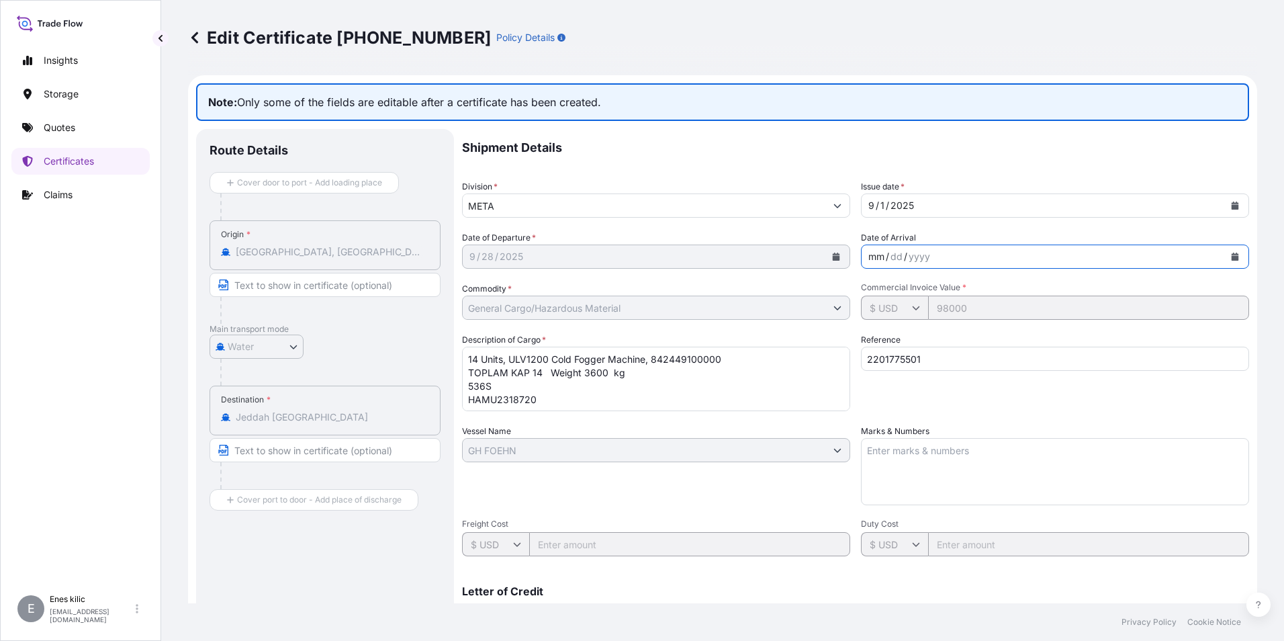
click at [1032, 257] on div "mm / dd / yyyy" at bounding box center [1043, 256] width 363 height 24
click at [1004, 227] on div "Shipment Details Division * META Issue date * [DATE] Date of Departure * [DATE]…" at bounding box center [855, 449] width 787 height 640
click at [365, 118] on p "Note: Only some of the fields are editable after a certificate has been created." at bounding box center [722, 102] width 1053 height 38
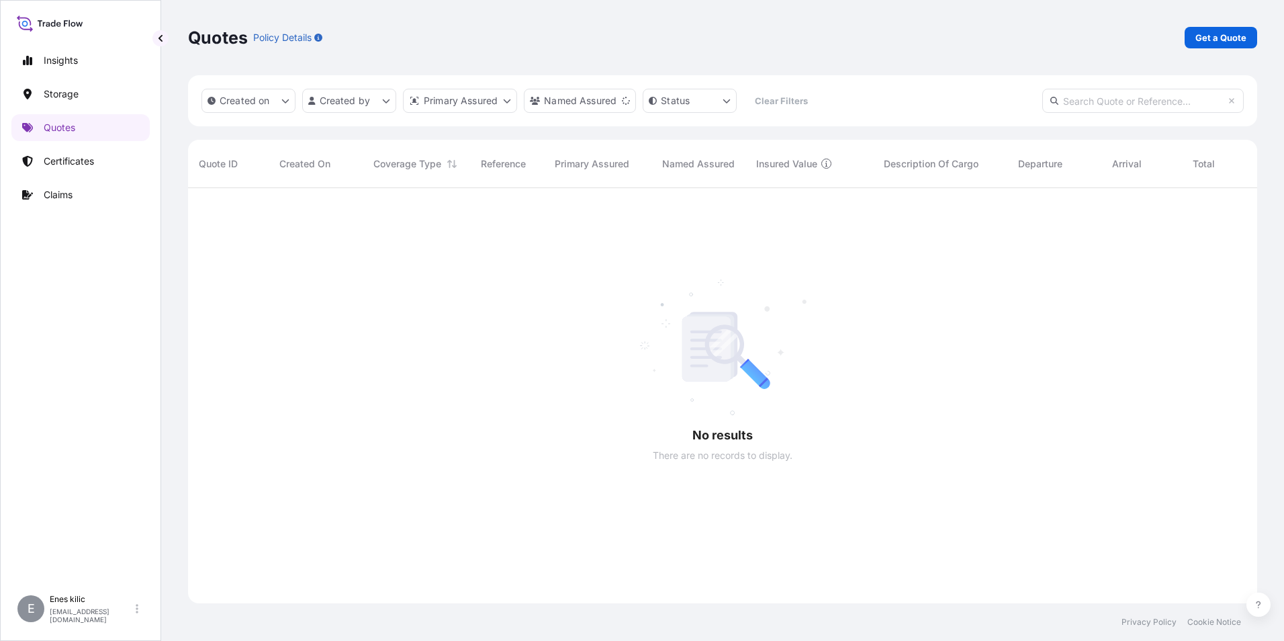
scroll to position [453, 1059]
click at [87, 157] on p "Certificates" at bounding box center [69, 160] width 50 height 13
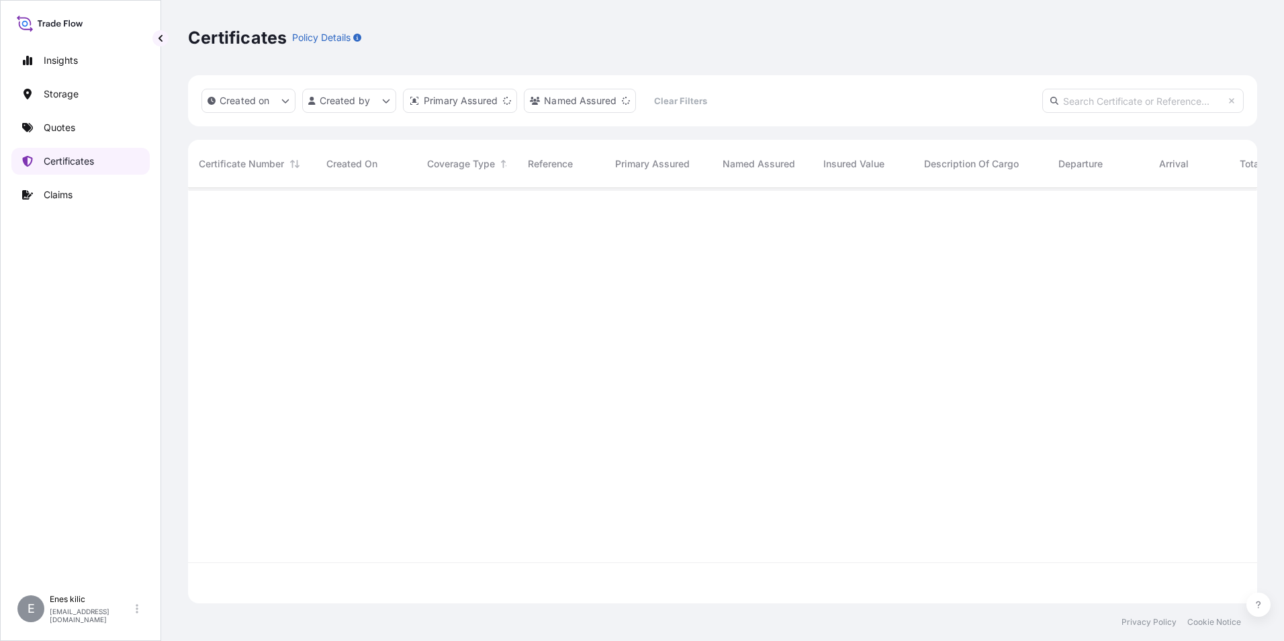
scroll to position [412, 1059]
click at [1093, 101] on input "text" at bounding box center [1142, 101] width 201 height 24
type input "[PHONE_NUMBER]"
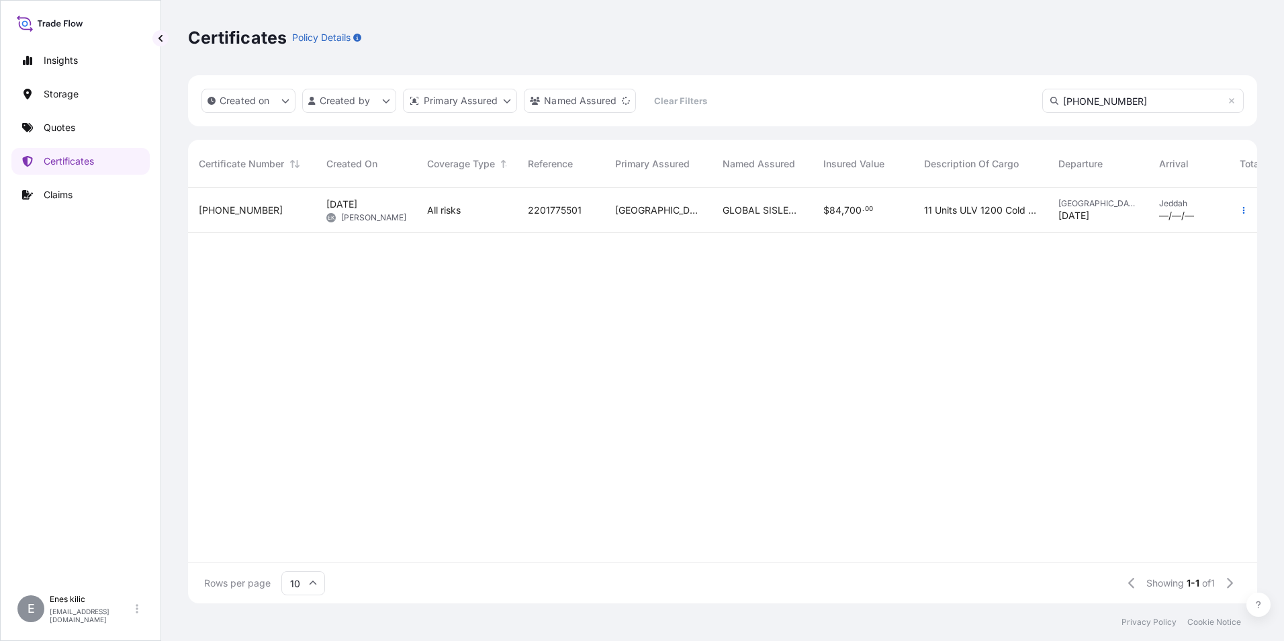
click at [232, 215] on span "[PHONE_NUMBER]" at bounding box center [241, 209] width 84 height 13
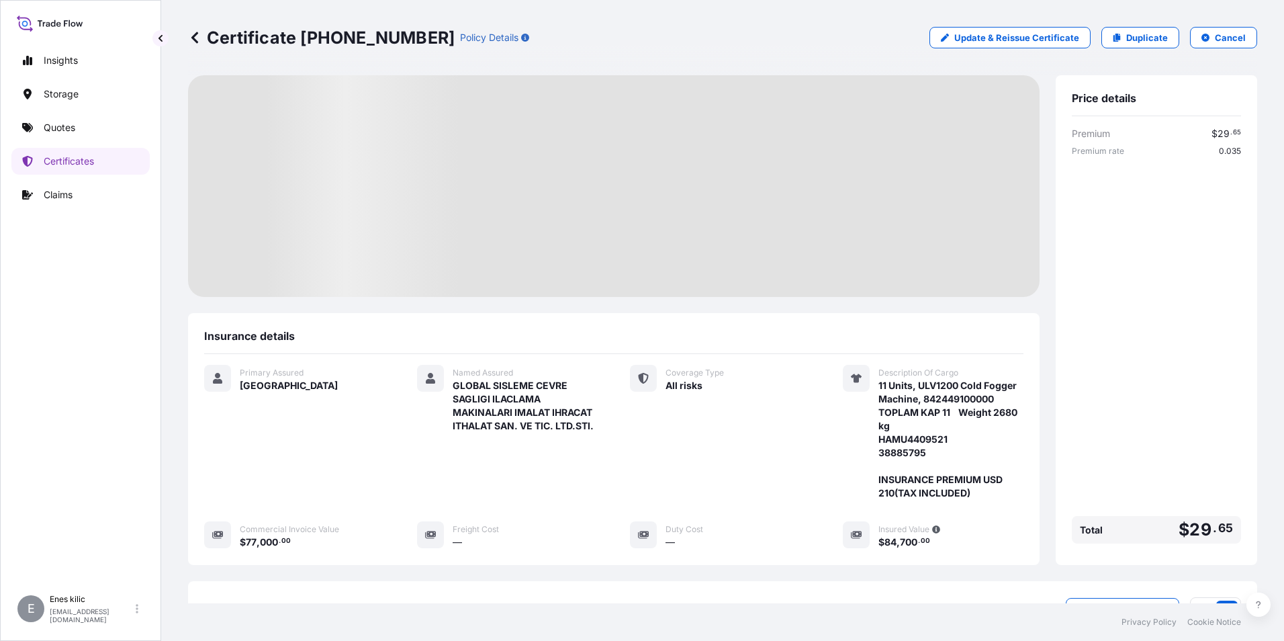
scroll to position [67, 0]
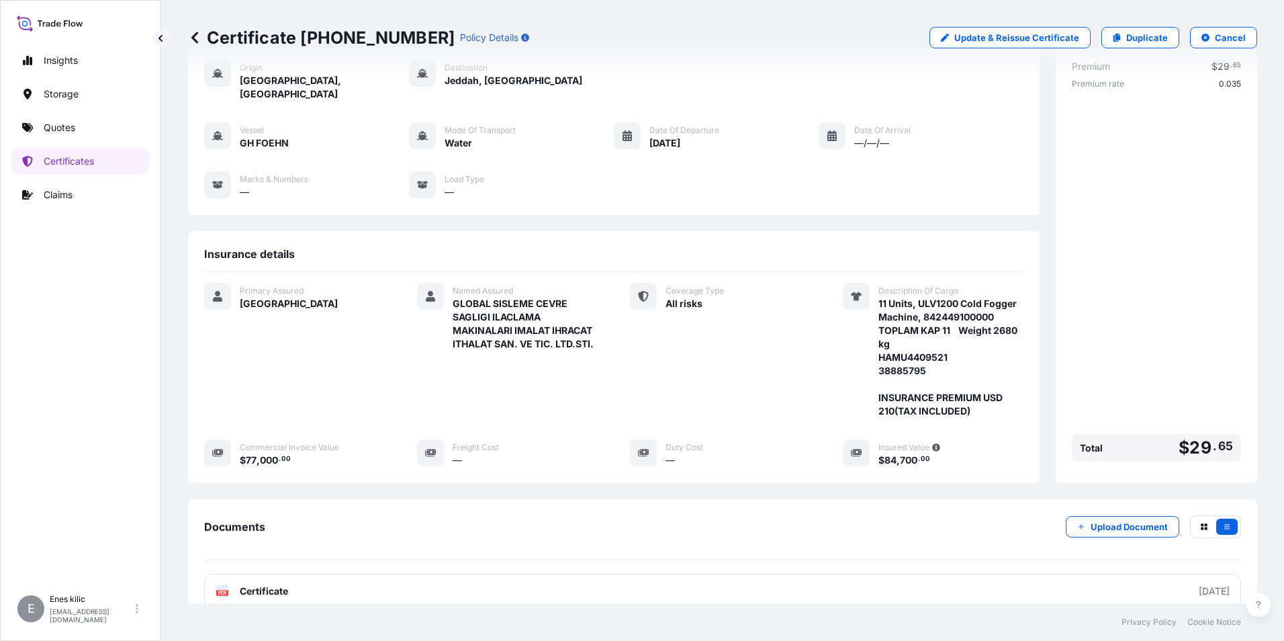
click at [974, 40] on p "Update & Reissue Certificate" at bounding box center [1016, 37] width 125 height 13
select select "Water"
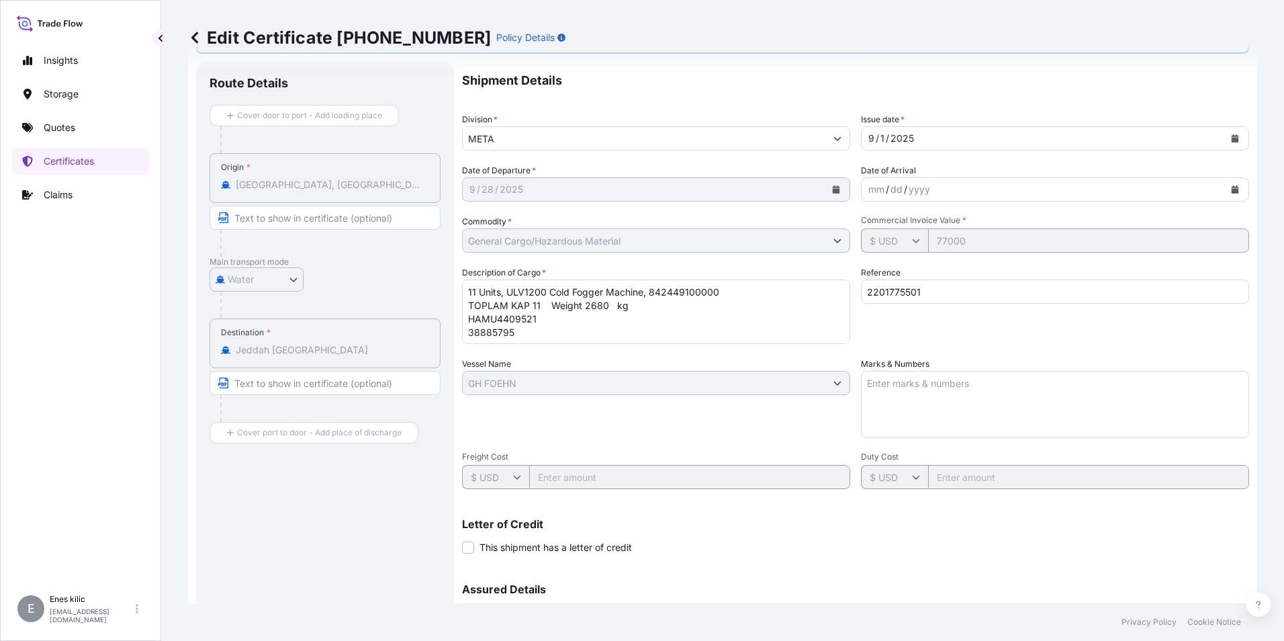
click at [627, 189] on div "9 / 28 / 2025" at bounding box center [644, 189] width 363 height 24
drag, startPoint x: 463, startPoint y: 167, endPoint x: 528, endPoint y: 171, distance: 65.2
click at [528, 171] on span "Date of Departure *" at bounding box center [499, 170] width 74 height 13
copy span "Date of Departure"
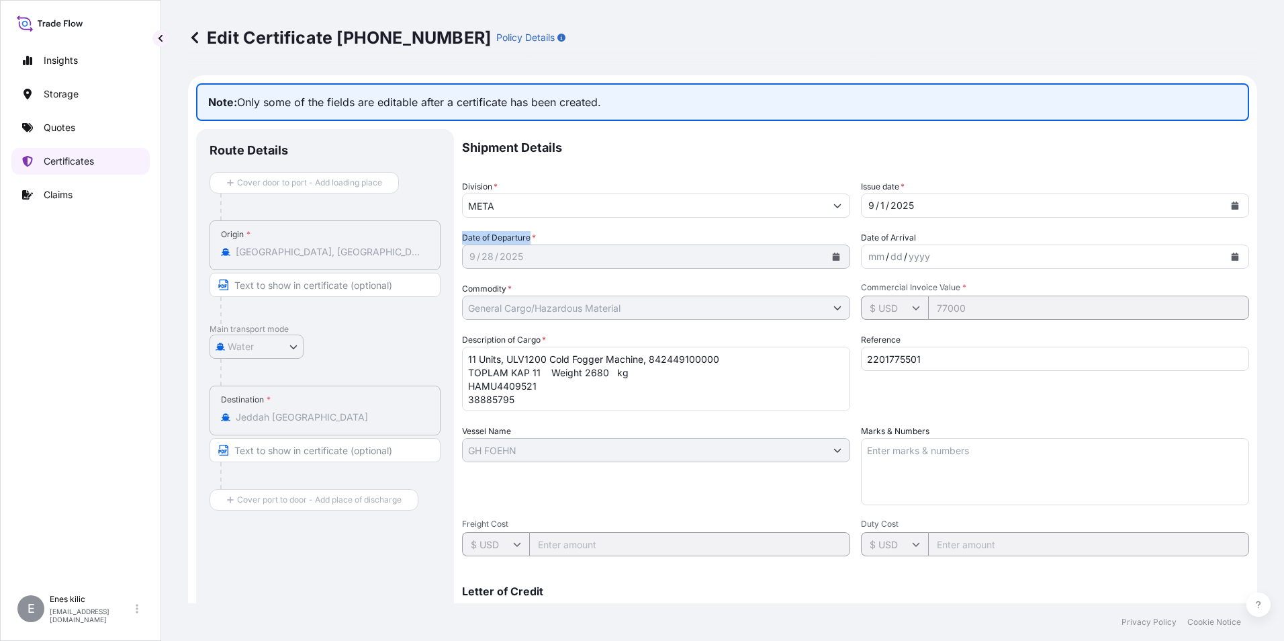
click at [77, 157] on p "Certificates" at bounding box center [69, 160] width 50 height 13
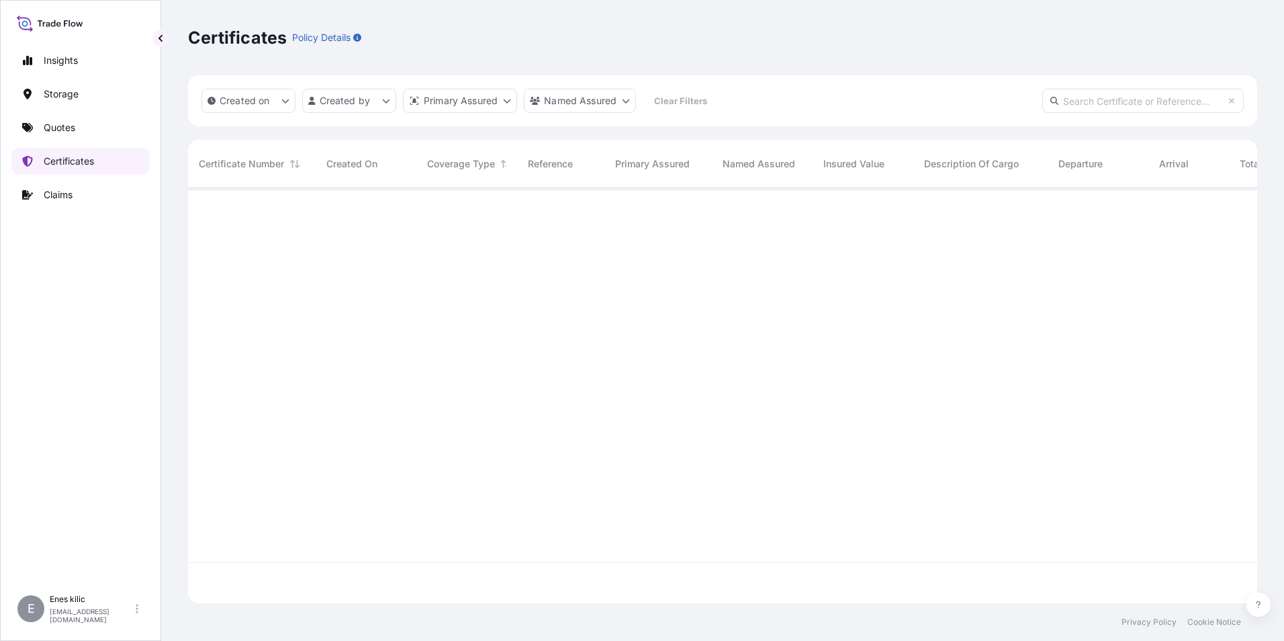
scroll to position [412, 1059]
click at [1100, 99] on input "text" at bounding box center [1142, 101] width 201 height 24
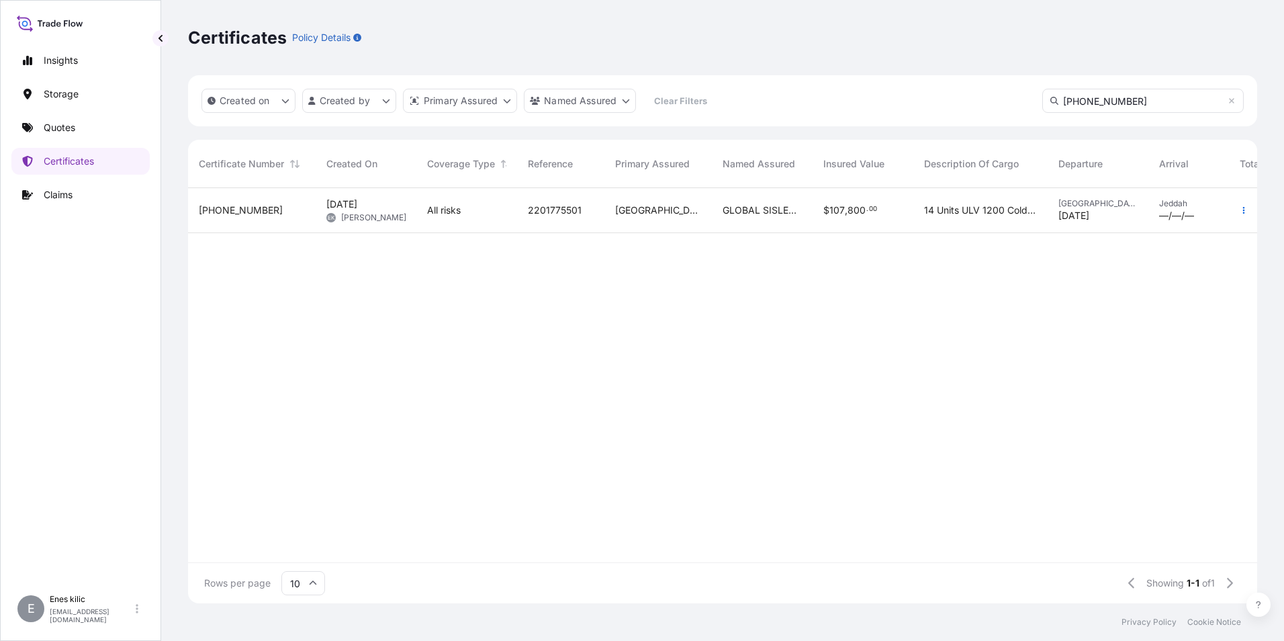
type input "[PHONE_NUMBER]"
click at [266, 225] on div "[PHONE_NUMBER]" at bounding box center [252, 210] width 128 height 45
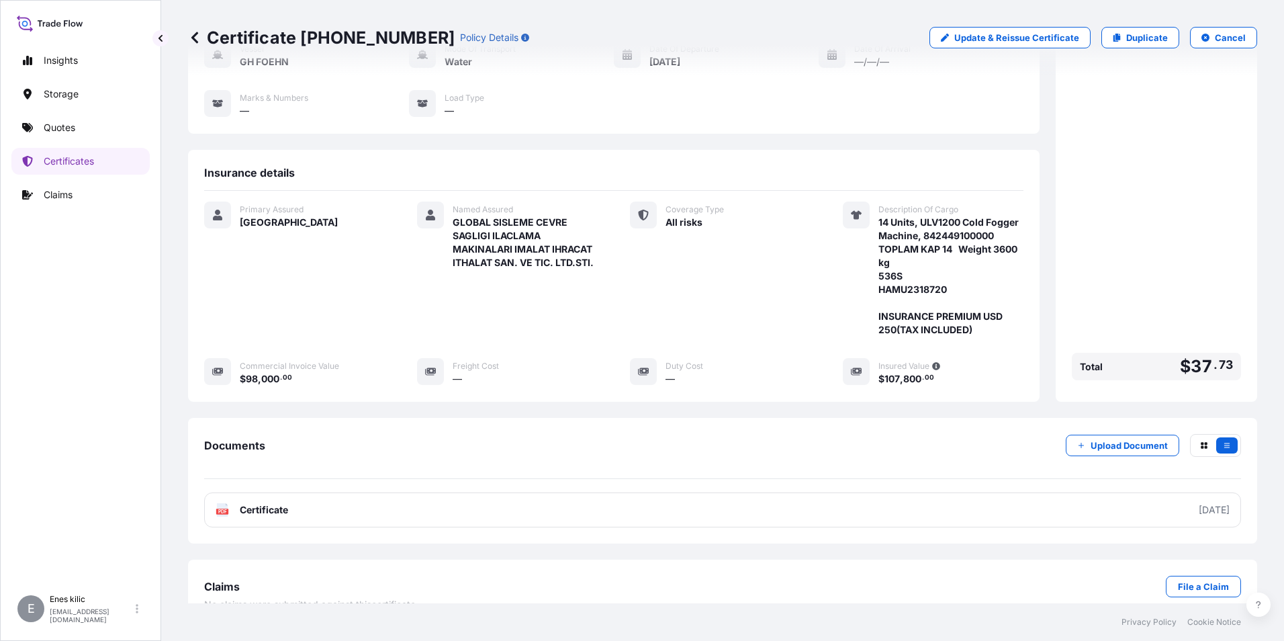
scroll to position [159, 0]
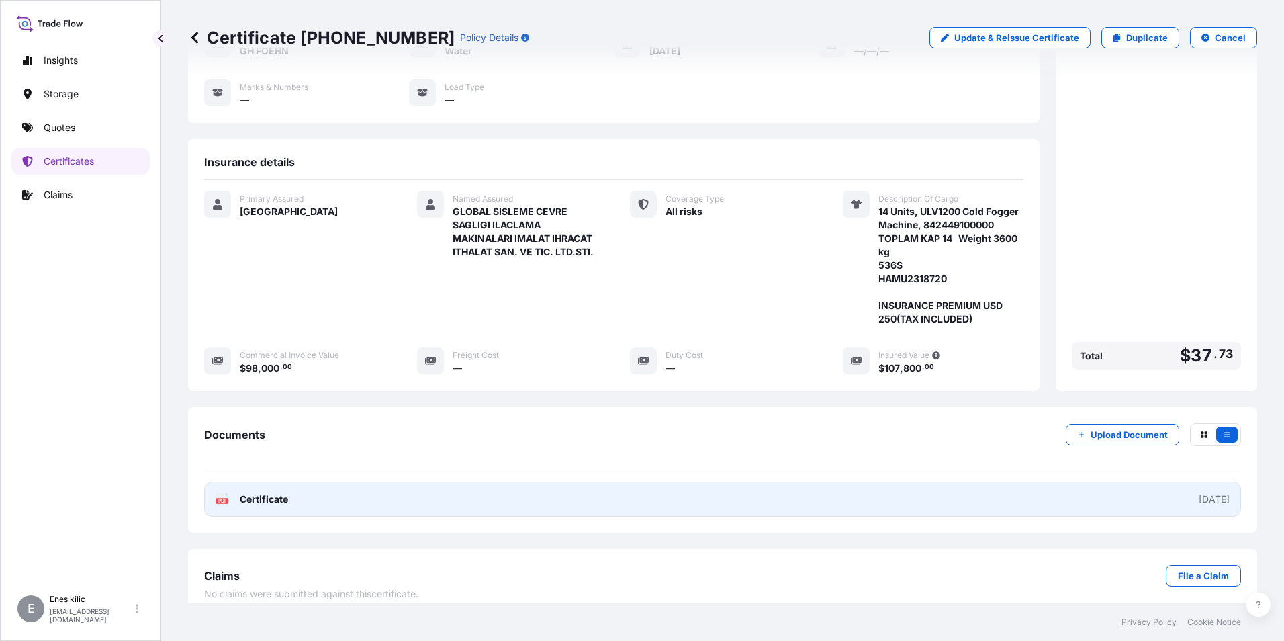
click at [279, 492] on span "Certificate" at bounding box center [264, 498] width 48 height 13
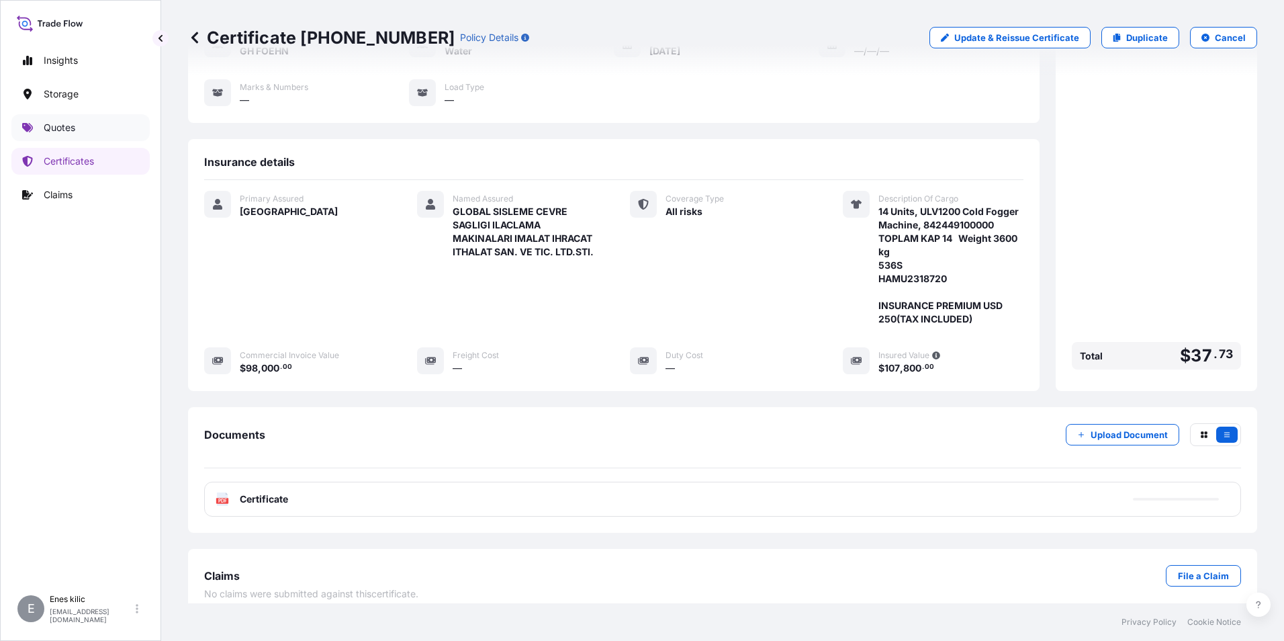
click at [60, 124] on p "Quotes" at bounding box center [60, 127] width 32 height 13
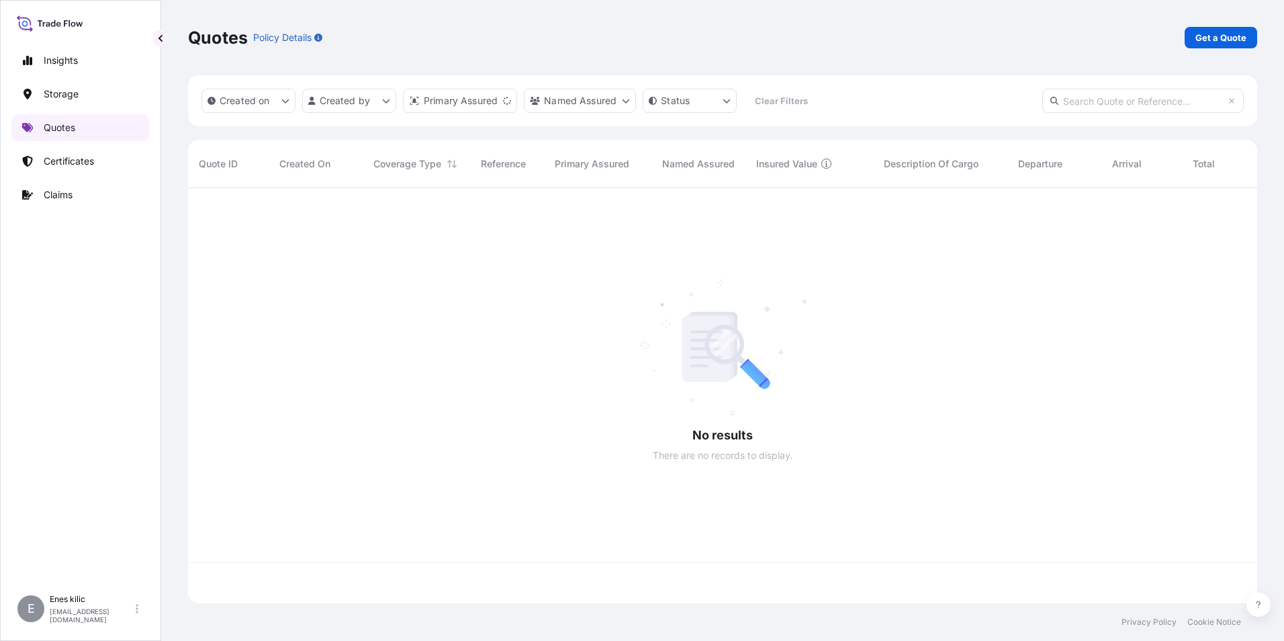
scroll to position [412, 1059]
click at [1236, 37] on p "Get a Quote" at bounding box center [1220, 37] width 51 height 13
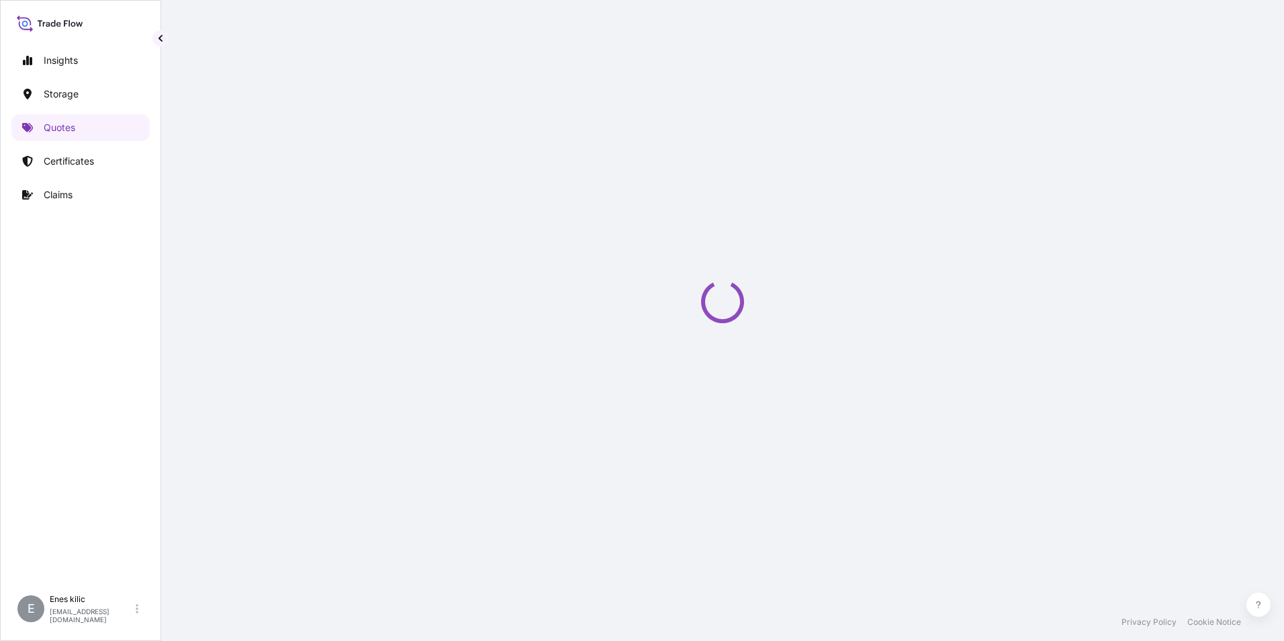
scroll to position [21, 0]
select select "Water"
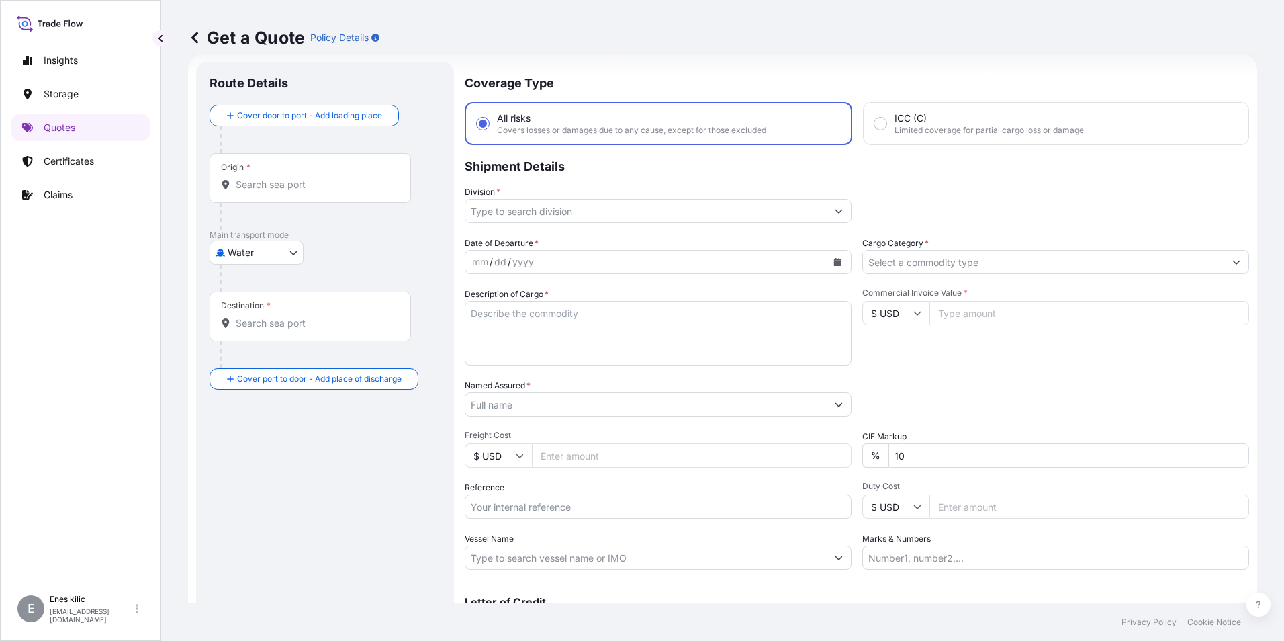
click at [280, 185] on input "Origin *" at bounding box center [315, 184] width 158 height 13
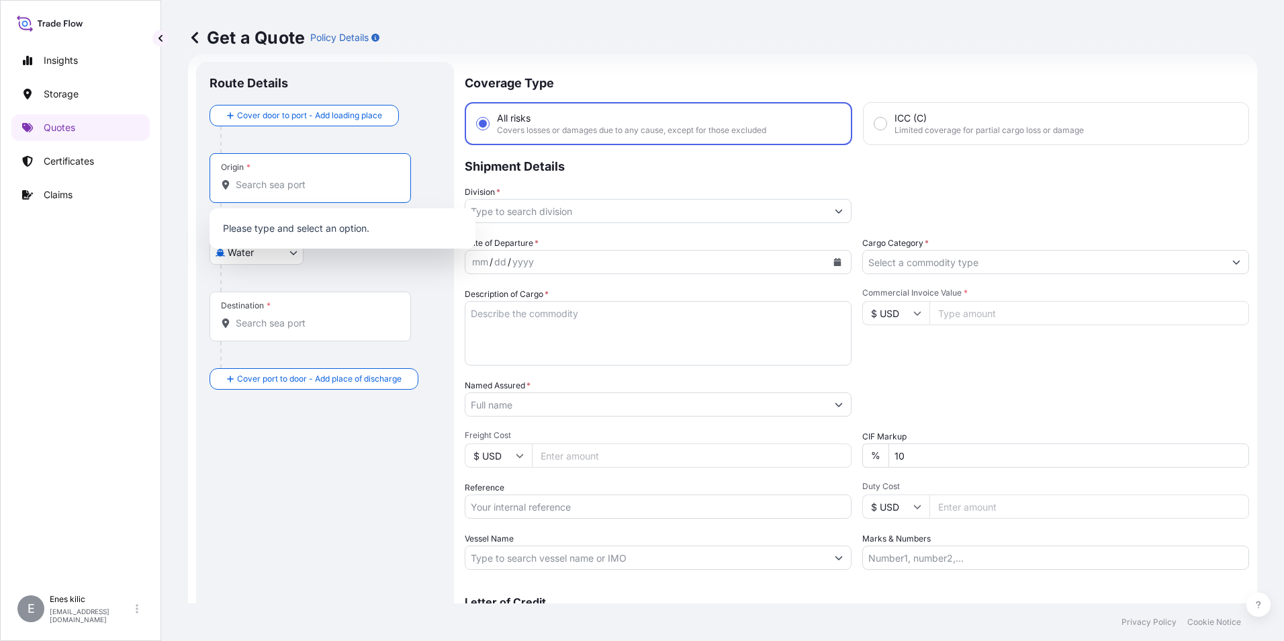
click at [275, 263] on body "0 options available. Insights Storage Quotes Certificates Claims E Enes kilic e…" at bounding box center [642, 320] width 1284 height 641
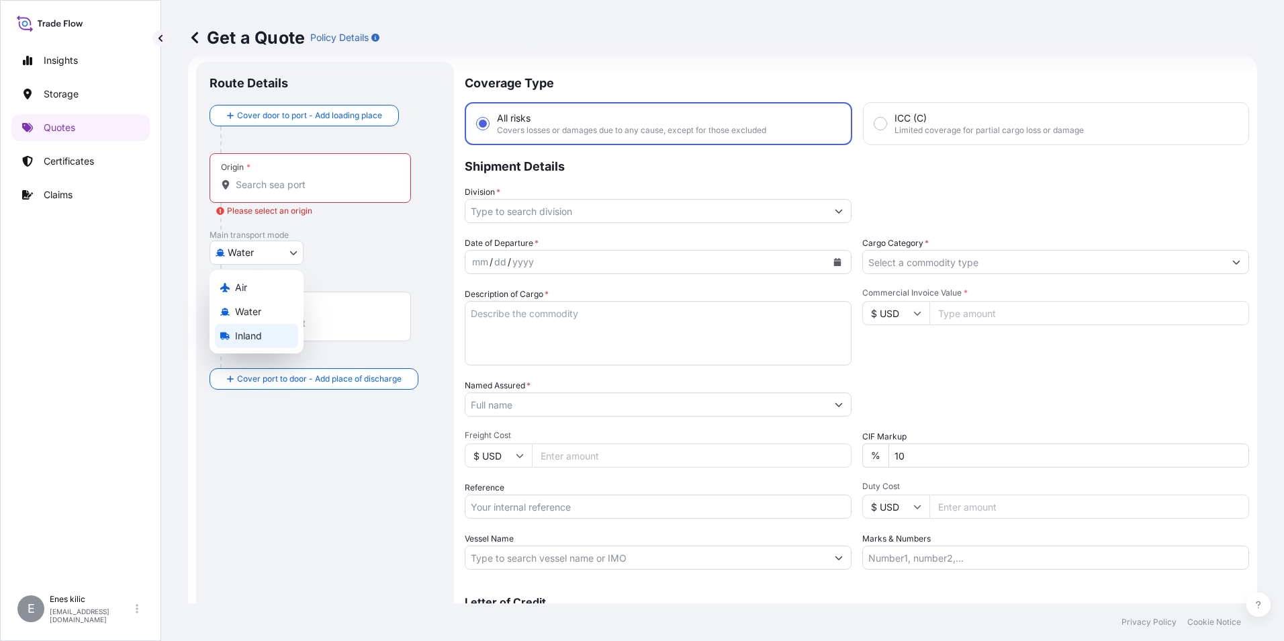
click at [261, 339] on span "Inland" at bounding box center [248, 335] width 27 height 13
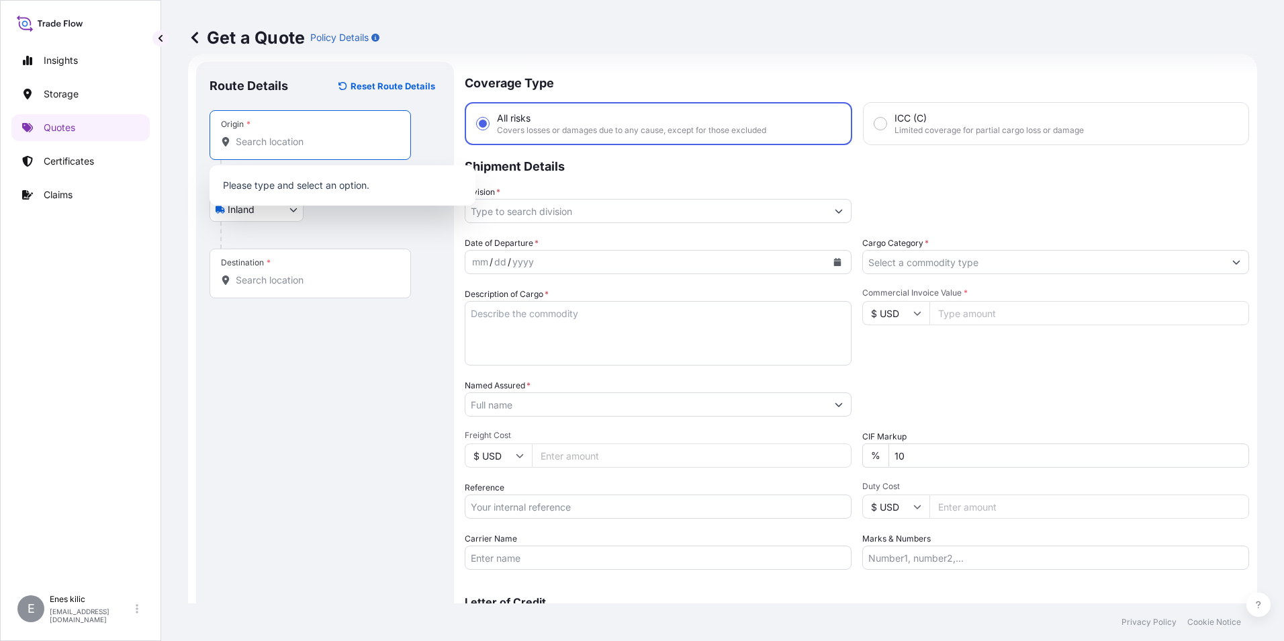
click at [277, 138] on input "Origin *" at bounding box center [315, 141] width 158 height 13
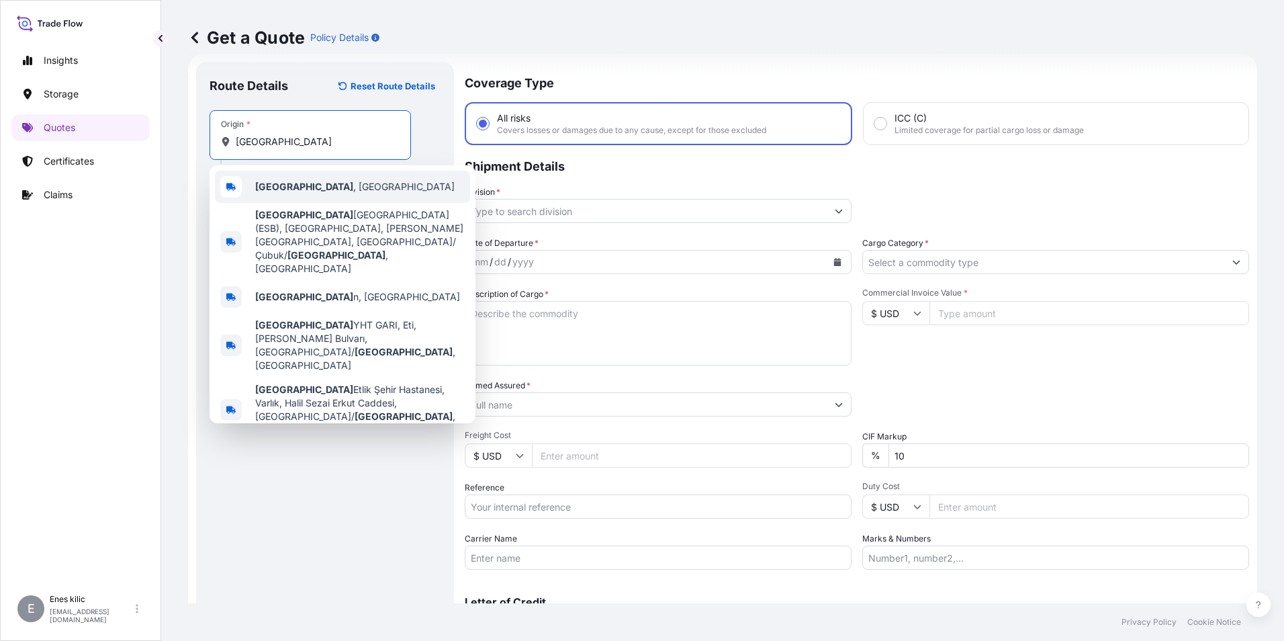
click at [343, 191] on div "[GEOGRAPHIC_DATA] , [GEOGRAPHIC_DATA]" at bounding box center [342, 187] width 255 height 32
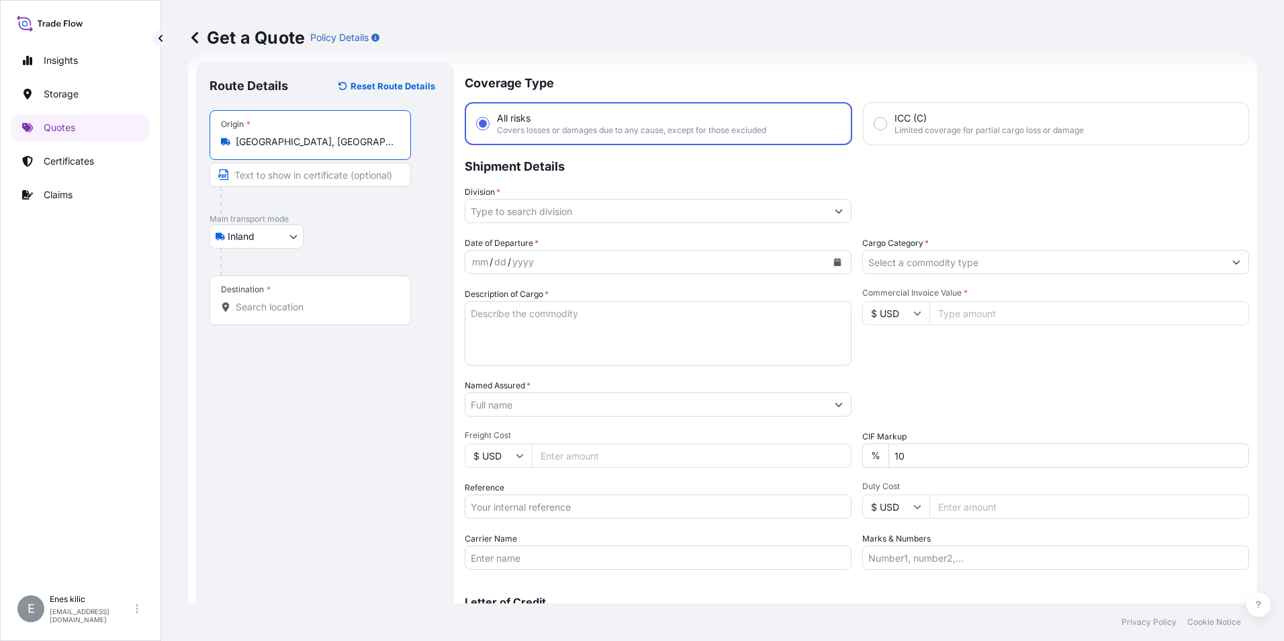
type input "[GEOGRAPHIC_DATA], [GEOGRAPHIC_DATA]"
click at [313, 311] on input "Destination *" at bounding box center [315, 306] width 158 height 13
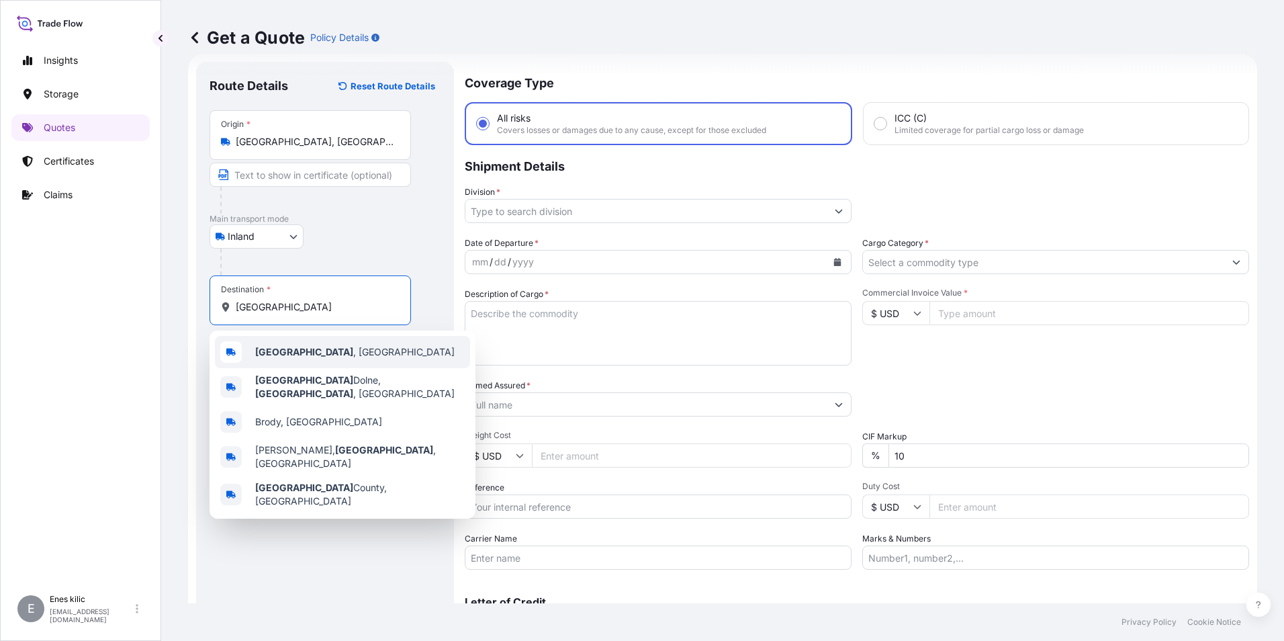
click at [340, 361] on div "Starachowice , Poland" at bounding box center [342, 352] width 255 height 32
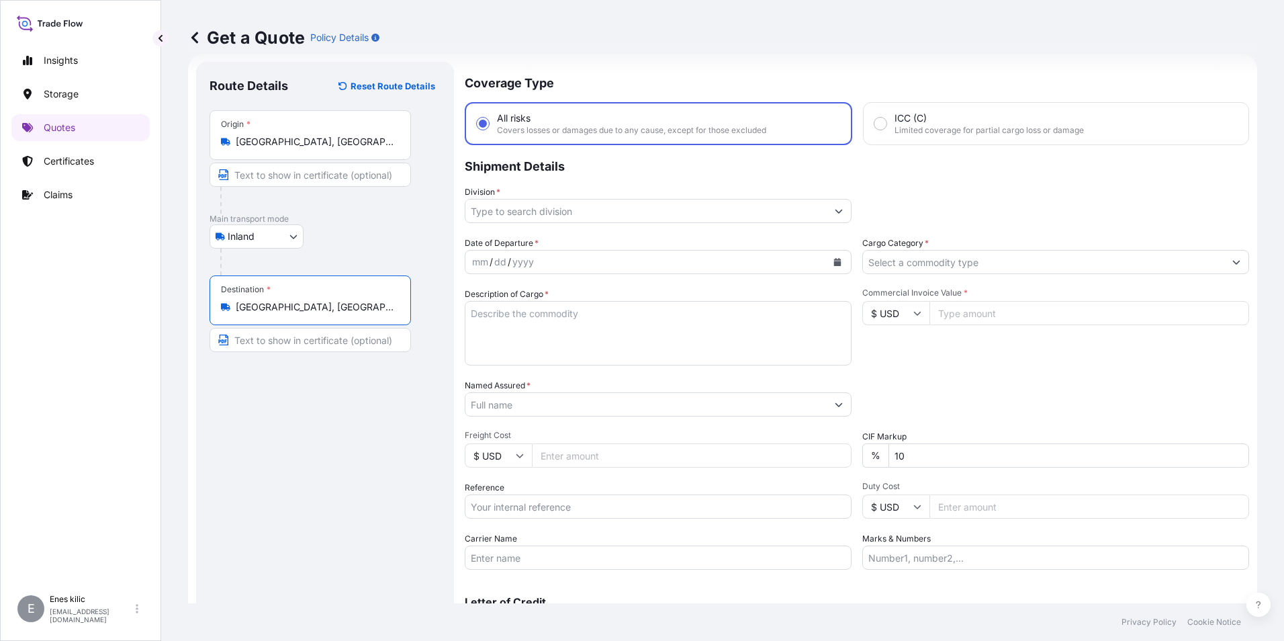
type input "[GEOGRAPHIC_DATA], [GEOGRAPHIC_DATA]"
click at [539, 220] on input "Division *" at bounding box center [645, 211] width 361 height 24
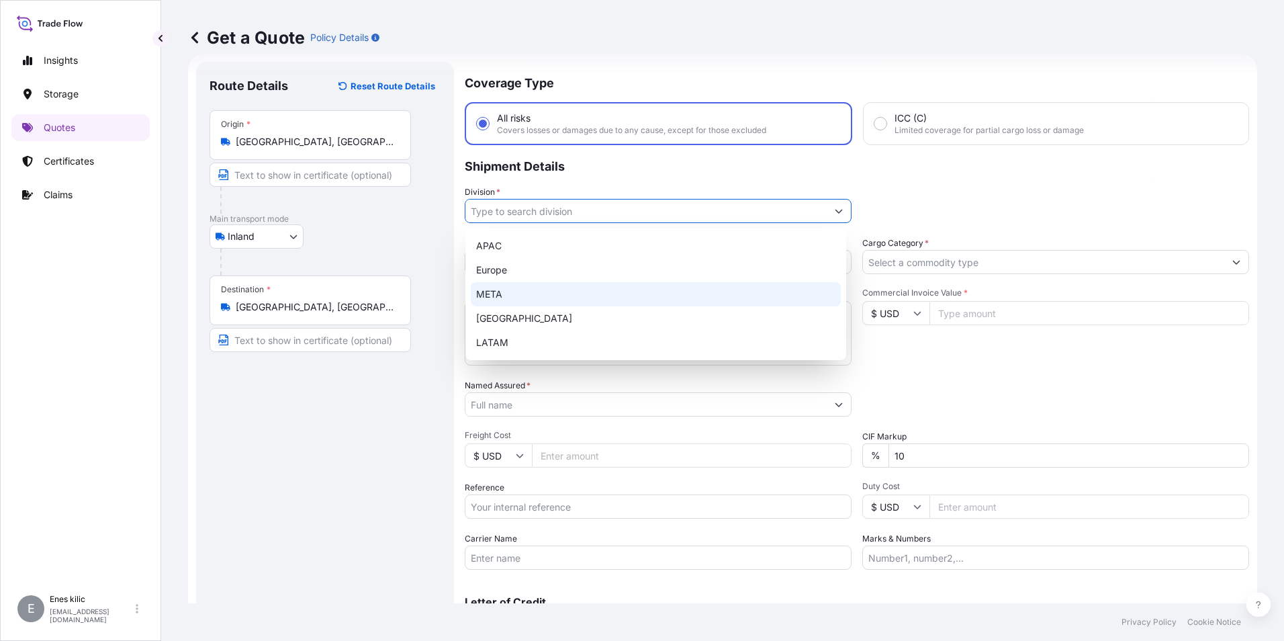
click at [533, 296] on div "META" at bounding box center [656, 294] width 370 height 24
type input "META"
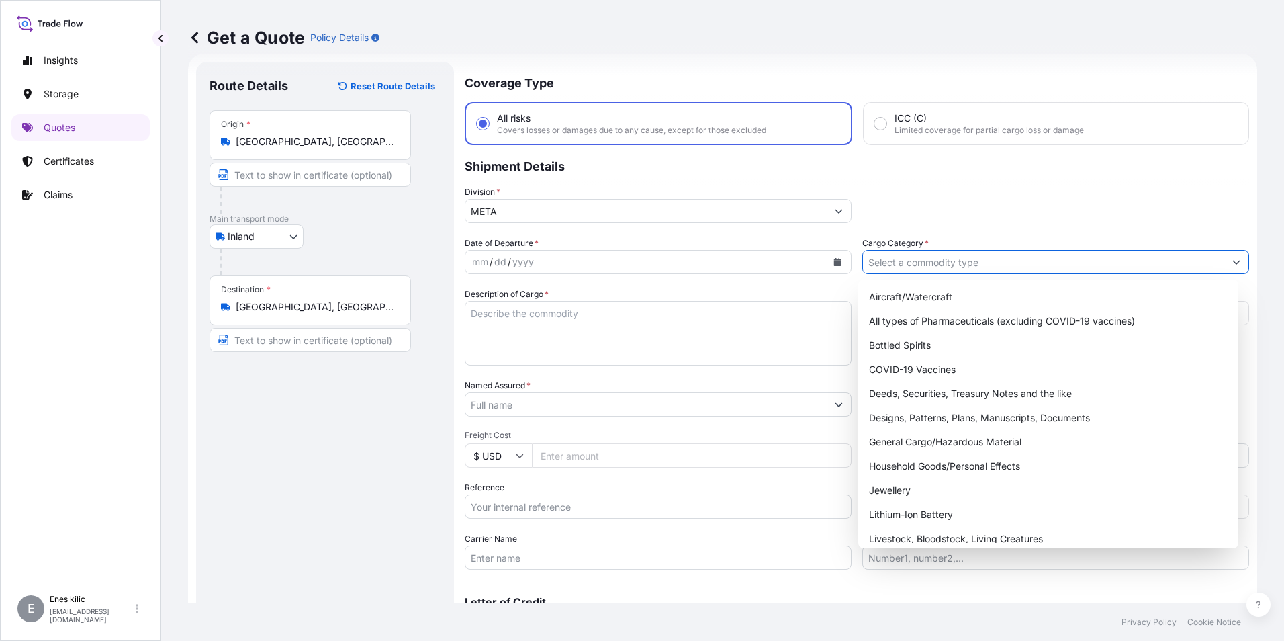
click at [964, 267] on input "Cargo Category *" at bounding box center [1043, 262] width 361 height 24
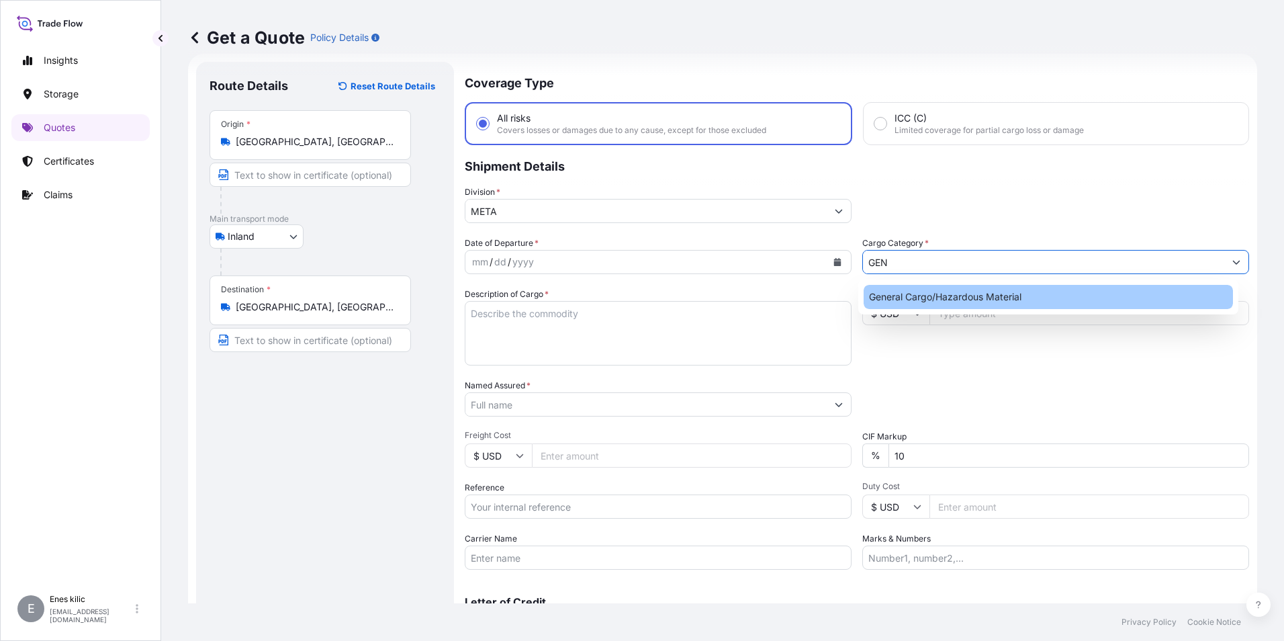
click at [963, 293] on div "General Cargo/Hazardous Material" at bounding box center [1049, 297] width 370 height 24
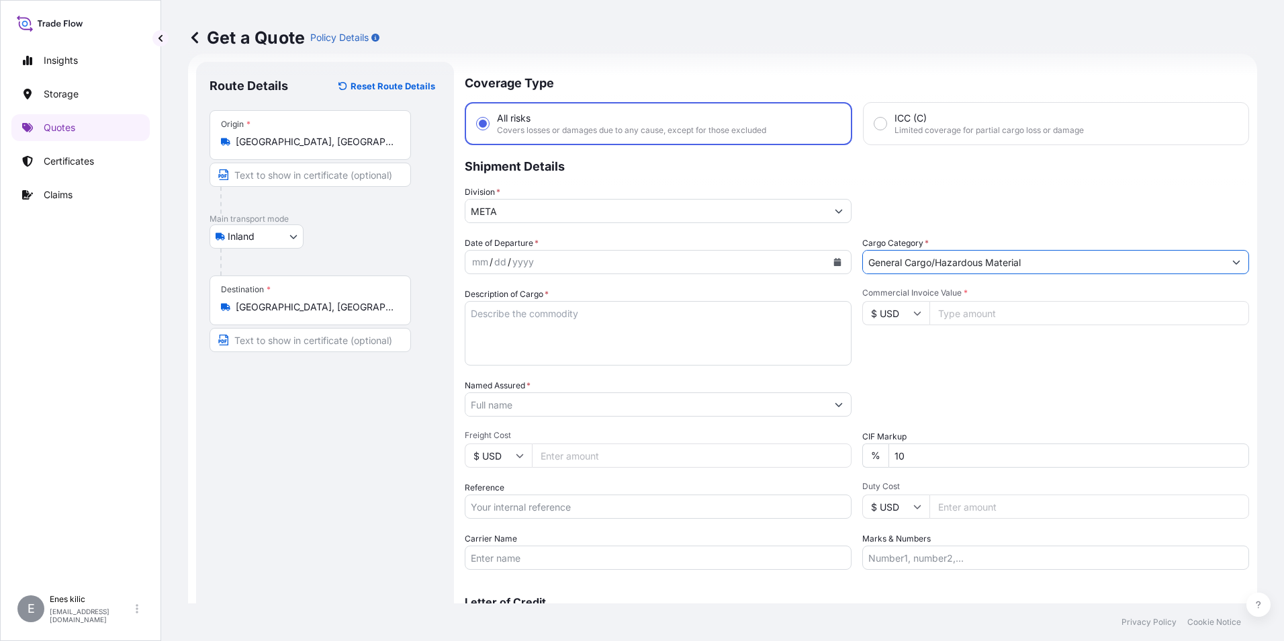
type input "General Cargo/Hazardous Material"
click at [840, 261] on button "Calendar" at bounding box center [837, 261] width 21 height 21
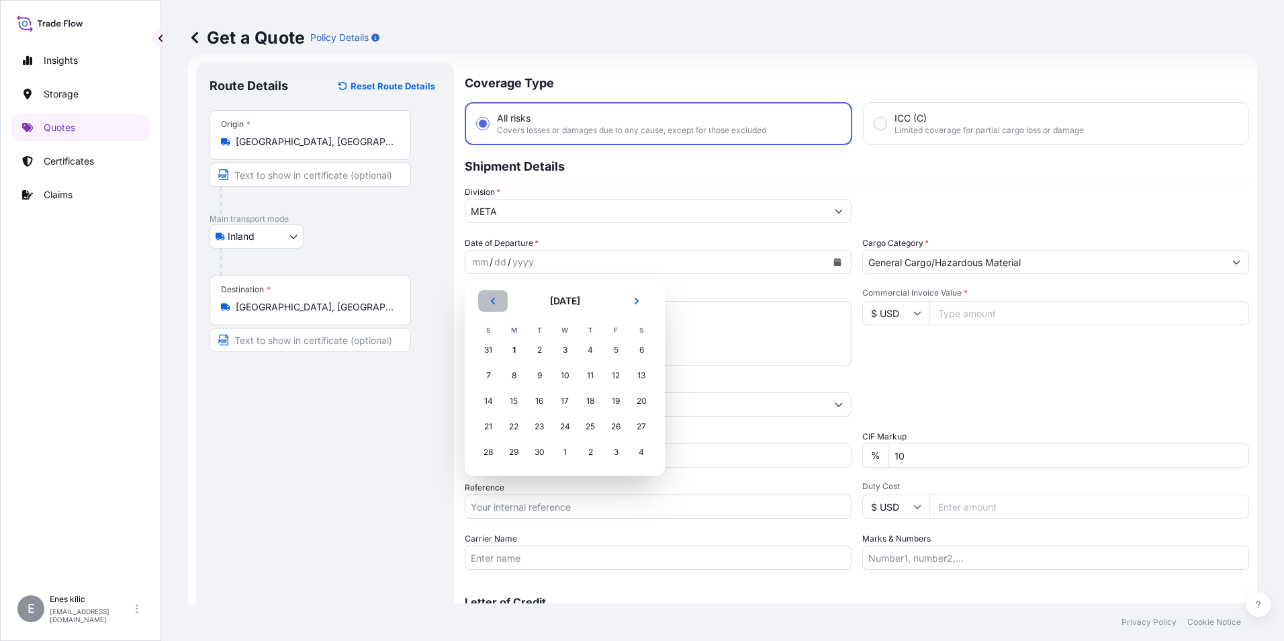
click at [498, 302] on button "Previous" at bounding box center [493, 300] width 30 height 21
click at [587, 451] on div "28" at bounding box center [590, 452] width 24 height 24
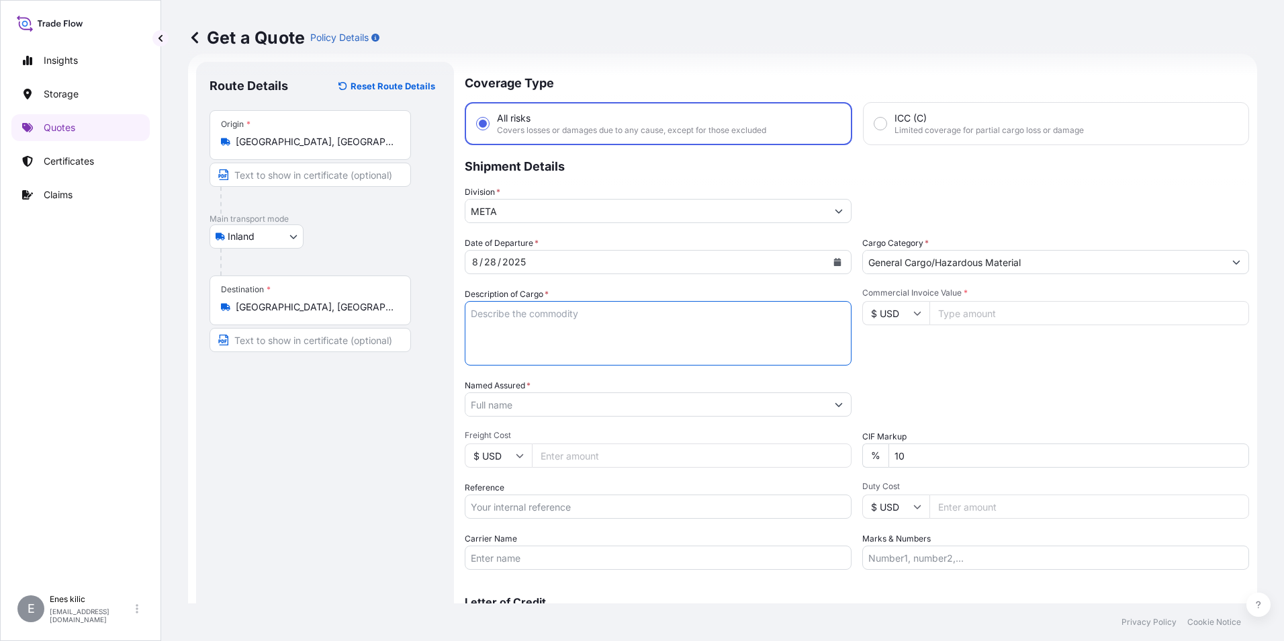
click at [520, 330] on textarea "Description of Cargo *" at bounding box center [658, 333] width 387 height 64
click at [540, 313] on textarea "Description of Cargo *" at bounding box center [658, 333] width 387 height 64
paste textarea "HAVA KÖRÜĞÜ TASIYICISI"
click at [615, 324] on textarea "HAVA KÖRÜĞÜ TASIYICISI" at bounding box center [658, 333] width 387 height 64
paste textarea "16 KAP / 9120.00 KG"
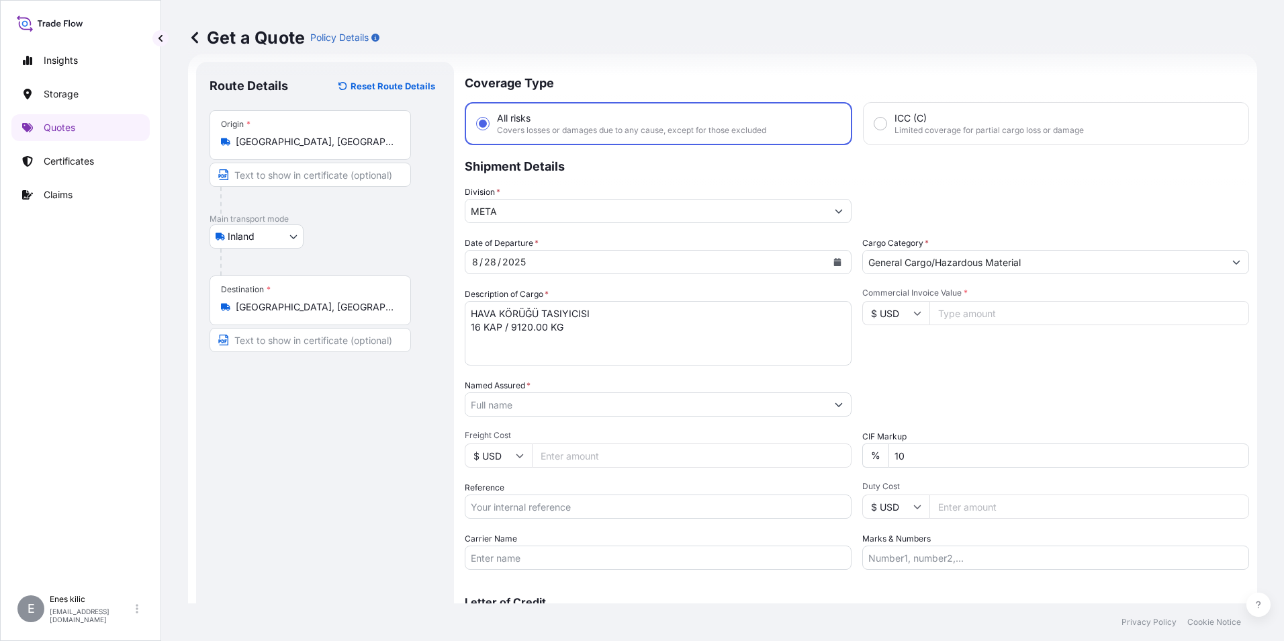
click at [613, 351] on textarea "HAVA KÖRÜĞÜ TASIYICISI 16 KAP / 9120.00 KG" at bounding box center [658, 333] width 387 height 64
paste textarea "SAS 33153)"
click at [551, 345] on textarea "HAVA KÖRÜĞÜ TASIYICISI 16 KAP / 9120.00 KG SAS 33153" at bounding box center [658, 333] width 387 height 64
paste textarea "RDE2242P"
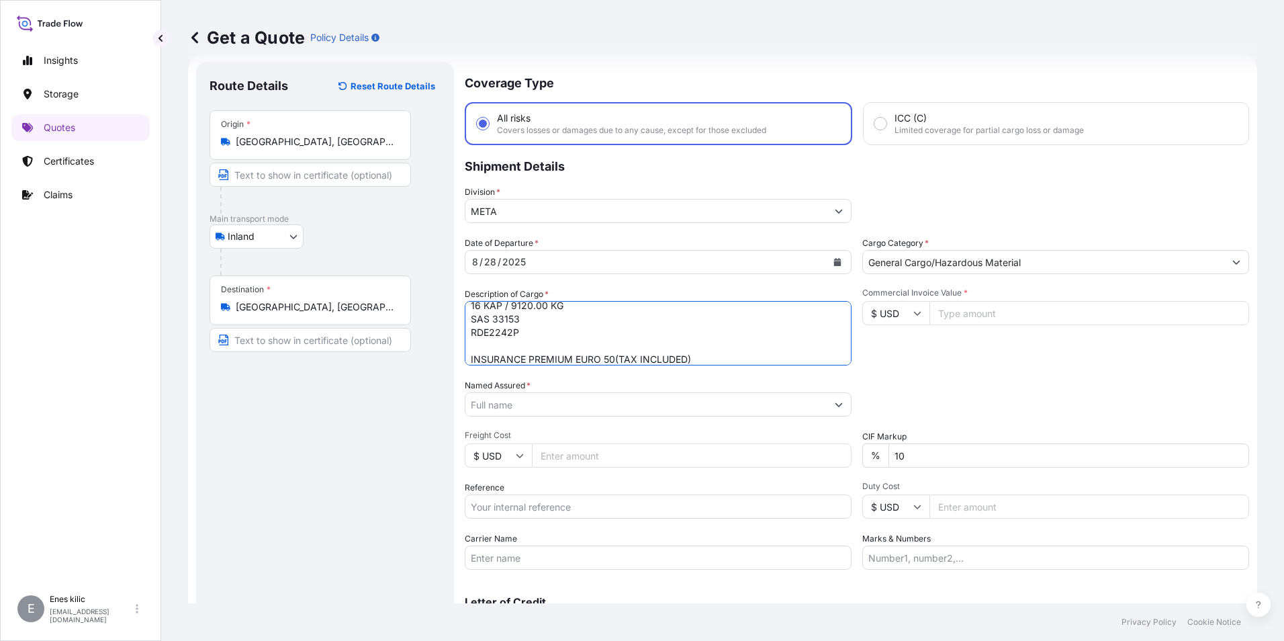
type textarea "HAVA KÖRÜĞÜ TASIYICISI 16 KAP / 9120.00 KG SAS 33153 RDE2242P INSURANCE PREMIUM…"
click at [1094, 308] on input "Commercial Invoice Value *" at bounding box center [1089, 313] width 320 height 24
click at [913, 311] on icon at bounding box center [917, 313] width 8 height 8
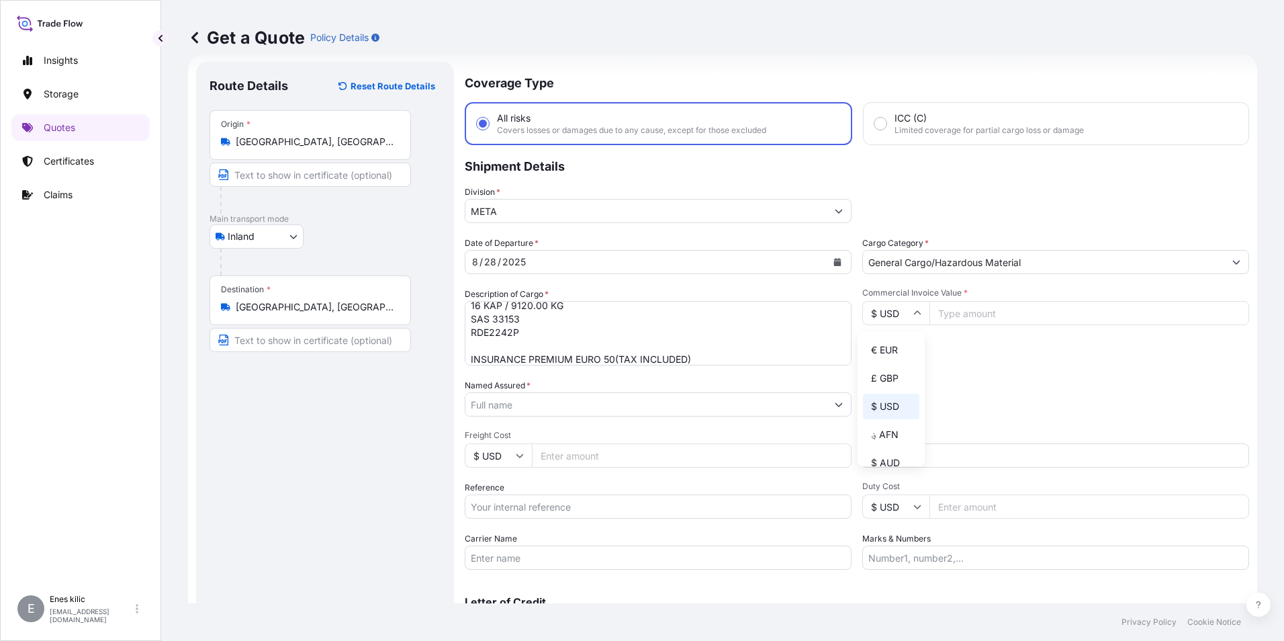
click at [893, 353] on div "€ EUR" at bounding box center [891, 350] width 56 height 26
type input "€ EUR"
click at [974, 314] on input "Commercial Invoice Value *" at bounding box center [1089, 313] width 320 height 24
type input "28977.28"
click at [1031, 372] on div "Date of Departure * 8 / 28 / 2025 Cargo Category * General Cargo/Hazardous Mate…" at bounding box center [857, 402] width 784 height 333
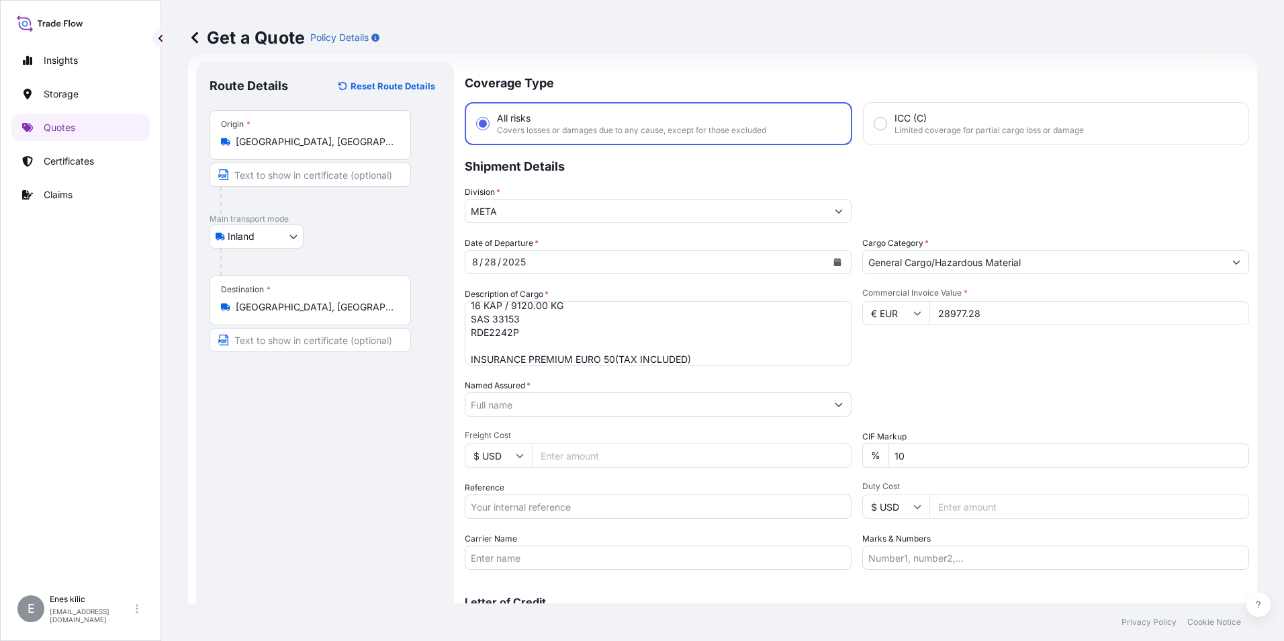
click at [969, 473] on div "Date of Departure * 8 / 28 / 2025 Cargo Category * General Cargo/Hazardous Mate…" at bounding box center [857, 402] width 784 height 333
click at [964, 448] on input "10" at bounding box center [1068, 455] width 361 height 24
type input "0"
click at [968, 377] on div "Date of Departure * 8 / 28 / 2025 Cargo Category * General Cargo/Hazardous Mate…" at bounding box center [857, 402] width 784 height 333
click at [647, 390] on div "Named Assured *" at bounding box center [658, 398] width 387 height 38
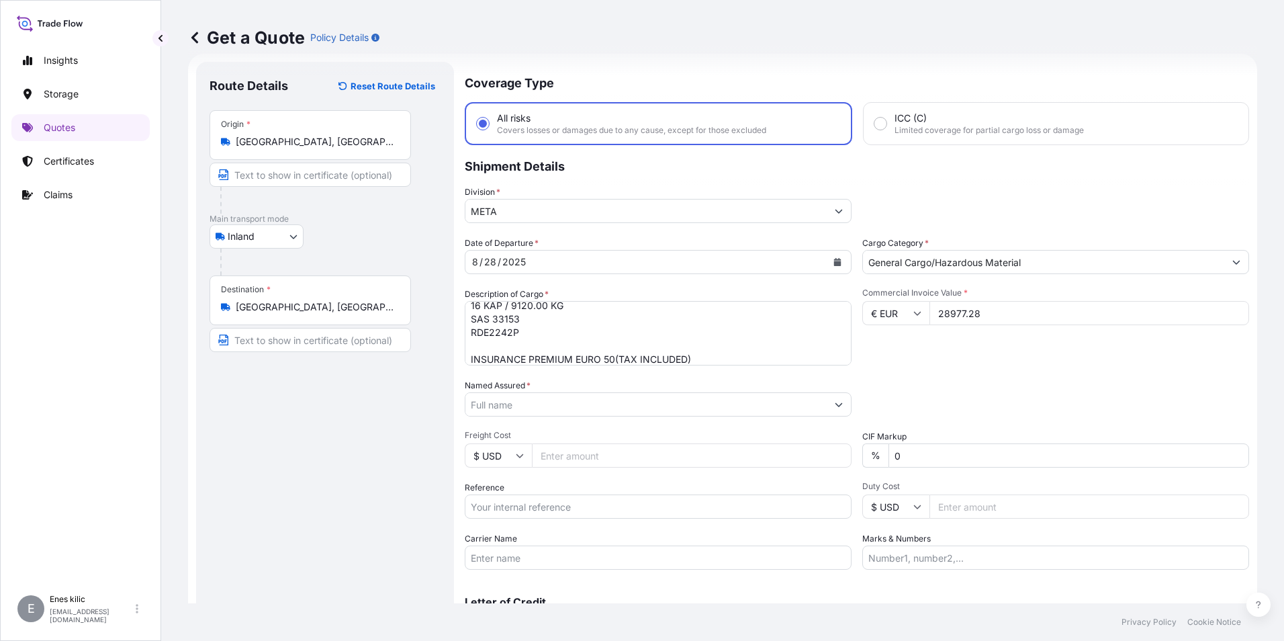
click at [646, 399] on input "Named Assured *" at bounding box center [645, 404] width 361 height 24
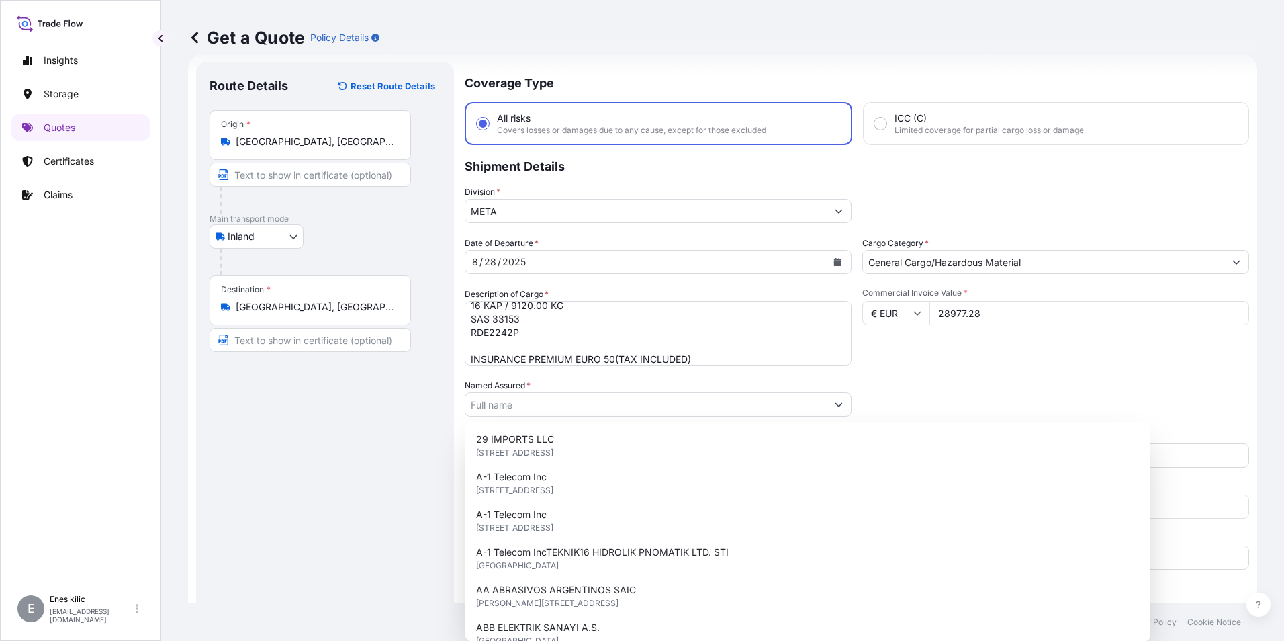
click at [546, 424] on div "29 IMPORTS LLC 23451 Tailor Shop Pl, 20871, Clarksburg, United States of Americ…" at bounding box center [807, 531] width 685 height 219
click at [539, 402] on input "Named Assured *" at bounding box center [643, 404] width 357 height 24
paste input "TR-EOS END. OTO SIST. MAK. İTH. İHR. SAN TİC LTD STİ"
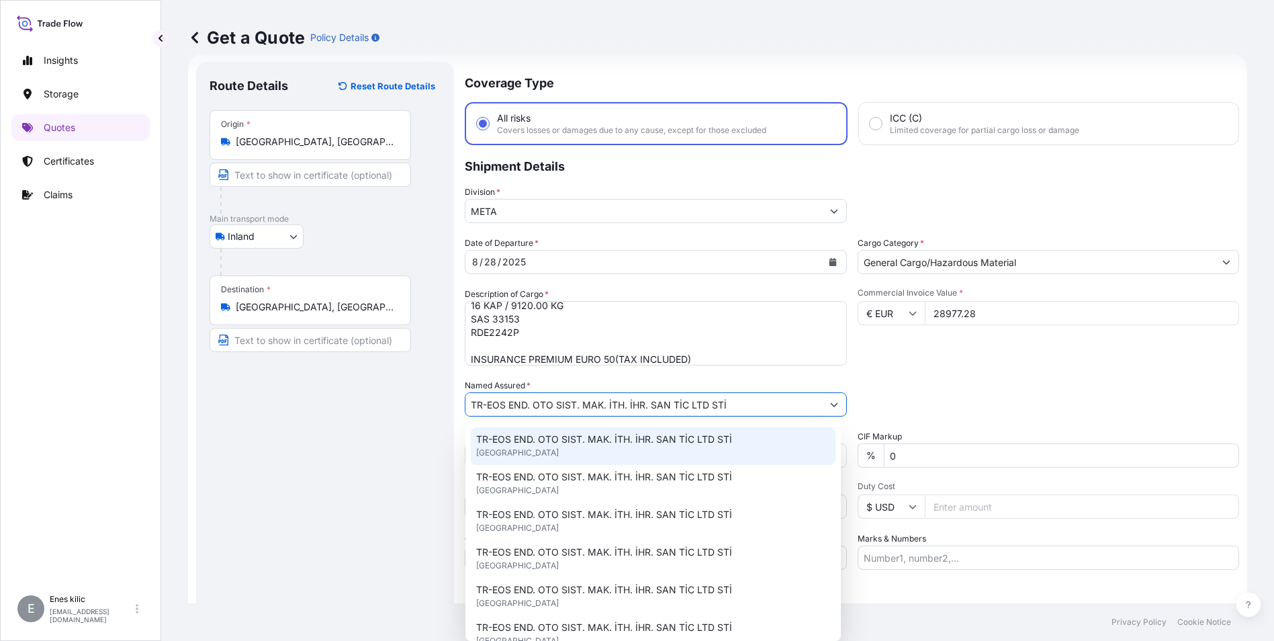
click at [579, 444] on span "TR-EOS END. OTO SIST. MAK. İTH. İHR. SAN TİC LTD STİ" at bounding box center [604, 438] width 256 height 13
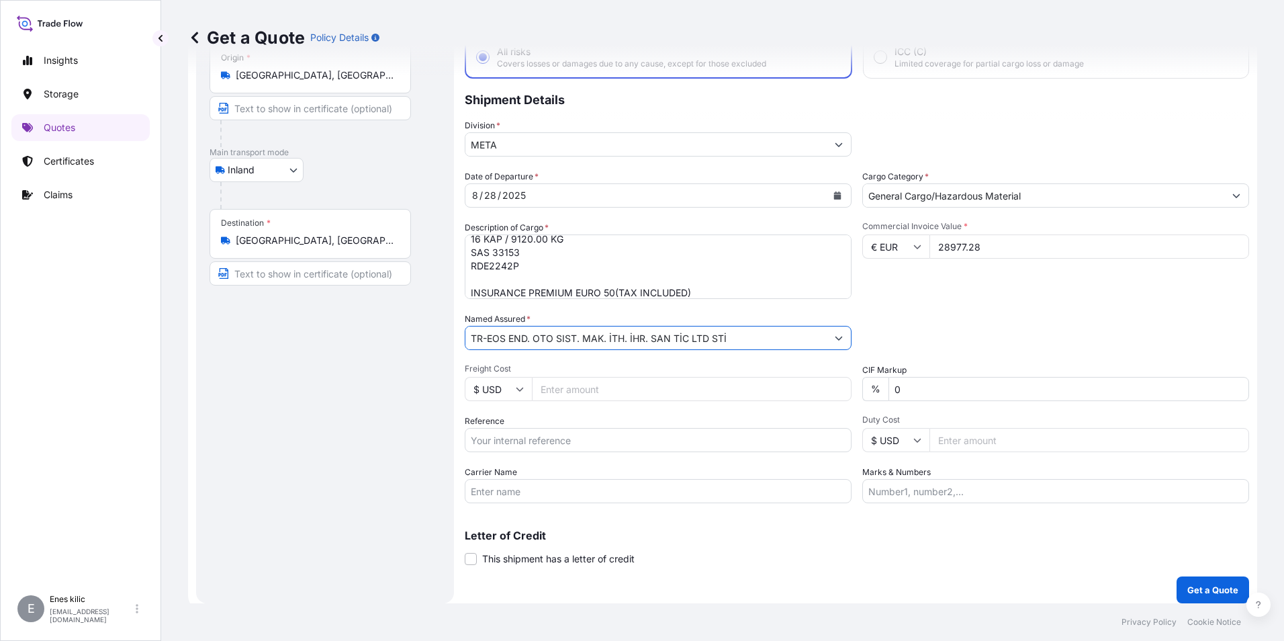
scroll to position [89, 0]
type input "TR-EOS END. OTO SIST. MAK. İTH. İHR. SAN TİC LTD STİ"
click at [589, 434] on input "Reference" at bounding box center [658, 439] width 387 height 24
click at [532, 437] on input "Reference" at bounding box center [658, 439] width 387 height 24
paste input "2401774521"
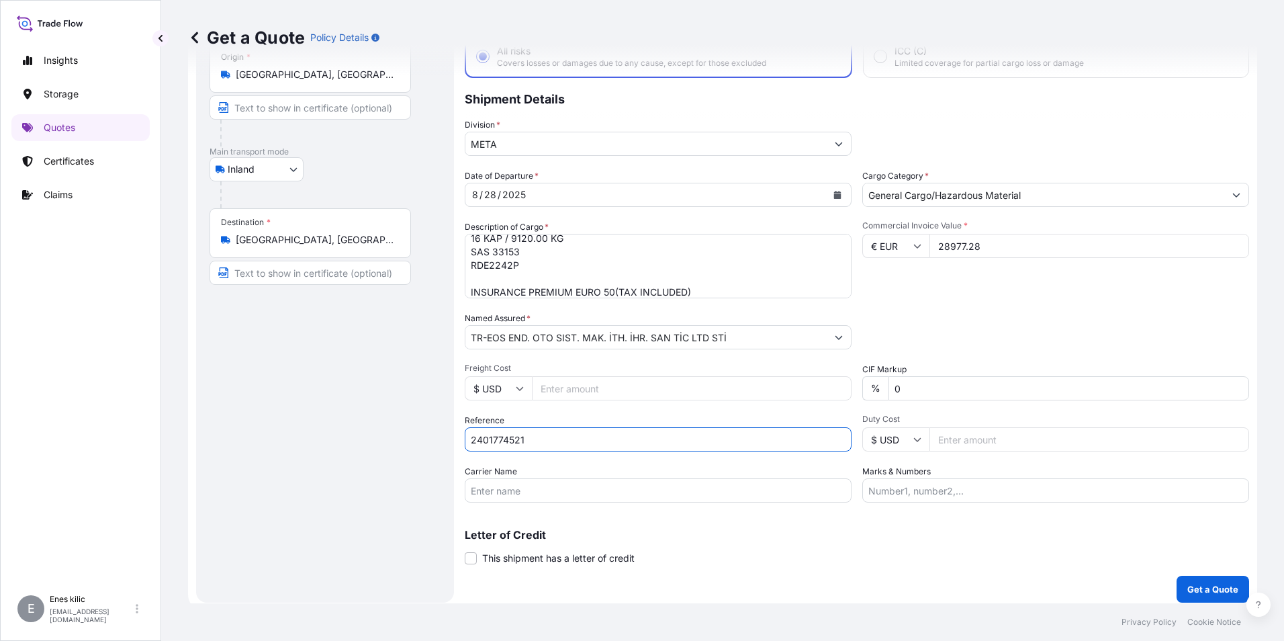
type input "2401774521"
drag, startPoint x: 473, startPoint y: 484, endPoint x: 504, endPoint y: 492, distance: 31.1
click at [473, 484] on input "Carrier Name" at bounding box center [658, 490] width 387 height 24
click at [947, 486] on input "Marks & Numbers" at bounding box center [1055, 490] width 387 height 24
click at [931, 552] on div "Letter of Credit This shipment has a letter of credit Letter of credit * Letter…" at bounding box center [857, 547] width 784 height 36
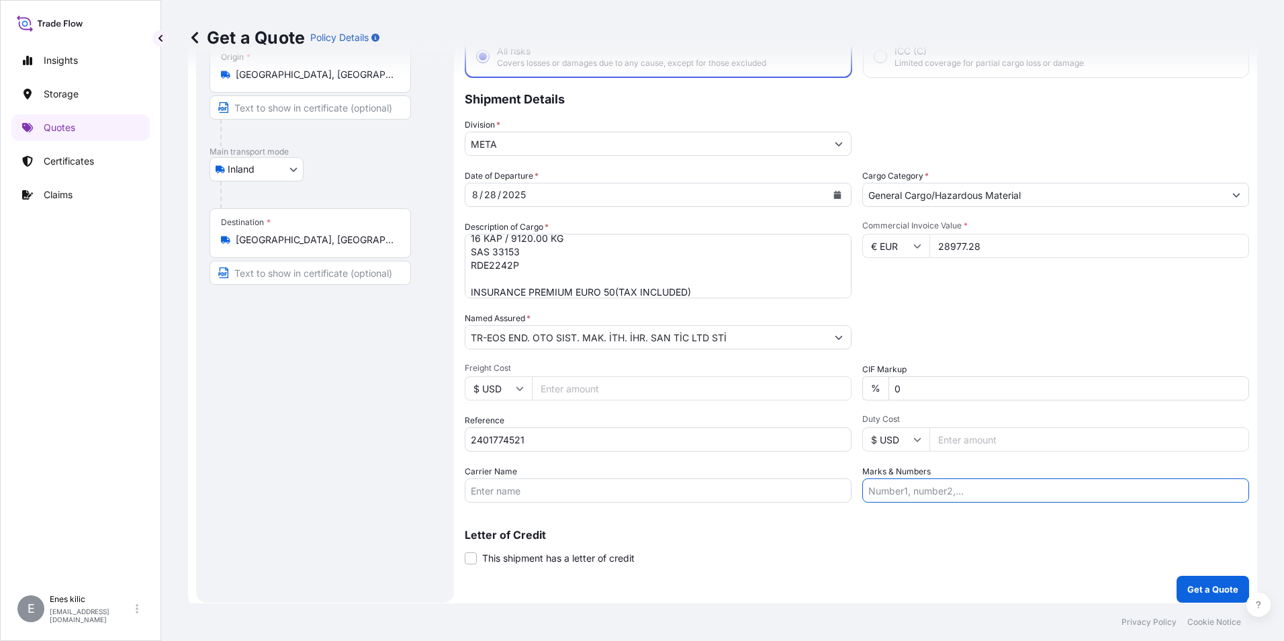
click at [886, 494] on input "Marks & Numbers" at bounding box center [1055, 490] width 387 height 24
drag, startPoint x: 591, startPoint y: 488, endPoint x: 597, endPoint y: 492, distance: 7.7
click at [591, 488] on input "Carrier Name" at bounding box center [658, 490] width 387 height 24
paste input "RDE2242P"
type input "RDE2242P"
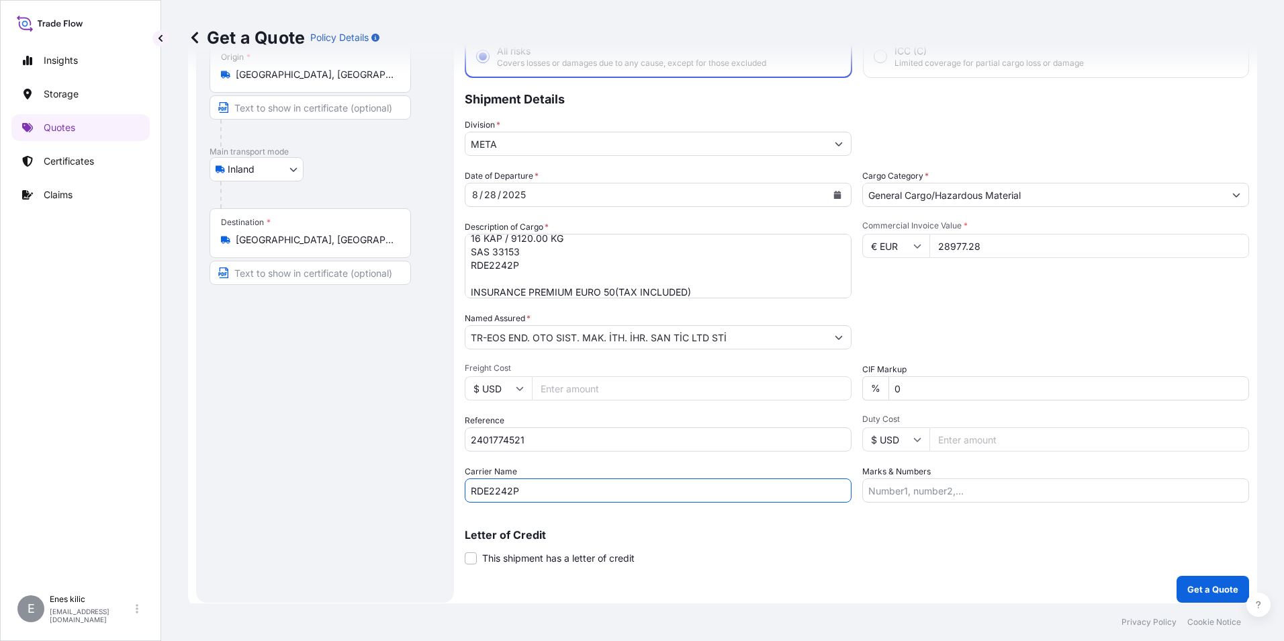
click at [764, 554] on div "Letter of Credit This shipment has a letter of credit Letter of credit * Letter…" at bounding box center [857, 547] width 784 height 36
click at [1187, 585] on p "Get a Quote" at bounding box center [1212, 588] width 51 height 13
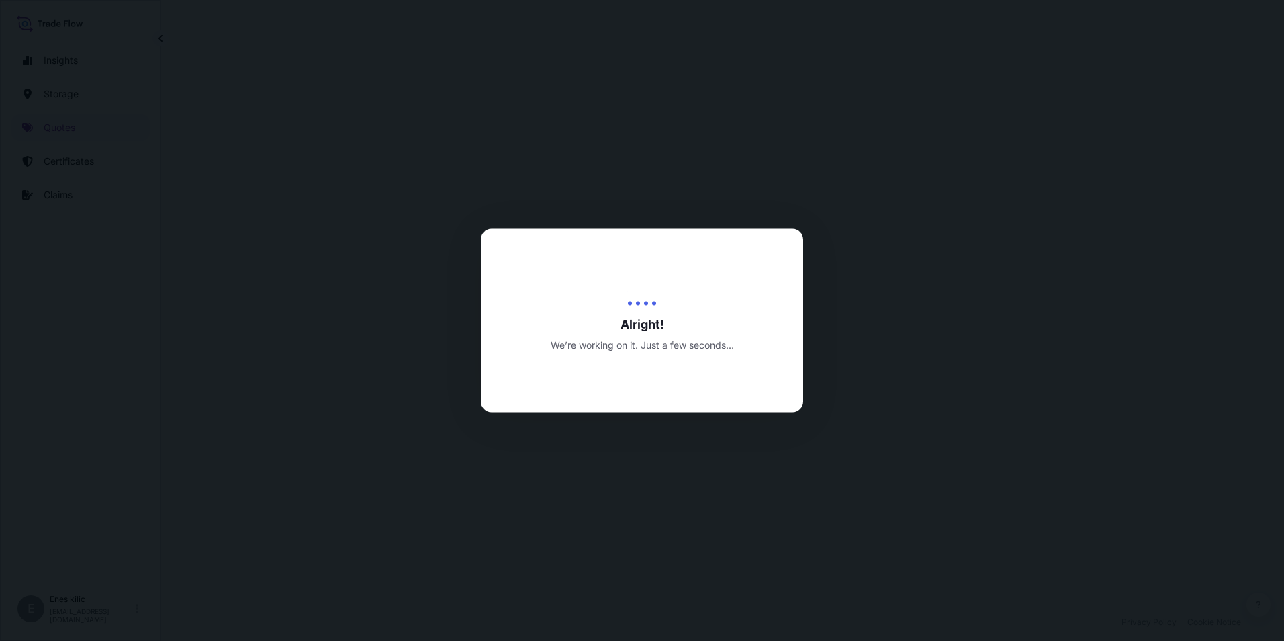
select select "Inland"
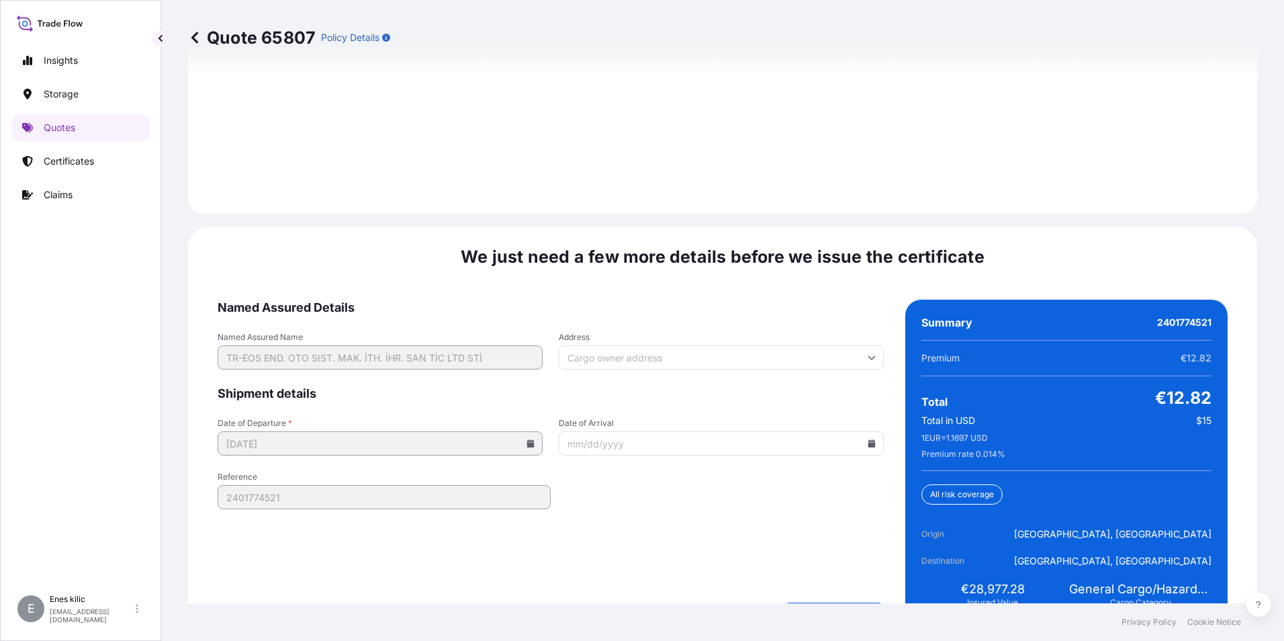
scroll to position [1961, 0]
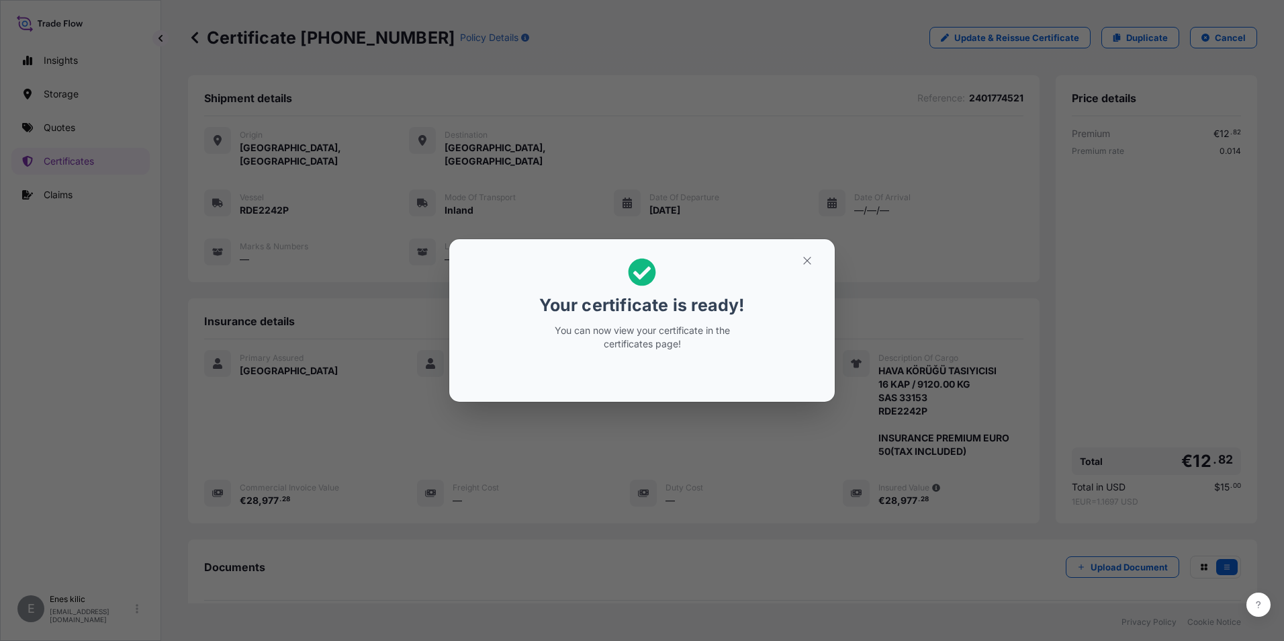
click at [803, 255] on icon "button" at bounding box center [807, 261] width 12 height 12
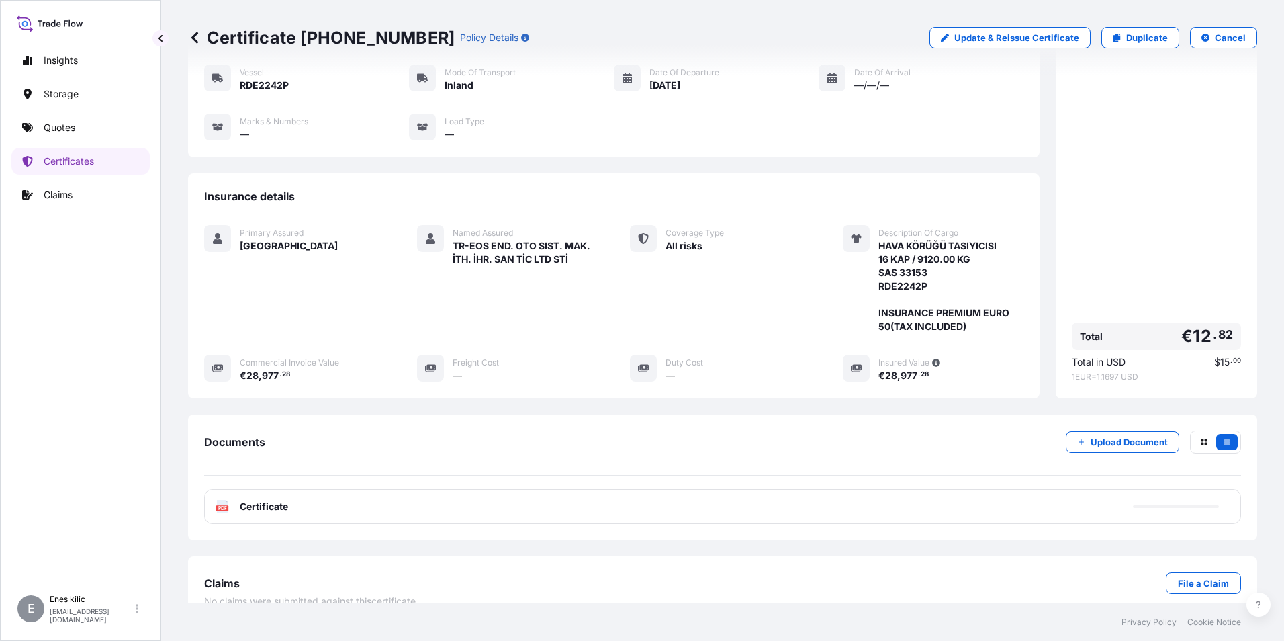
scroll to position [132, 0]
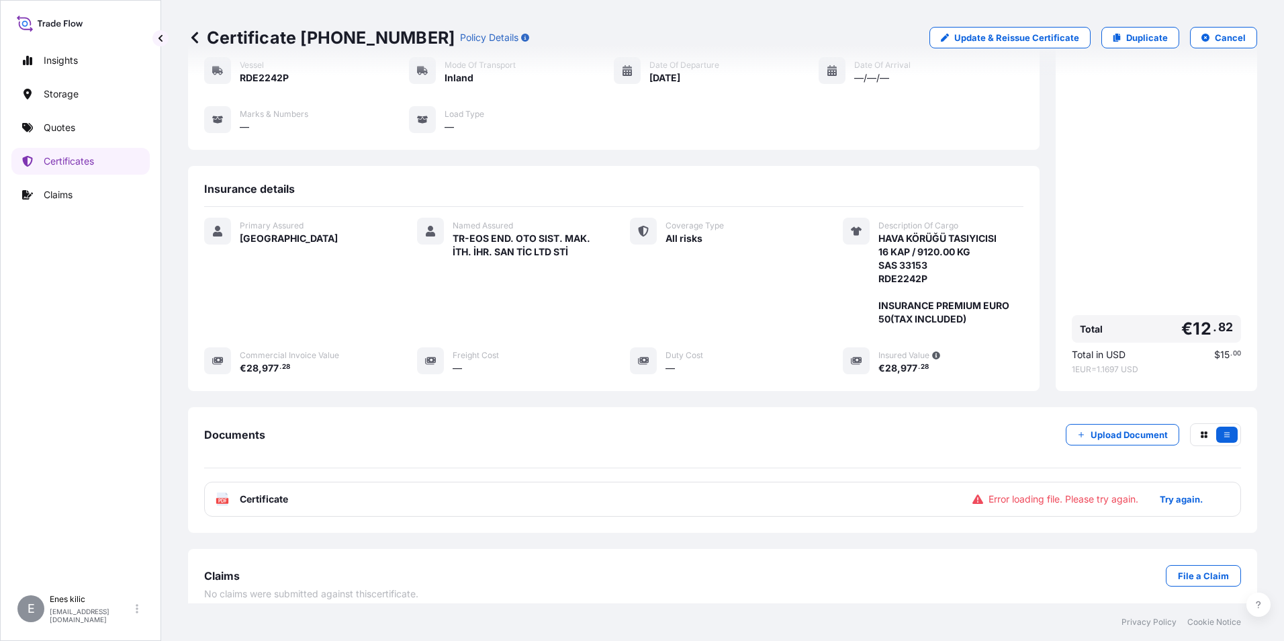
click at [1062, 492] on span "Error loading file. Please try again." at bounding box center [1064, 498] width 150 height 13
click at [1173, 492] on p "Try again." at bounding box center [1181, 498] width 43 height 13
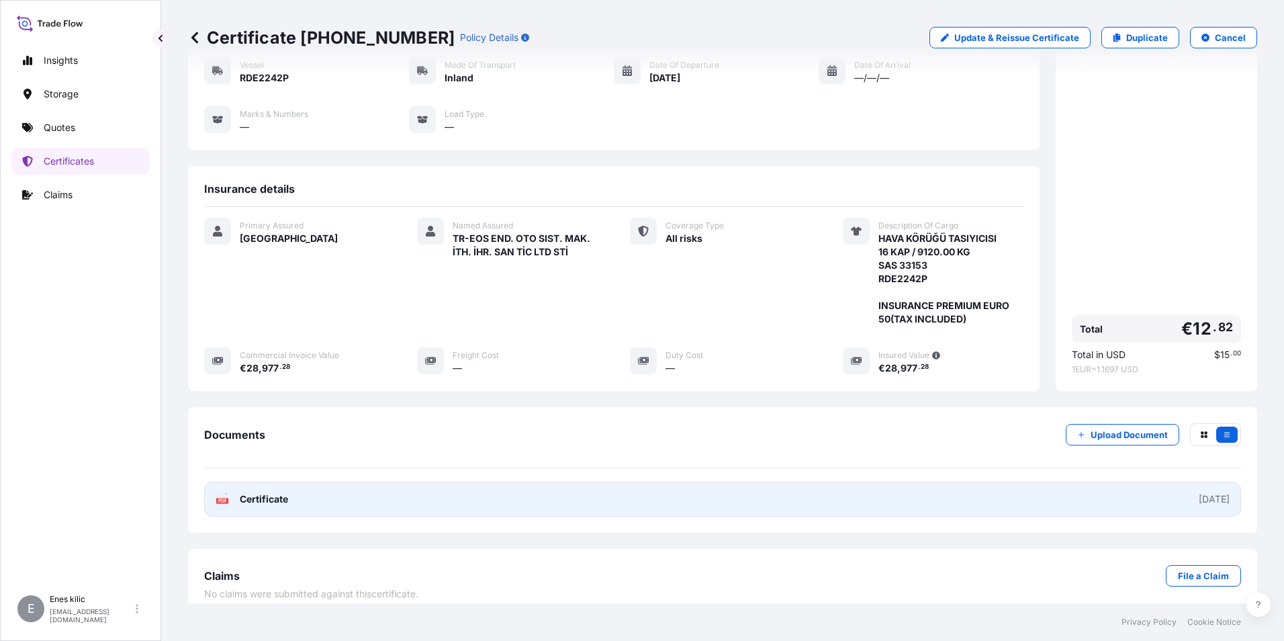
click at [553, 482] on link "PDF Certificate [DATE]" at bounding box center [722, 499] width 1037 height 35
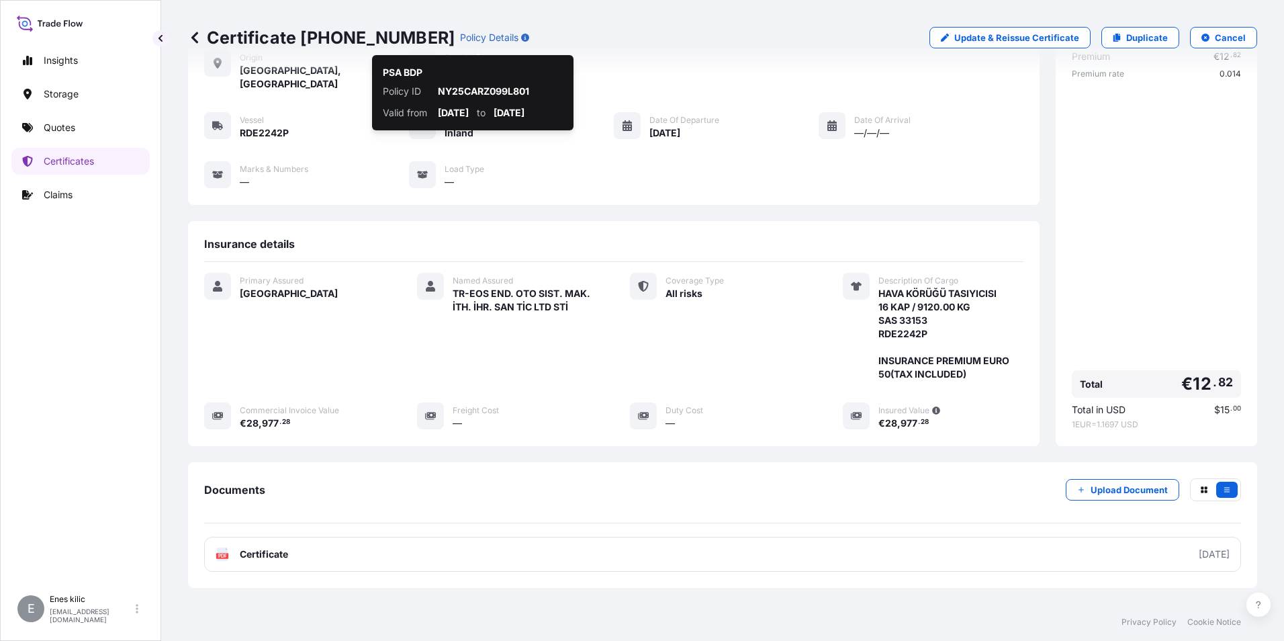
scroll to position [0, 0]
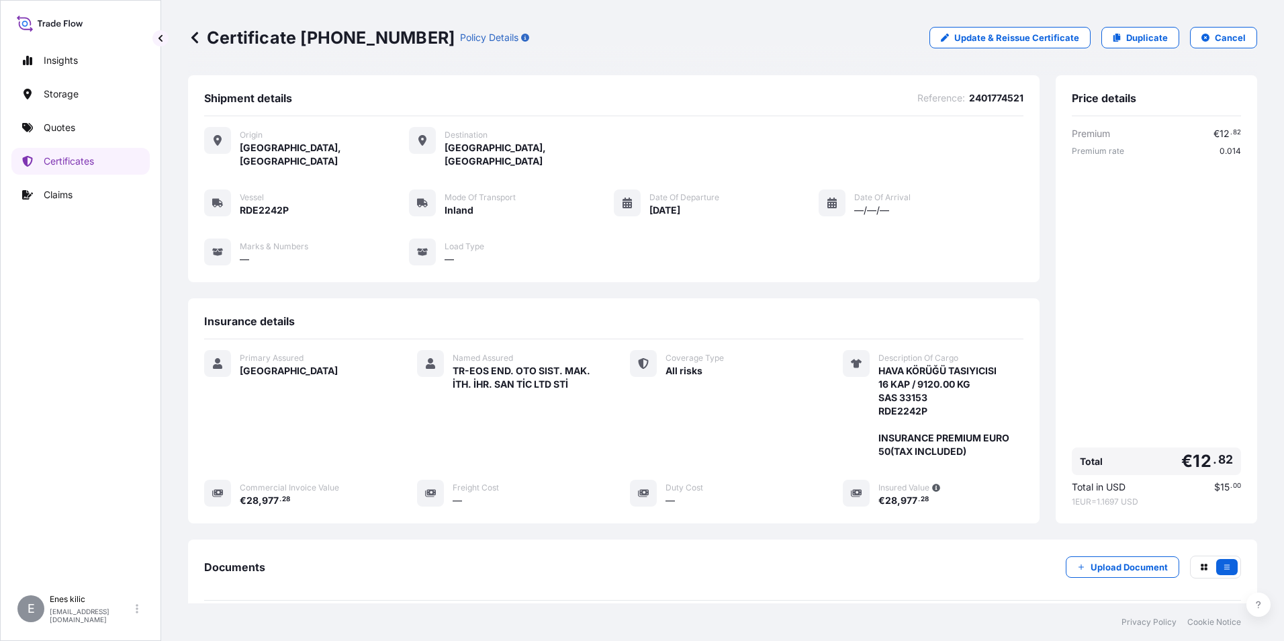
click at [983, 34] on p "Update & Reissue Certificate" at bounding box center [1016, 37] width 125 height 13
select select "Inland"
select select "31600"
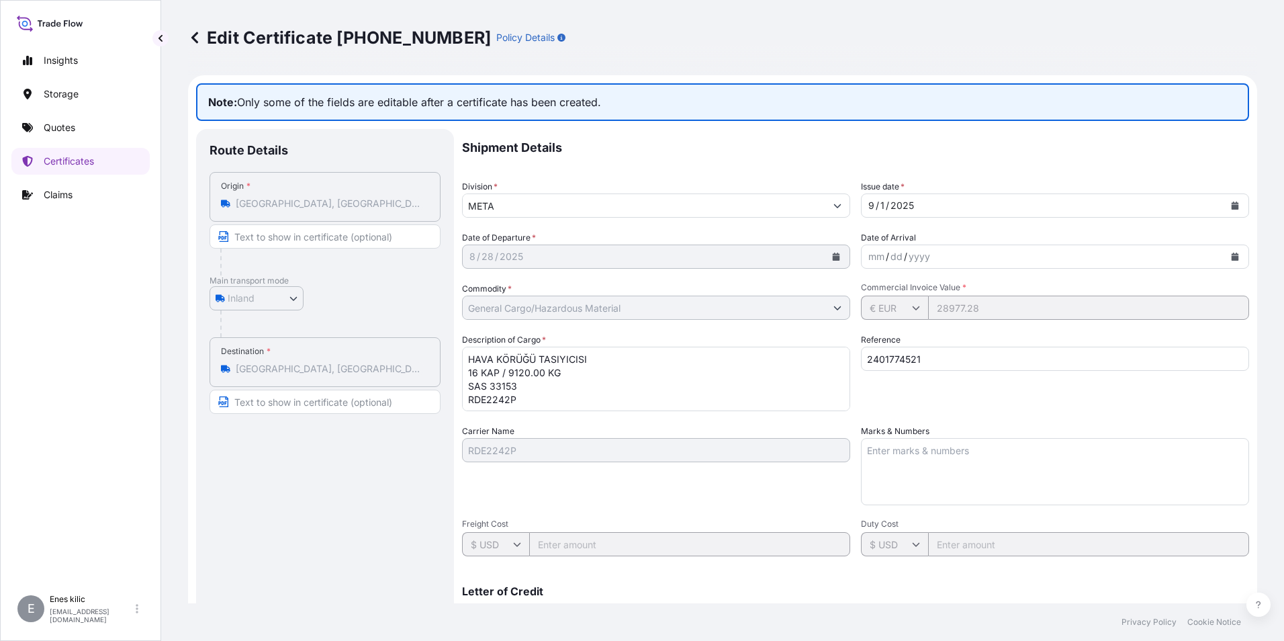
drag, startPoint x: 637, startPoint y: 273, endPoint x: 695, endPoint y: 250, distance: 62.7
click at [636, 273] on div "Shipment Details Division * META Issue date * 9 / 1 / 2025 Date of Departure * …" at bounding box center [855, 449] width 787 height 640
